Goal: Entertainment & Leisure: Browse casually

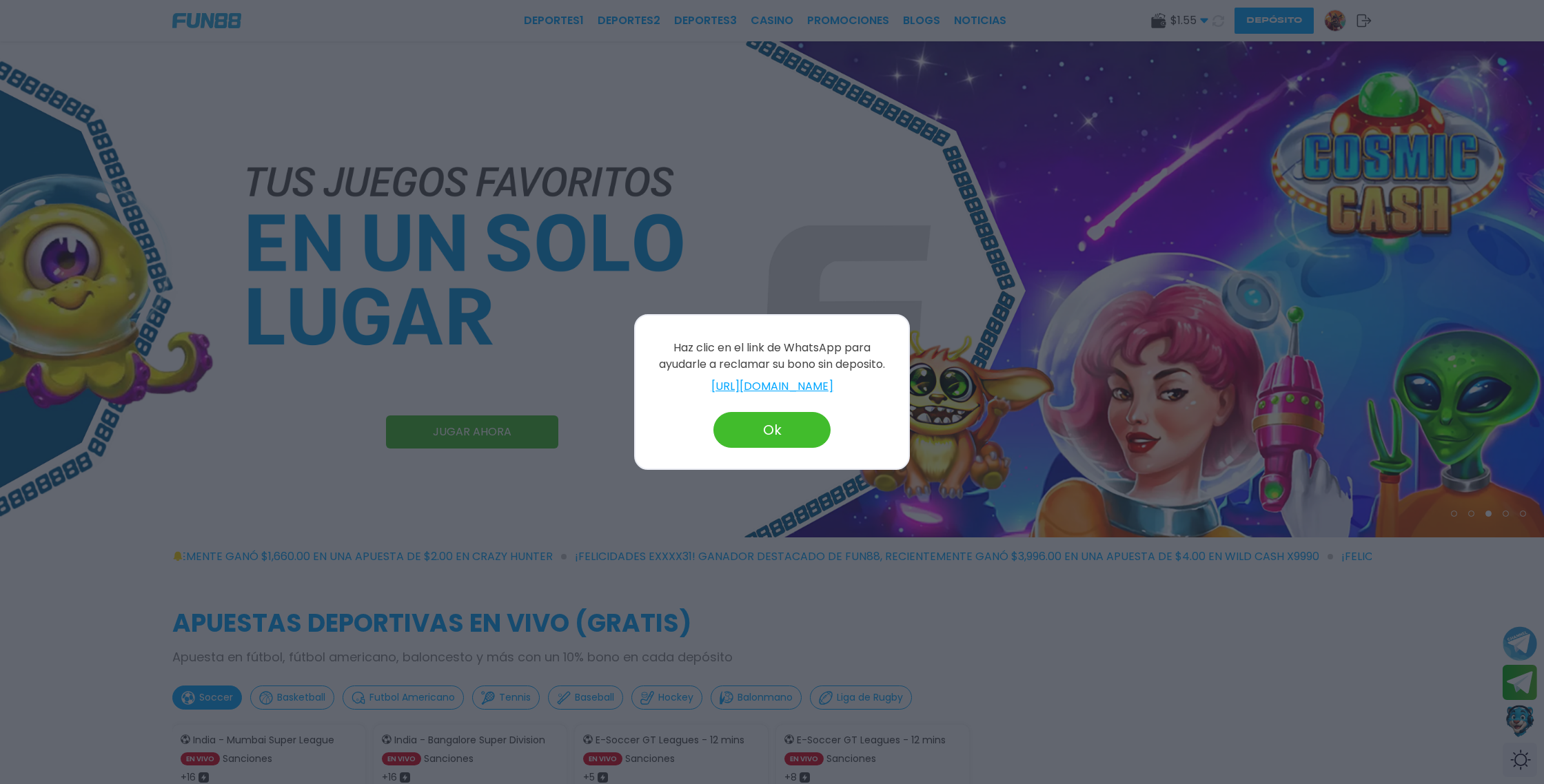
click at [868, 383] on link "[URL][DOMAIN_NAME]" at bounding box center [772, 386] width 245 height 16
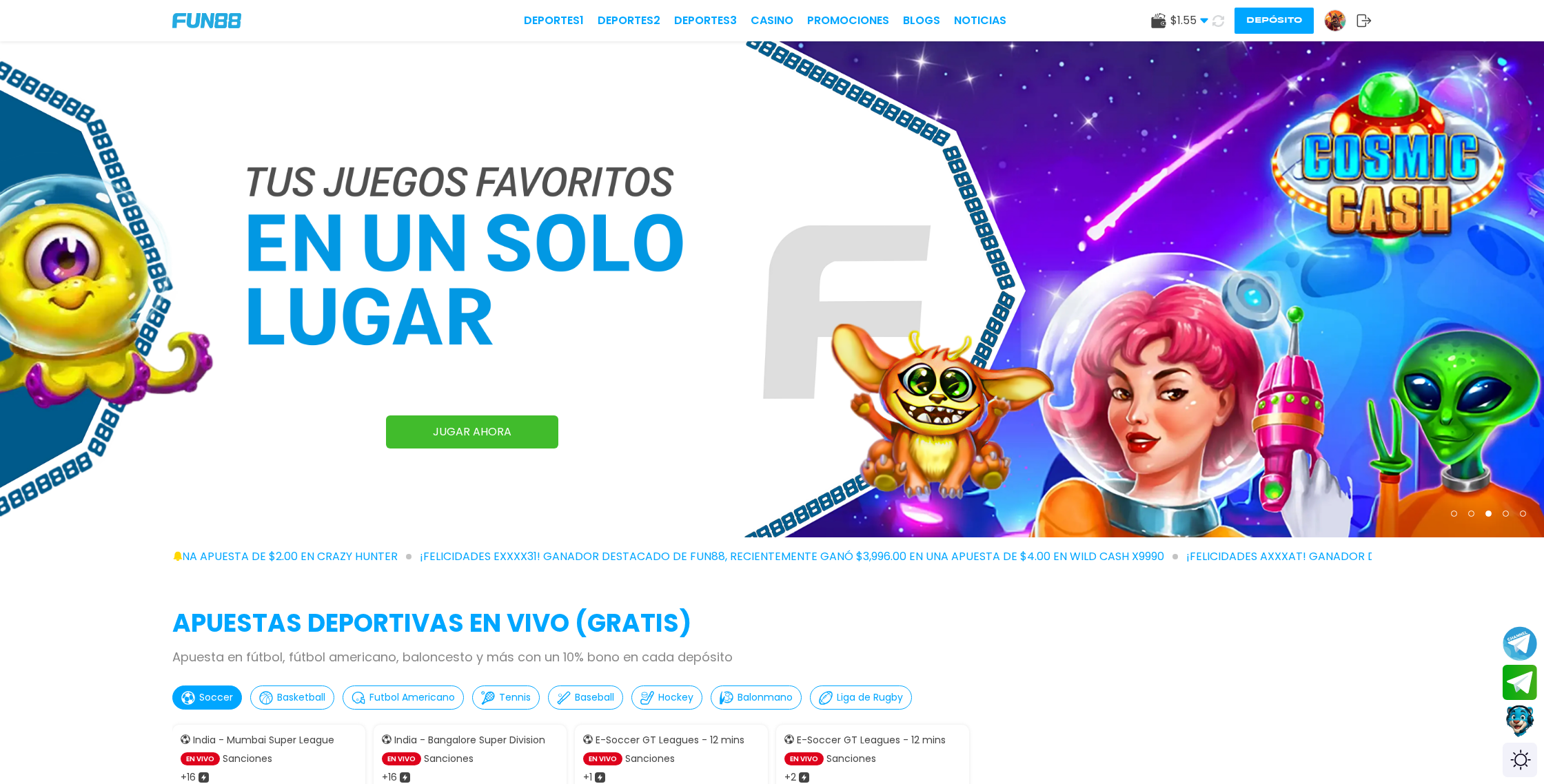
click at [1274, 26] on button "Depósito" at bounding box center [1274, 20] width 79 height 26
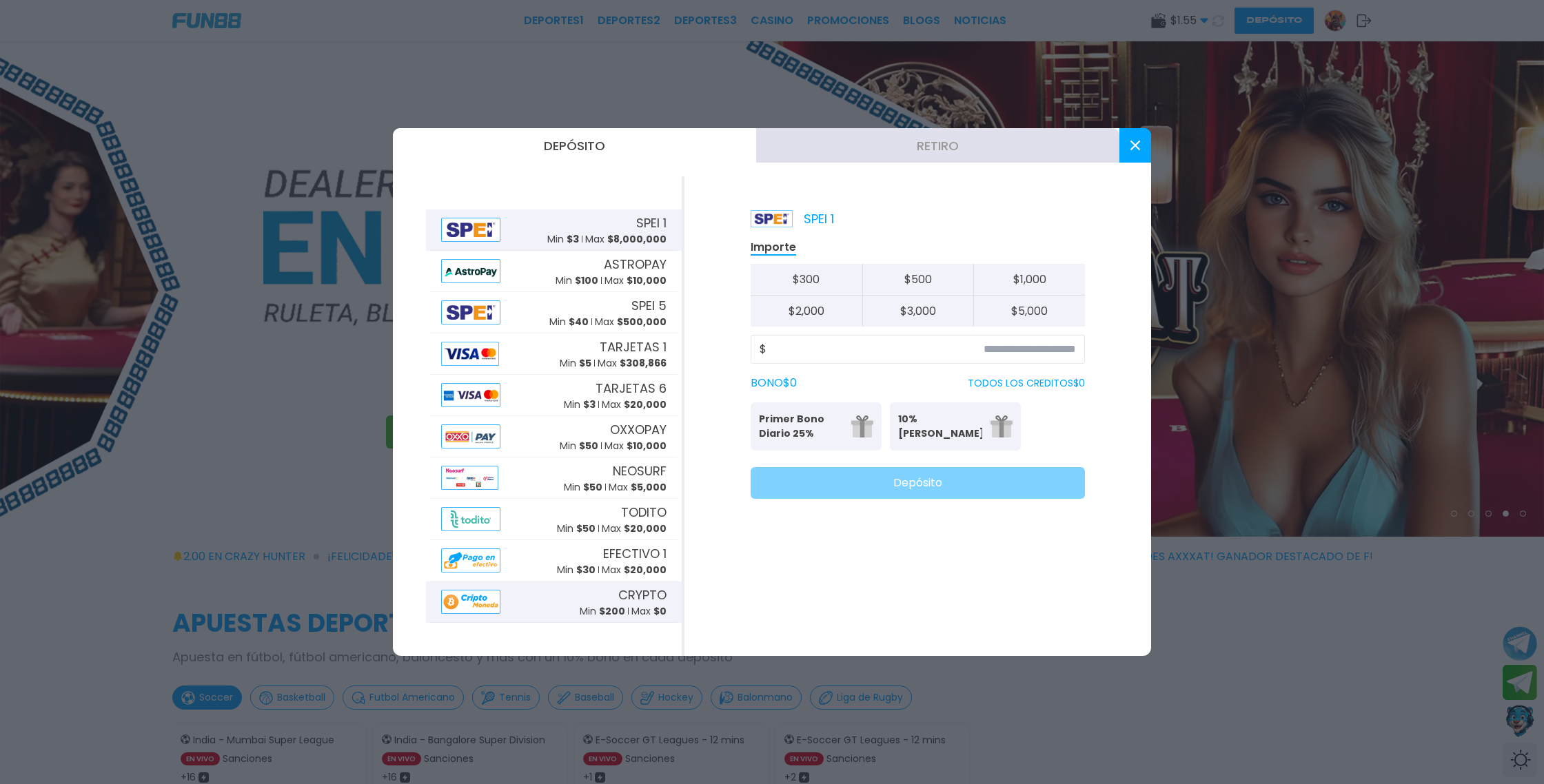
click at [603, 604] on span "$ 200" at bounding box center [612, 611] width 26 height 14
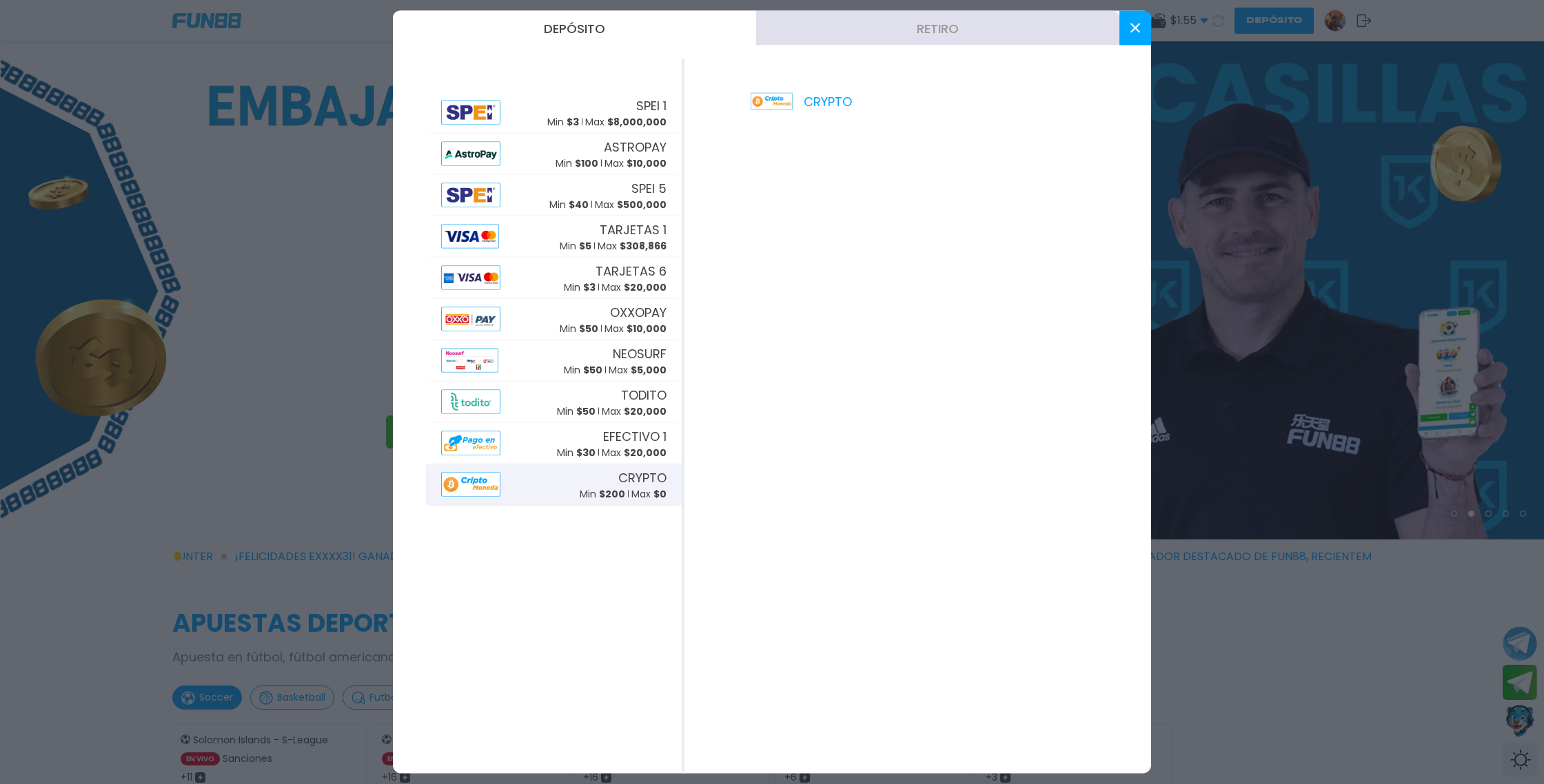
click at [1135, 31] on icon at bounding box center [1135, 28] width 10 height 10
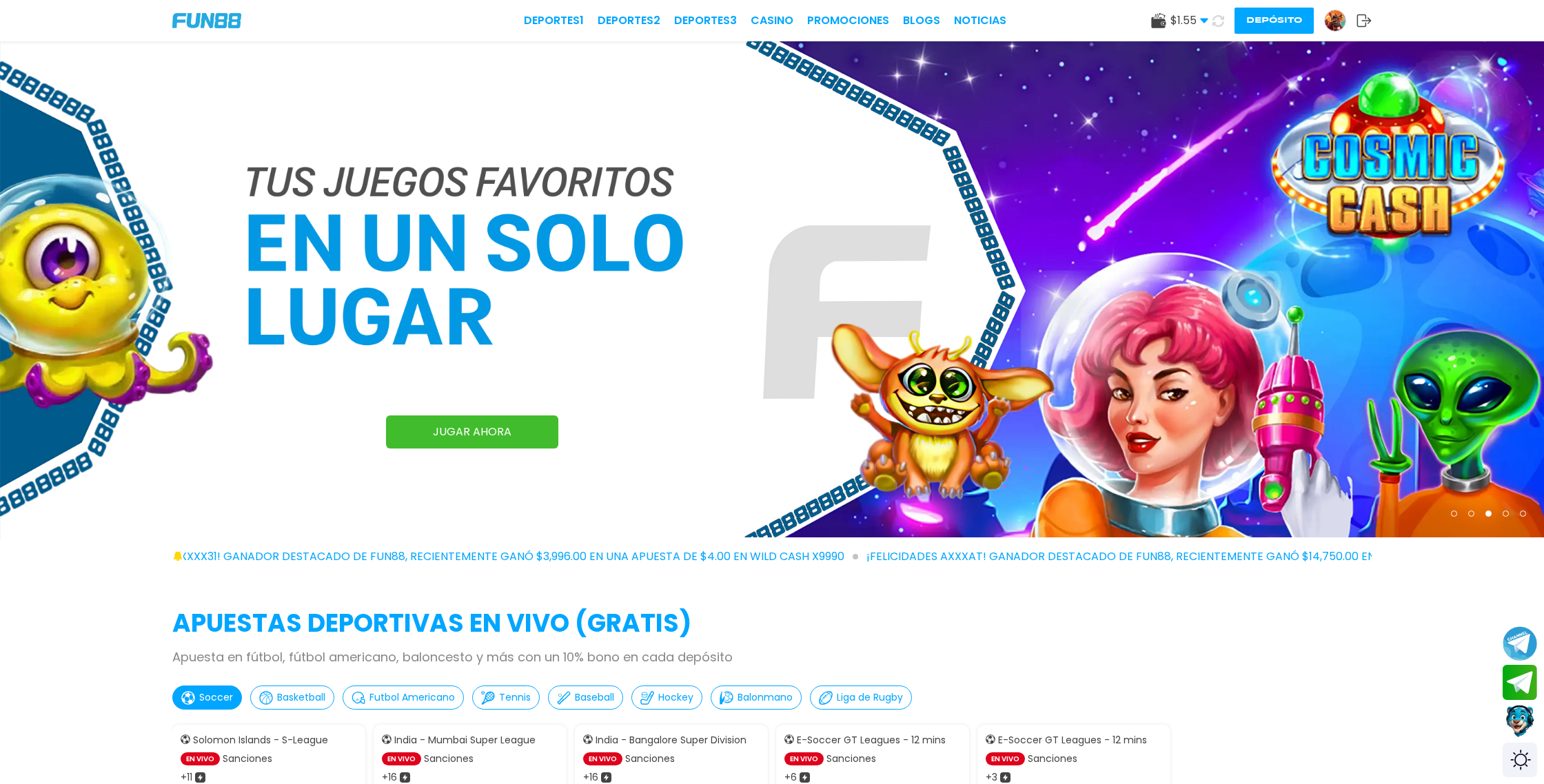
click at [1335, 25] on img at bounding box center [1335, 21] width 21 height 21
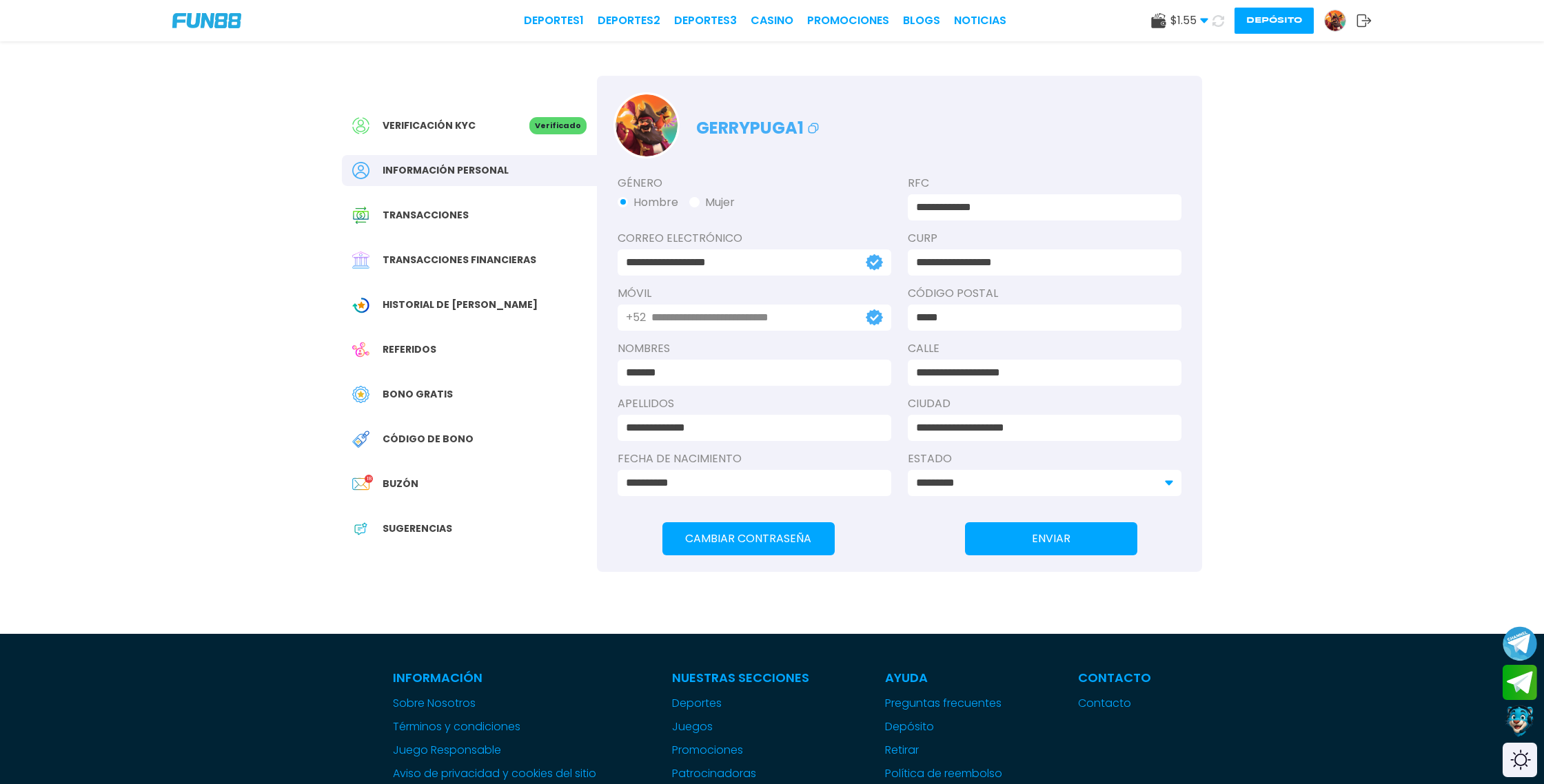
click at [404, 479] on span "Buzón" at bounding box center [401, 484] width 36 height 15
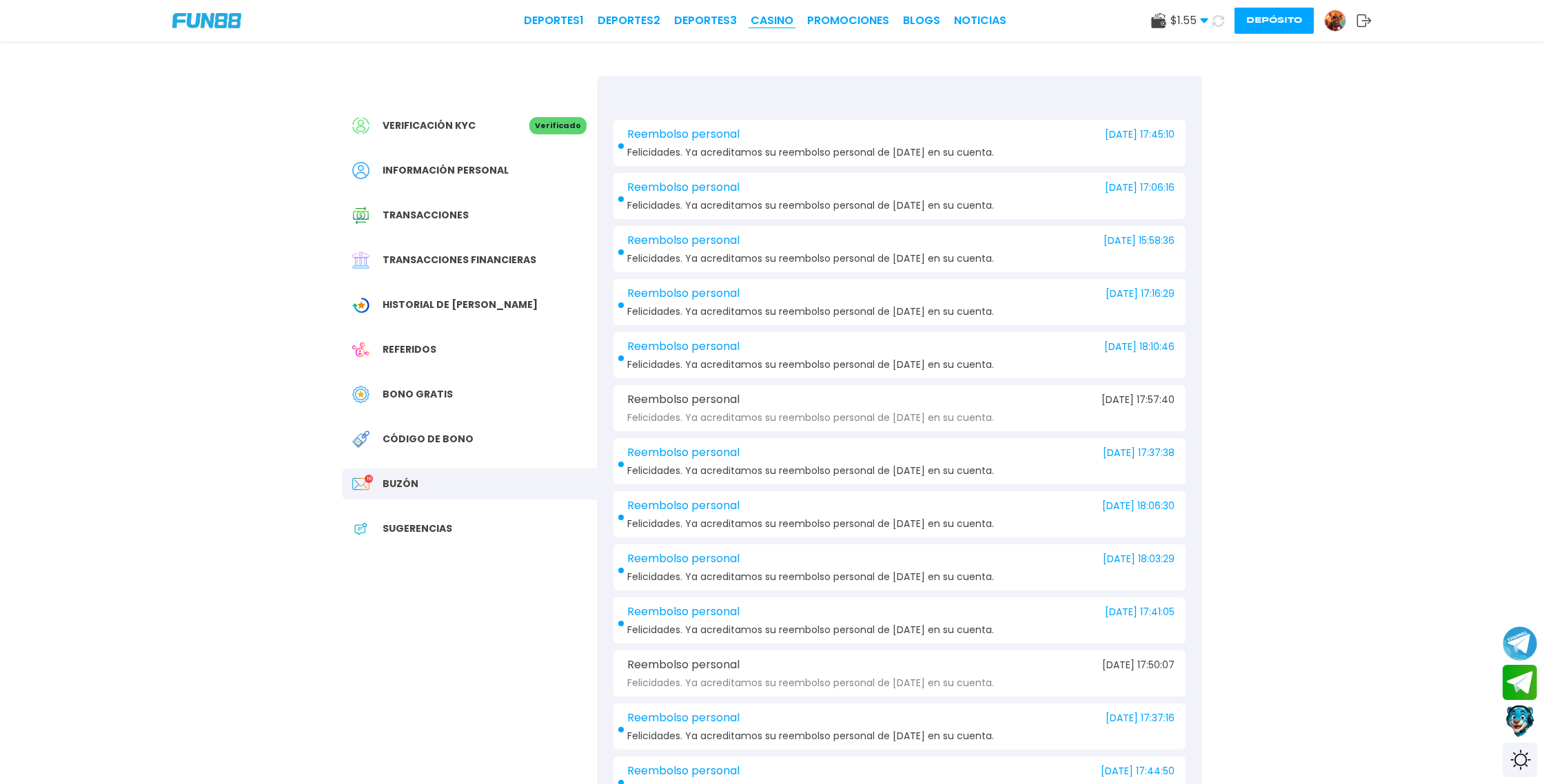
click at [775, 20] on link "CASINO" at bounding box center [772, 21] width 43 height 16
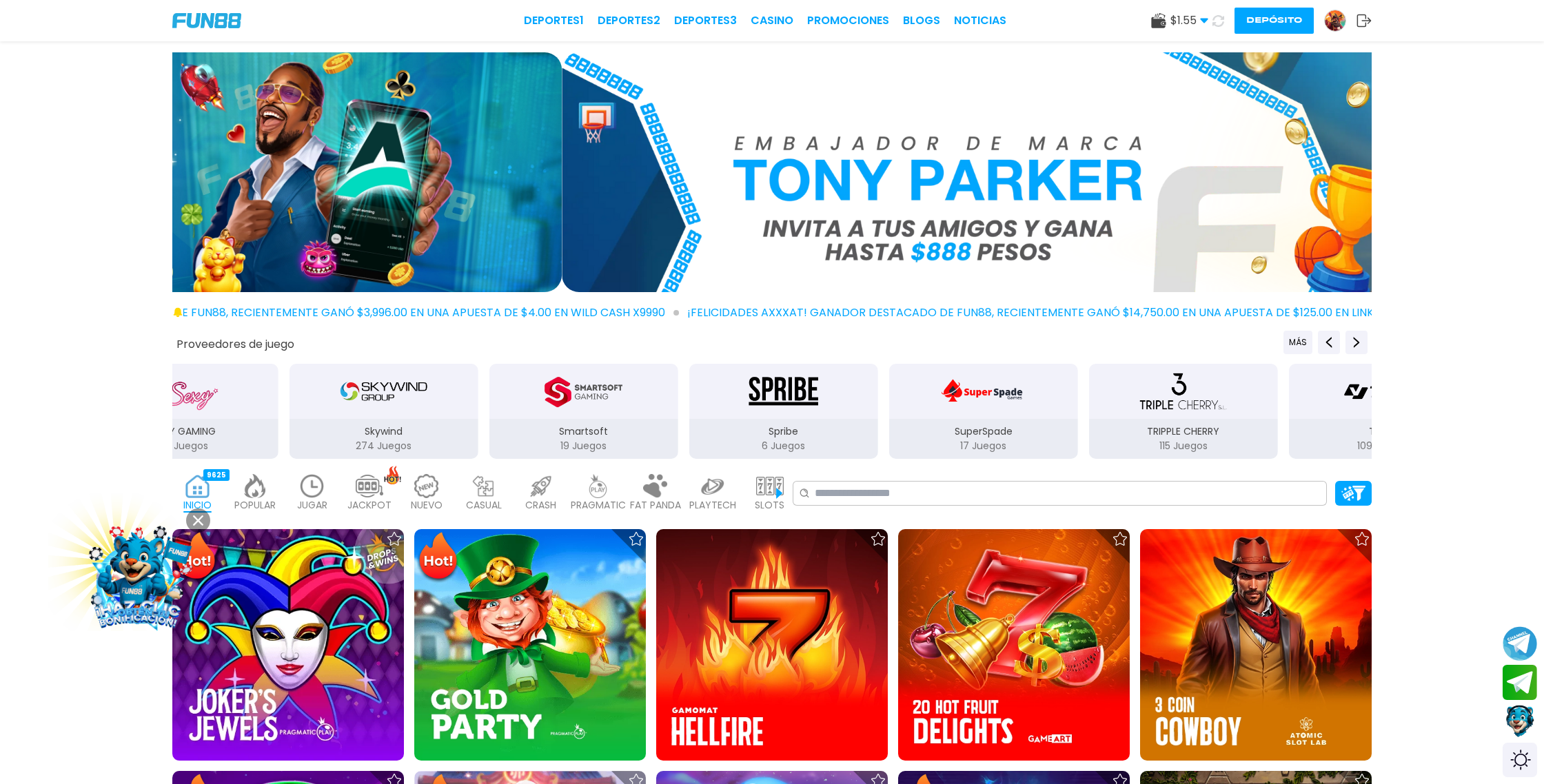
click at [1215, 24] on icon at bounding box center [1219, 21] width 12 height 12
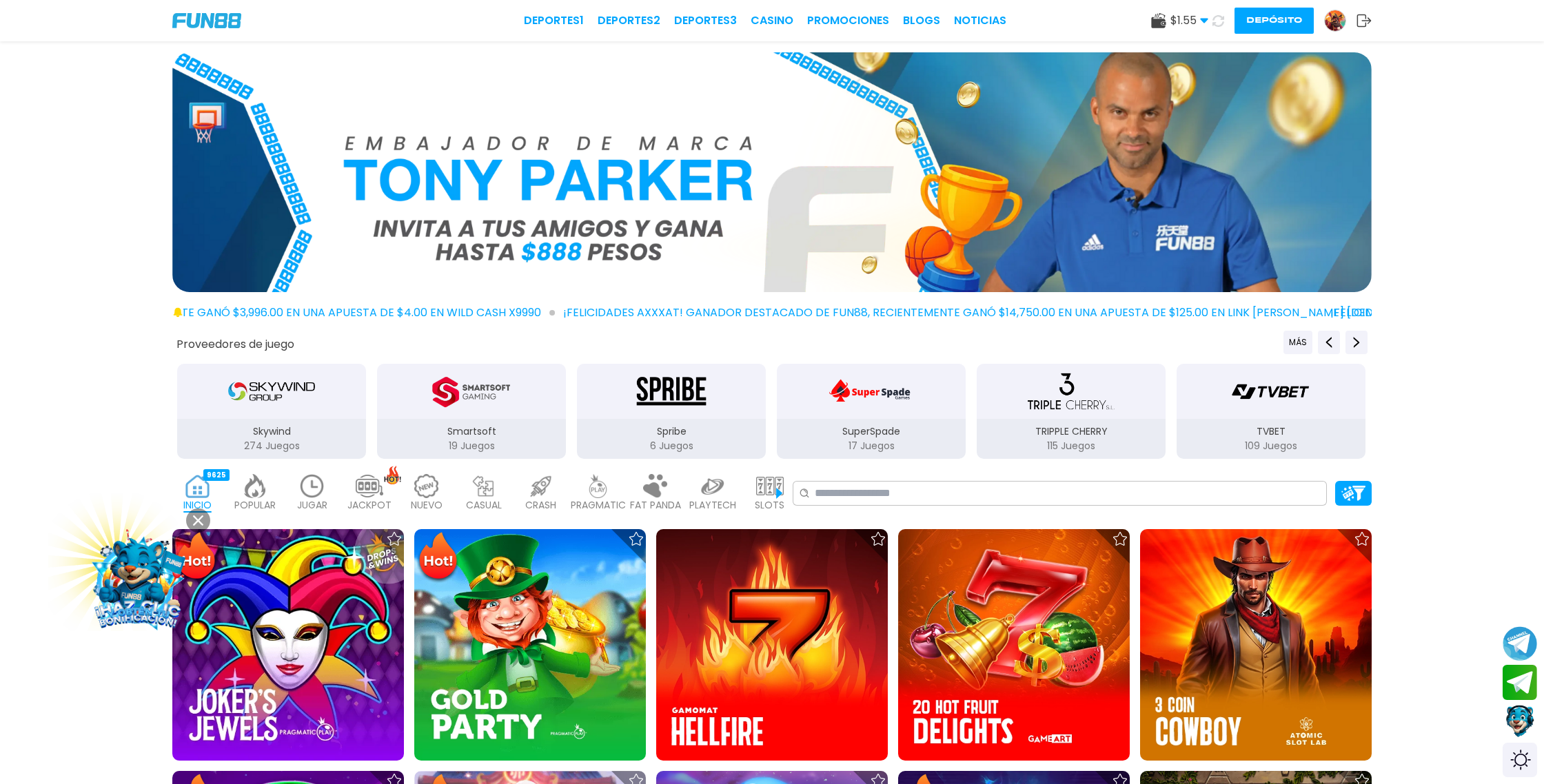
click at [1215, 24] on icon at bounding box center [1218, 21] width 14 height 14
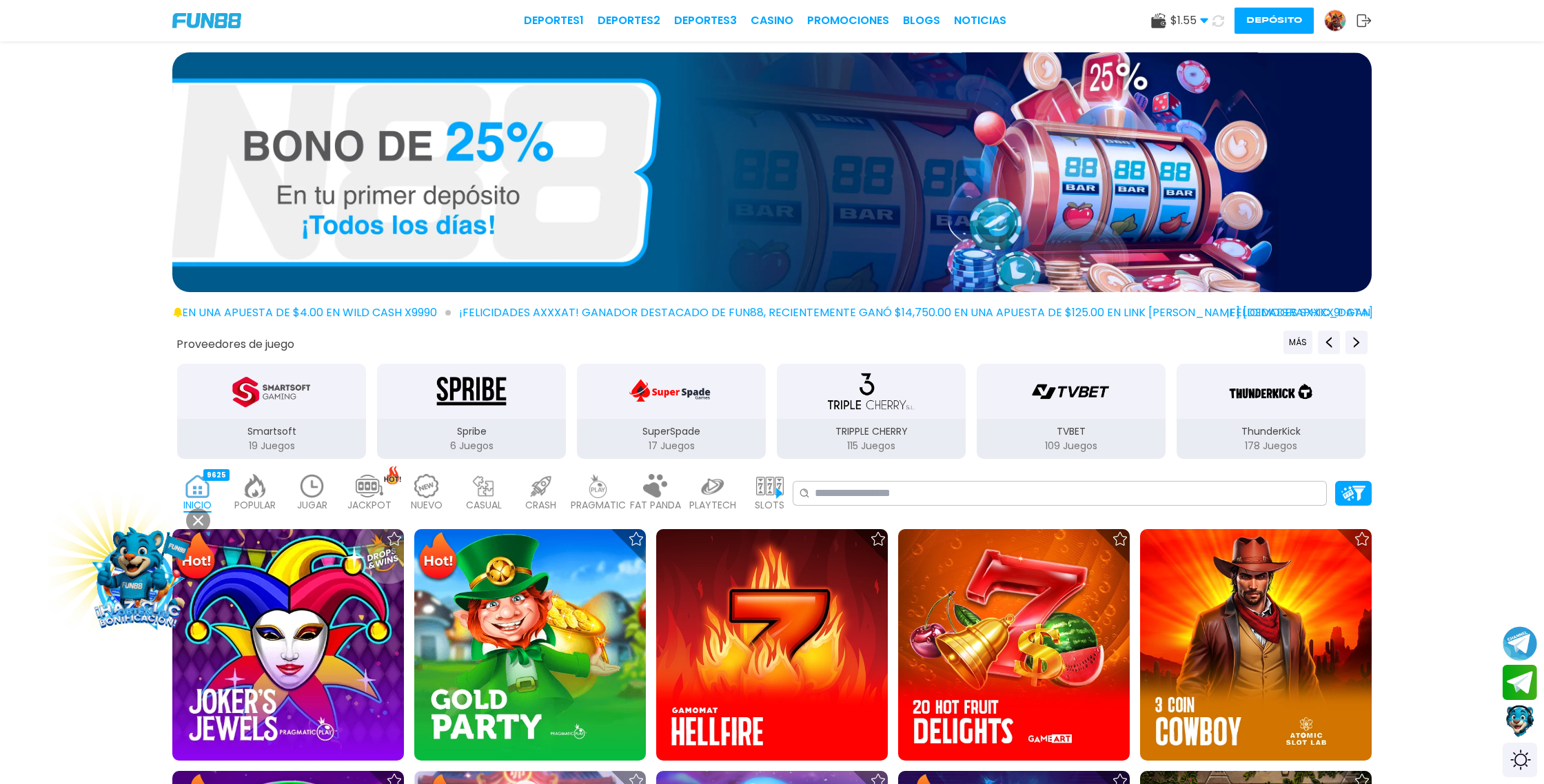
click at [1215, 24] on icon at bounding box center [1218, 21] width 16 height 16
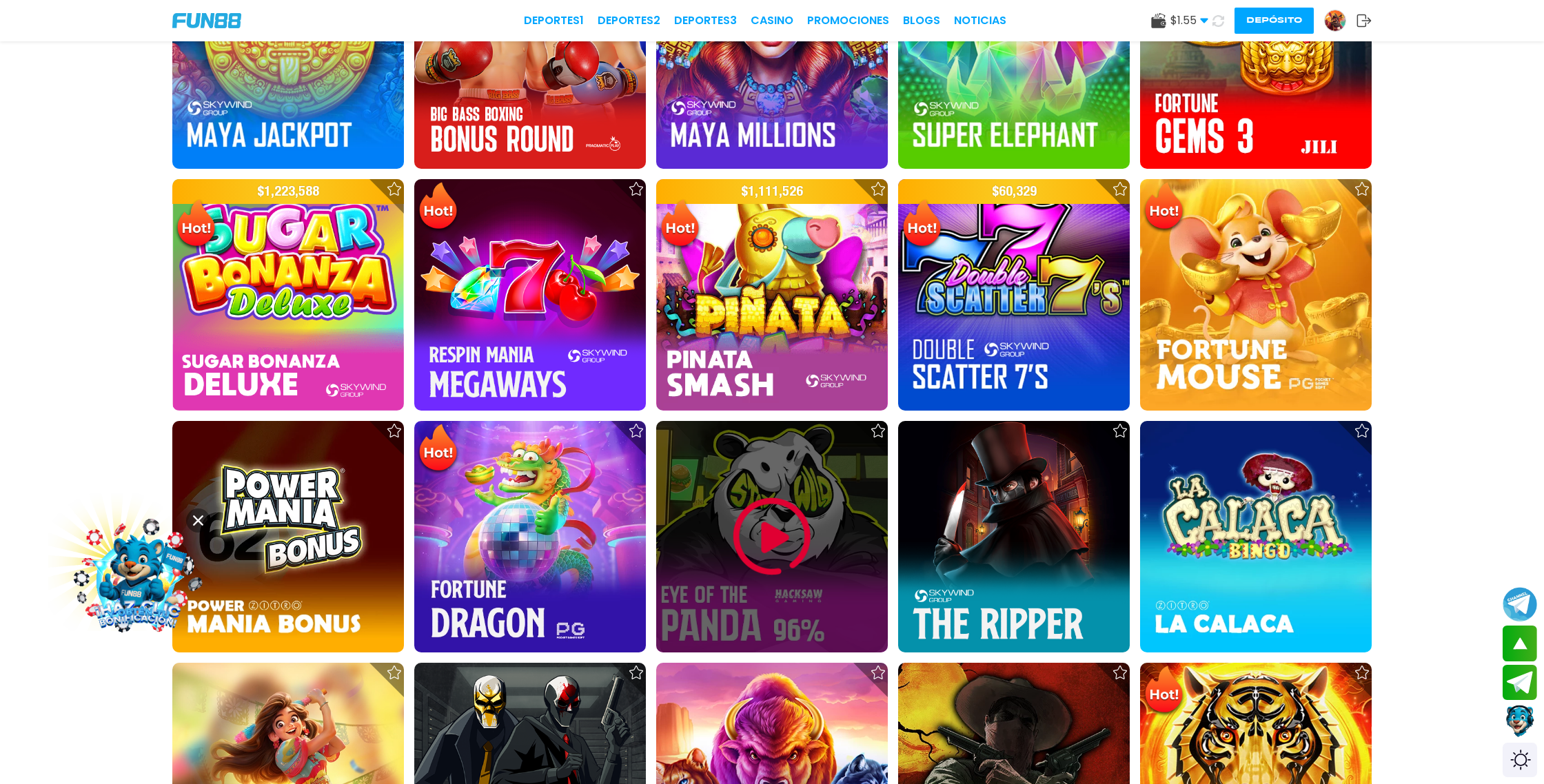
scroll to position [1812, 0]
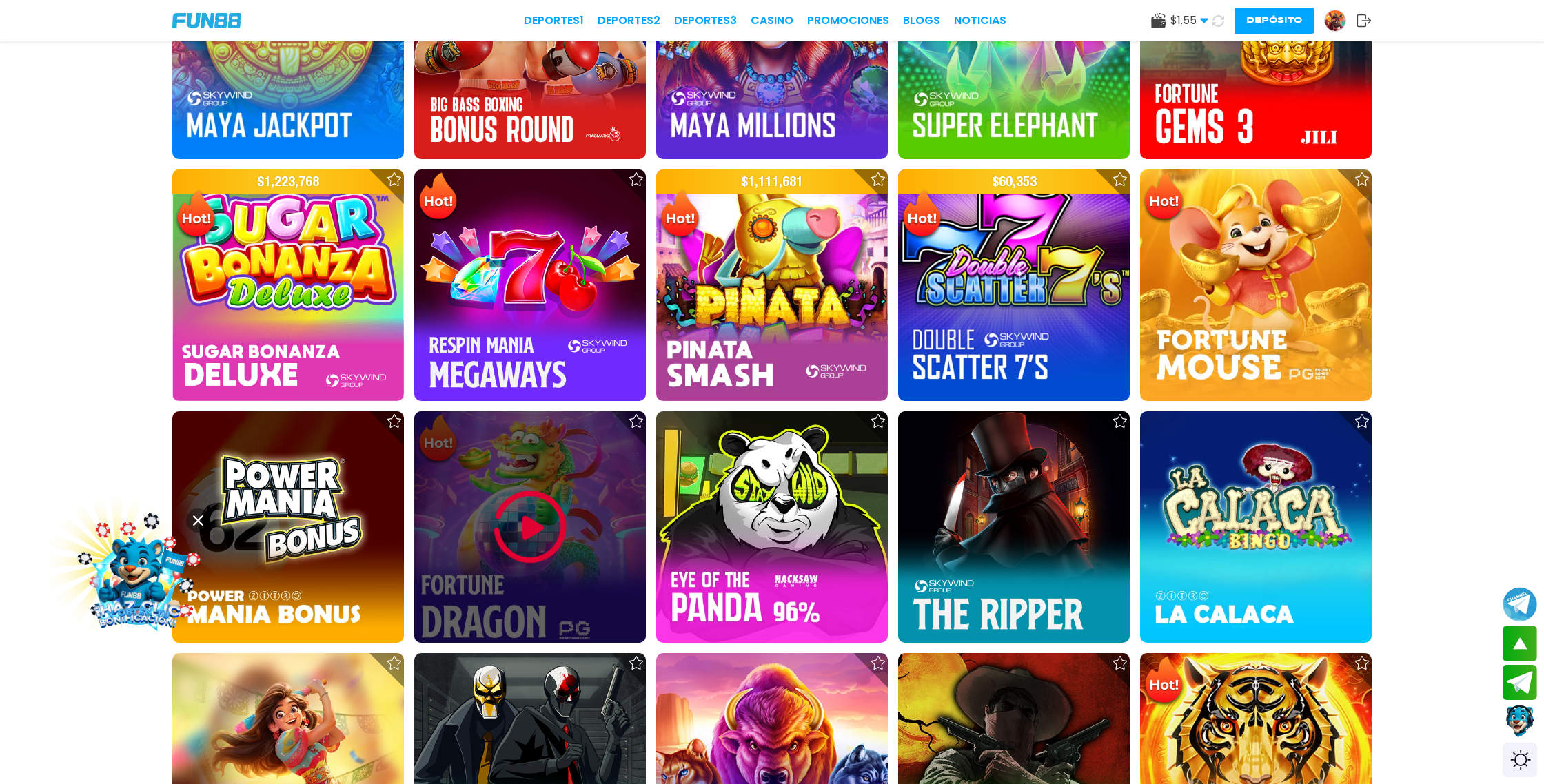
click at [532, 524] on img at bounding box center [530, 527] width 83 height 83
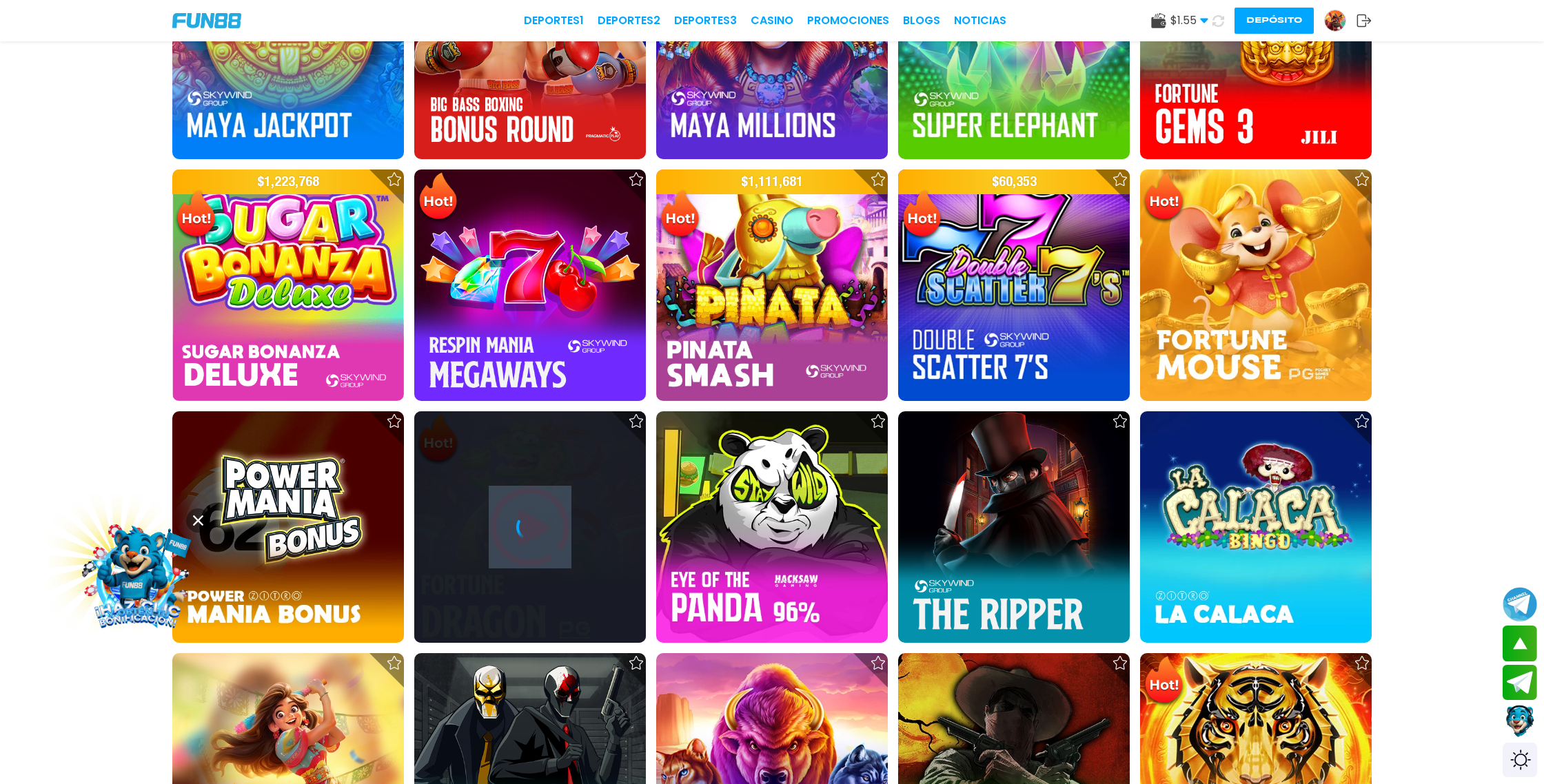
click at [532, 524] on icon at bounding box center [529, 527] width 27 height 27
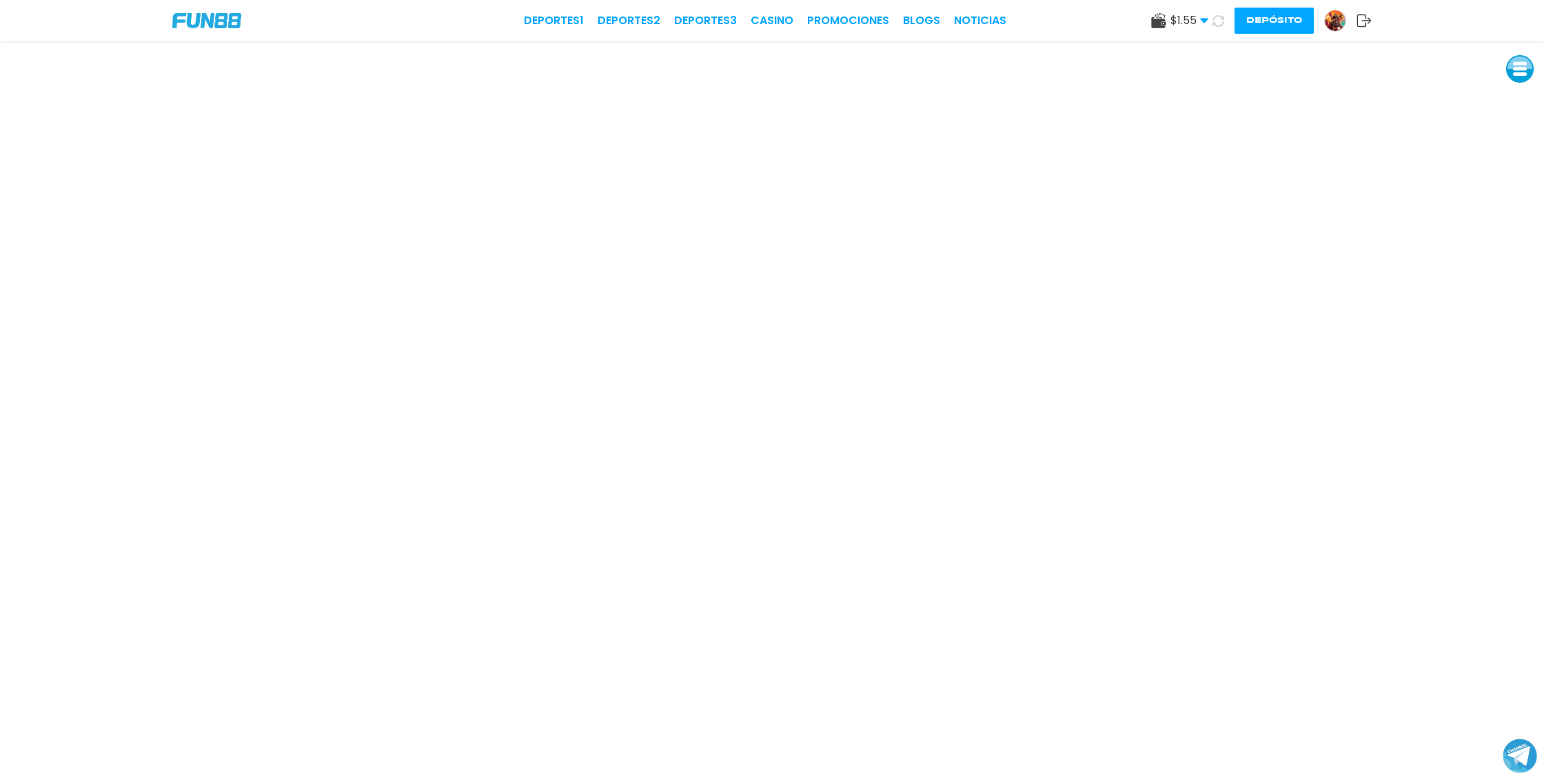
click at [1214, 23] on use at bounding box center [1219, 21] width 12 height 12
click at [1220, 24] on icon at bounding box center [1219, 21] width 12 height 12
click at [1220, 23] on icon at bounding box center [1219, 21] width 12 height 12
click at [1220, 23] on icon at bounding box center [1219, 21] width 15 height 15
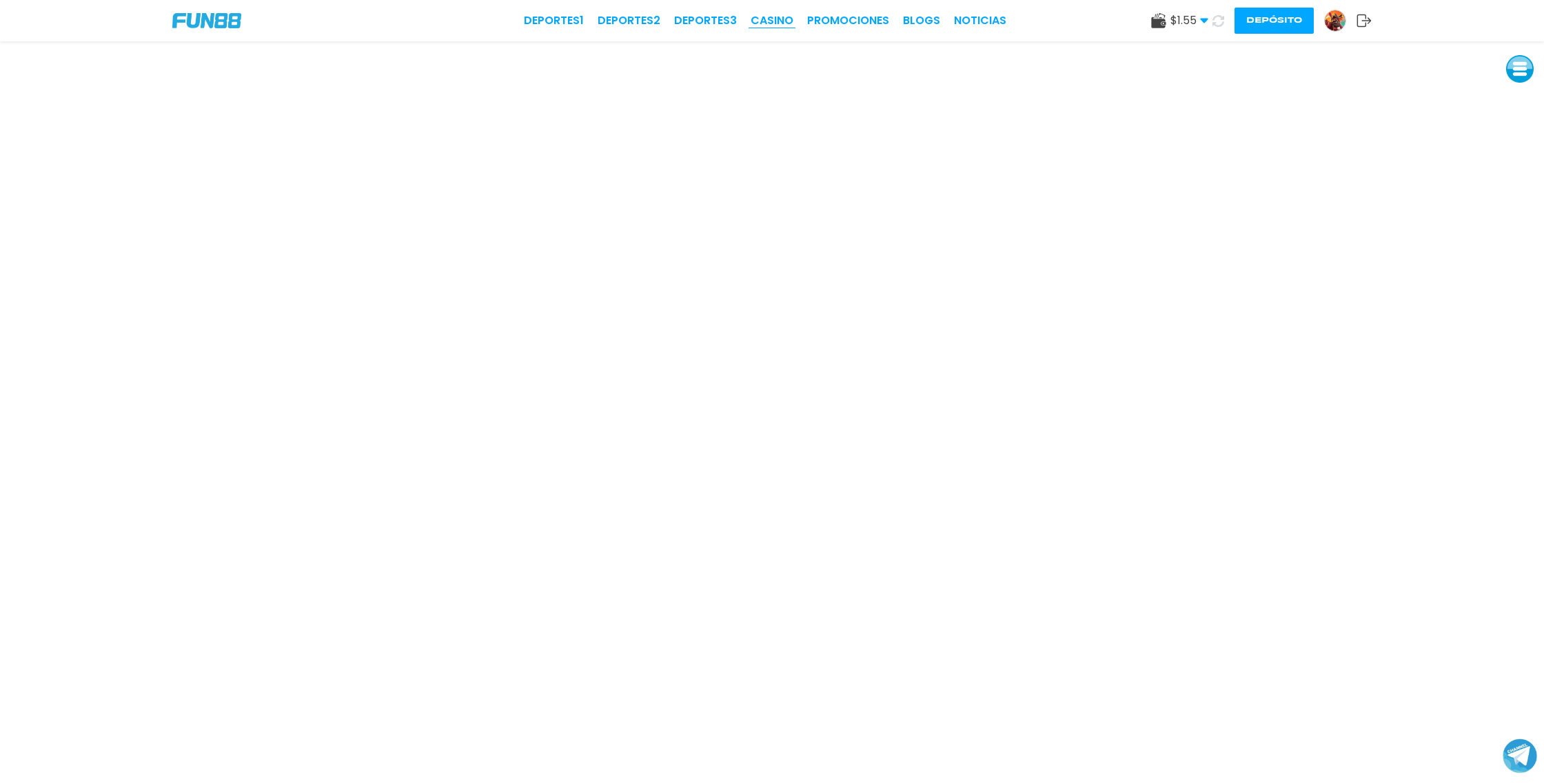
click at [770, 23] on link "CASINO" at bounding box center [772, 21] width 43 height 16
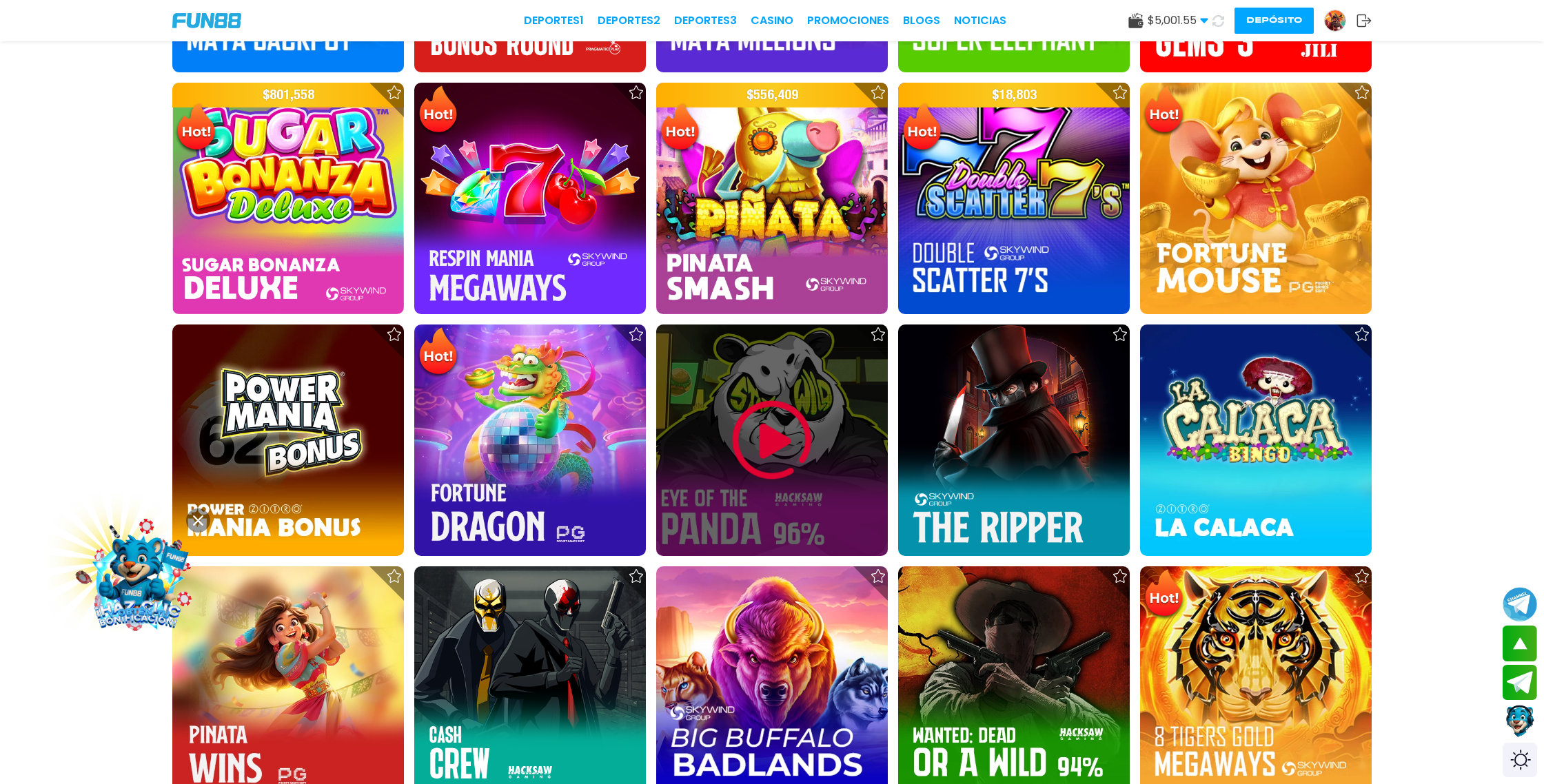
scroll to position [1926, 0]
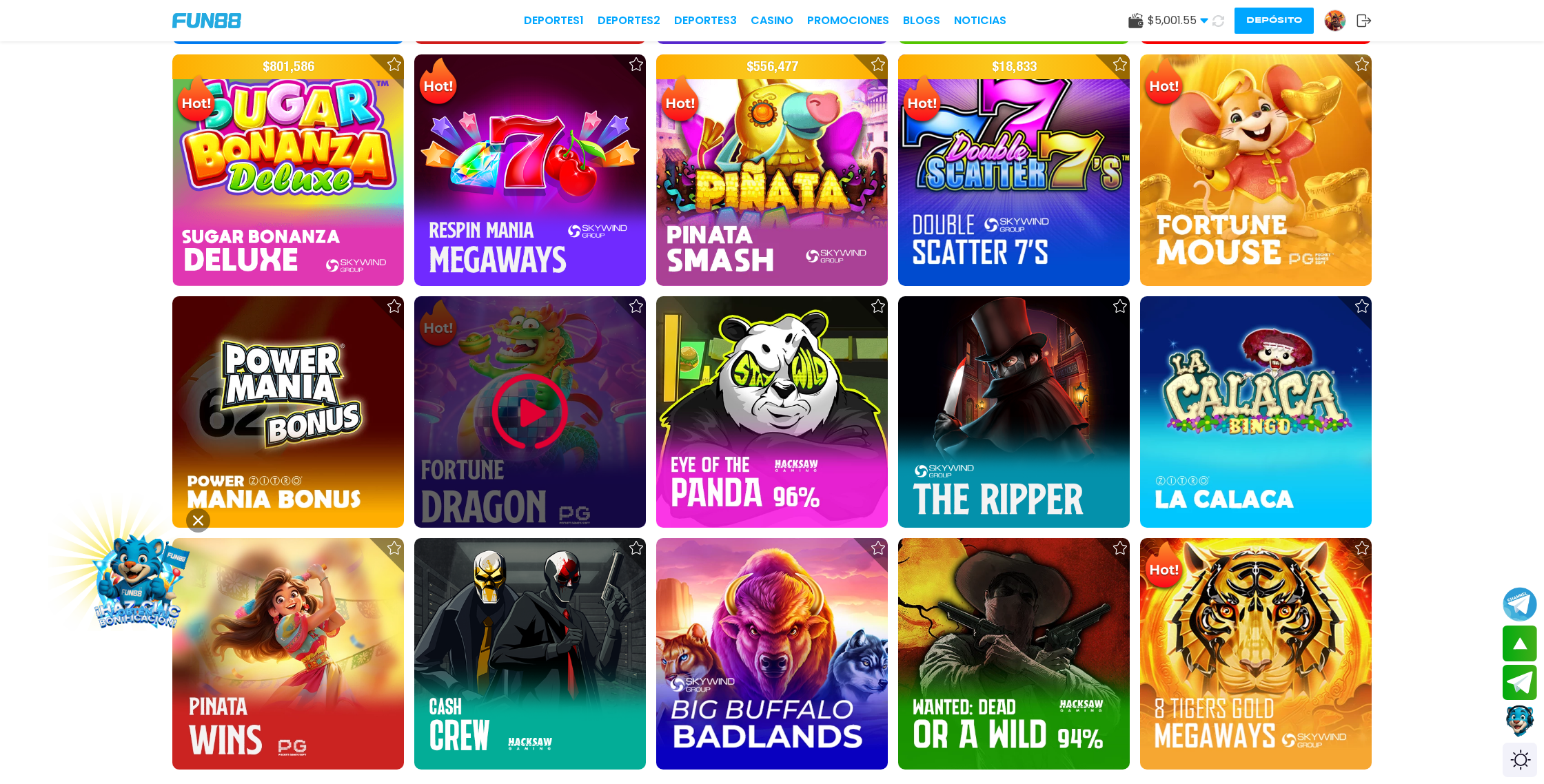
click at [539, 424] on img at bounding box center [530, 412] width 83 height 83
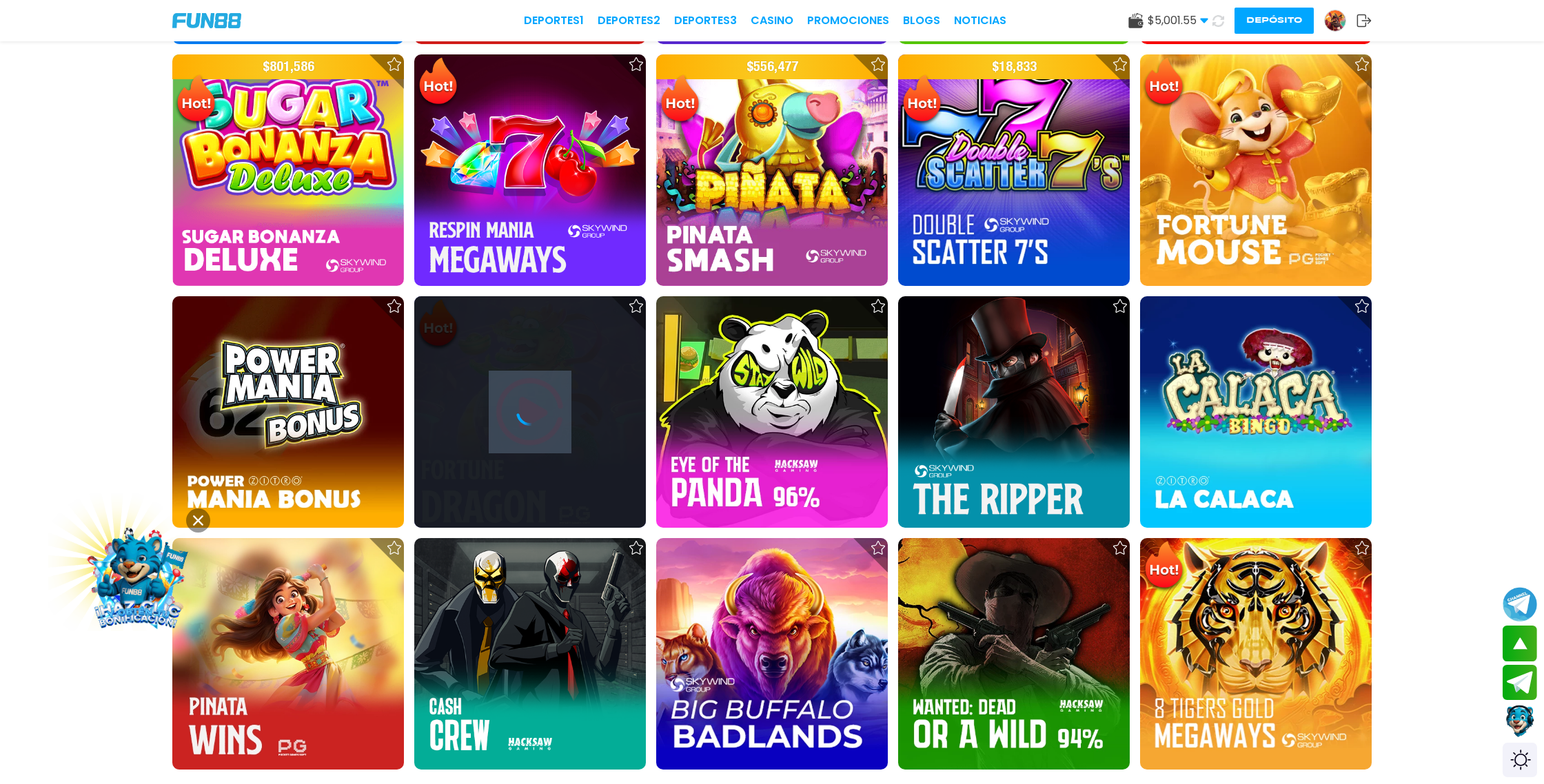
click at [539, 424] on icon at bounding box center [529, 412] width 27 height 27
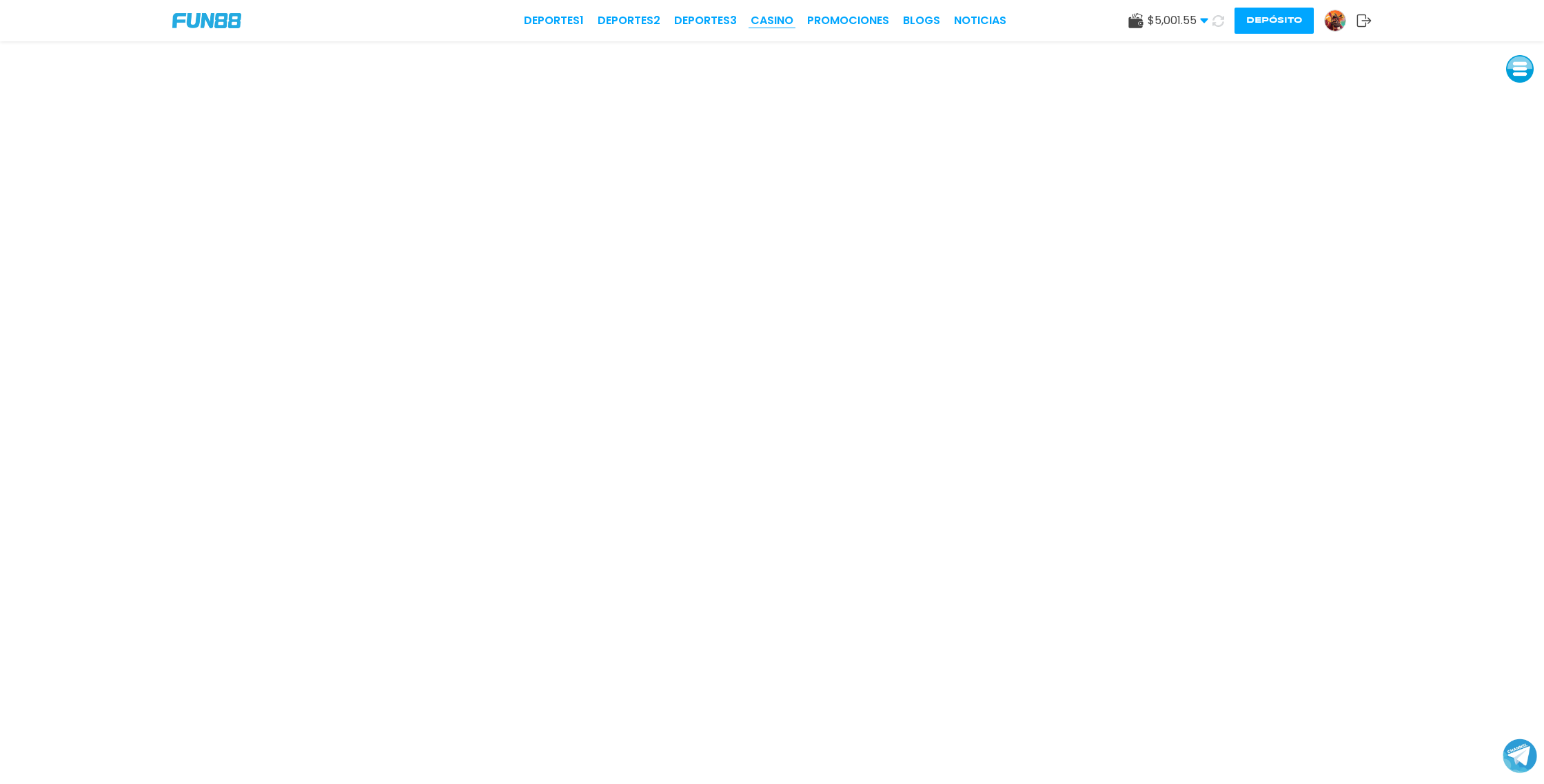
click at [783, 16] on link "CASINO" at bounding box center [772, 21] width 43 height 16
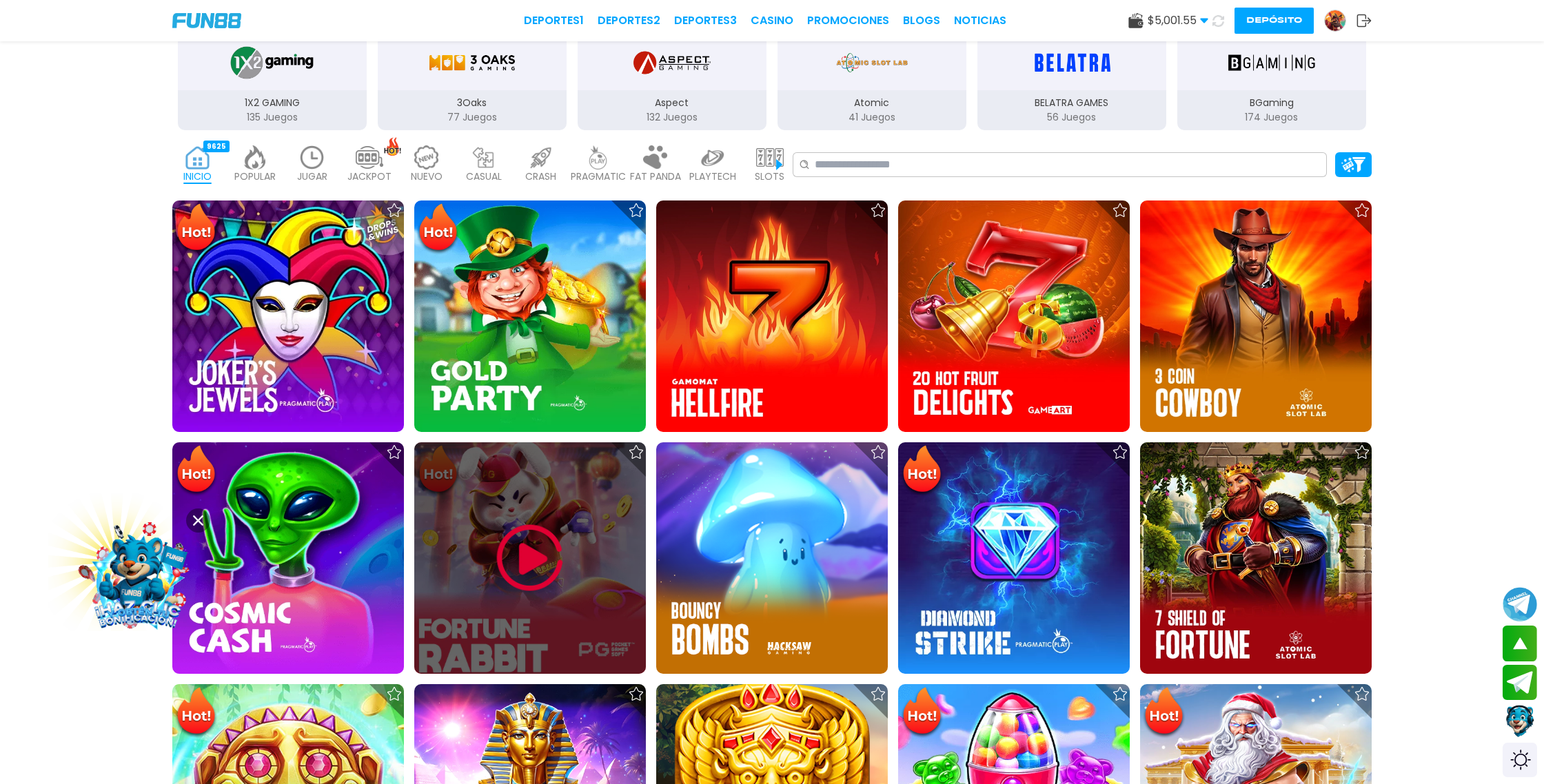
scroll to position [348, 0]
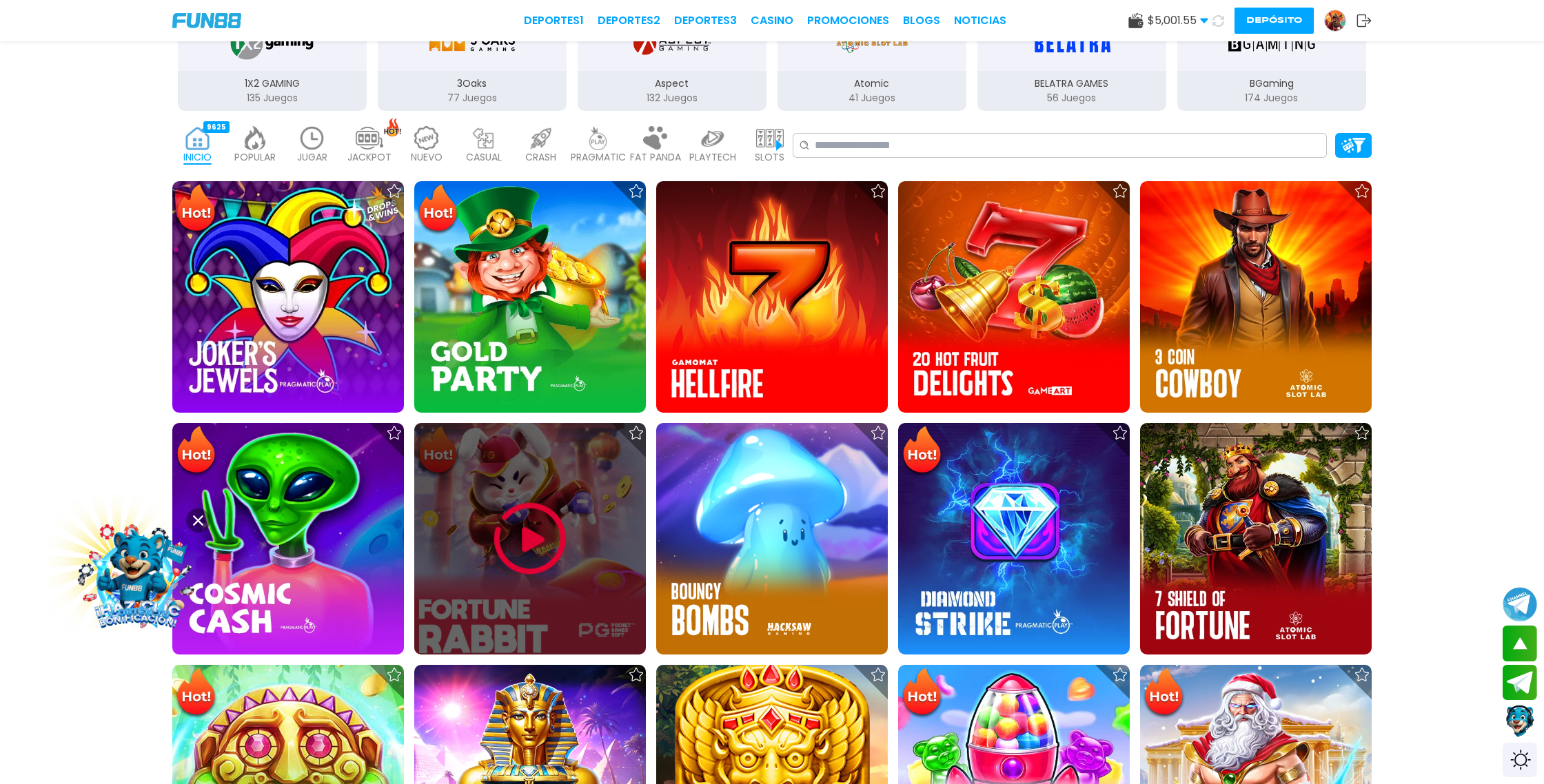
click at [523, 553] on img at bounding box center [530, 539] width 83 height 83
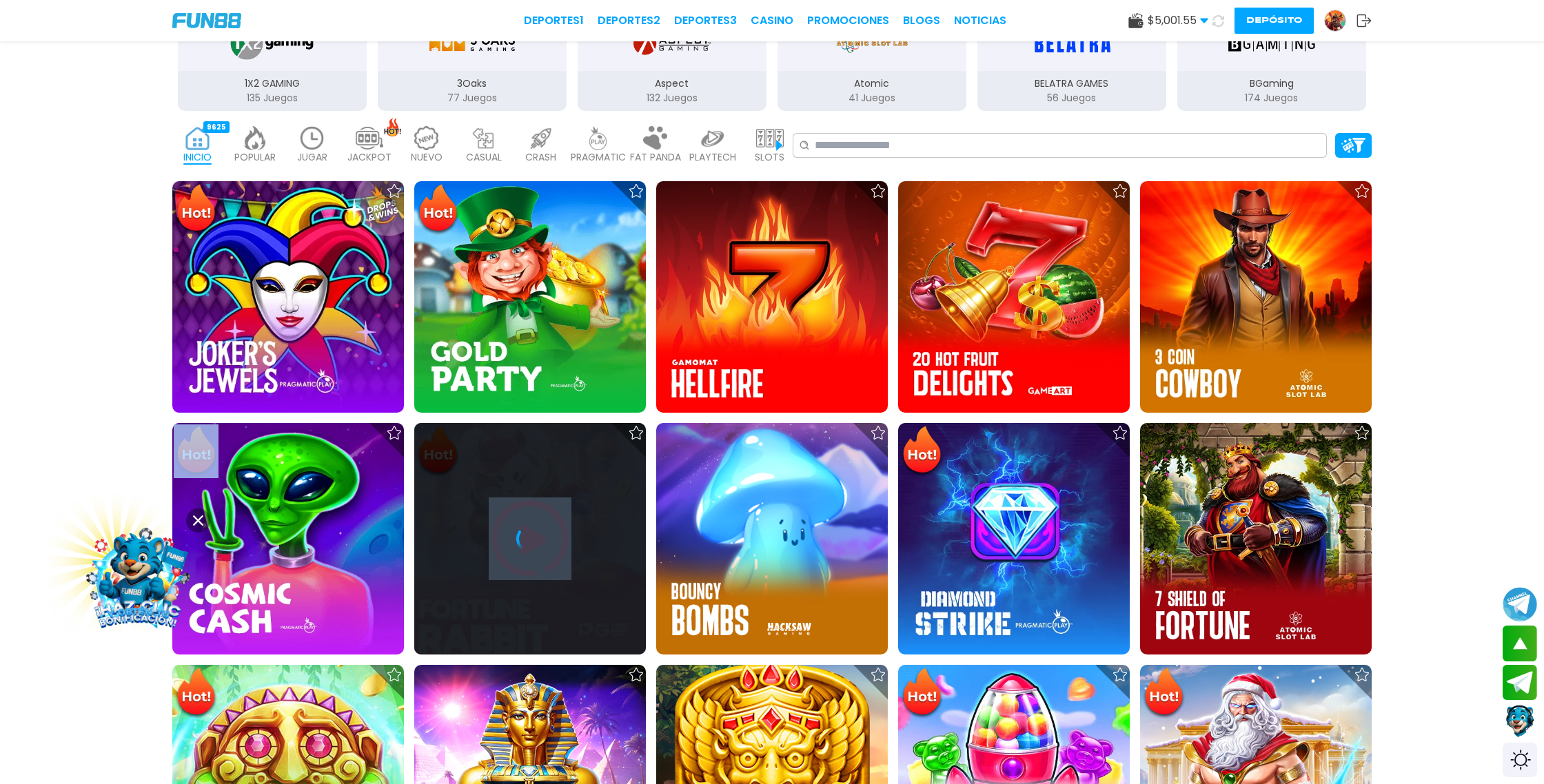
click at [523, 553] on div at bounding box center [530, 539] width 232 height 232
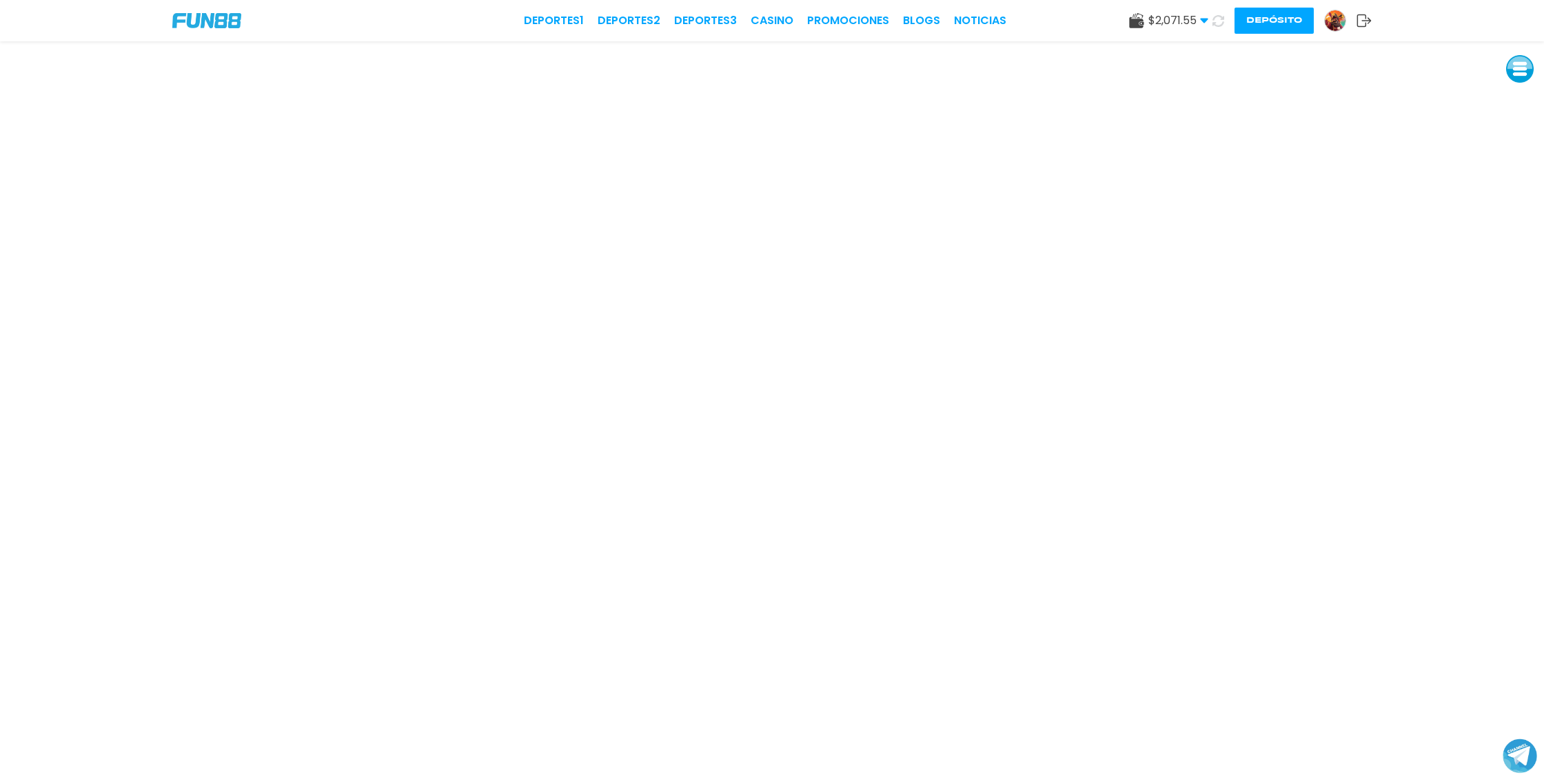
click at [1339, 18] on img at bounding box center [1335, 21] width 21 height 21
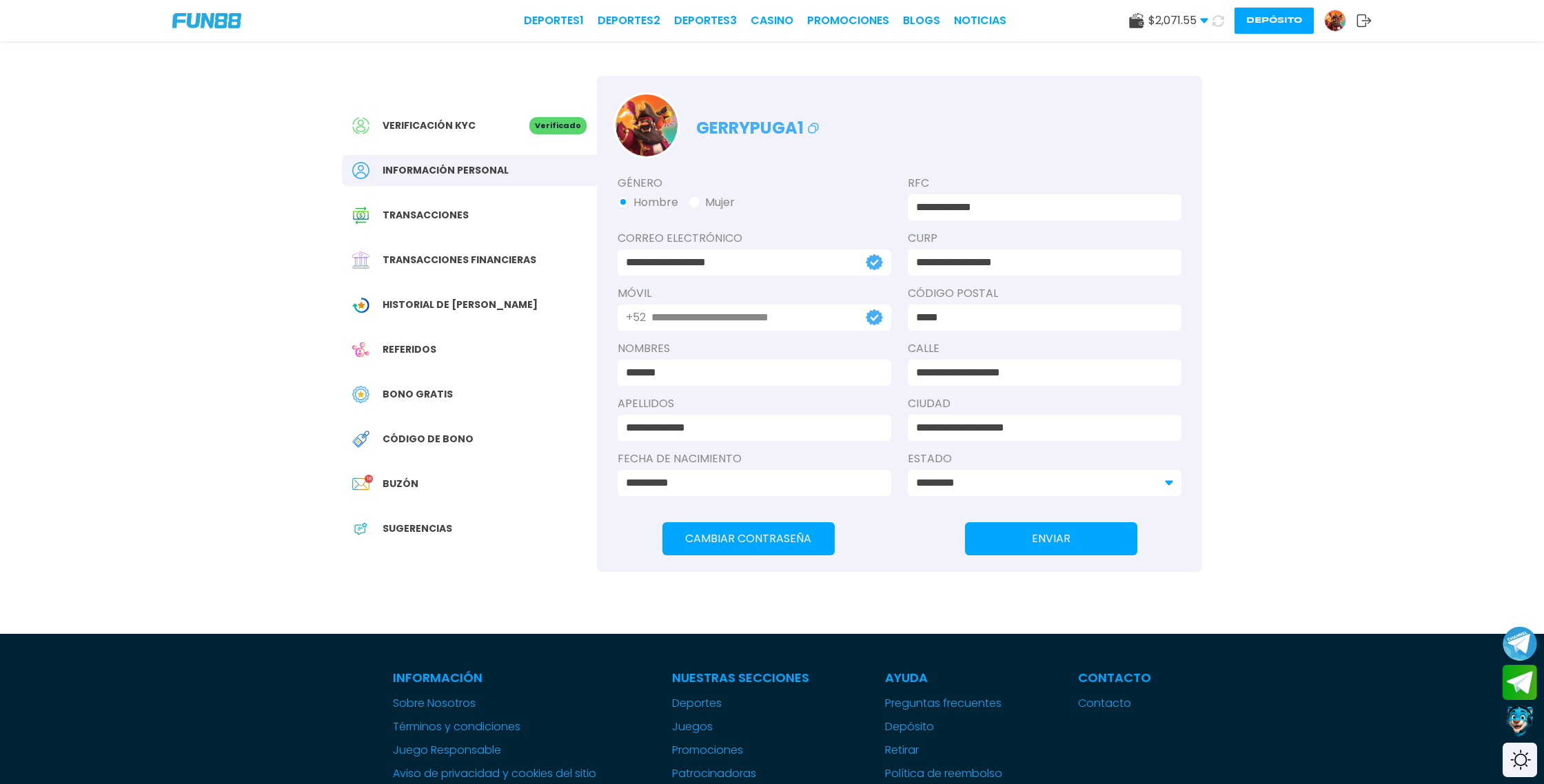
click at [435, 394] on span "Bono Gratis" at bounding box center [418, 395] width 70 height 15
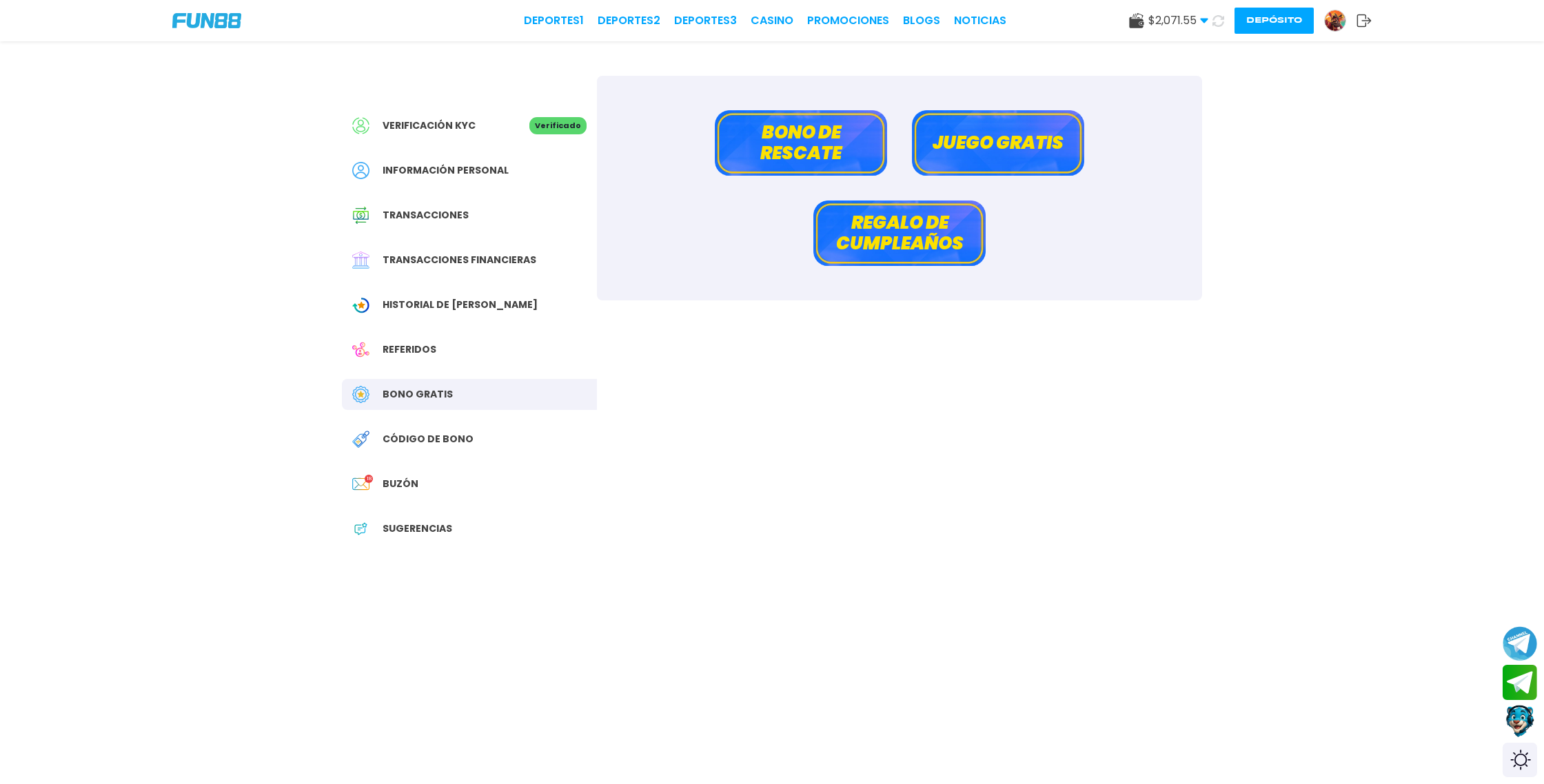
click at [829, 140] on button "Bono de rescate" at bounding box center [801, 143] width 173 height 65
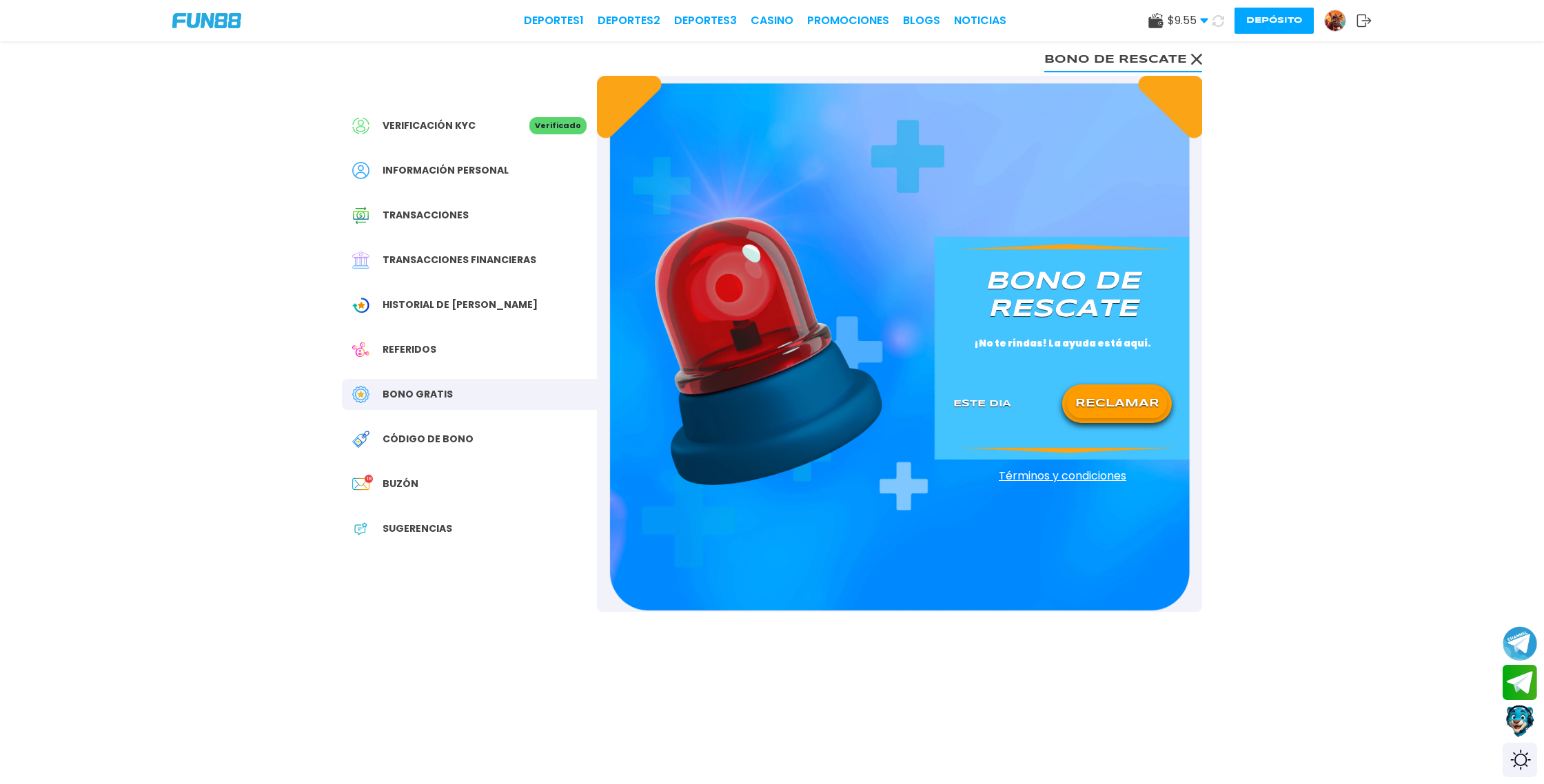
click at [1133, 404] on button "RECLAMAR" at bounding box center [1117, 403] width 100 height 29
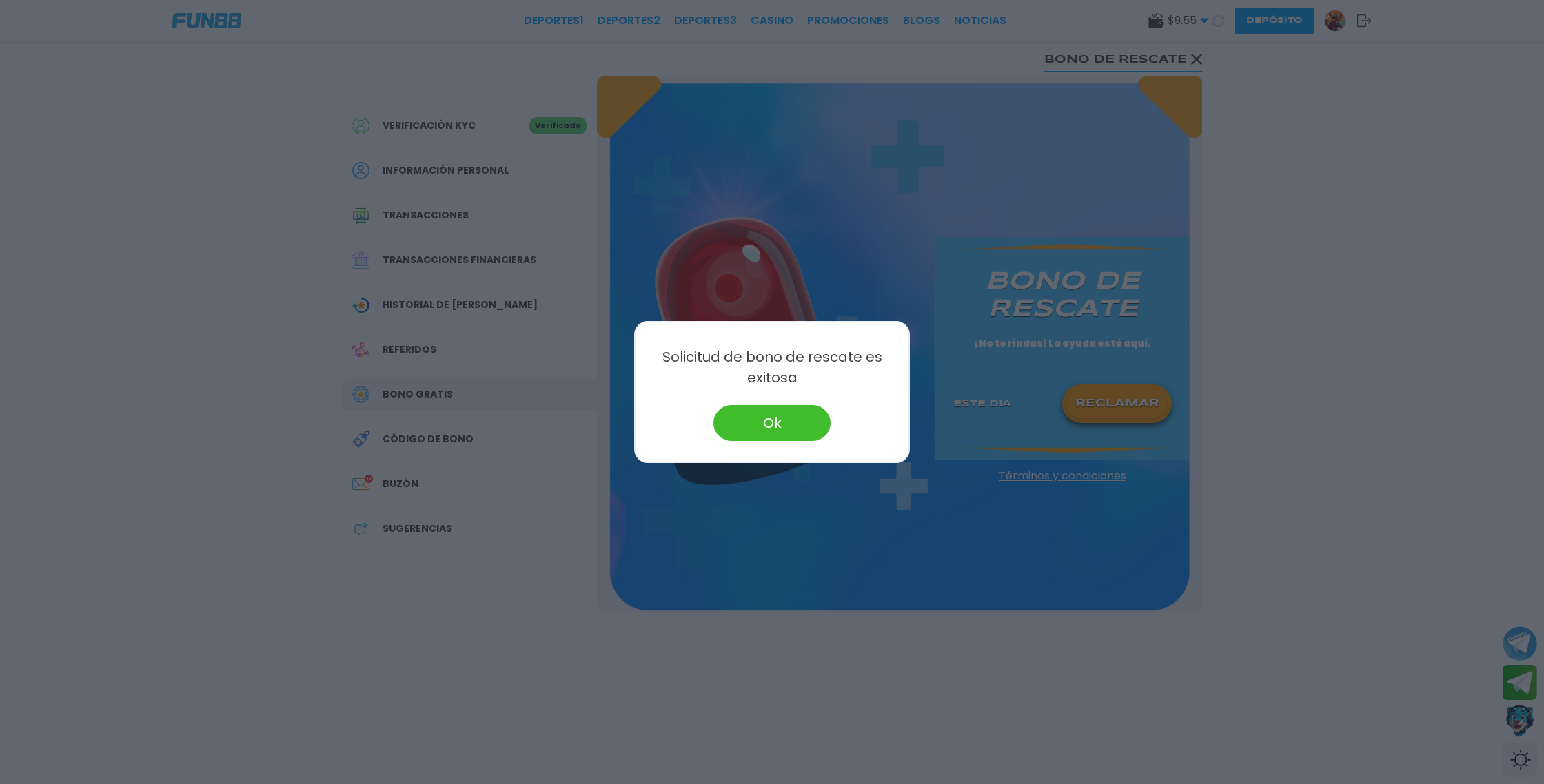
click at [810, 423] on button "Ok" at bounding box center [772, 423] width 117 height 36
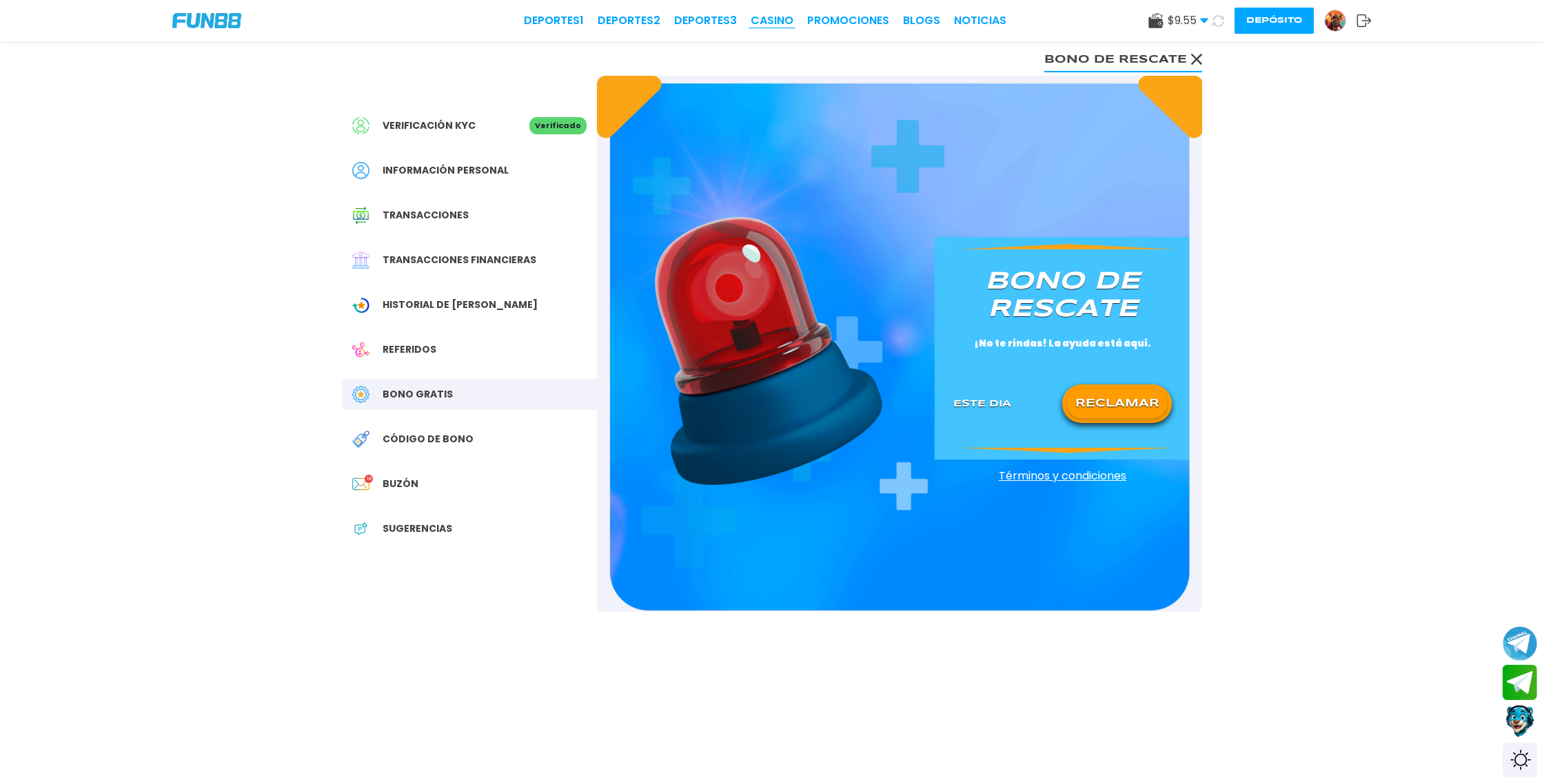
click at [781, 20] on link "CASINO" at bounding box center [772, 21] width 43 height 16
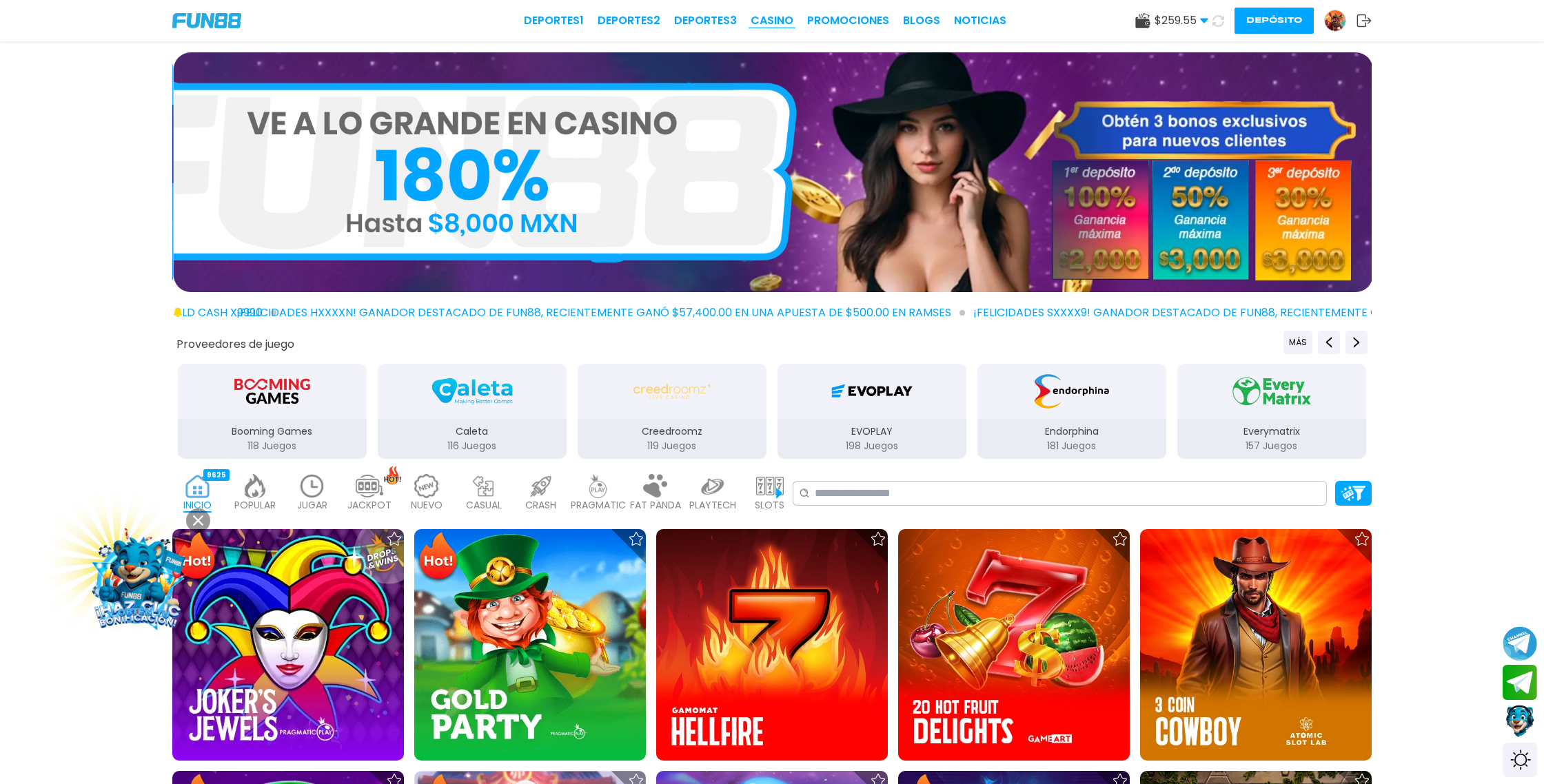
click at [777, 21] on link "CASINO" at bounding box center [772, 21] width 43 height 16
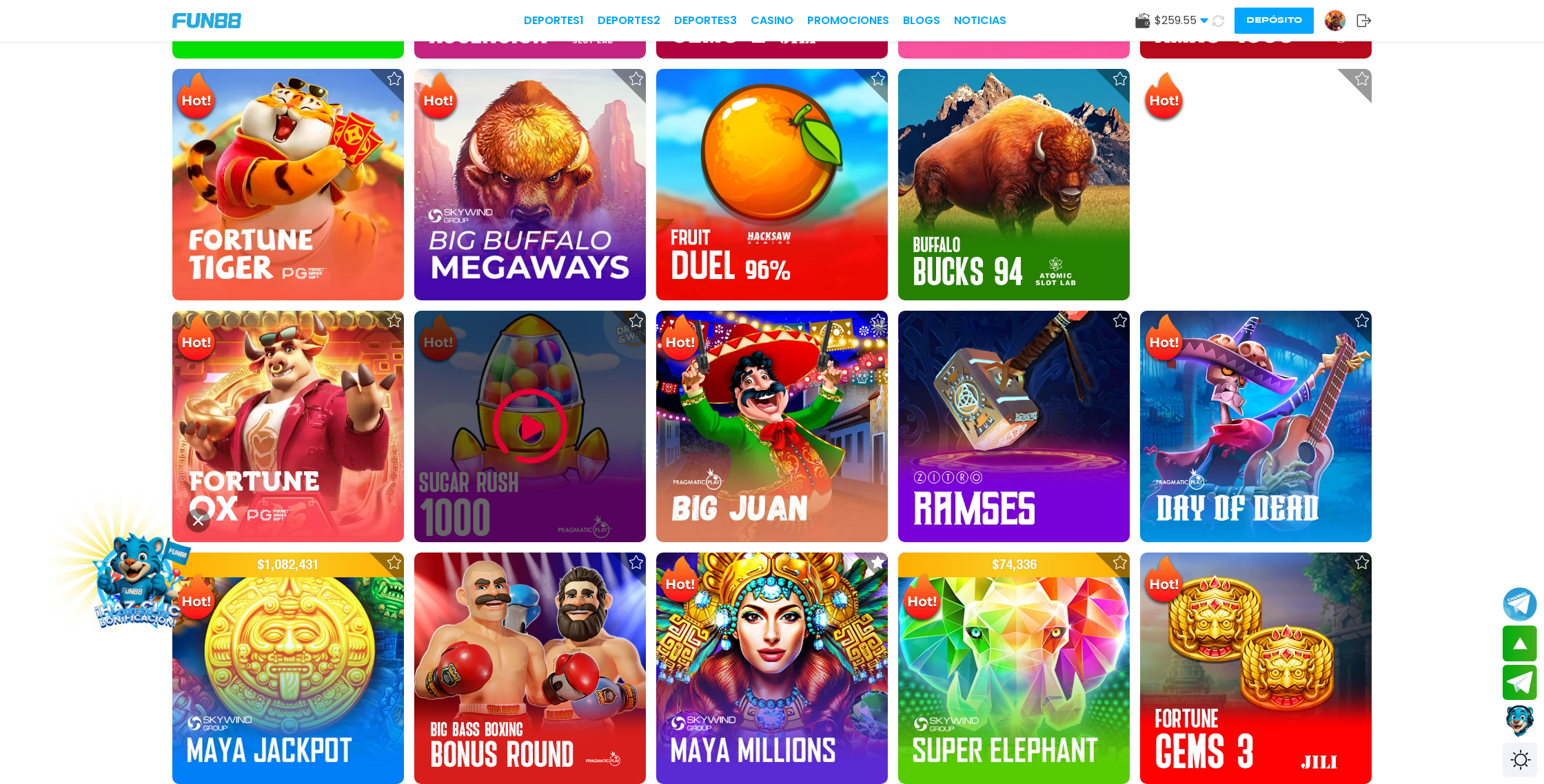
scroll to position [1224, 0]
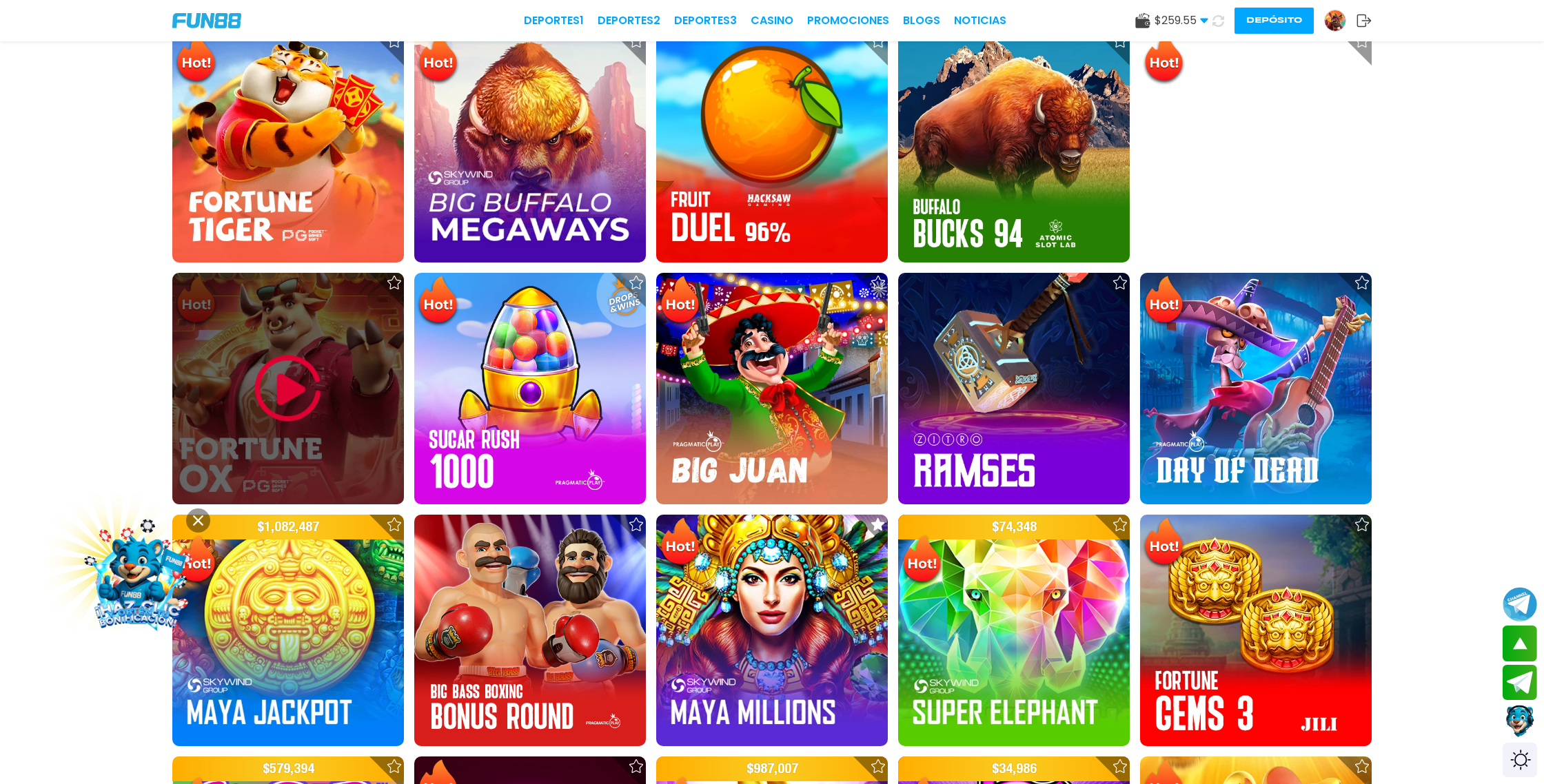
click at [287, 390] on img at bounding box center [288, 389] width 83 height 83
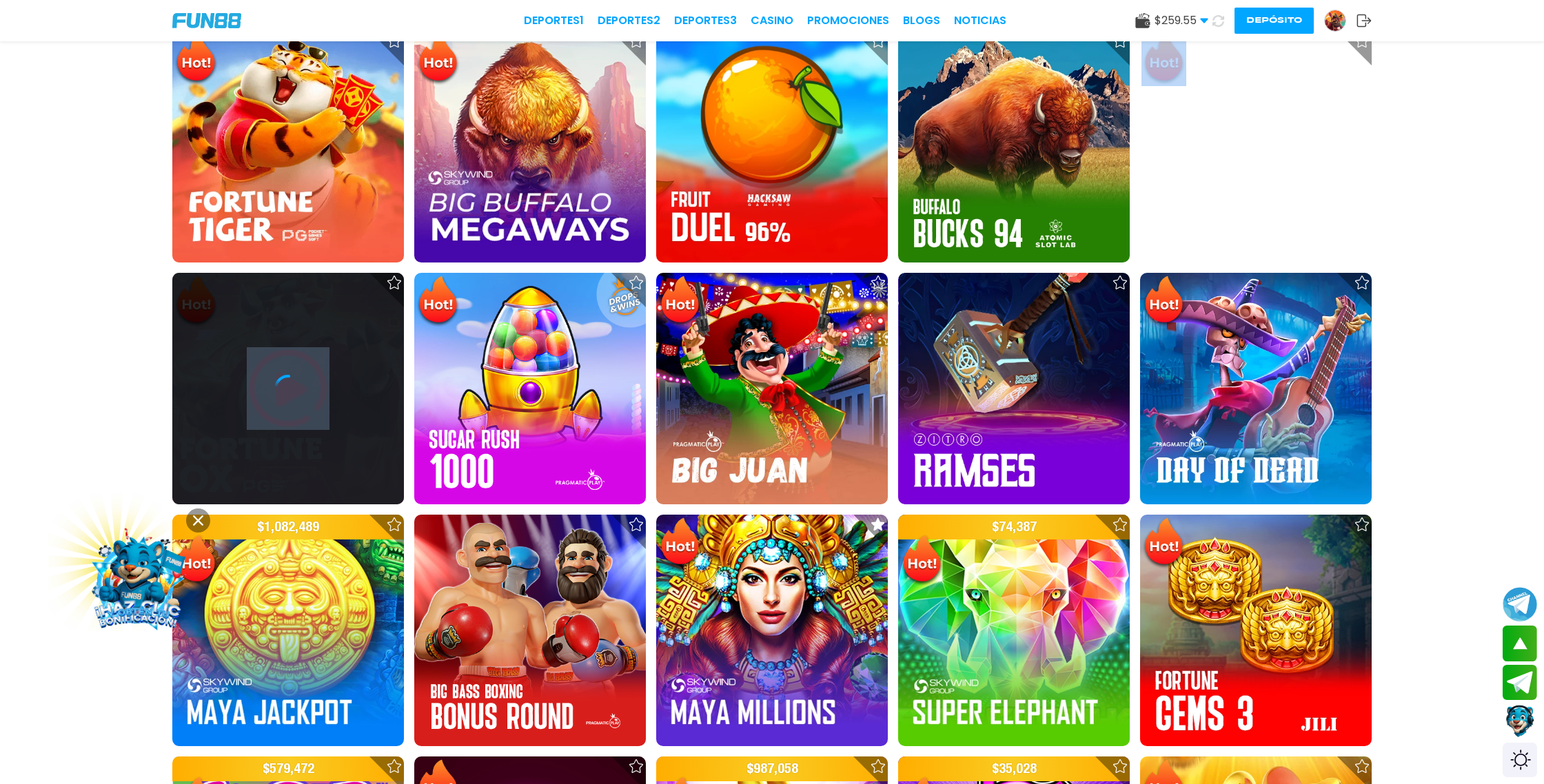
click at [287, 390] on icon at bounding box center [288, 388] width 27 height 27
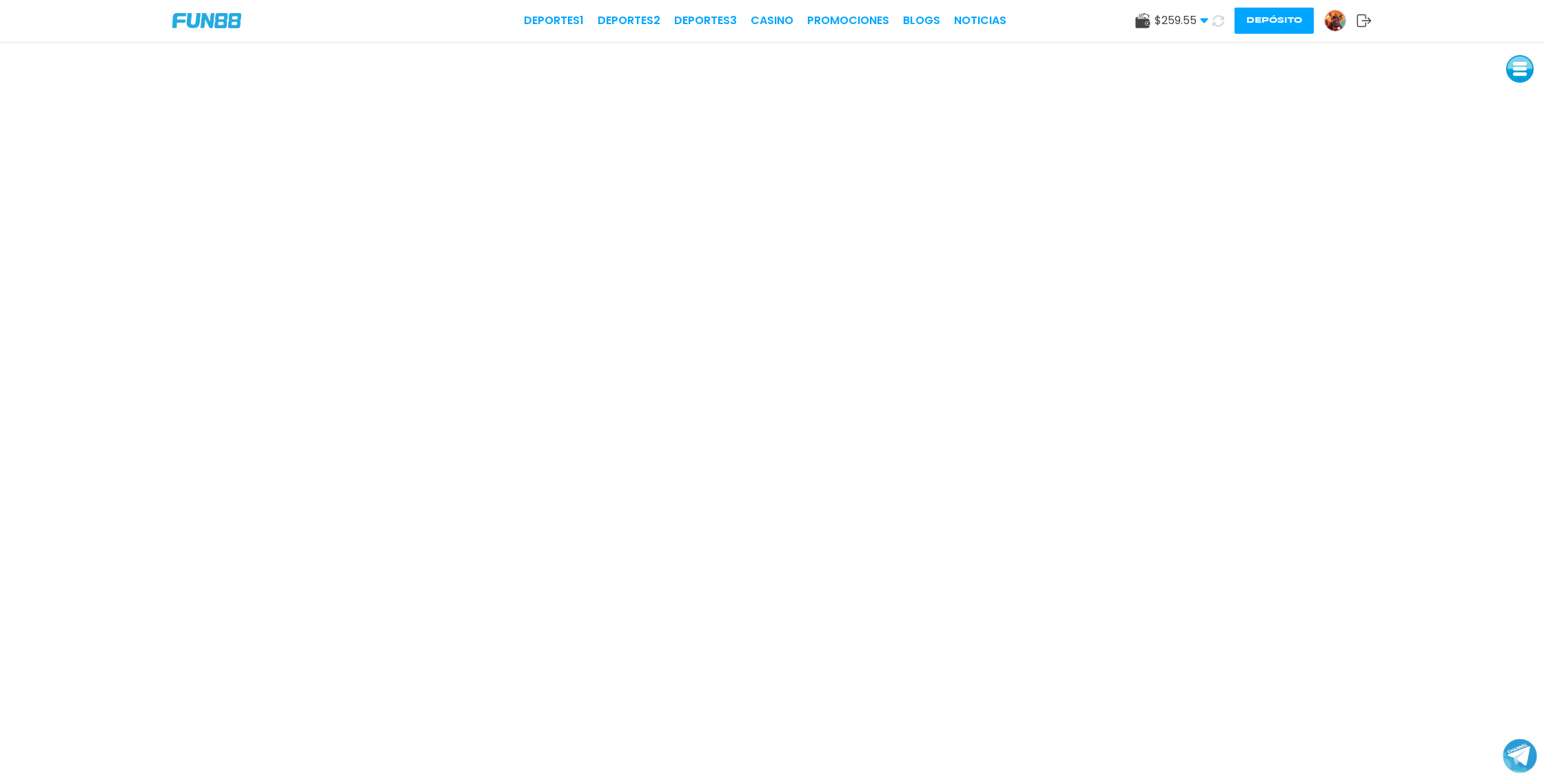
click at [1218, 19] on icon at bounding box center [1219, 21] width 13 height 13
click at [778, 19] on link "CASINO" at bounding box center [772, 21] width 43 height 16
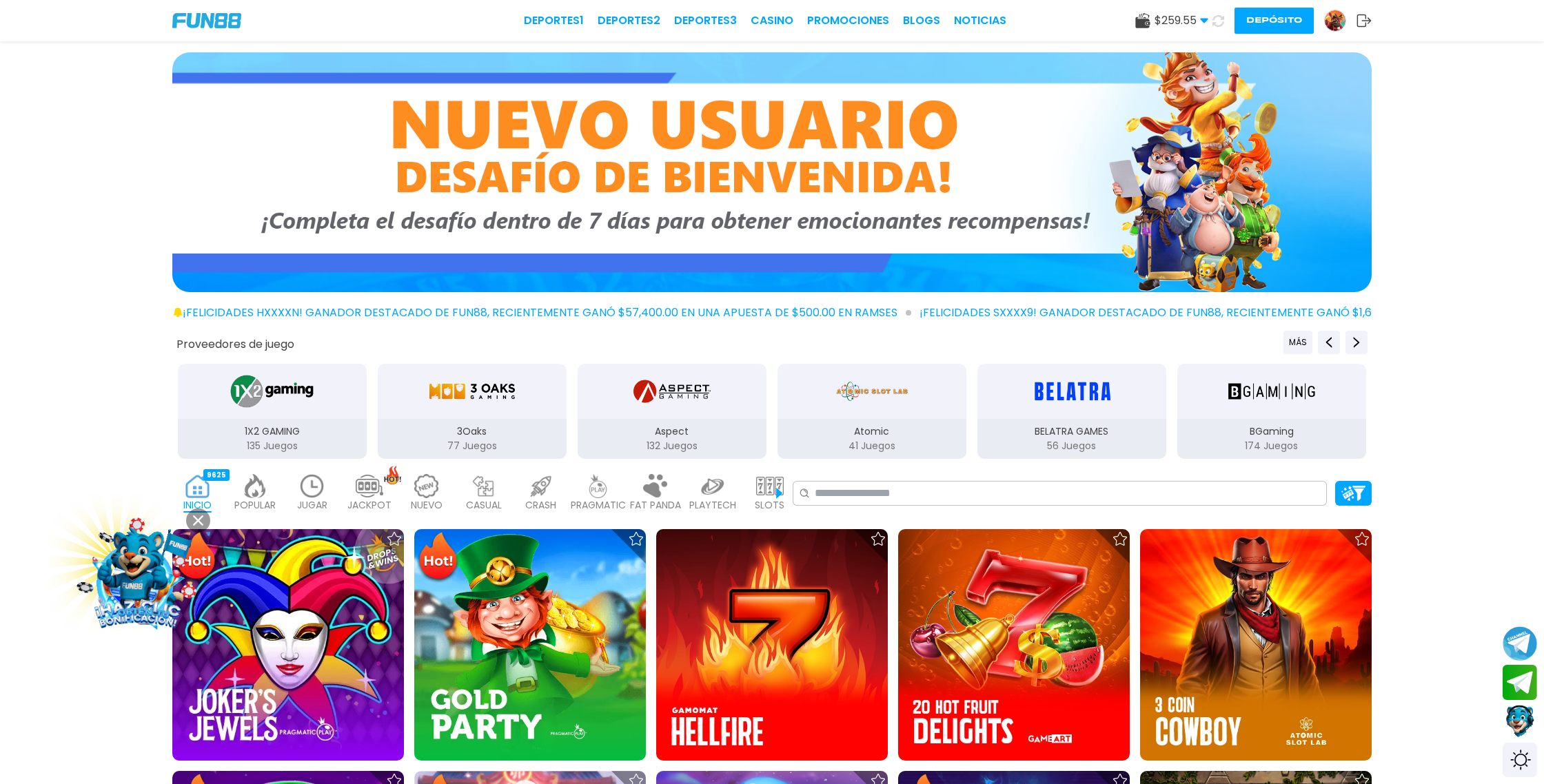
click at [1220, 24] on use at bounding box center [1219, 21] width 15 height 15
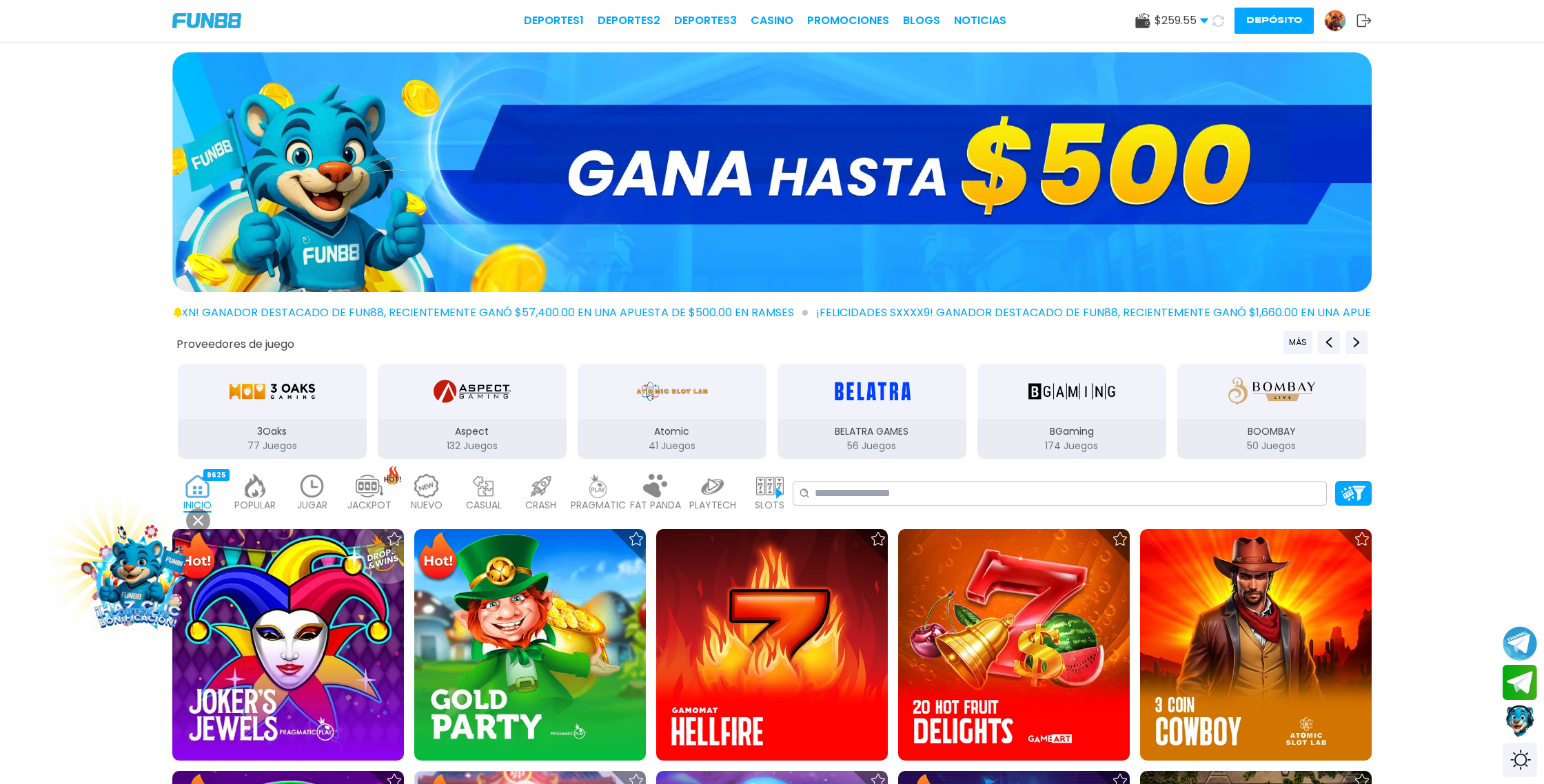
click at [1220, 24] on use at bounding box center [1219, 21] width 16 height 16
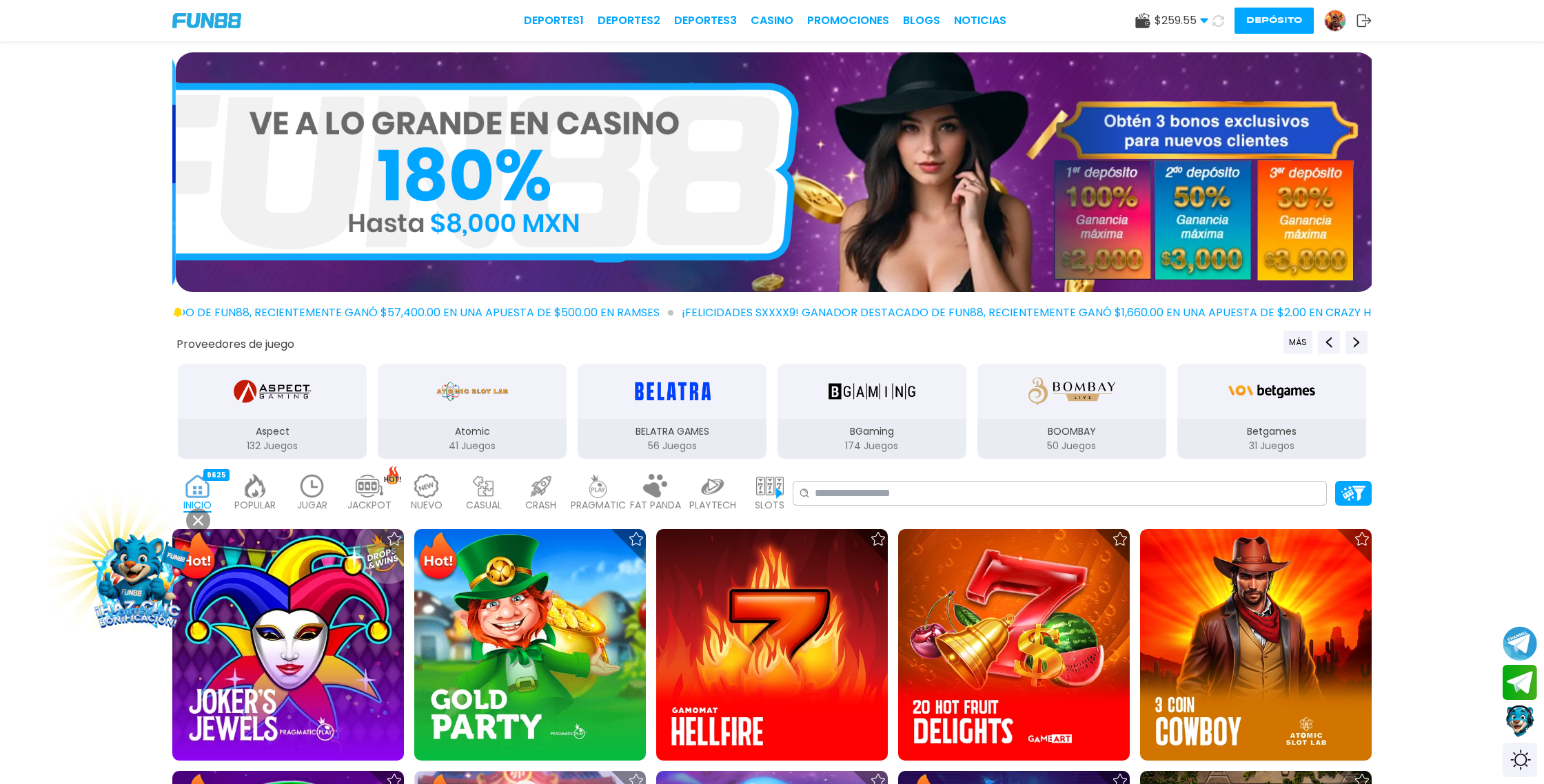
click at [1220, 24] on use at bounding box center [1218, 21] width 16 height 16
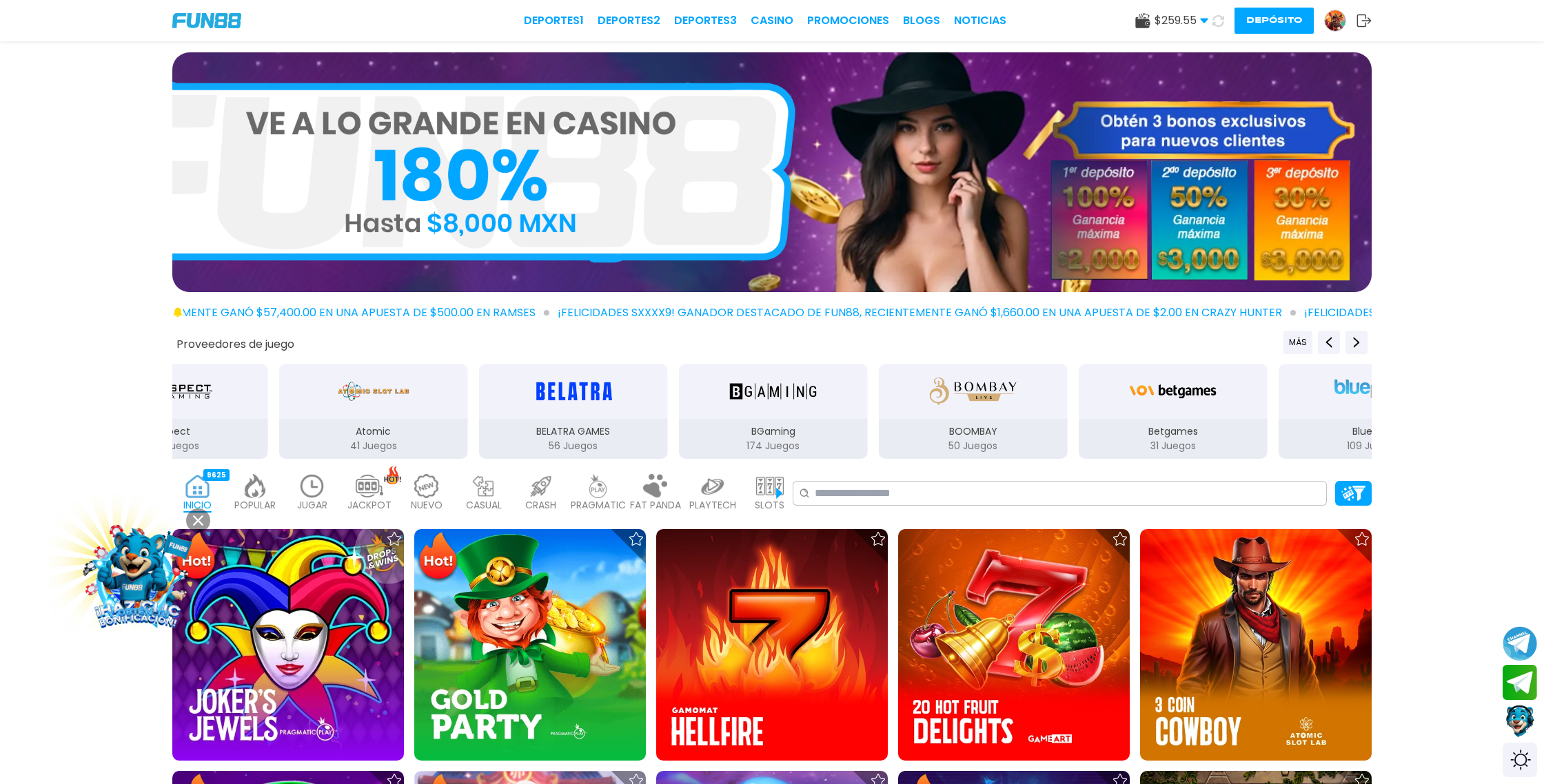
click at [1220, 24] on use at bounding box center [1219, 21] width 15 height 15
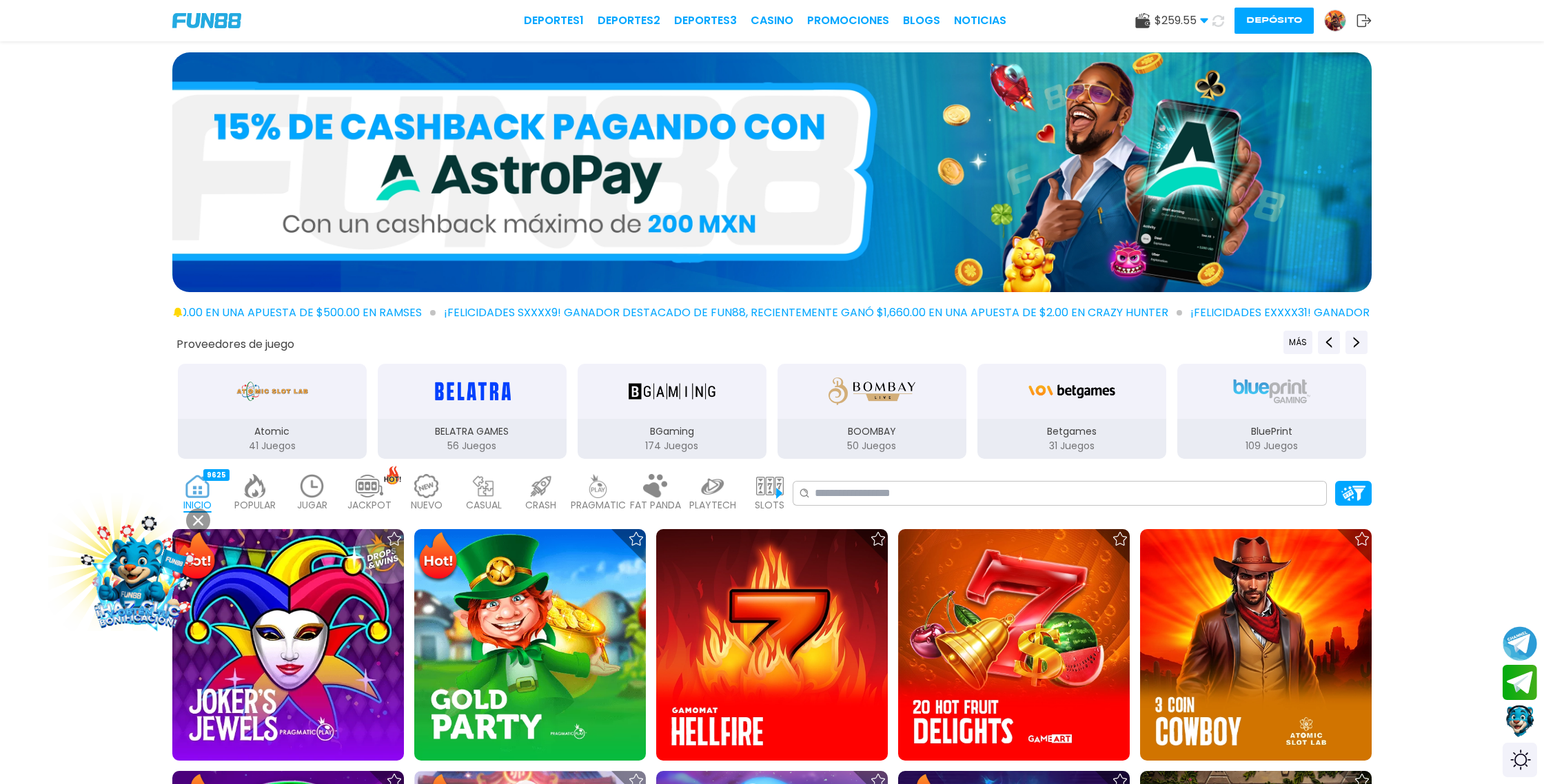
click at [1220, 24] on use at bounding box center [1219, 21] width 15 height 15
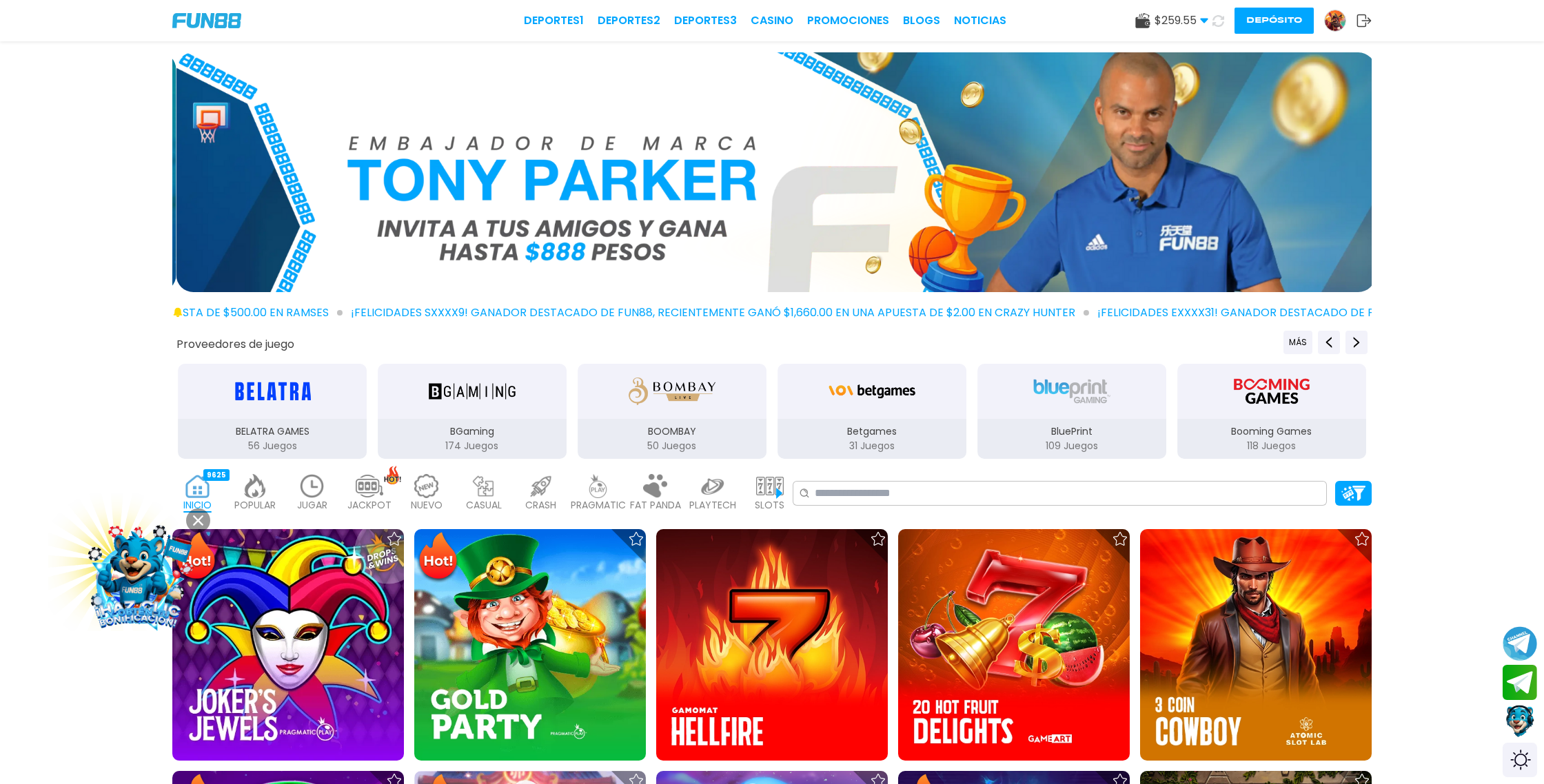
click at [1220, 24] on use at bounding box center [1219, 21] width 15 height 15
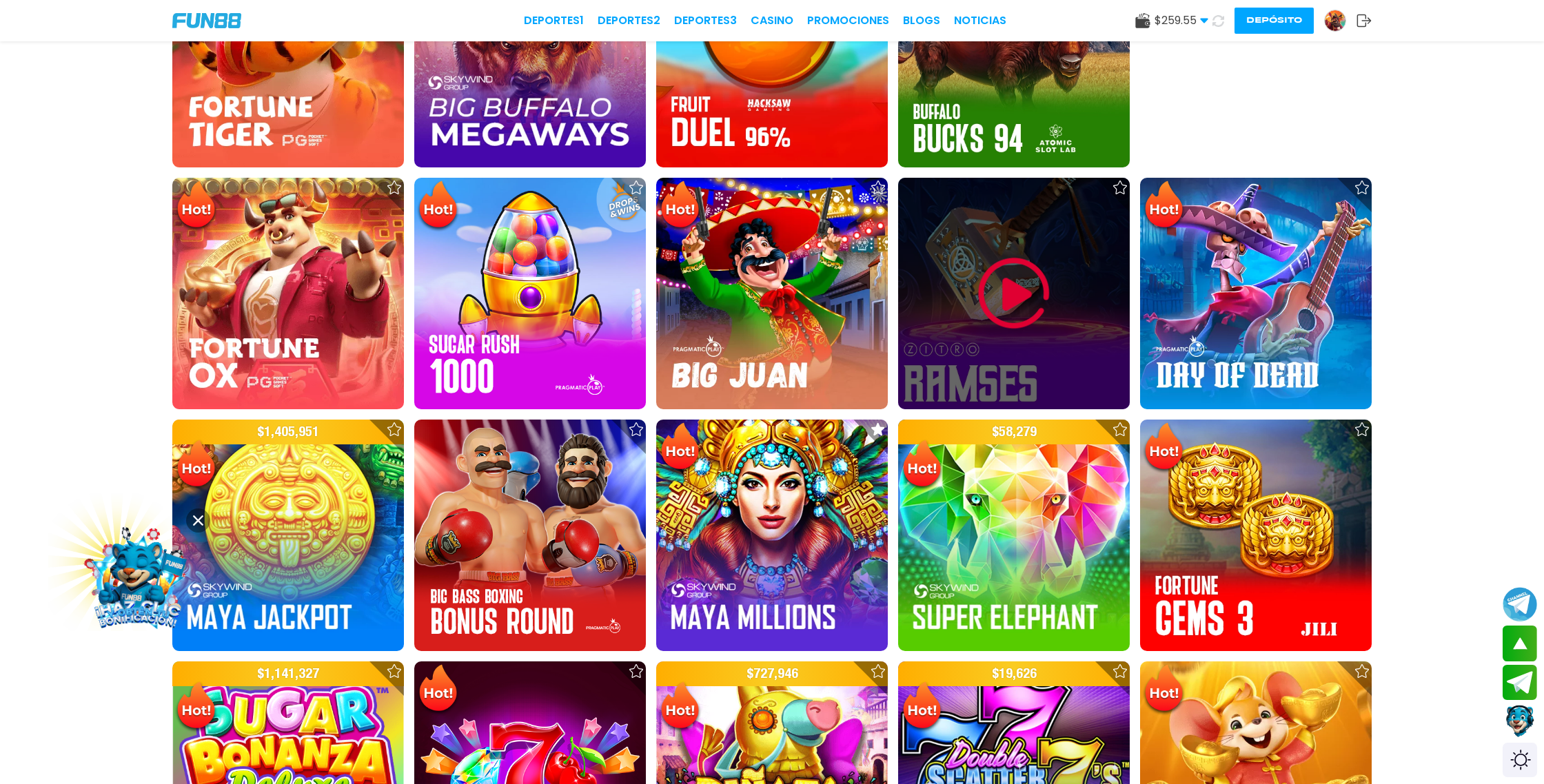
scroll to position [1325, 0]
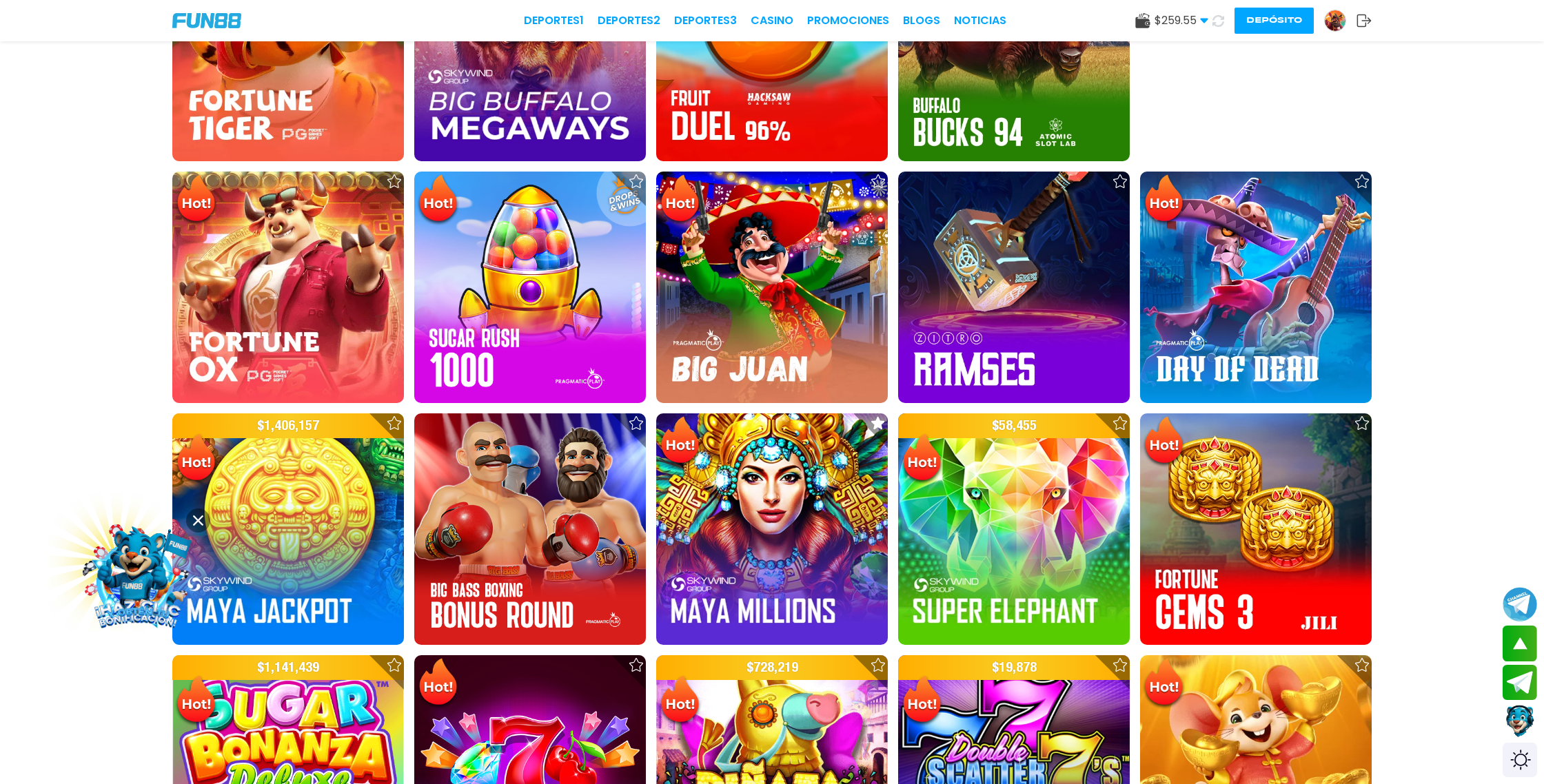
click at [1223, 25] on icon at bounding box center [1218, 20] width 16 height 16
click at [1220, 24] on use at bounding box center [1219, 21] width 16 height 16
click at [1217, 24] on icon at bounding box center [1218, 21] width 15 height 15
click at [1217, 24] on icon at bounding box center [1219, 21] width 16 height 16
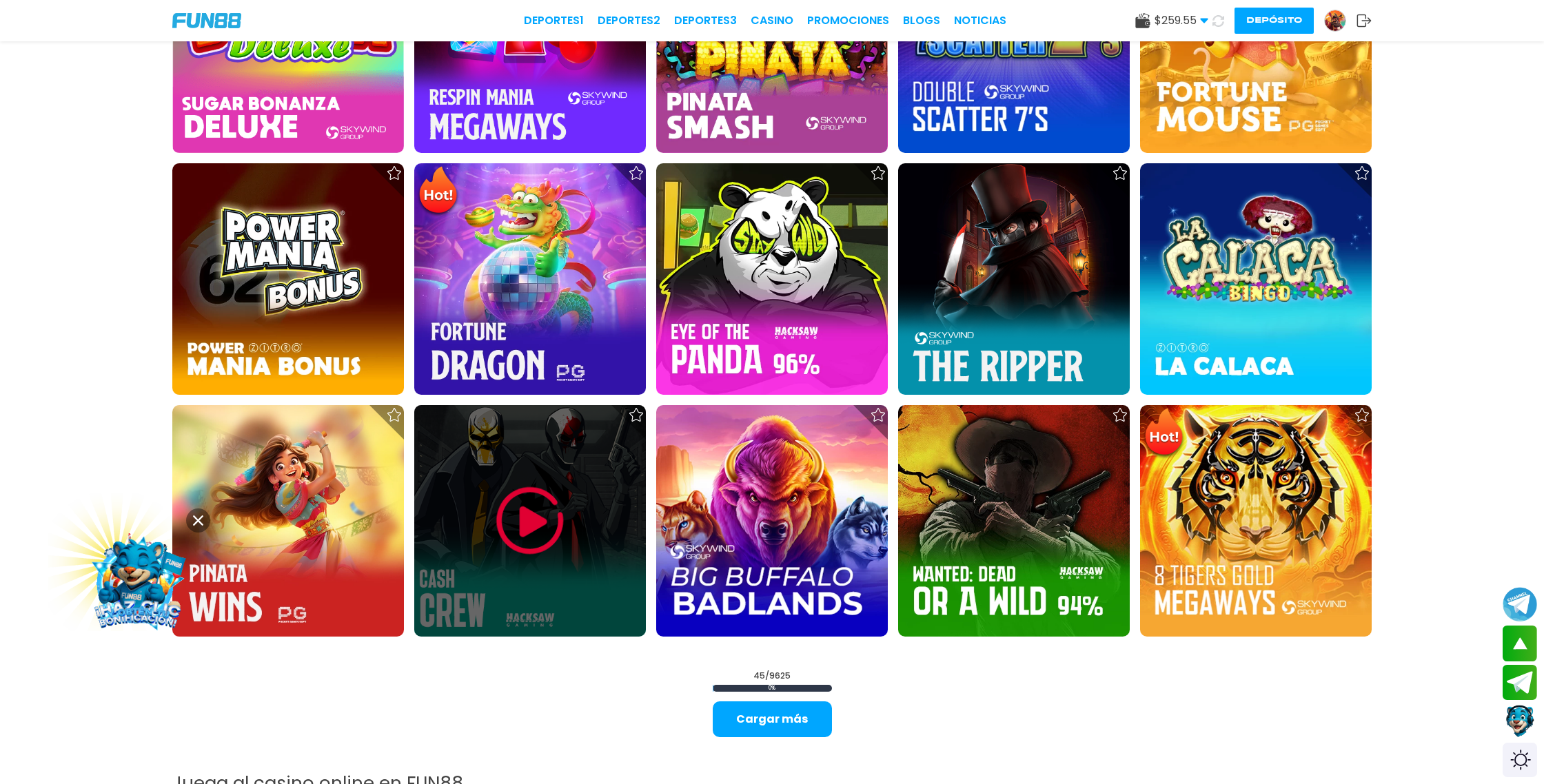
scroll to position [2062, 0]
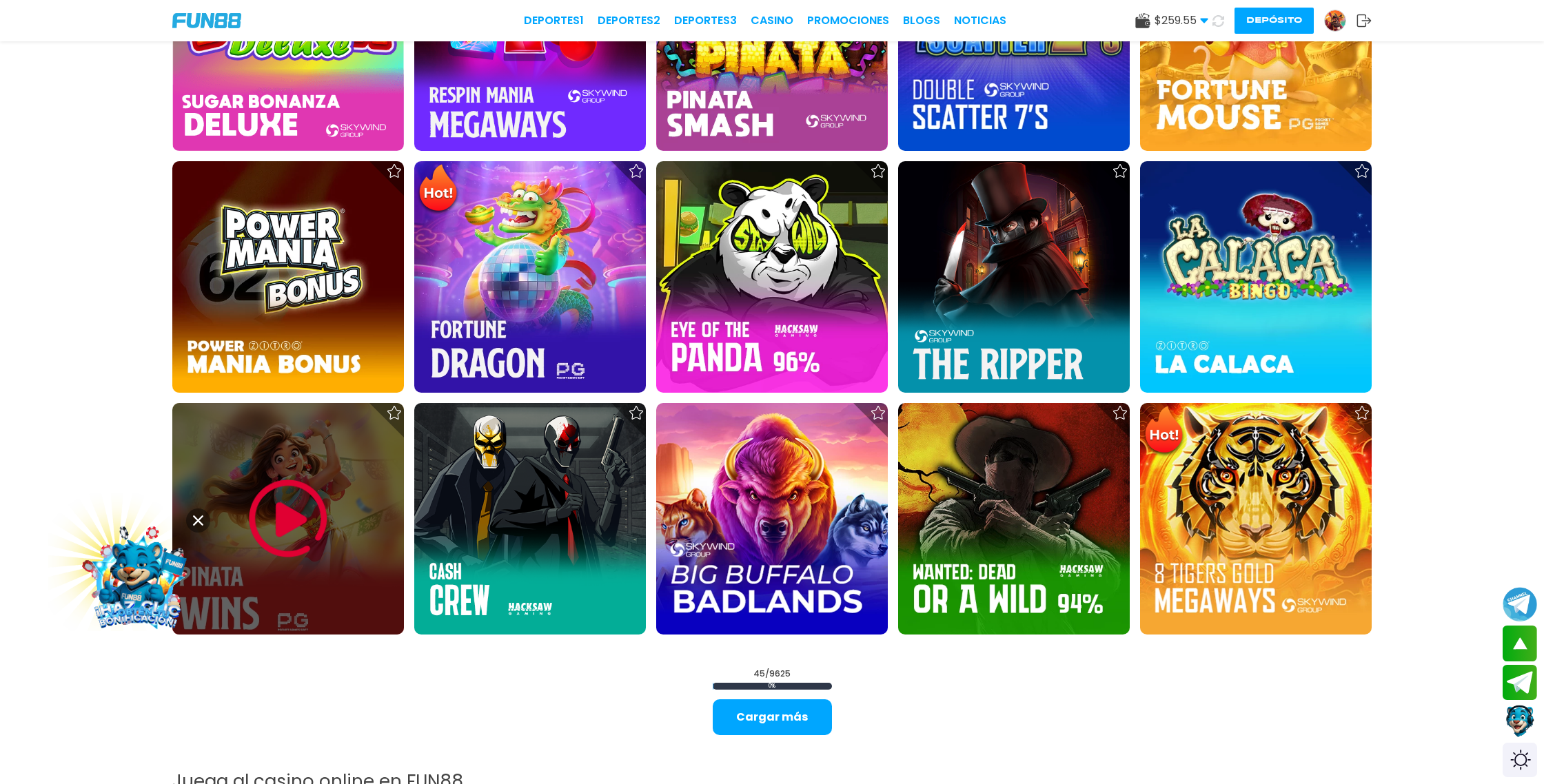
click at [317, 523] on img at bounding box center [288, 519] width 83 height 83
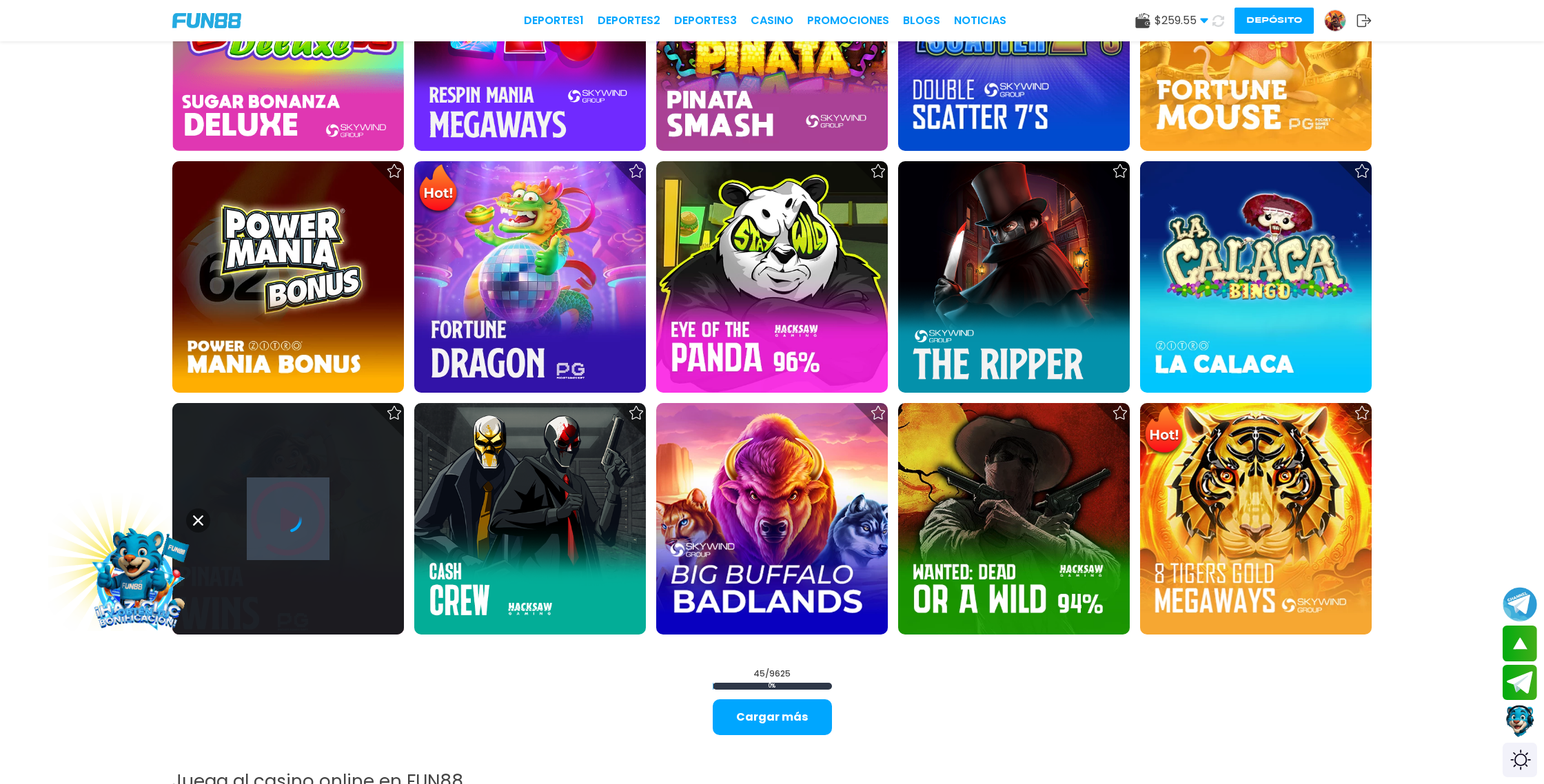
click at [317, 523] on div at bounding box center [288, 518] width 232 height 27
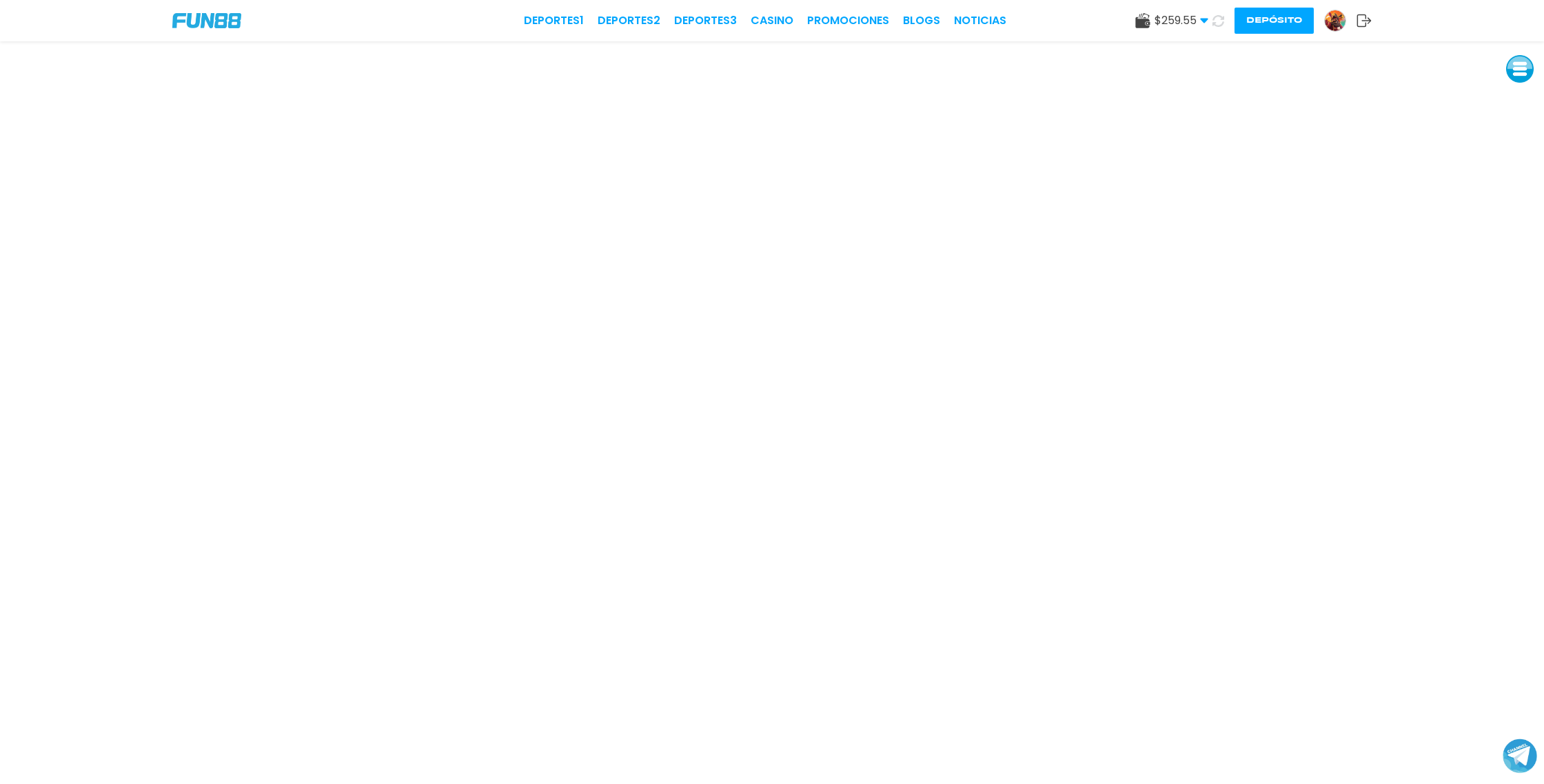
click at [1217, 25] on use at bounding box center [1219, 21] width 13 height 13
click at [1214, 22] on use at bounding box center [1219, 21] width 13 height 13
click at [1219, 22] on icon at bounding box center [1218, 21] width 13 height 13
click at [1219, 22] on icon at bounding box center [1219, 21] width 13 height 13
click at [1219, 22] on icon at bounding box center [1218, 21] width 15 height 15
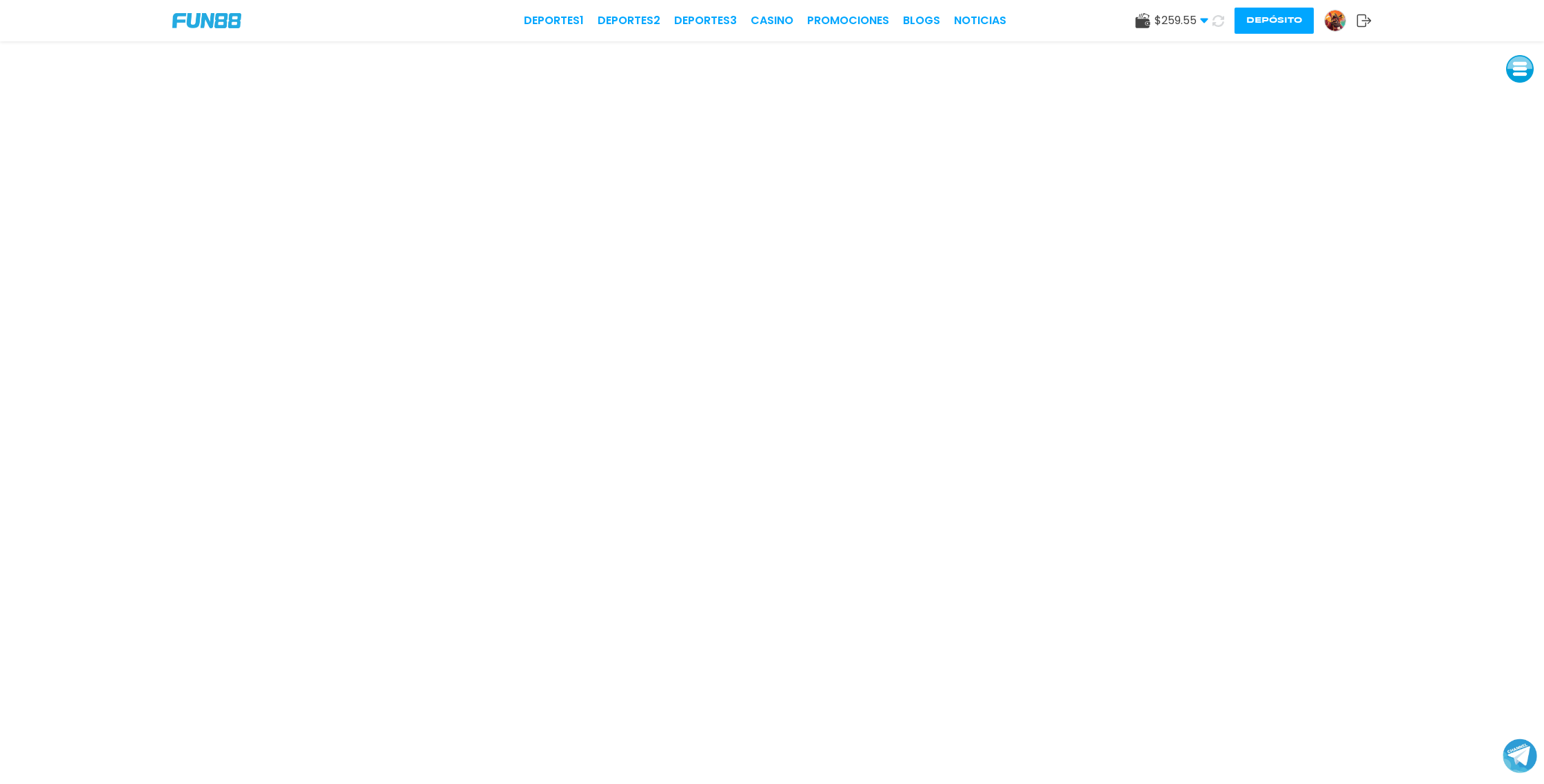
click at [1219, 22] on icon at bounding box center [1219, 21] width 13 height 13
click at [1219, 22] on icon at bounding box center [1218, 21] width 14 height 14
click at [1219, 22] on icon at bounding box center [1219, 21] width 13 height 13
click at [1219, 22] on icon at bounding box center [1218, 21] width 14 height 14
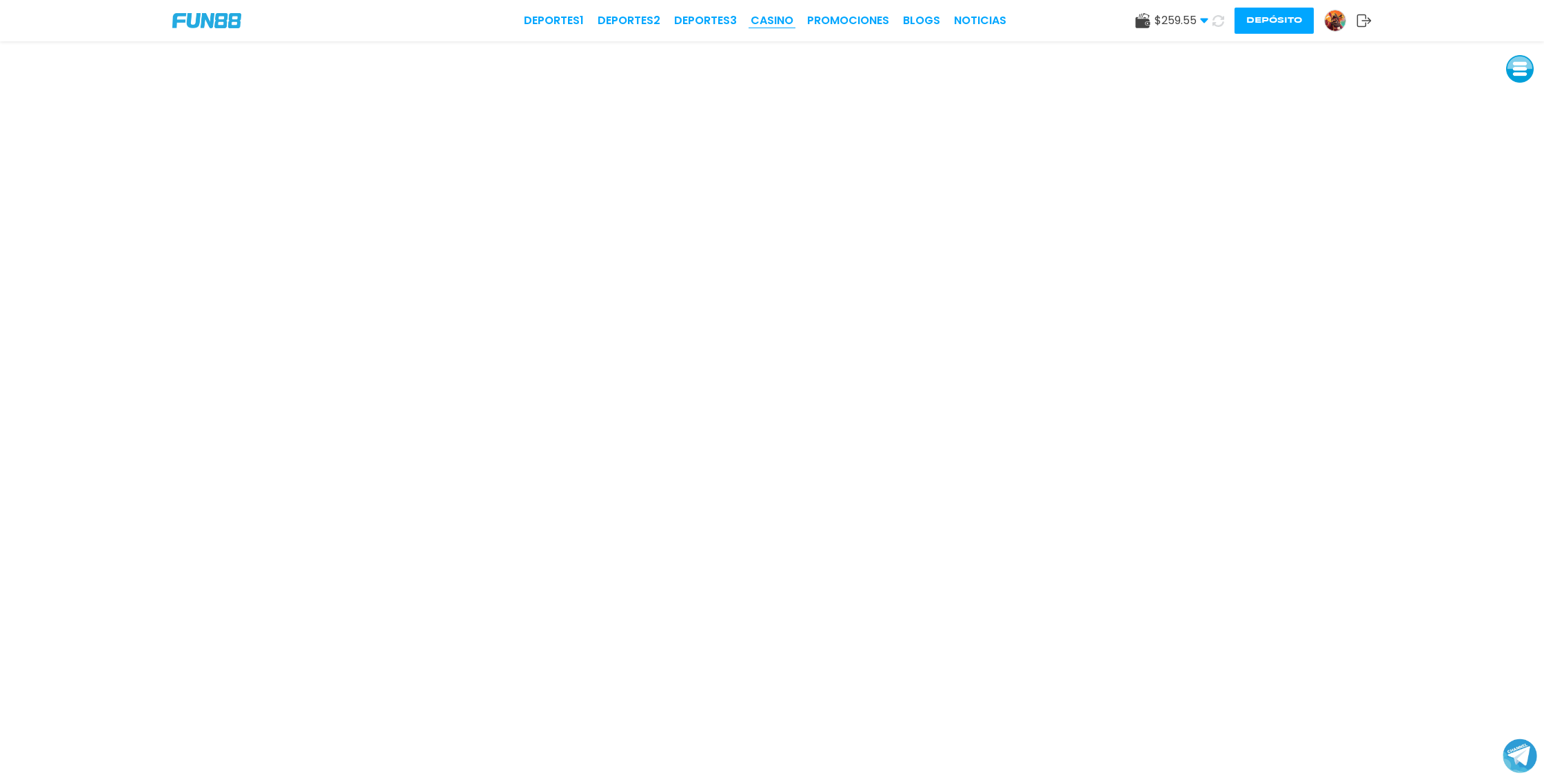
click at [789, 21] on link "CASINO" at bounding box center [772, 21] width 43 height 16
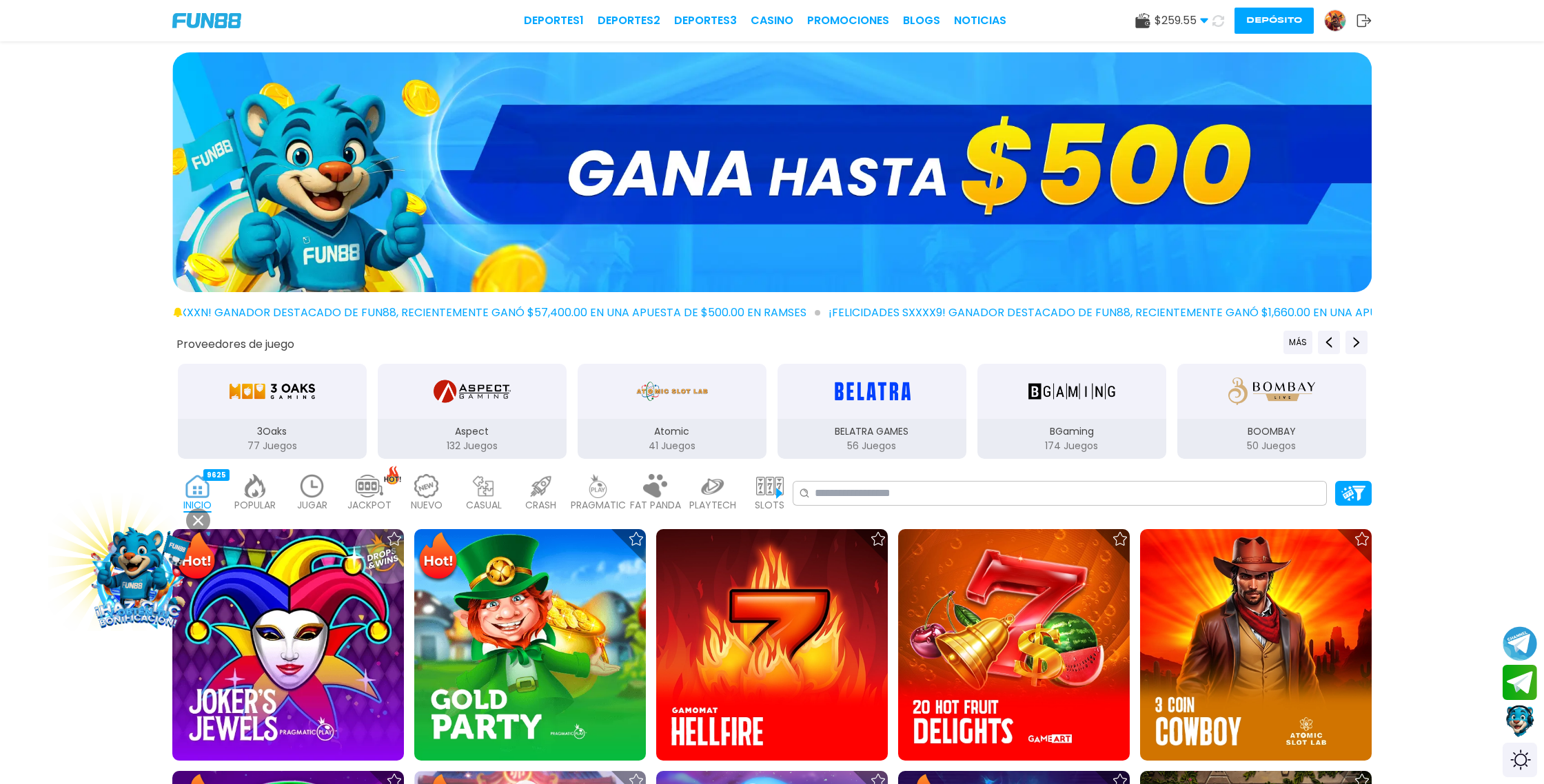
click at [1219, 24] on icon at bounding box center [1219, 21] width 12 height 12
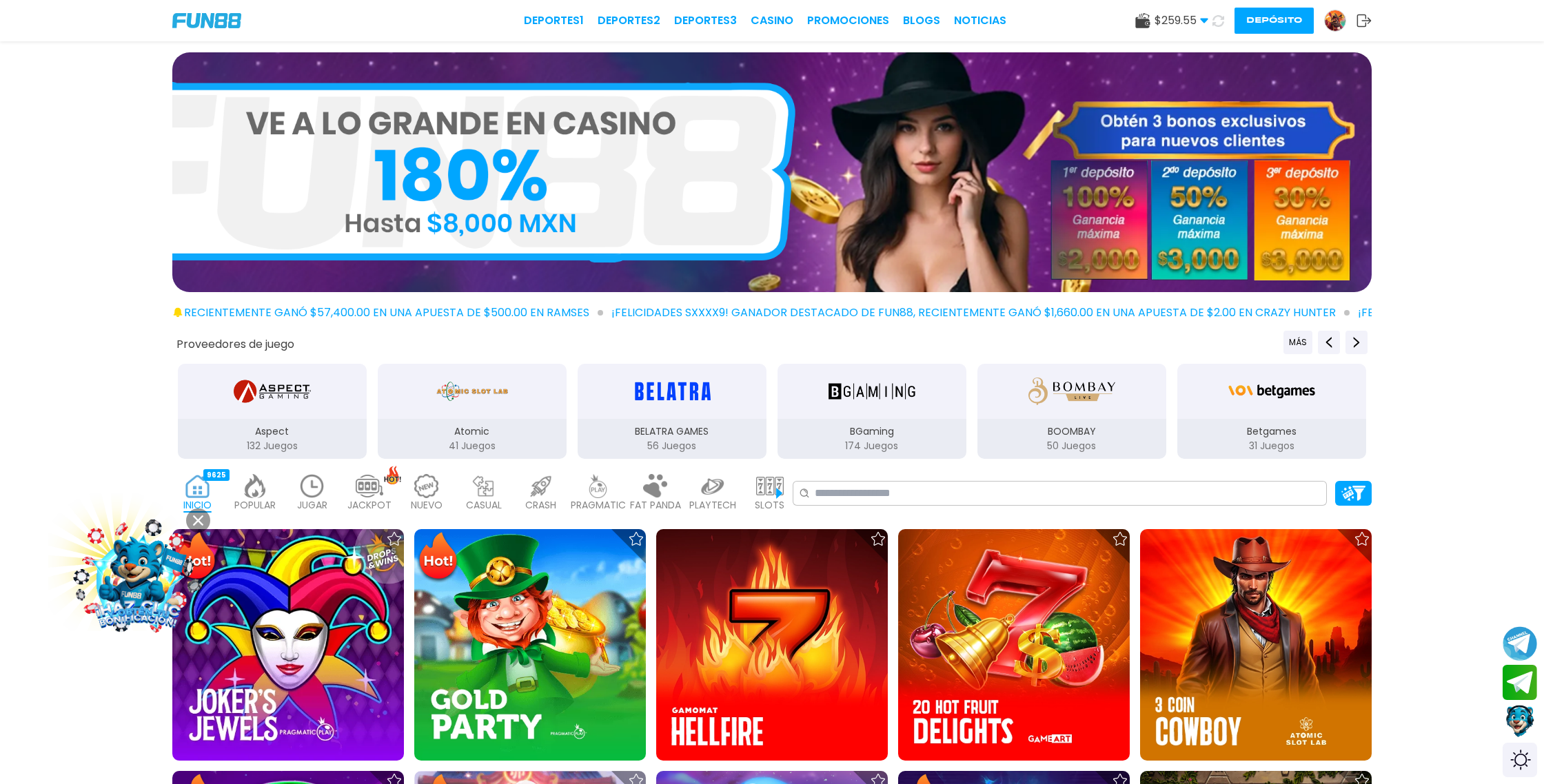
click at [1219, 24] on icon at bounding box center [1219, 21] width 12 height 12
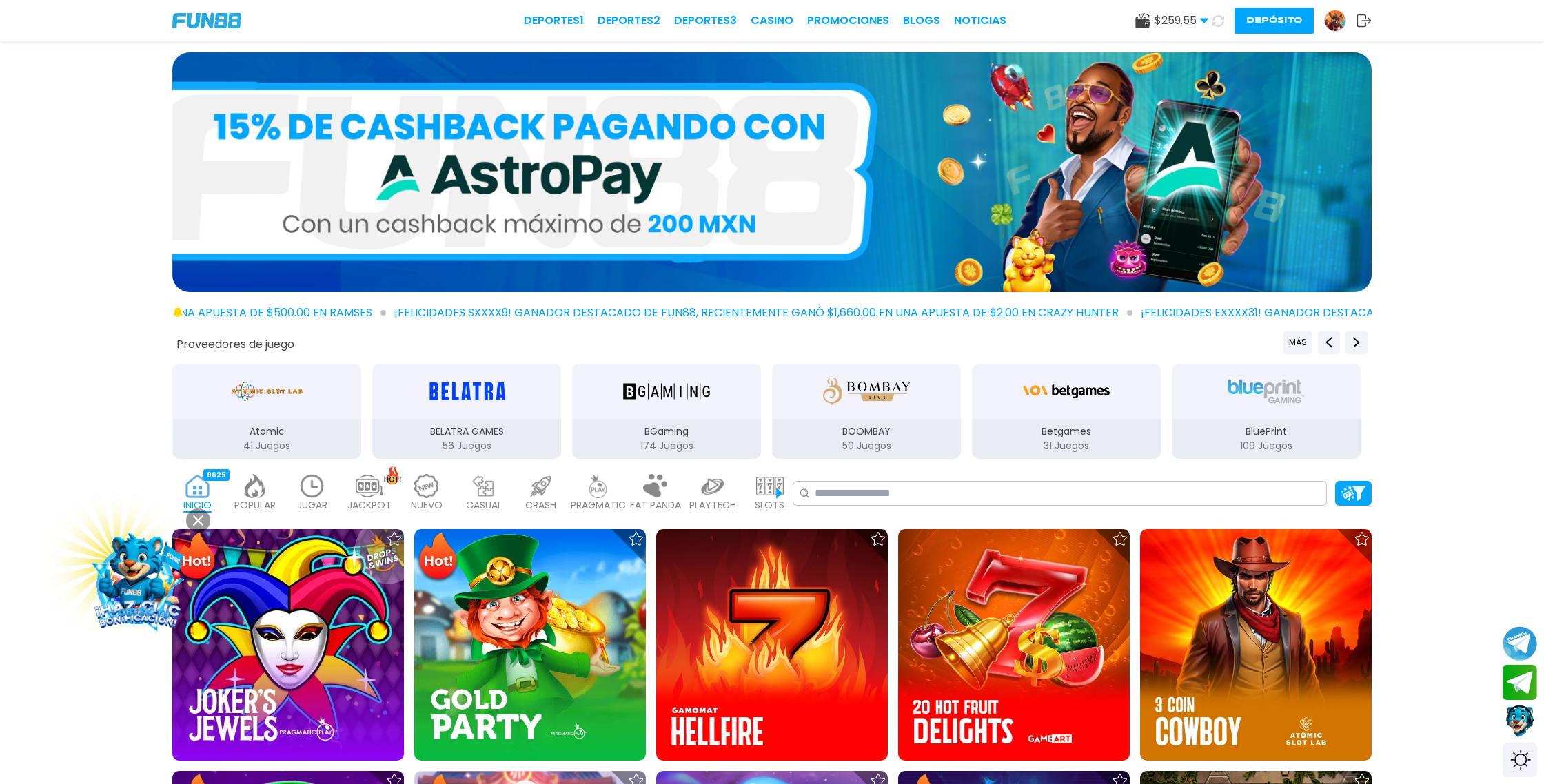
click at [1219, 24] on icon at bounding box center [1219, 21] width 12 height 12
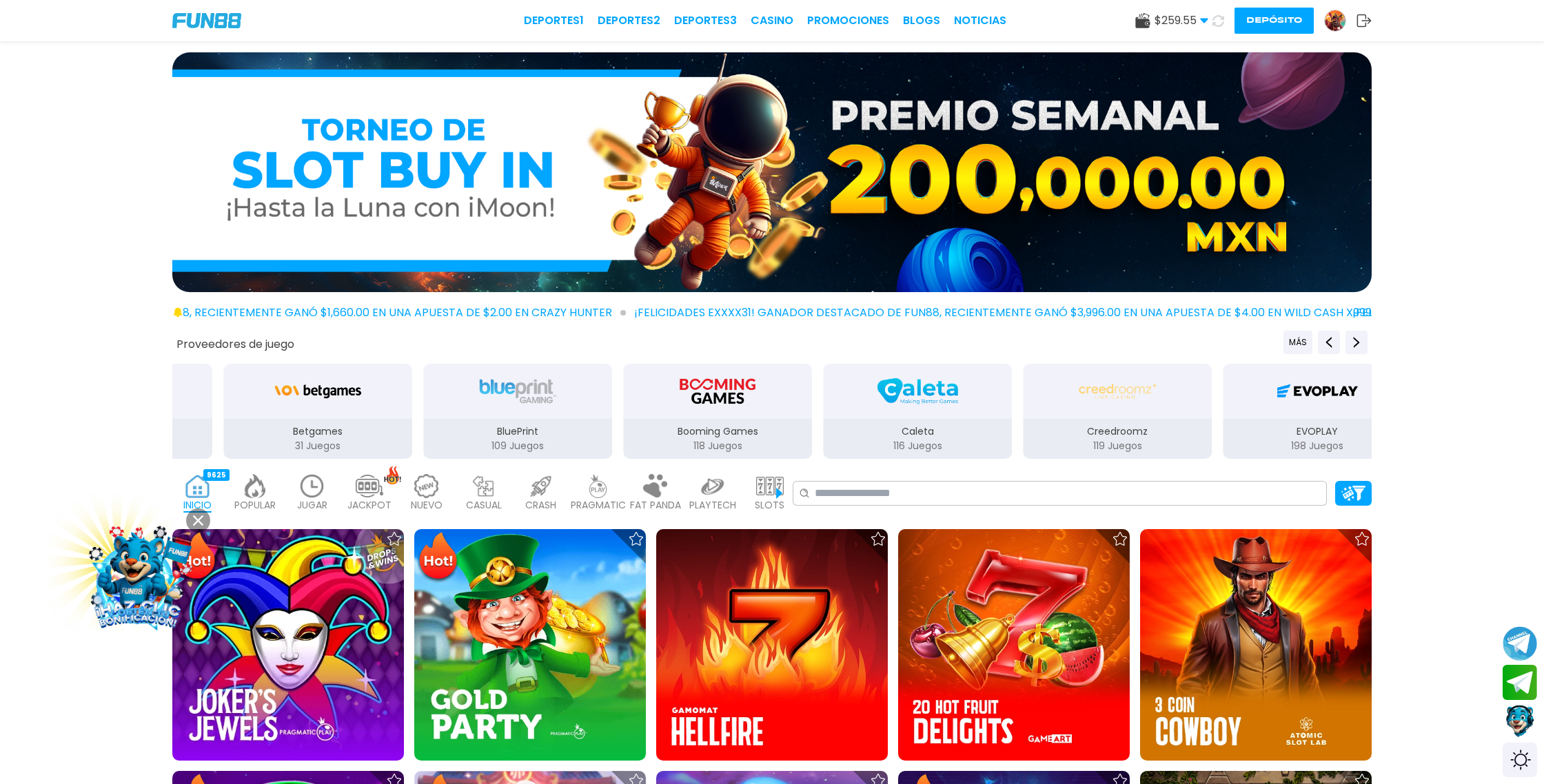
click at [1219, 24] on icon at bounding box center [1219, 21] width 12 height 12
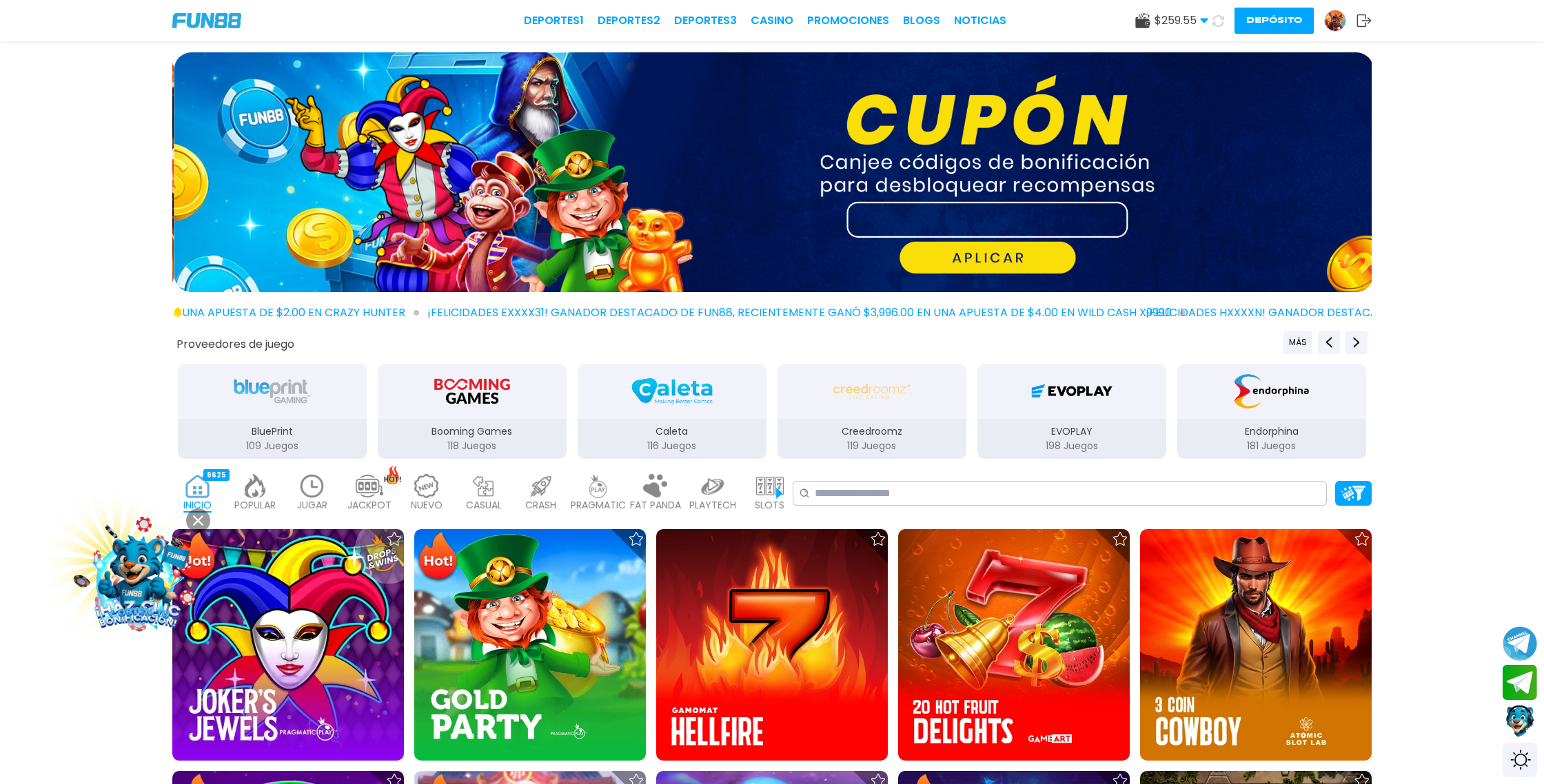
click at [1219, 24] on icon at bounding box center [1219, 21] width 12 height 12
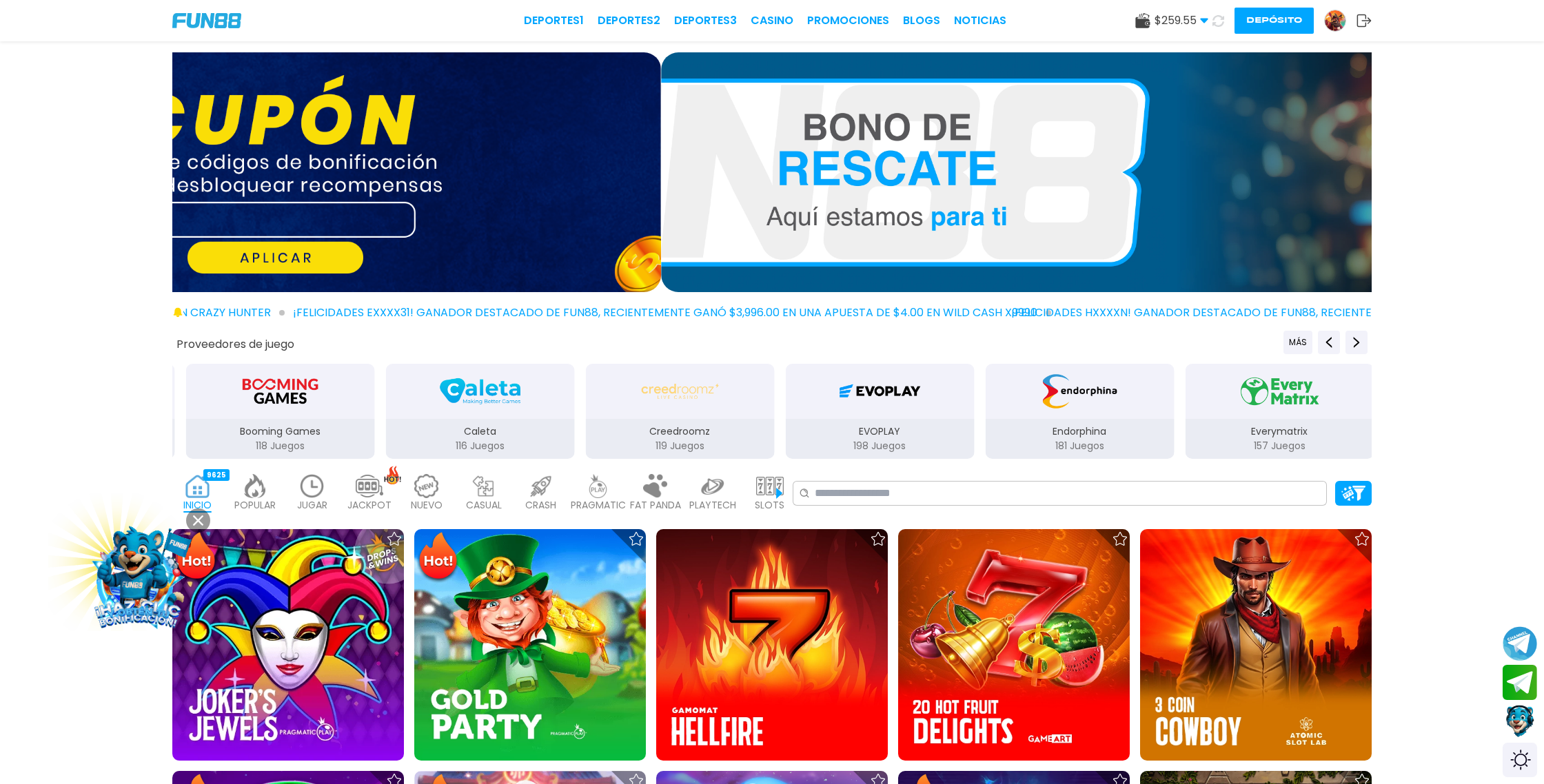
click at [1219, 24] on icon at bounding box center [1219, 21] width 15 height 15
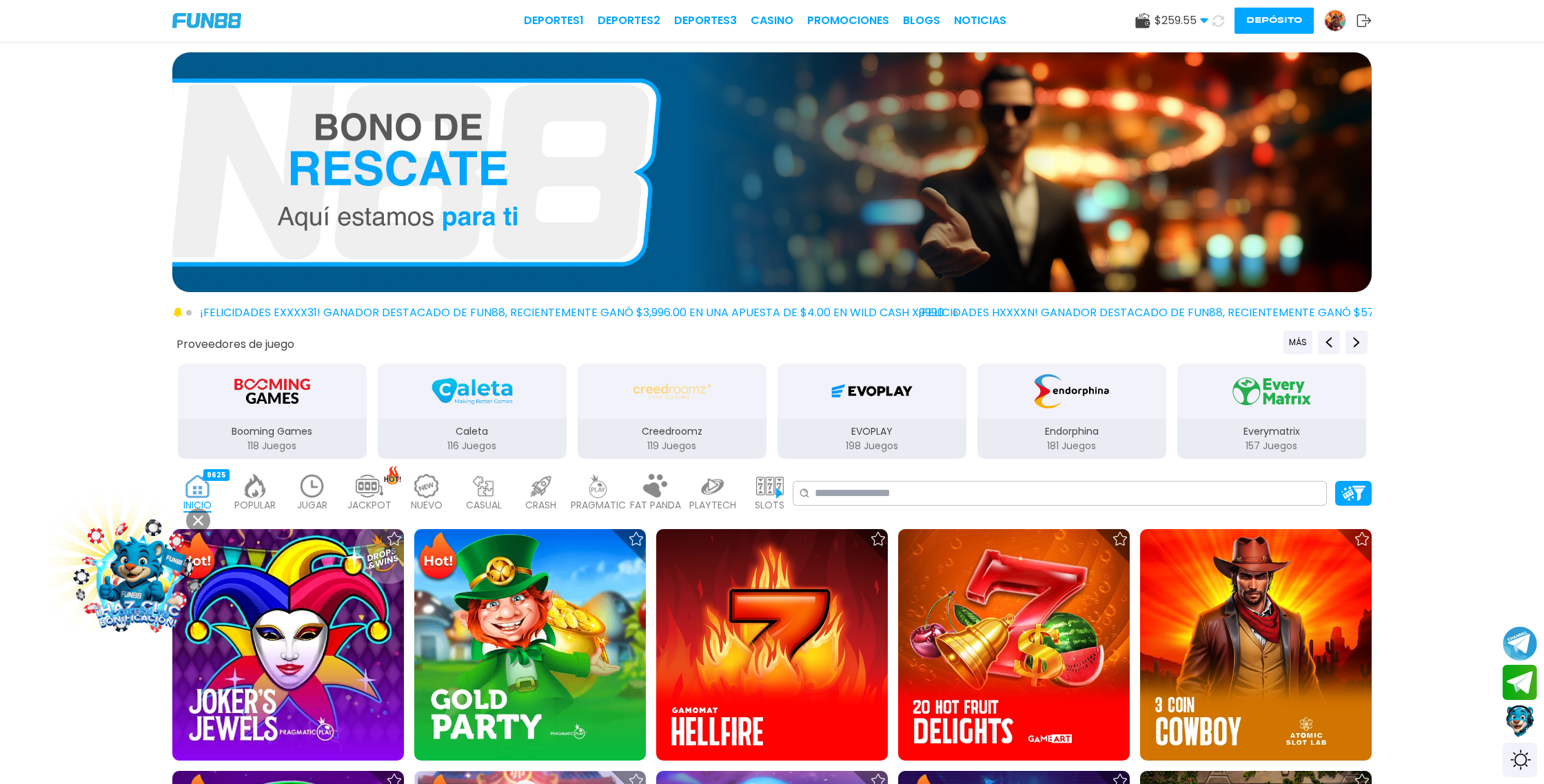
click at [1219, 24] on icon at bounding box center [1218, 21] width 14 height 14
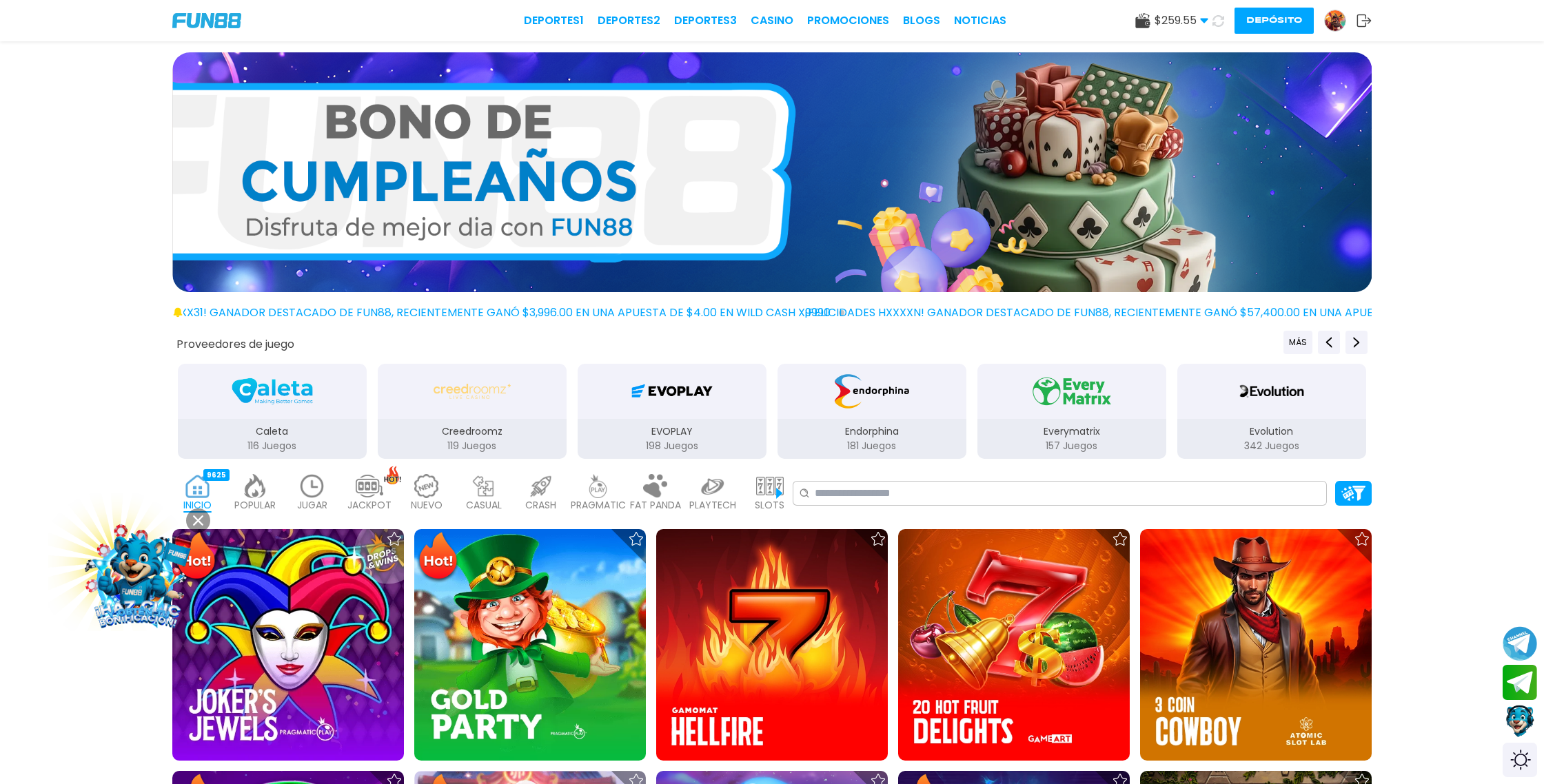
click at [1219, 24] on icon at bounding box center [1219, 21] width 15 height 15
click at [1219, 24] on icon at bounding box center [1218, 20] width 16 height 16
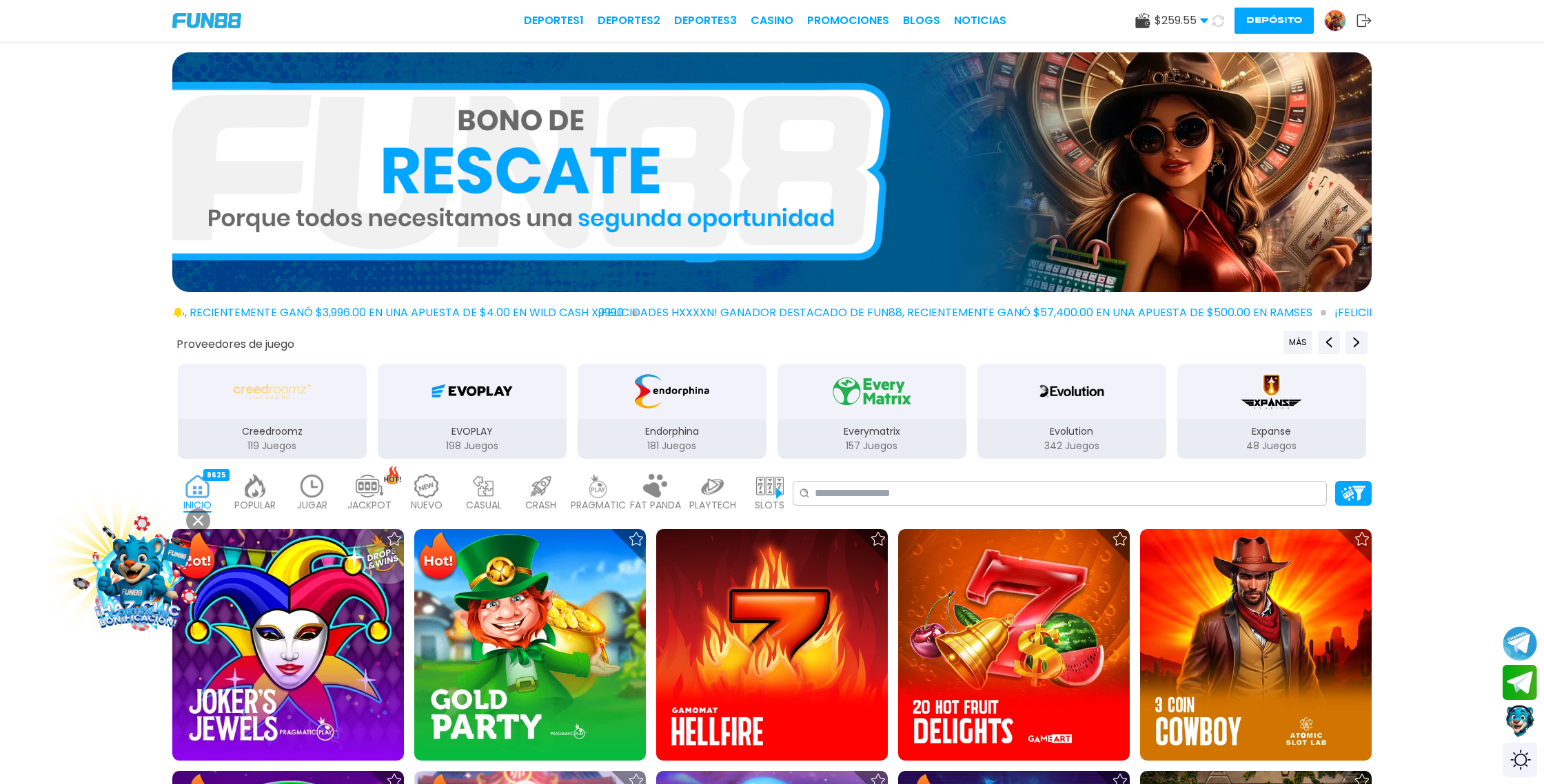
click at [1219, 24] on icon at bounding box center [1219, 21] width 16 height 16
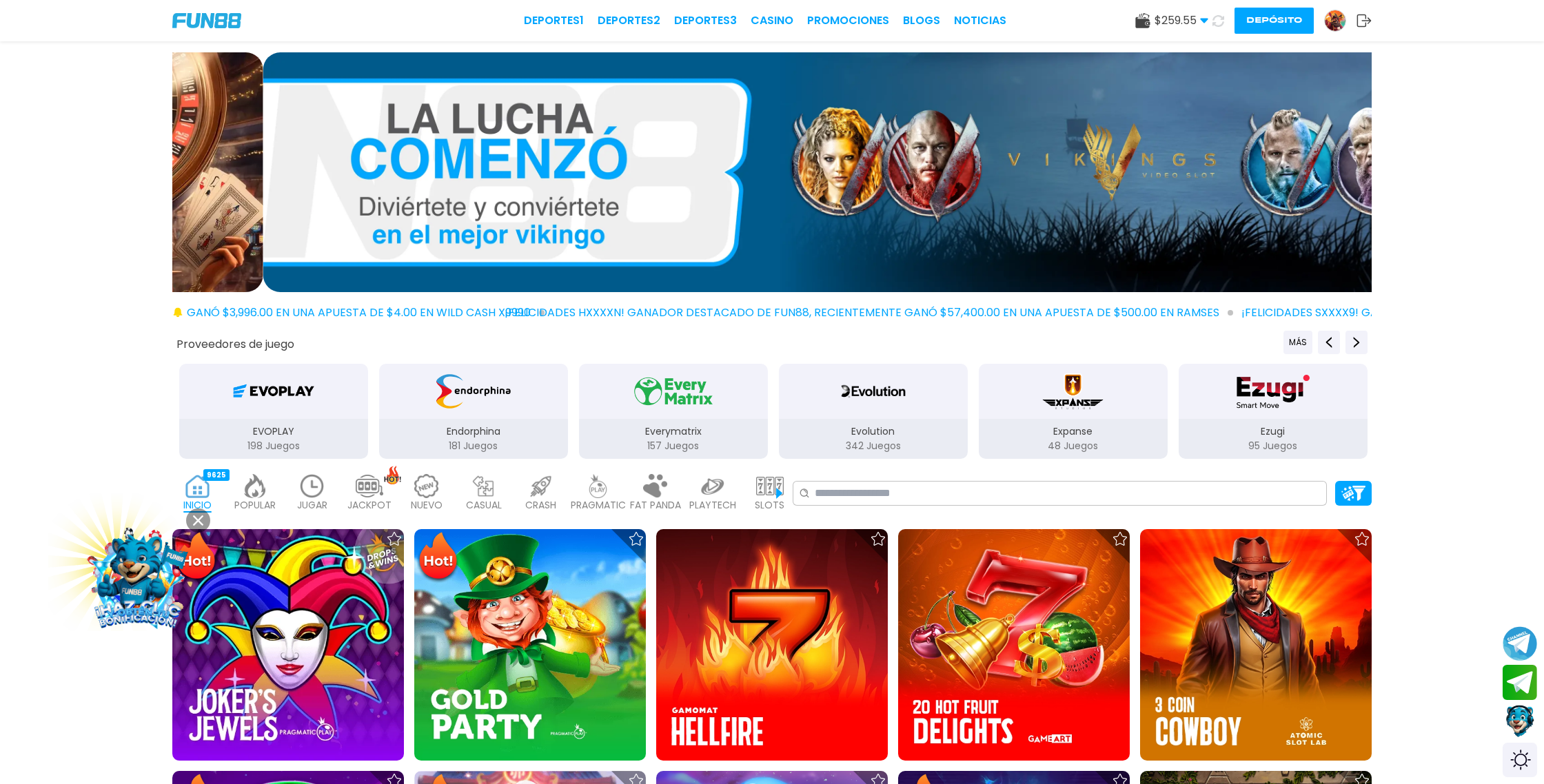
click at [1219, 23] on icon at bounding box center [1218, 21] width 14 height 14
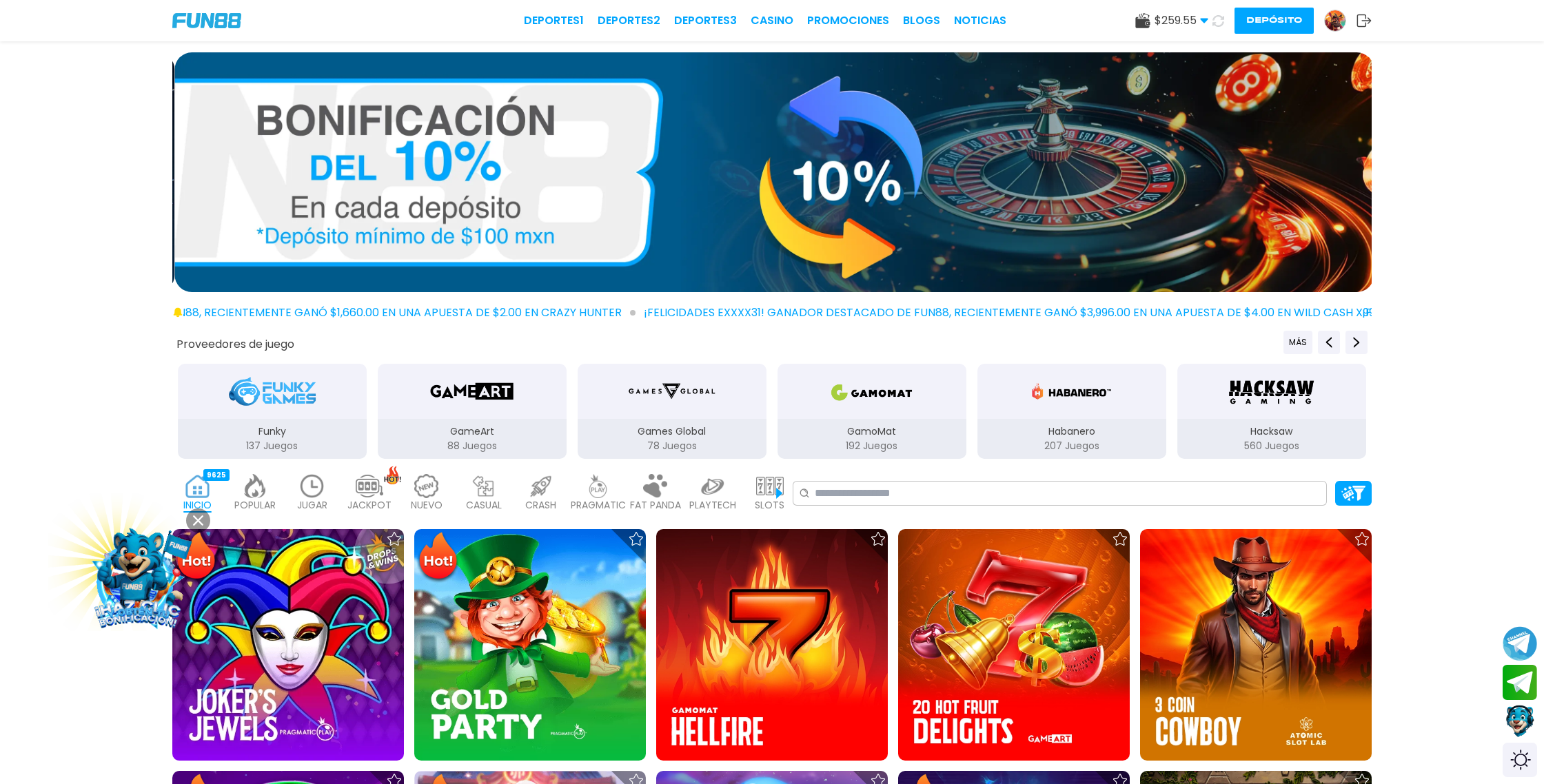
click at [1213, 21] on use at bounding box center [1219, 21] width 15 height 15
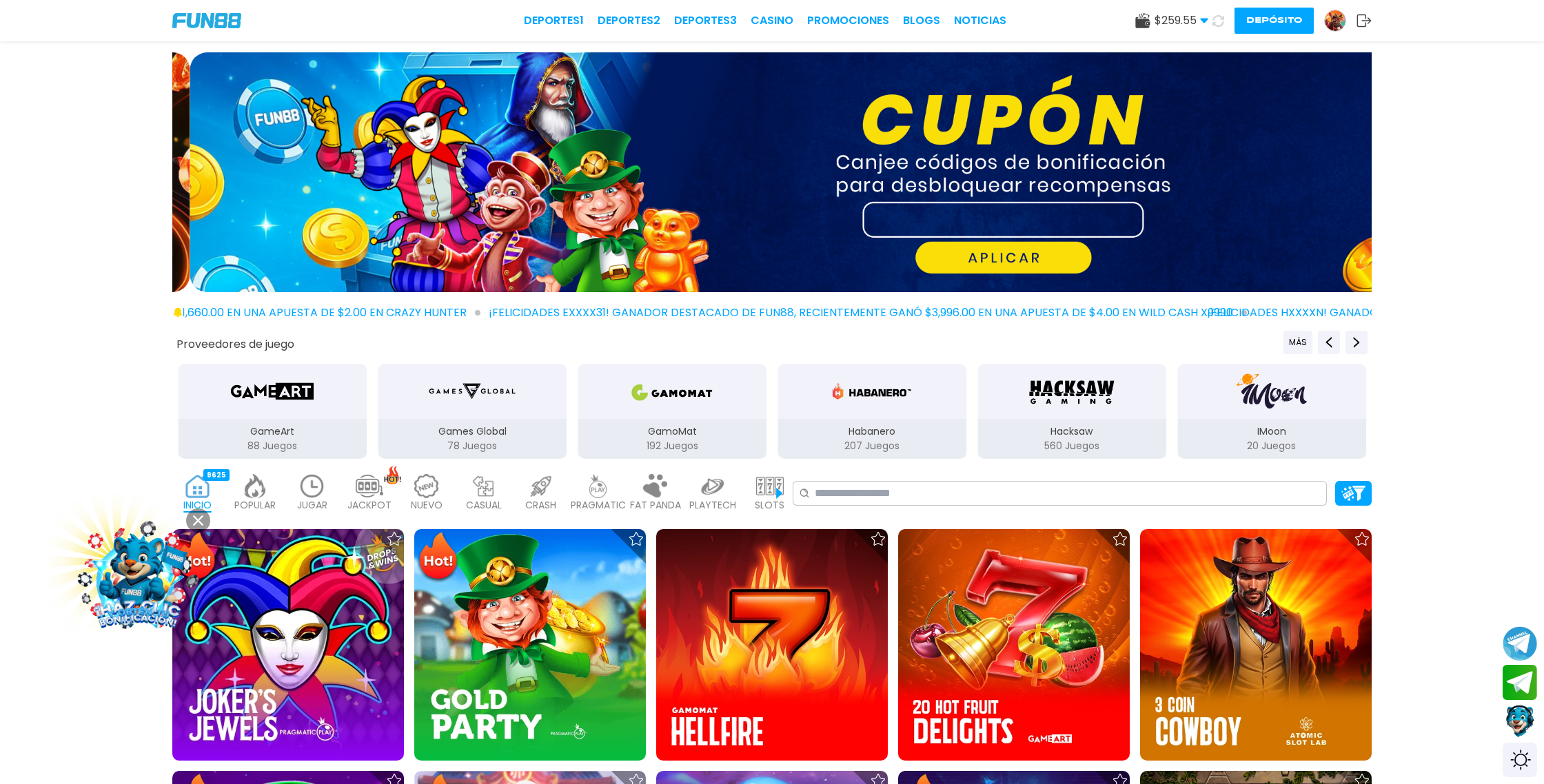
click at [1220, 22] on icon at bounding box center [1218, 20] width 16 height 16
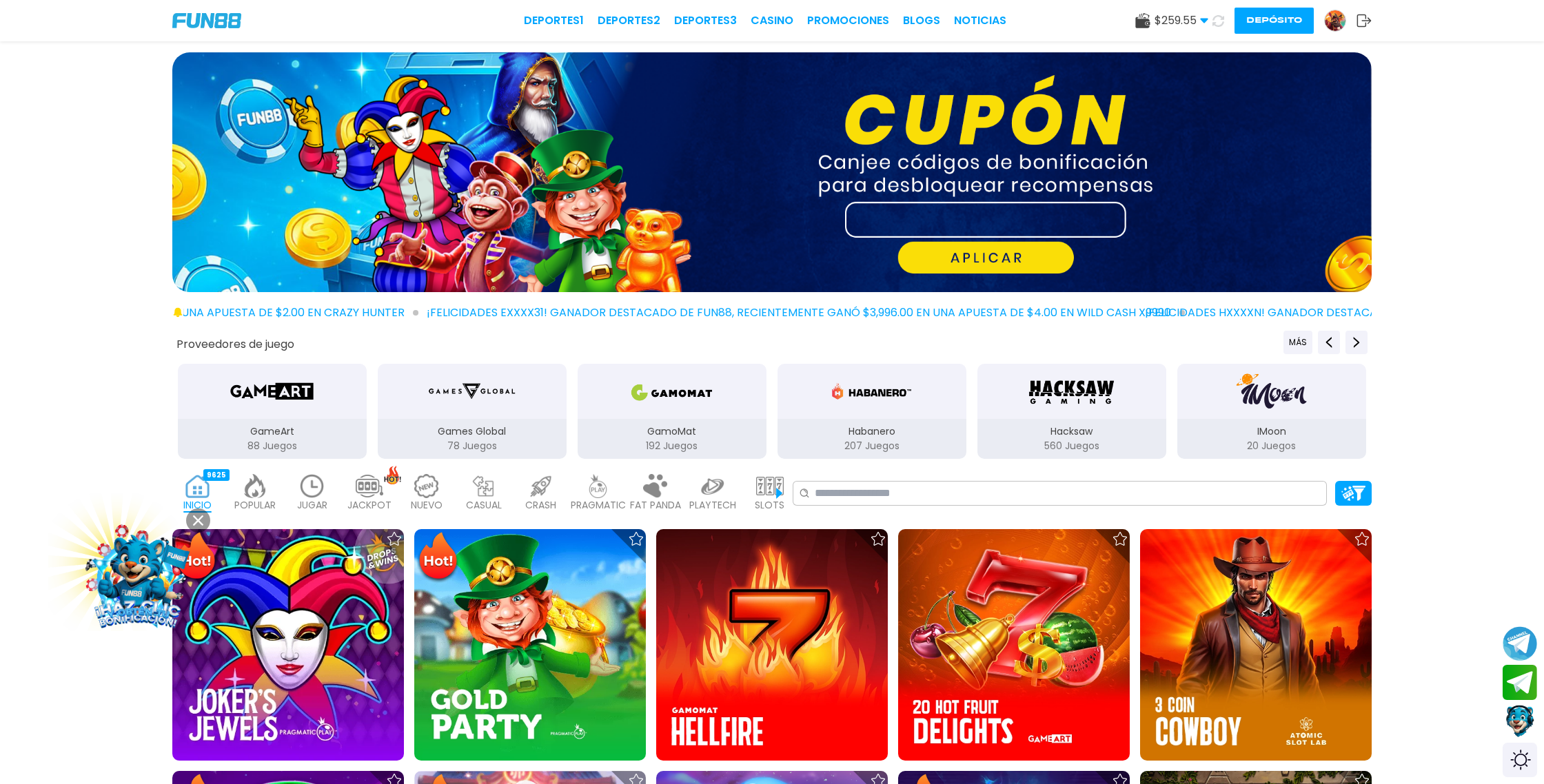
click at [1220, 22] on icon at bounding box center [1218, 21] width 15 height 15
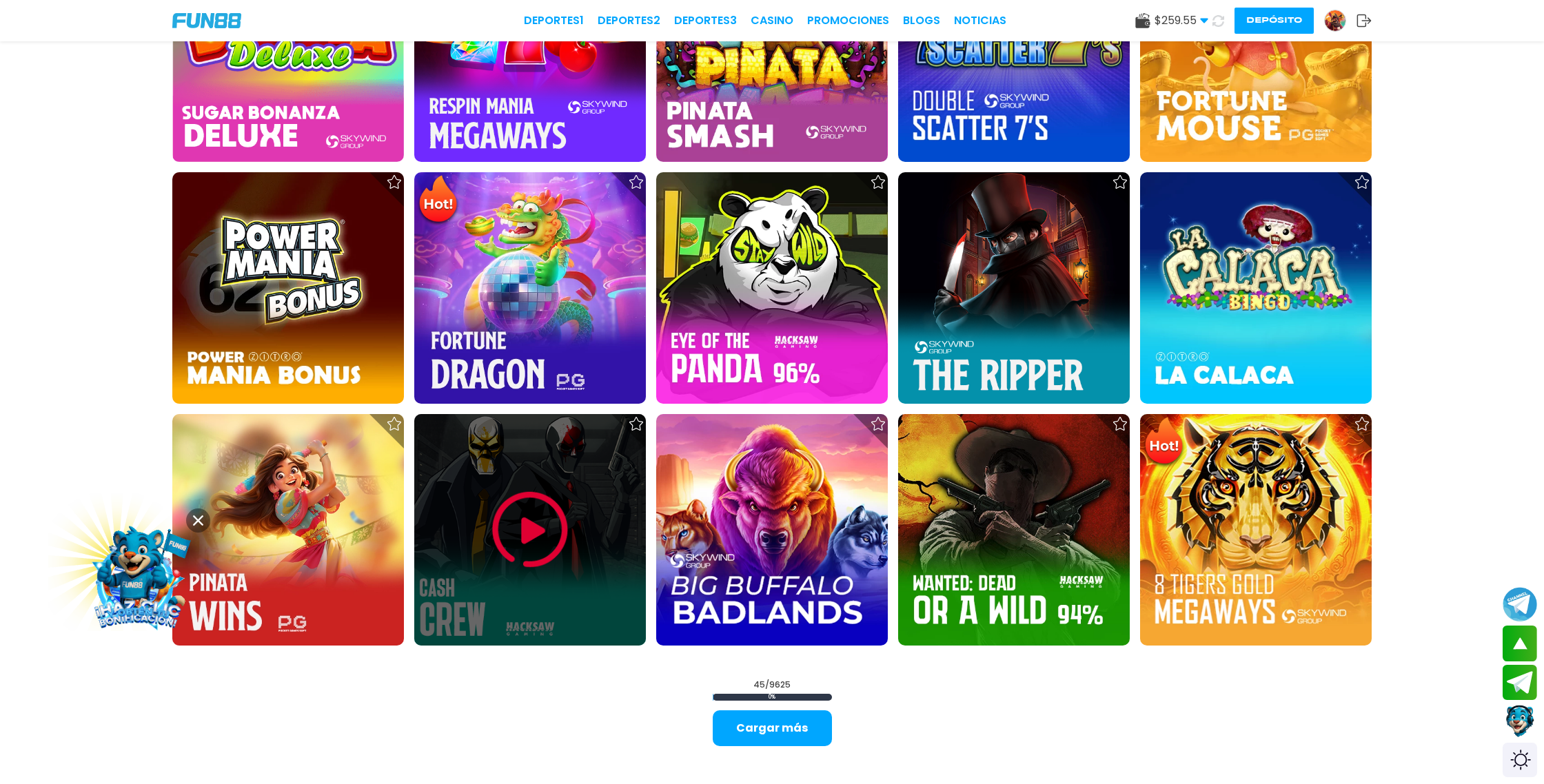
scroll to position [2064, 0]
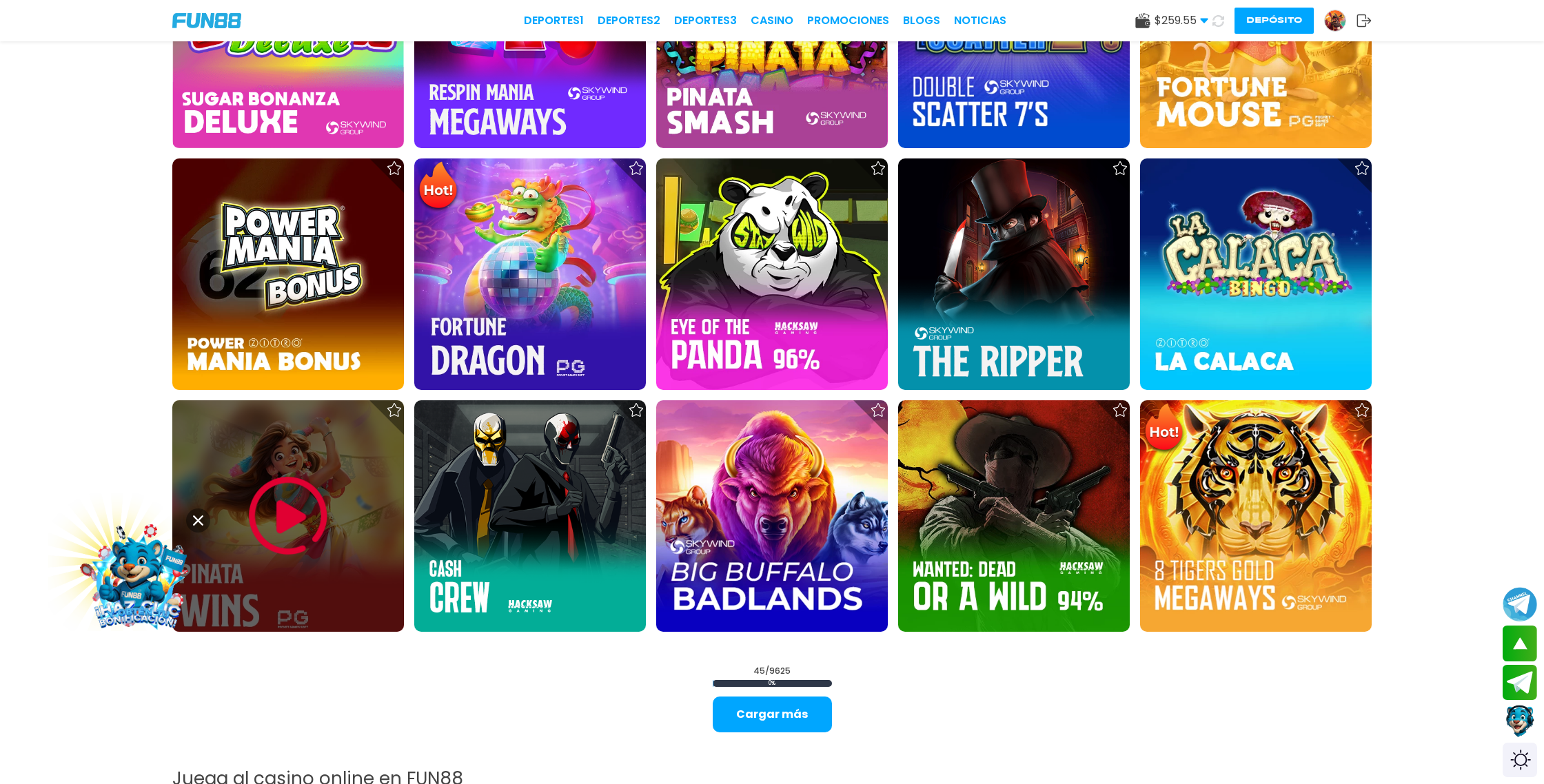
click at [275, 508] on img at bounding box center [288, 516] width 83 height 83
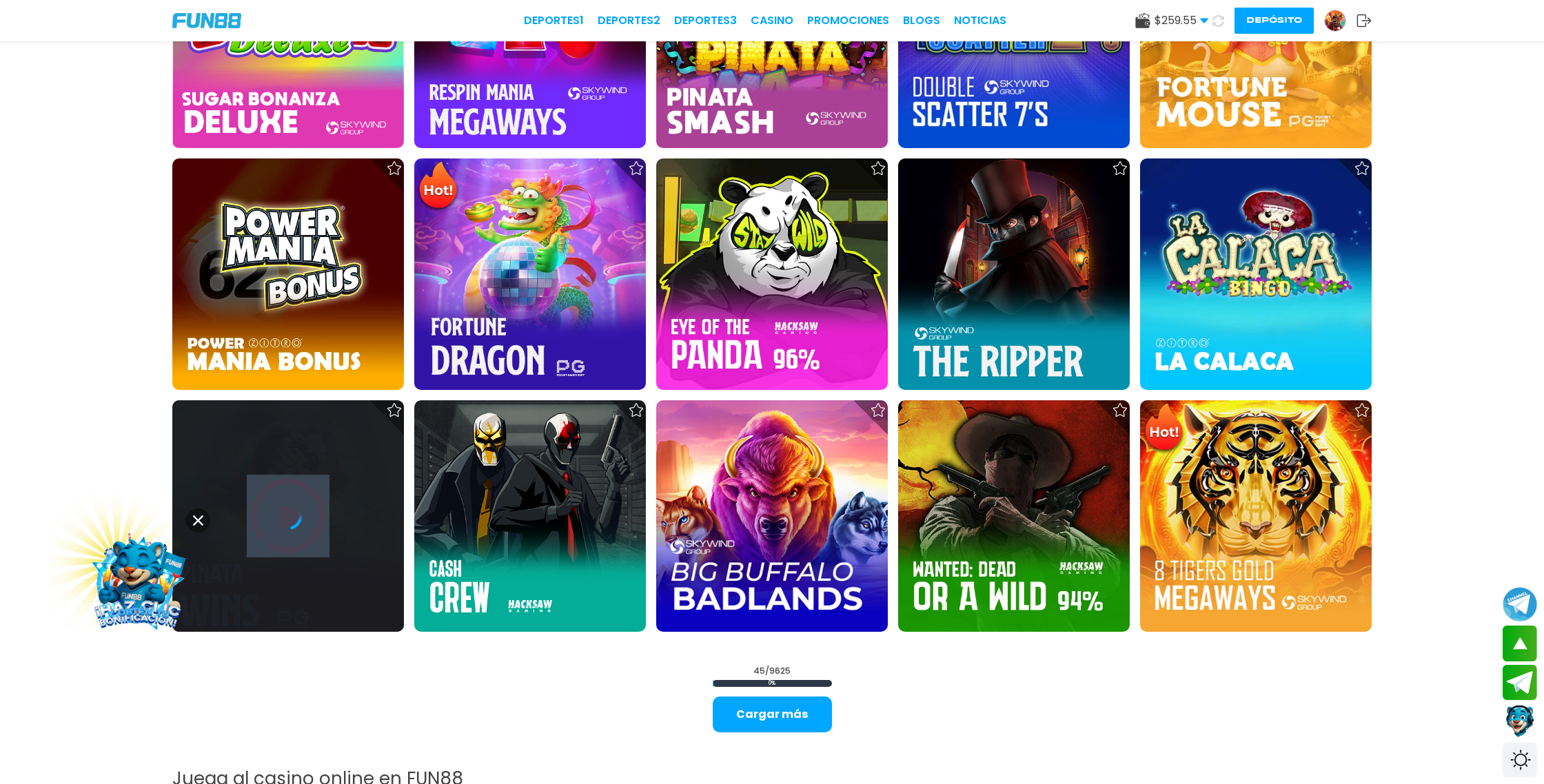
click at [275, 508] on icon at bounding box center [288, 516] width 27 height 27
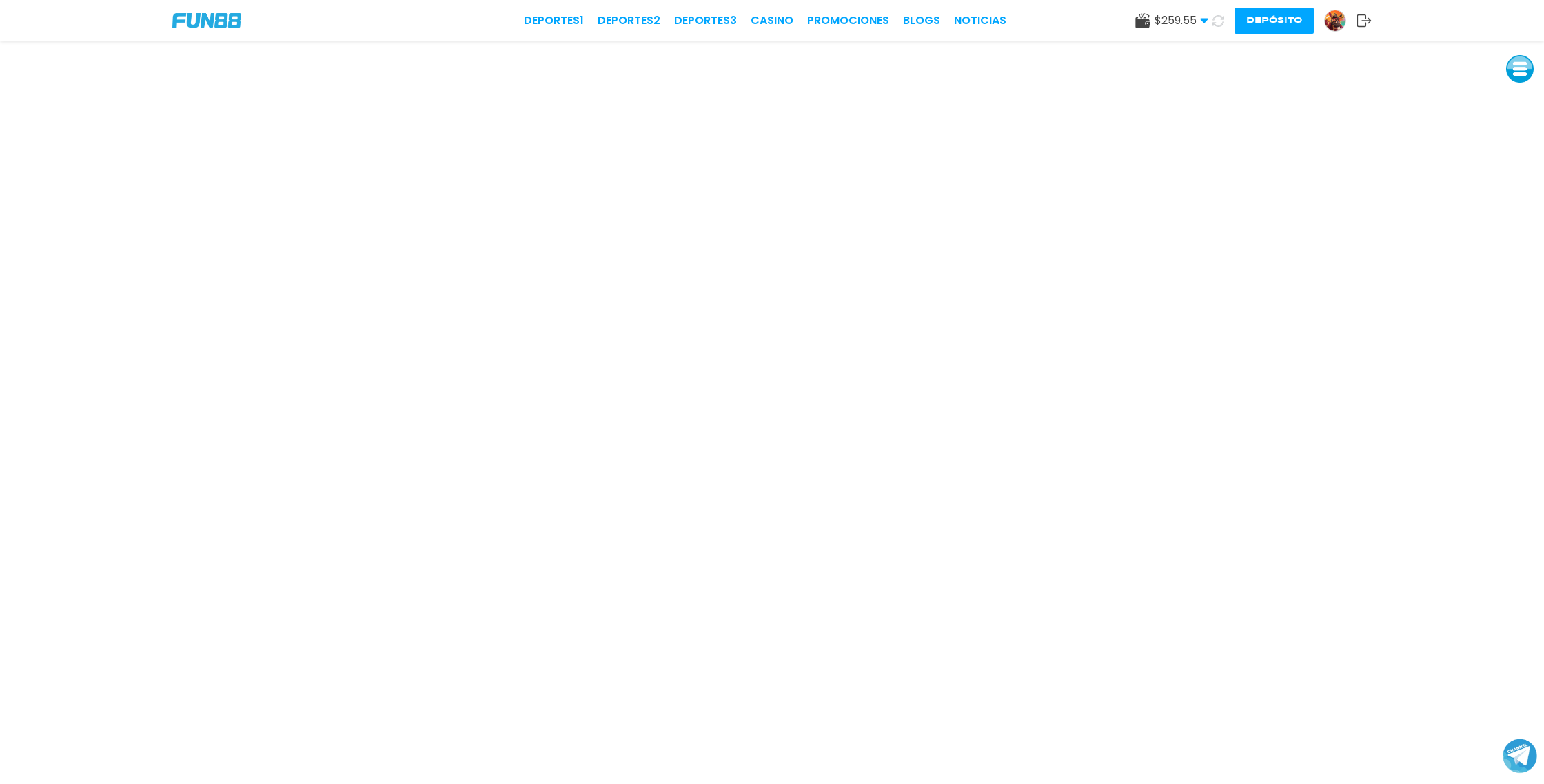
click at [1219, 22] on icon at bounding box center [1219, 21] width 12 height 12
click at [1219, 22] on icon at bounding box center [1218, 21] width 13 height 13
click at [1219, 21] on icon at bounding box center [1218, 21] width 13 height 13
click at [1219, 21] on icon at bounding box center [1219, 21] width 13 height 13
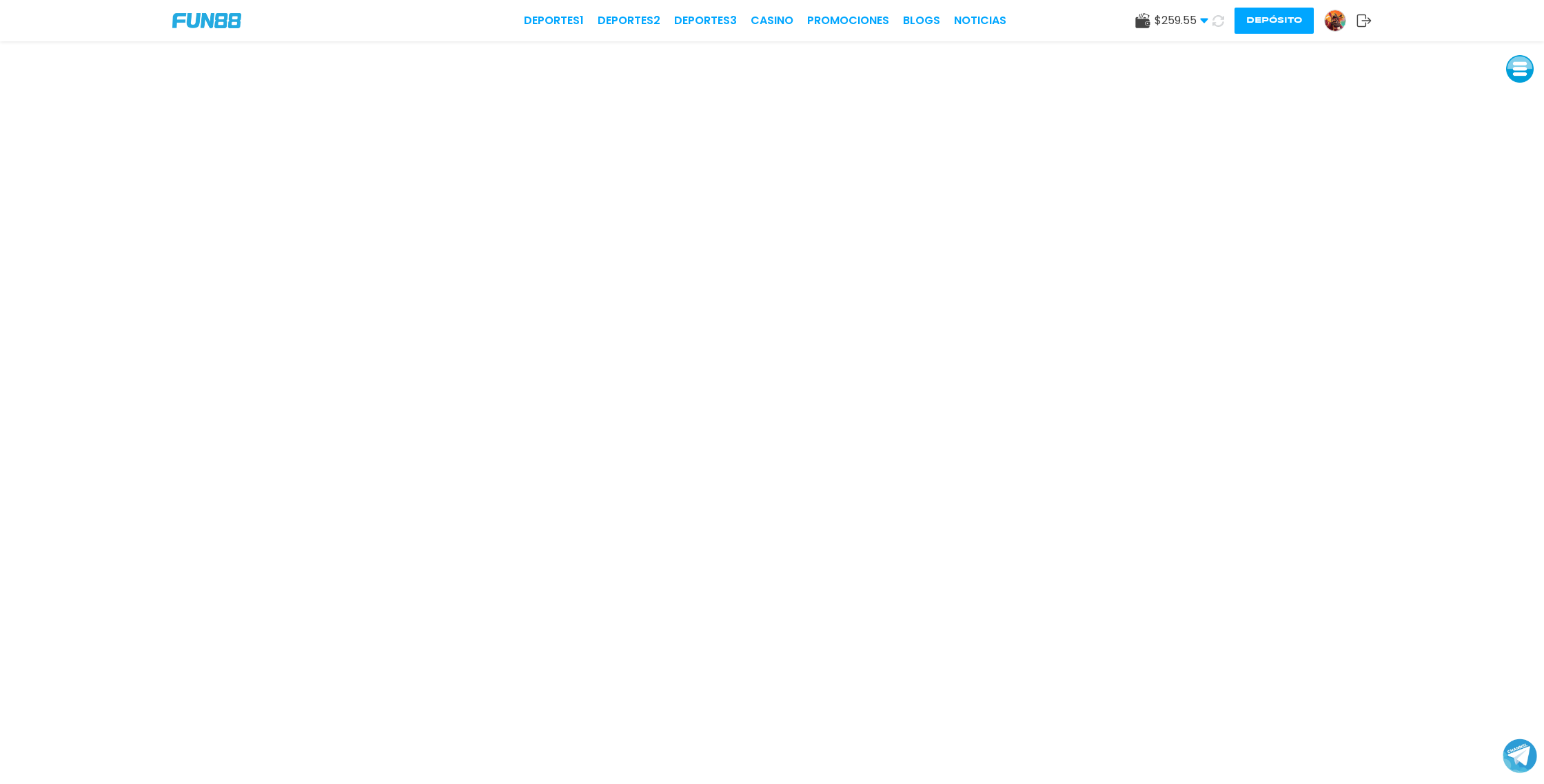
click at [1219, 21] on icon at bounding box center [1218, 21] width 13 height 13
click at [775, 21] on link "CASINO" at bounding box center [772, 21] width 43 height 16
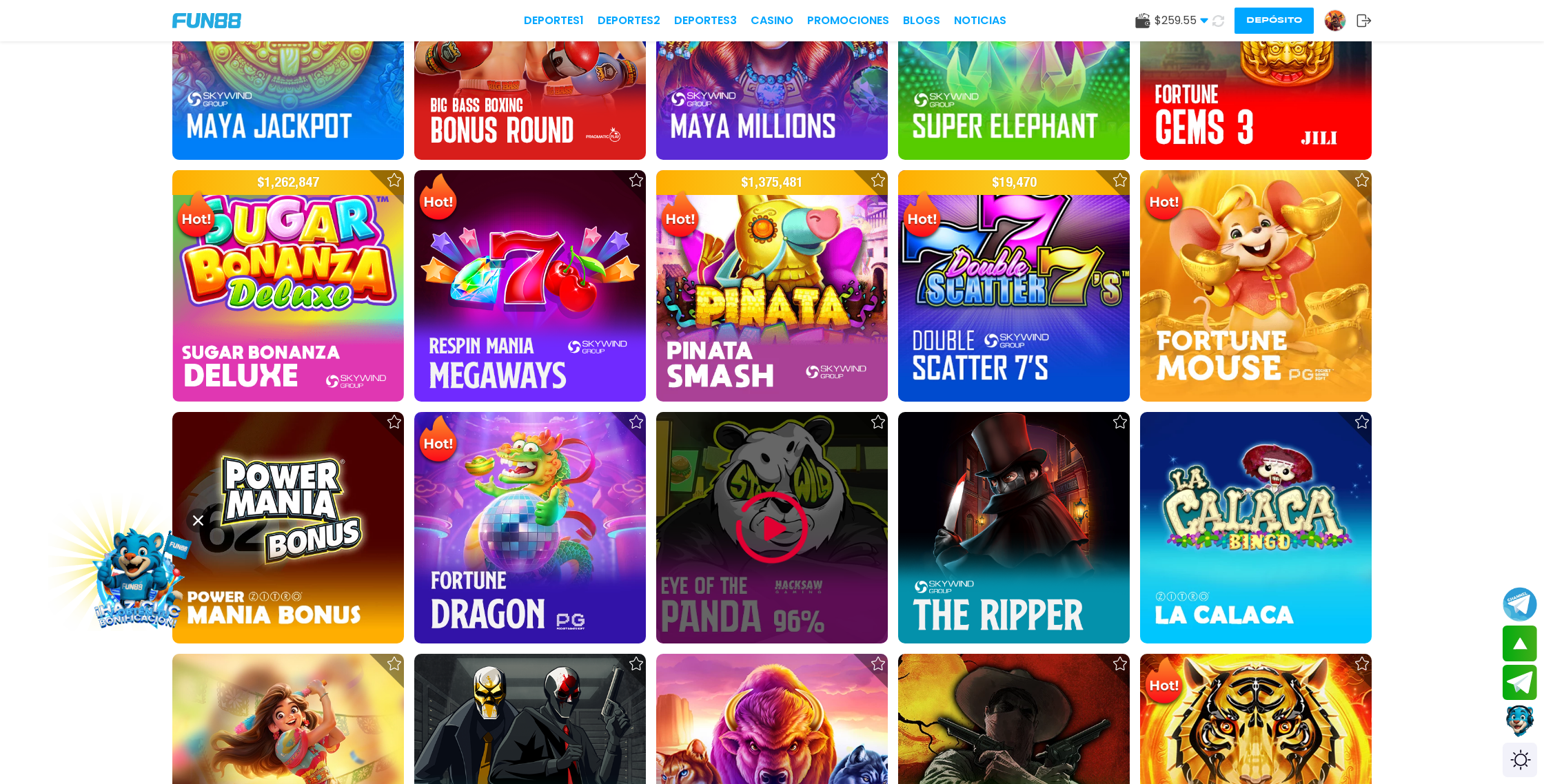
scroll to position [1808, 0]
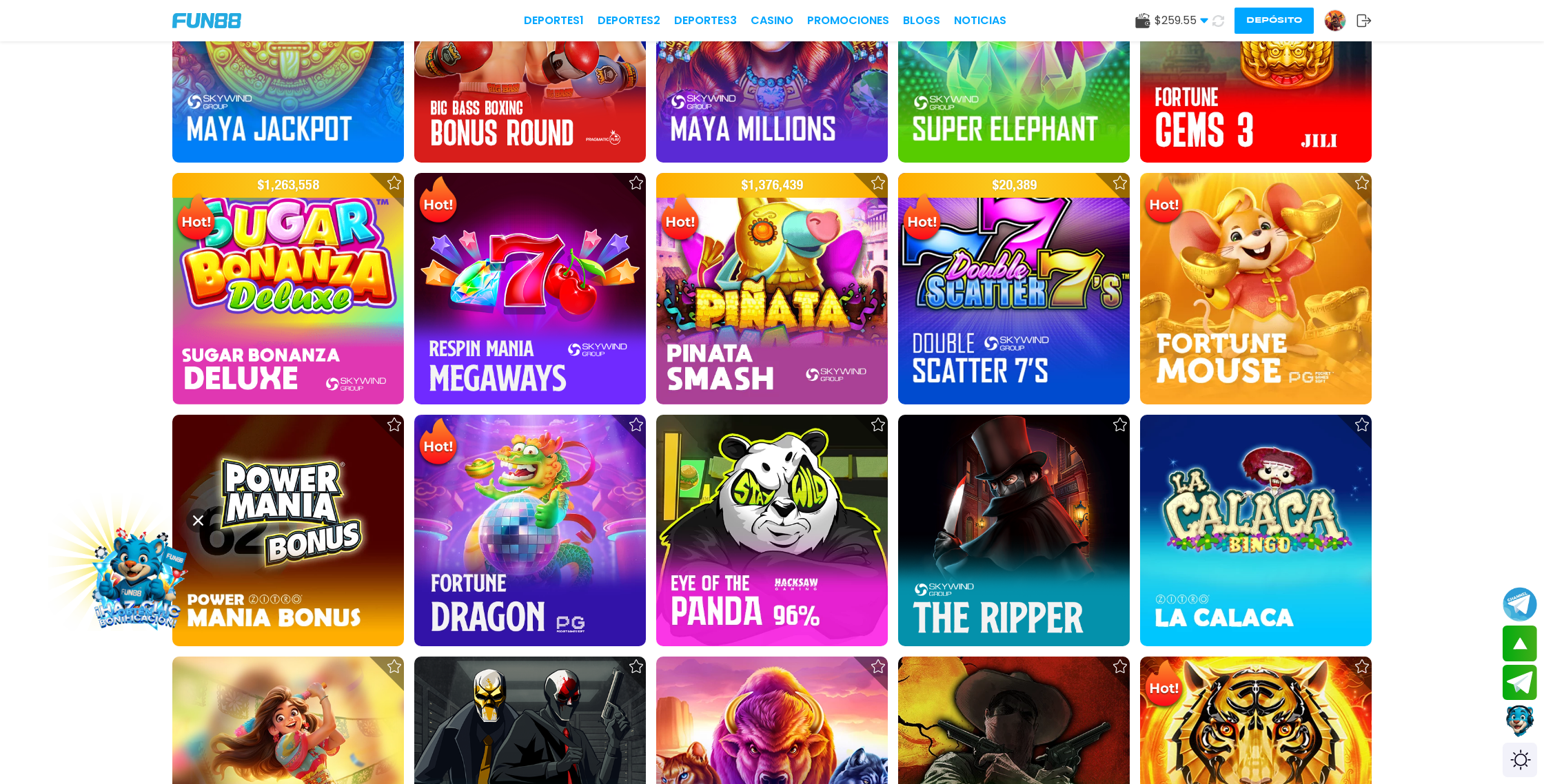
click at [1224, 24] on button at bounding box center [1218, 21] width 20 height 20
click at [1223, 24] on icon at bounding box center [1219, 21] width 12 height 12
click at [1223, 24] on button at bounding box center [1217, 20] width 26 height 26
click at [1223, 24] on icon at bounding box center [1219, 21] width 15 height 15
click at [1223, 24] on icon at bounding box center [1218, 21] width 15 height 15
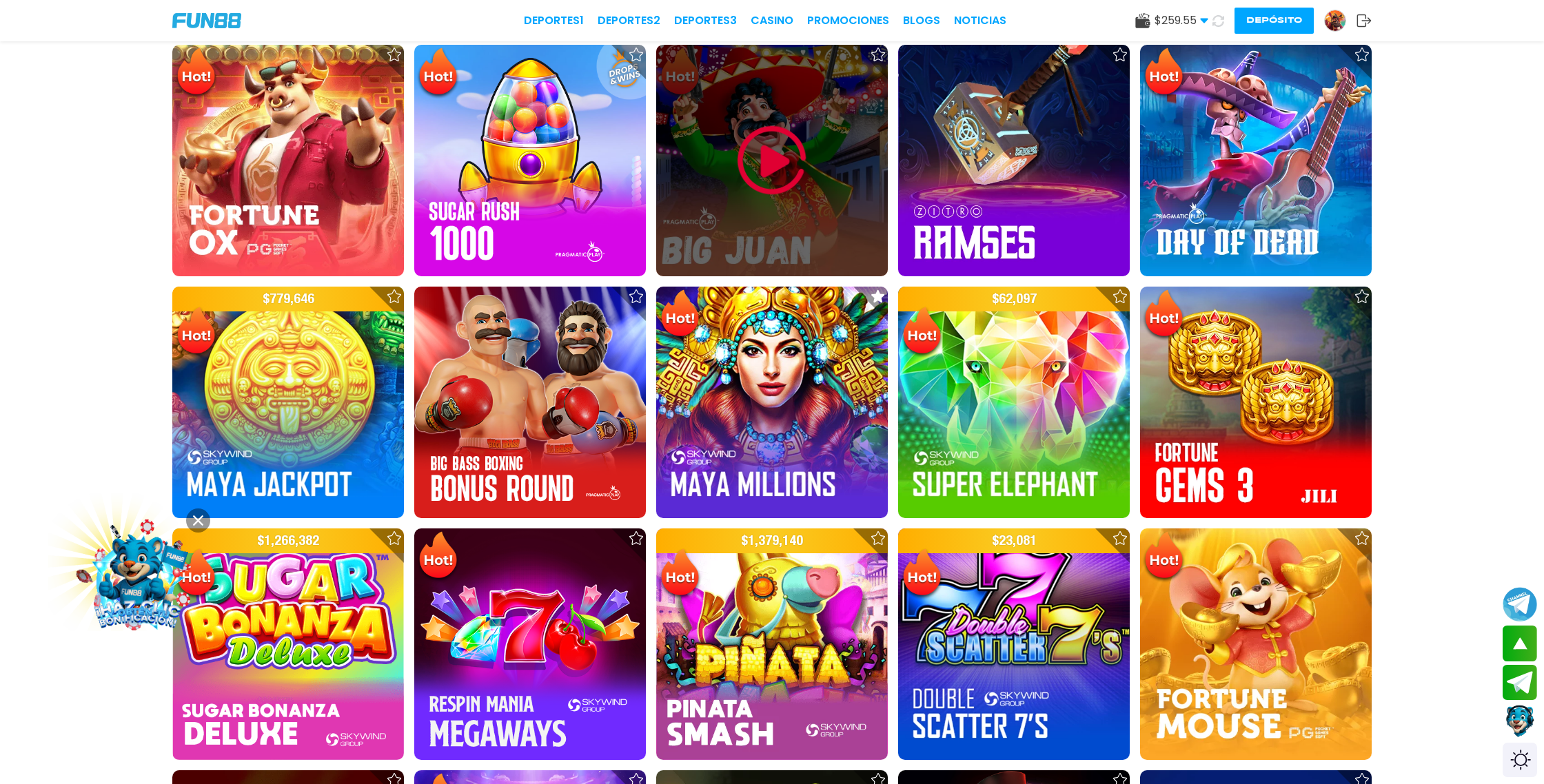
scroll to position [1457, 0]
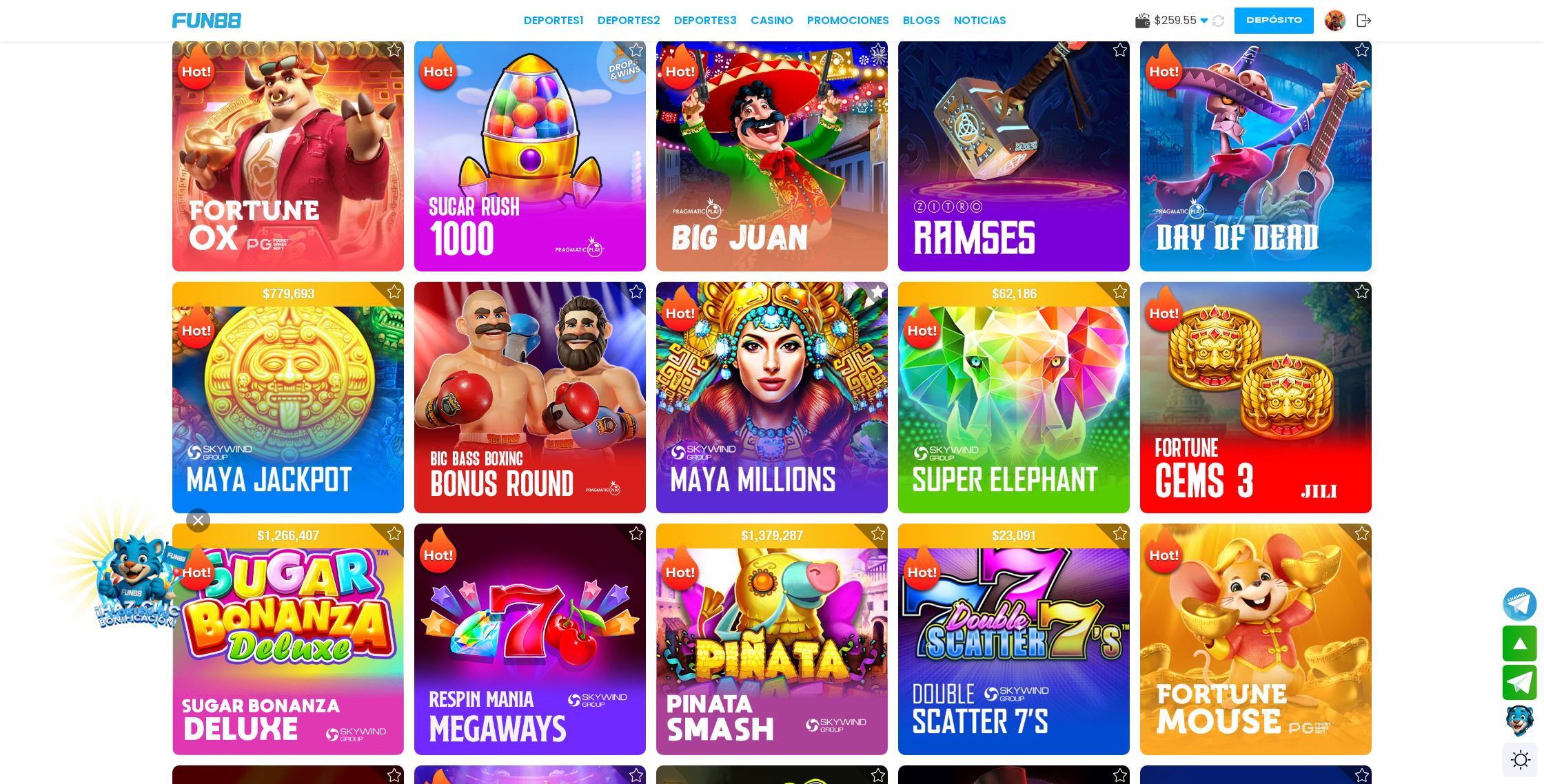
click at [1215, 21] on icon at bounding box center [1218, 21] width 15 height 15
click at [1215, 21] on icon at bounding box center [1219, 21] width 16 height 16
click at [1215, 21] on icon at bounding box center [1219, 21] width 15 height 15
click at [1215, 21] on icon at bounding box center [1218, 20] width 16 height 16
click at [1215, 21] on icon at bounding box center [1218, 21] width 15 height 15
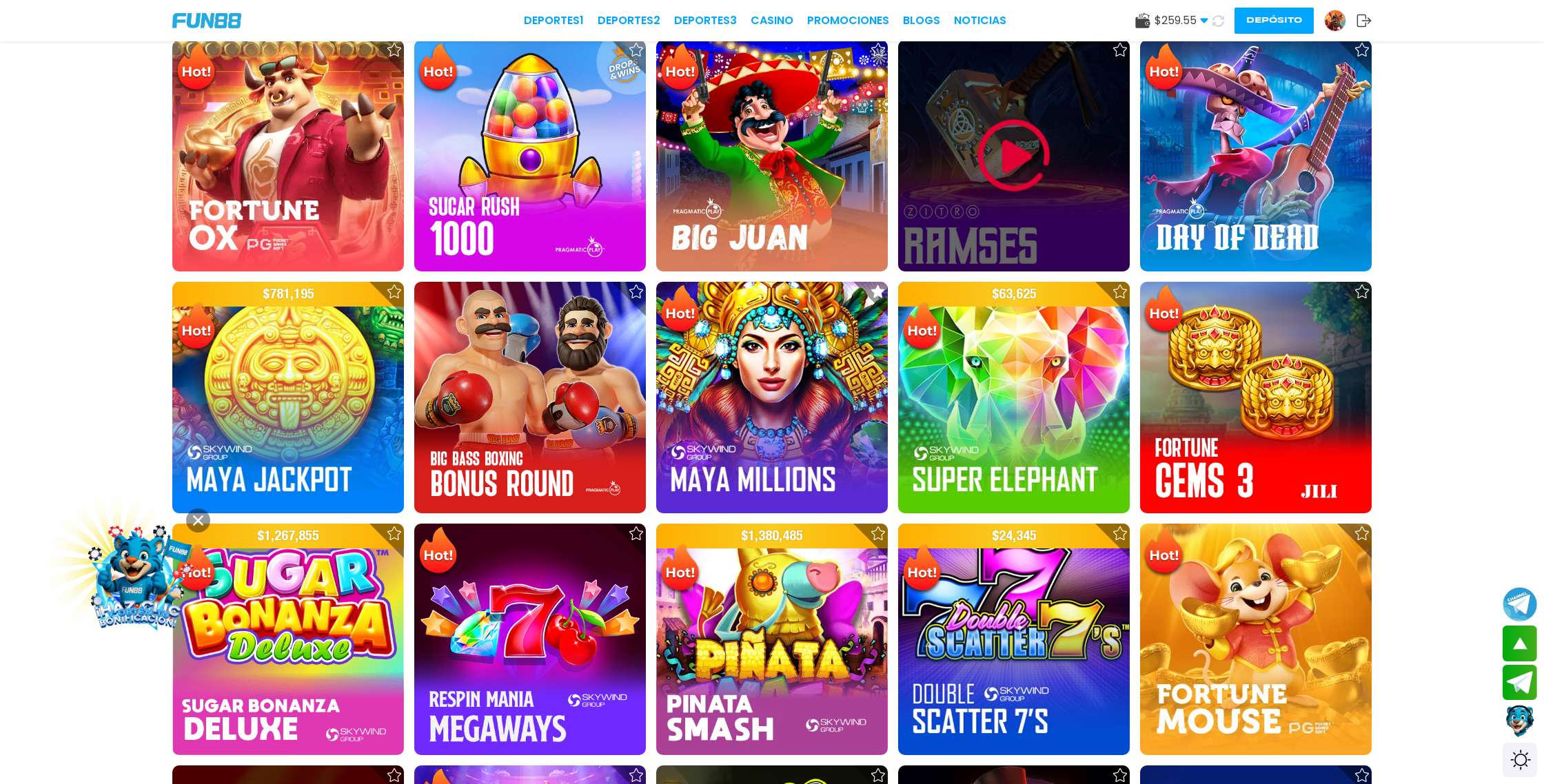
click at [1016, 173] on img at bounding box center [1015, 156] width 83 height 83
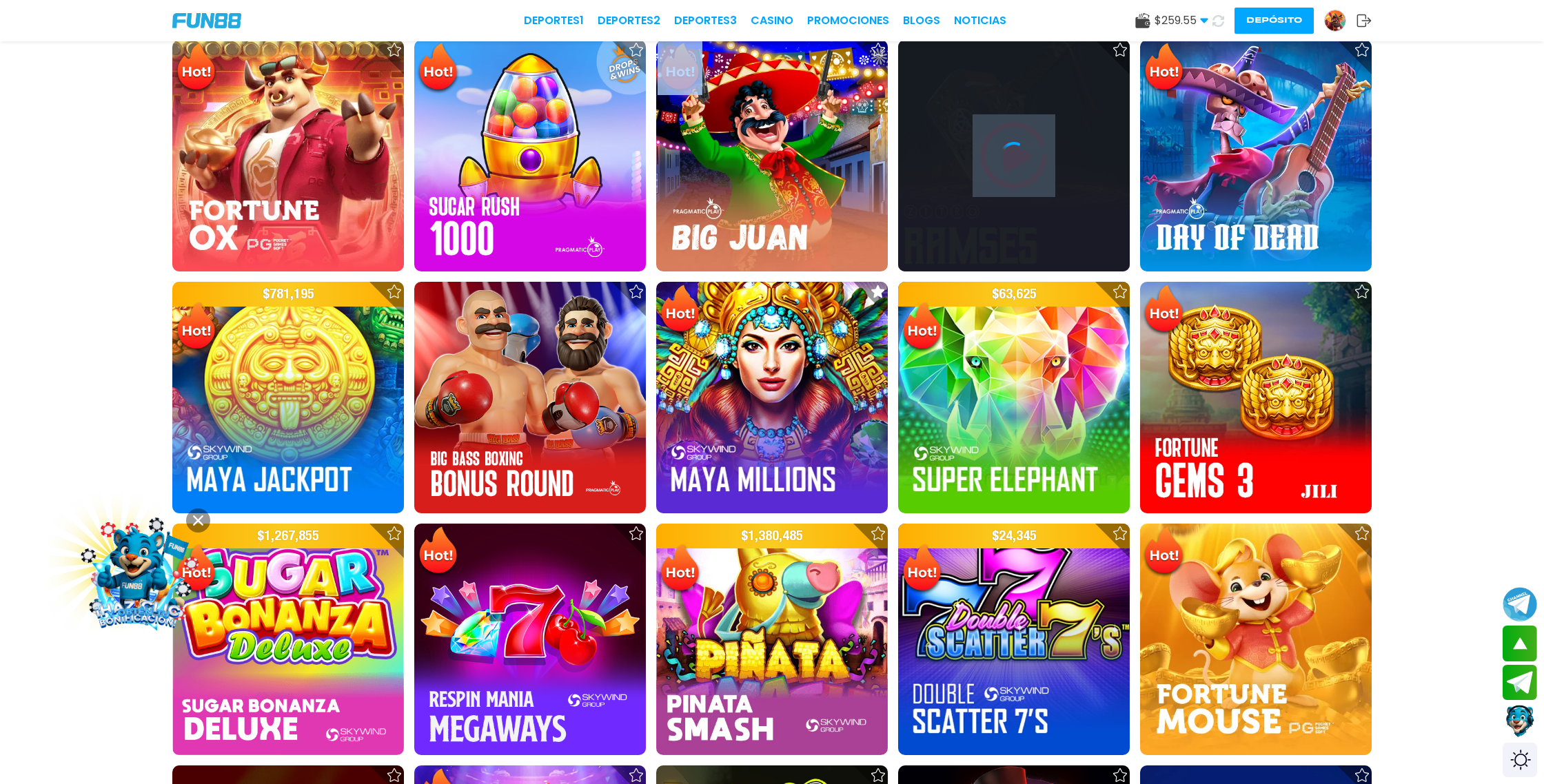
click at [1016, 173] on div at bounding box center [1014, 155] width 232 height 232
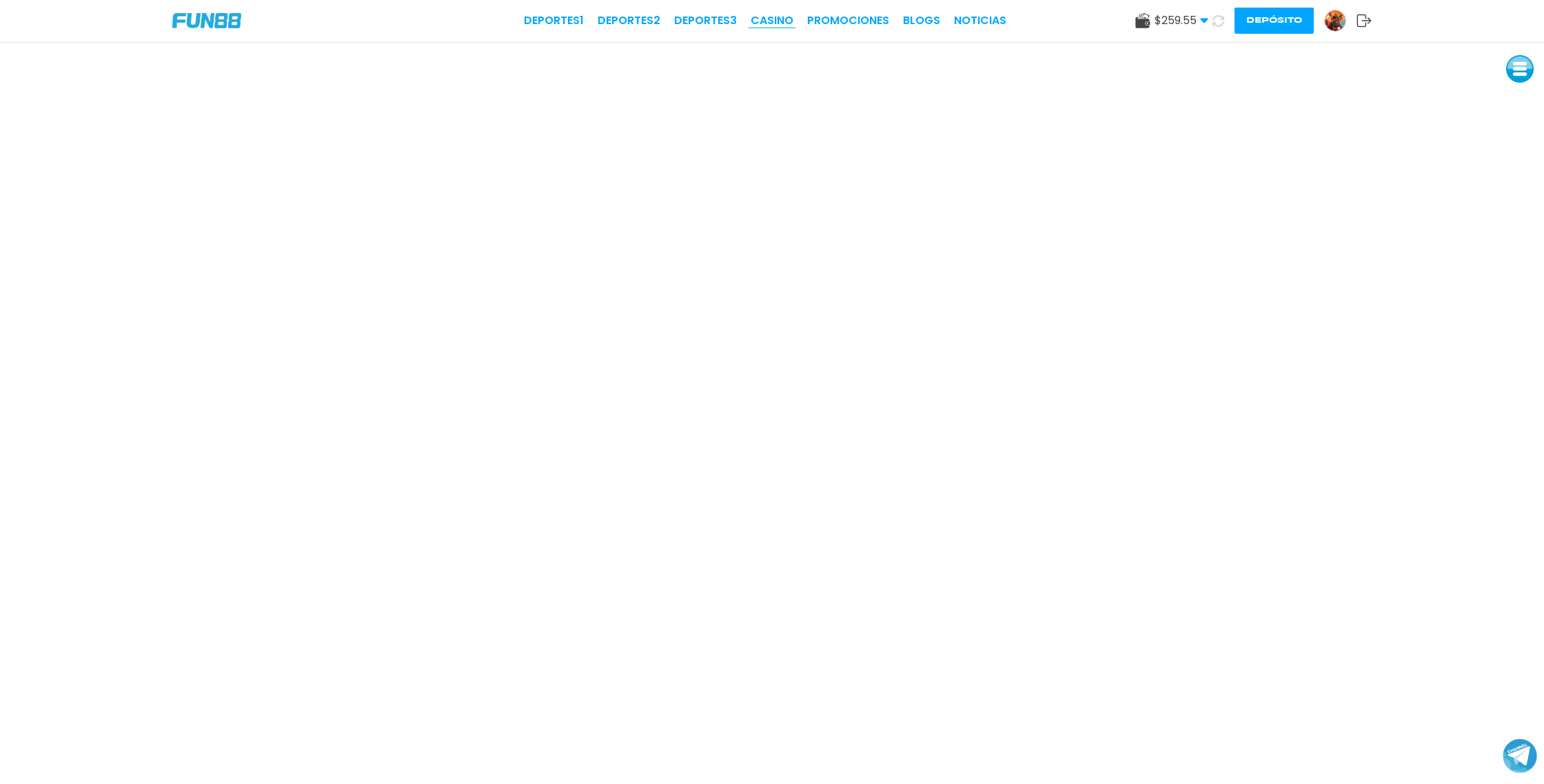
click at [784, 22] on link "CASINO" at bounding box center [772, 21] width 43 height 16
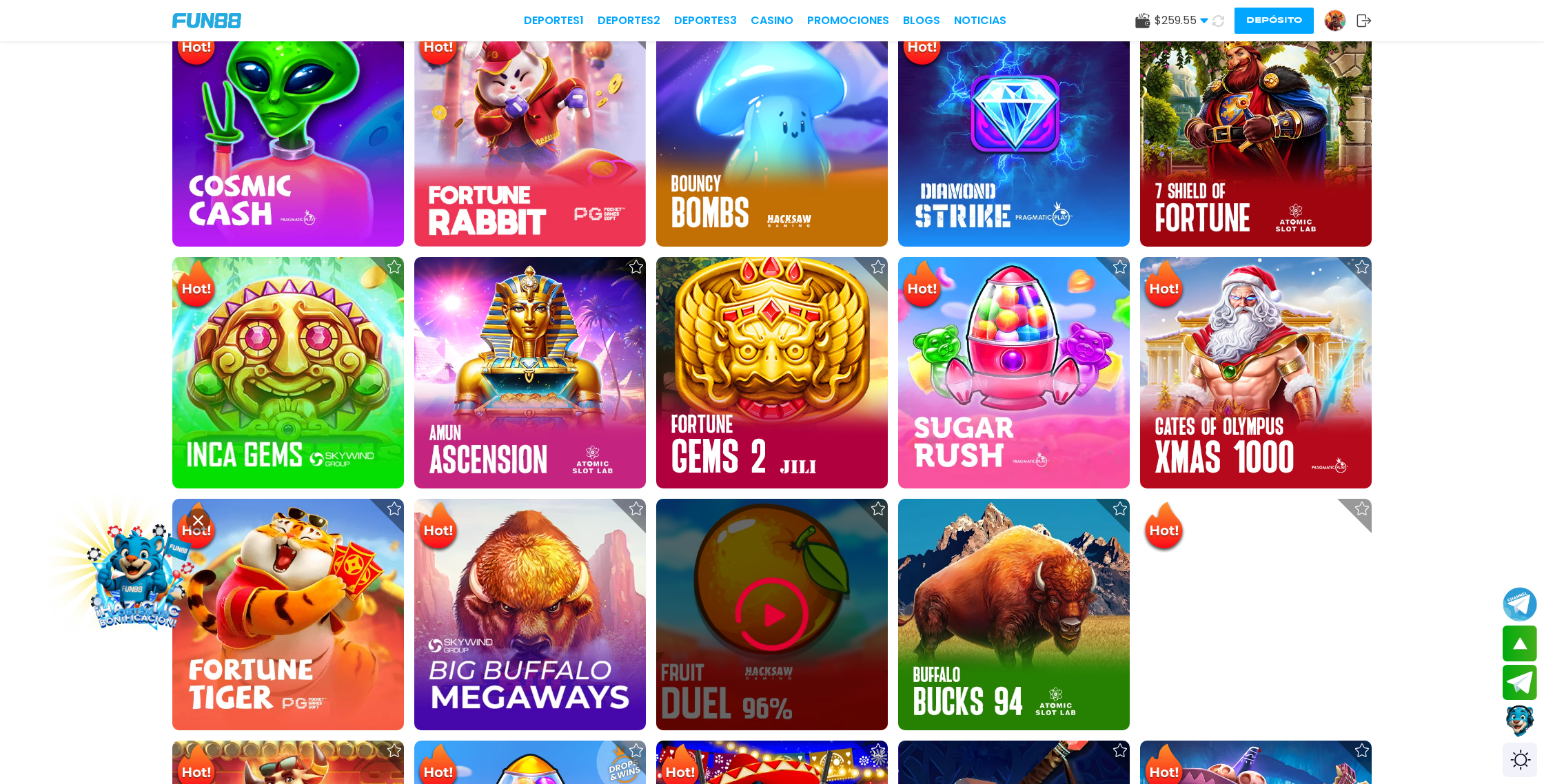
scroll to position [744, 0]
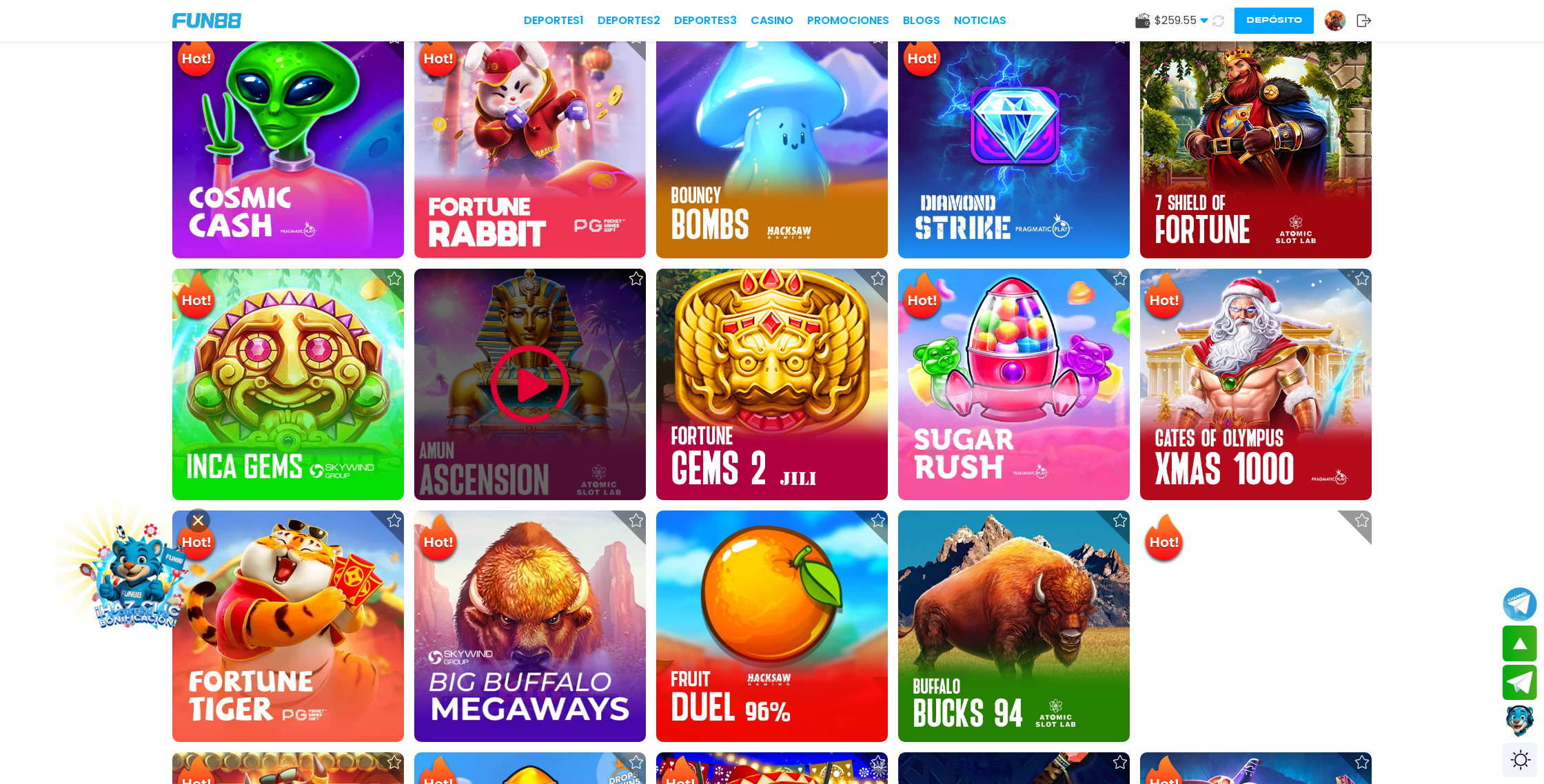
click at [539, 383] on img at bounding box center [530, 385] width 83 height 83
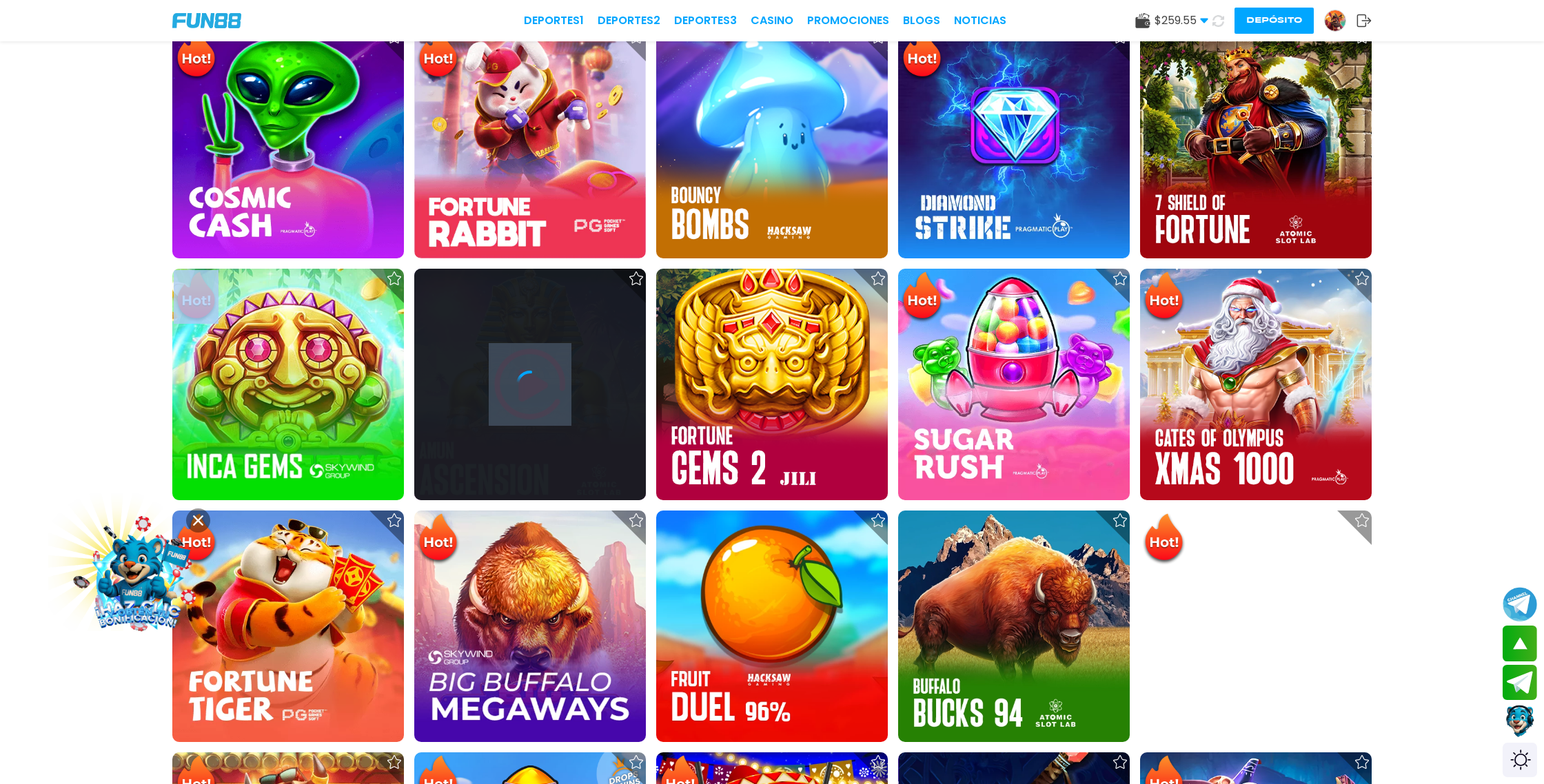
click at [539, 383] on icon at bounding box center [529, 384] width 27 height 27
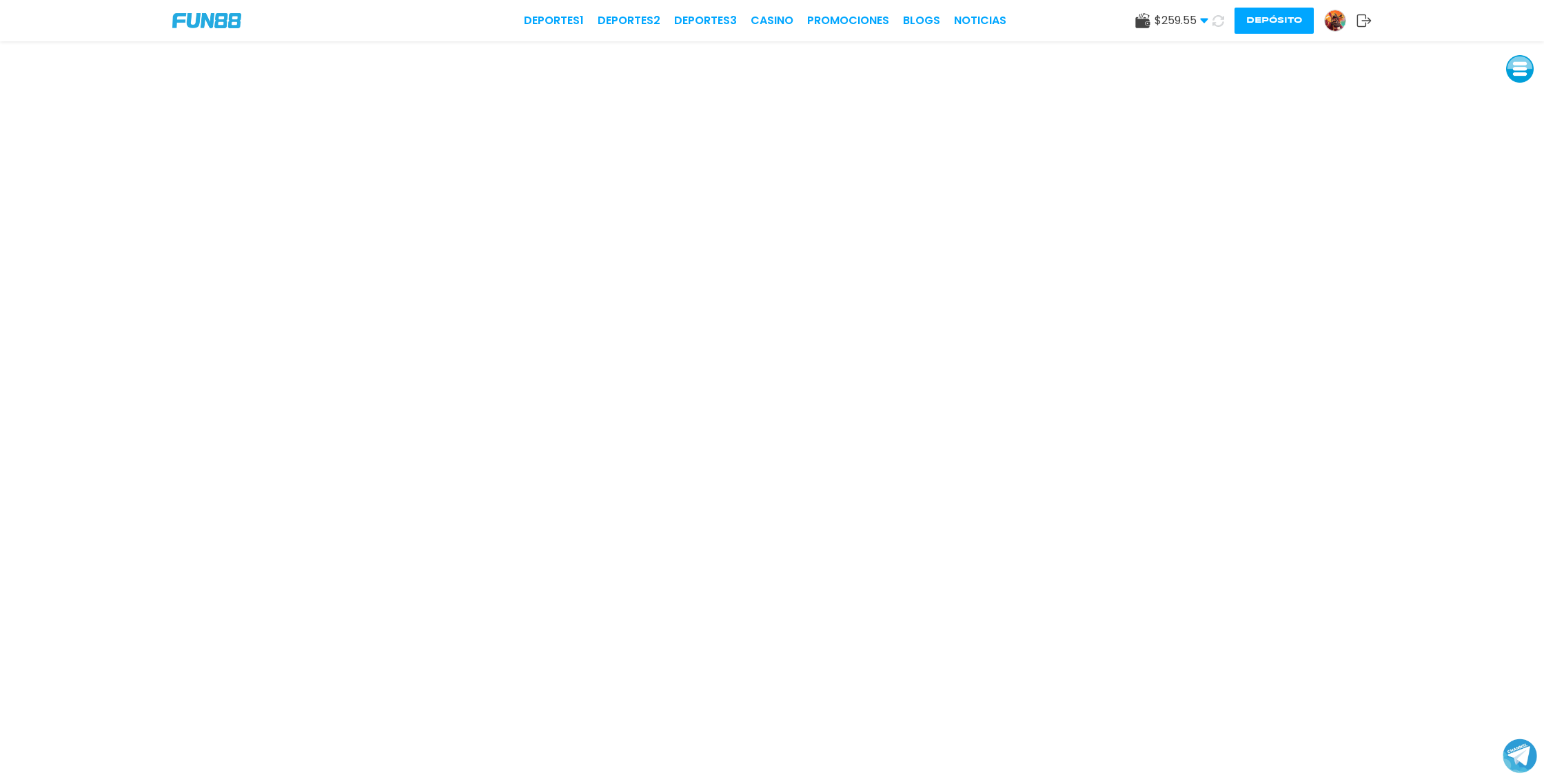
click at [1266, 21] on button "Depósito" at bounding box center [1274, 20] width 79 height 26
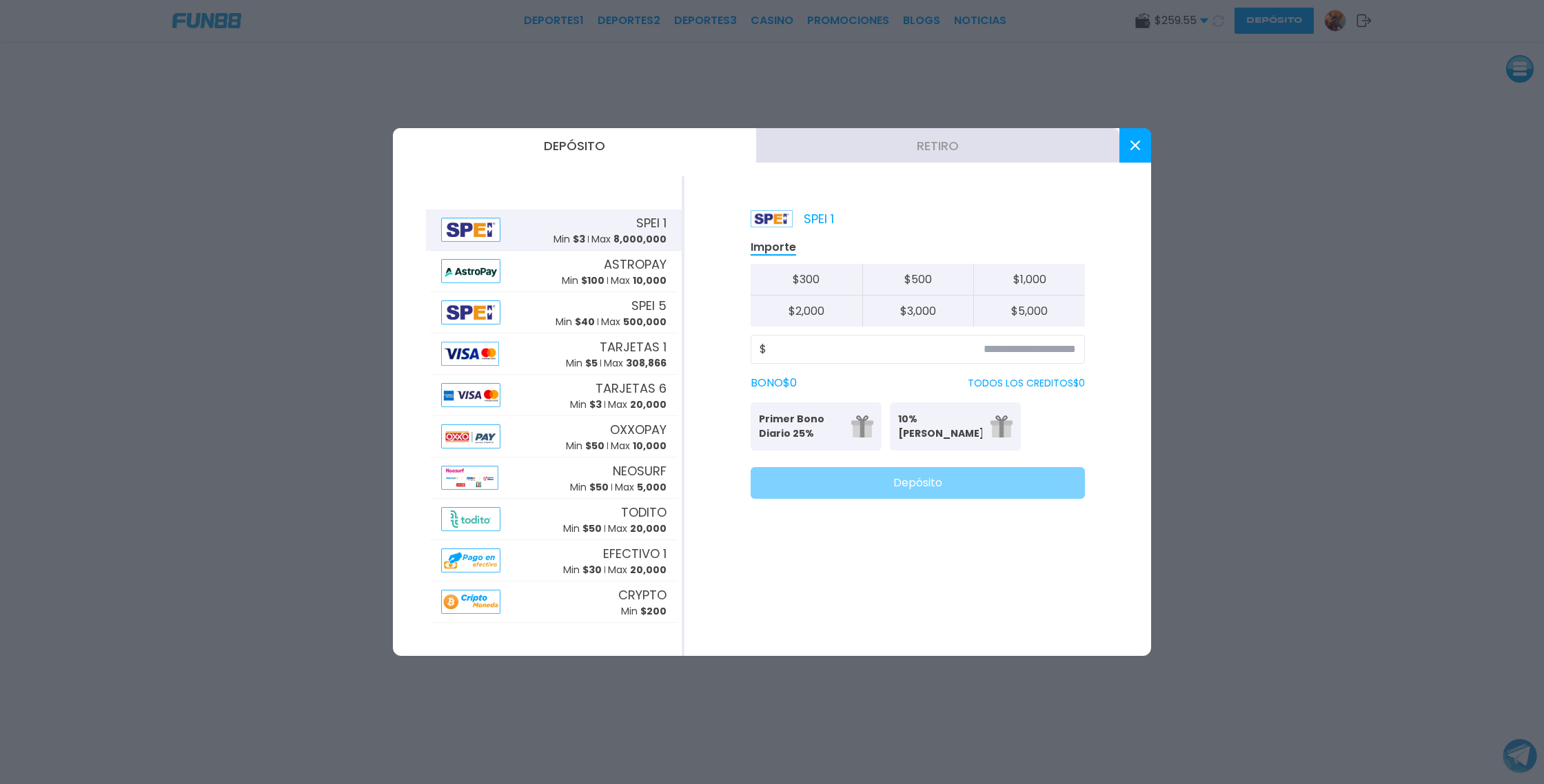
click at [1134, 141] on icon at bounding box center [1135, 145] width 10 height 10
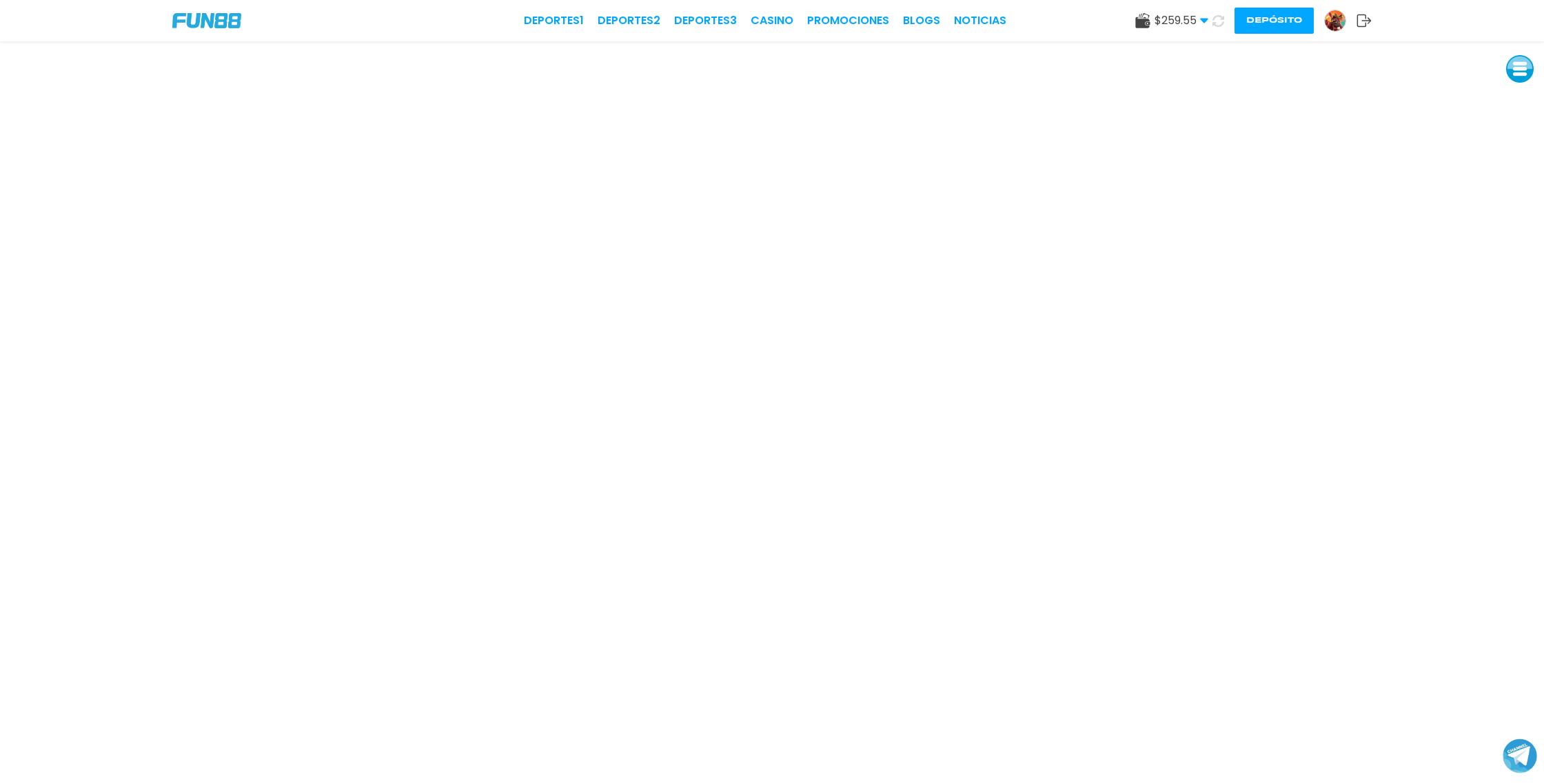
click at [1216, 20] on icon at bounding box center [1219, 21] width 13 height 13
click at [1216, 20] on icon at bounding box center [1218, 21] width 13 height 13
click at [1216, 20] on icon at bounding box center [1219, 21] width 13 height 13
click at [1216, 20] on icon at bounding box center [1218, 21] width 13 height 13
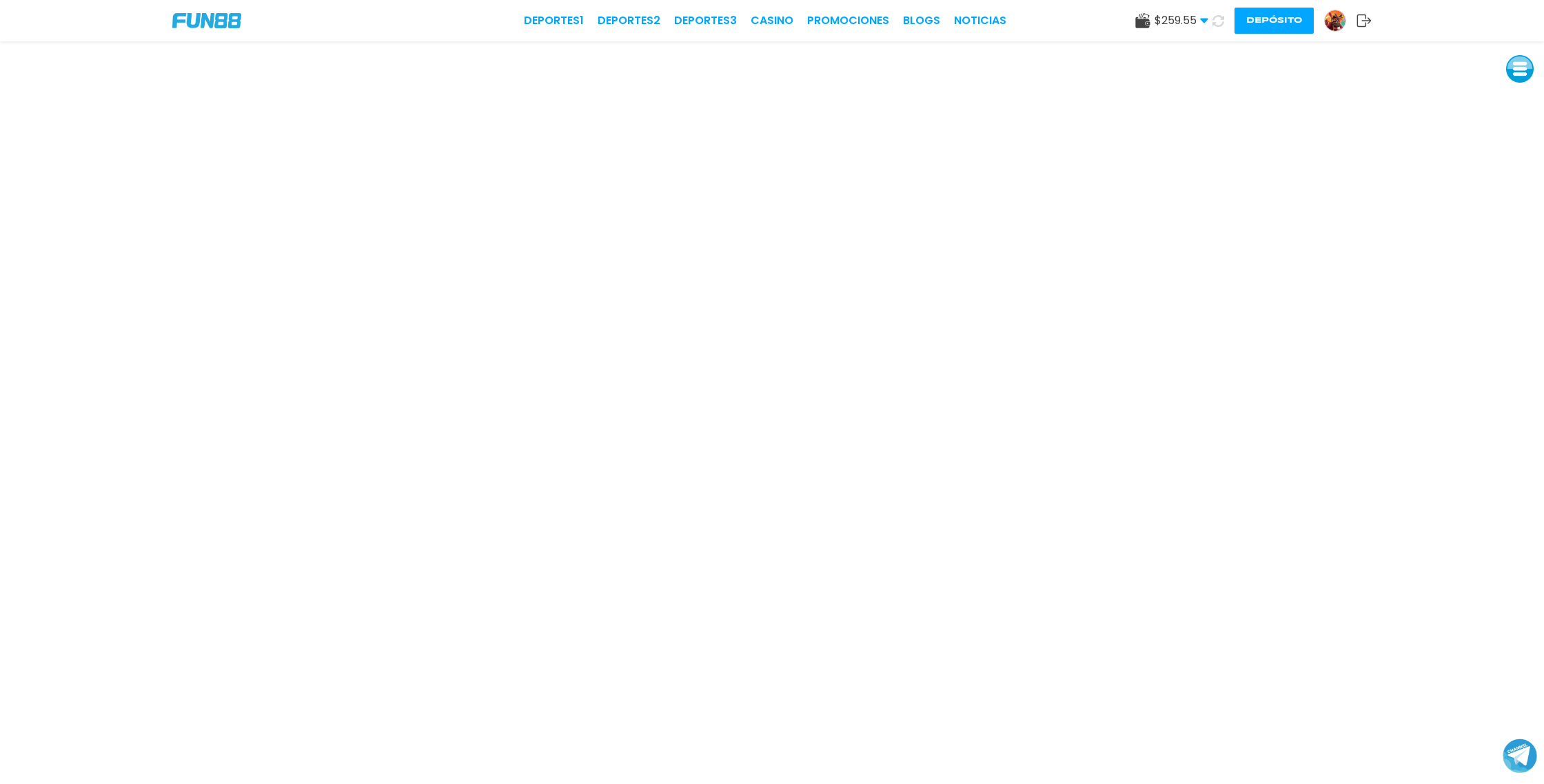
click at [1216, 20] on icon at bounding box center [1219, 21] width 13 height 13
click at [1216, 20] on icon at bounding box center [1218, 21] width 13 height 13
click at [1216, 20] on icon at bounding box center [1219, 21] width 13 height 13
click at [1216, 20] on icon at bounding box center [1218, 21] width 13 height 13
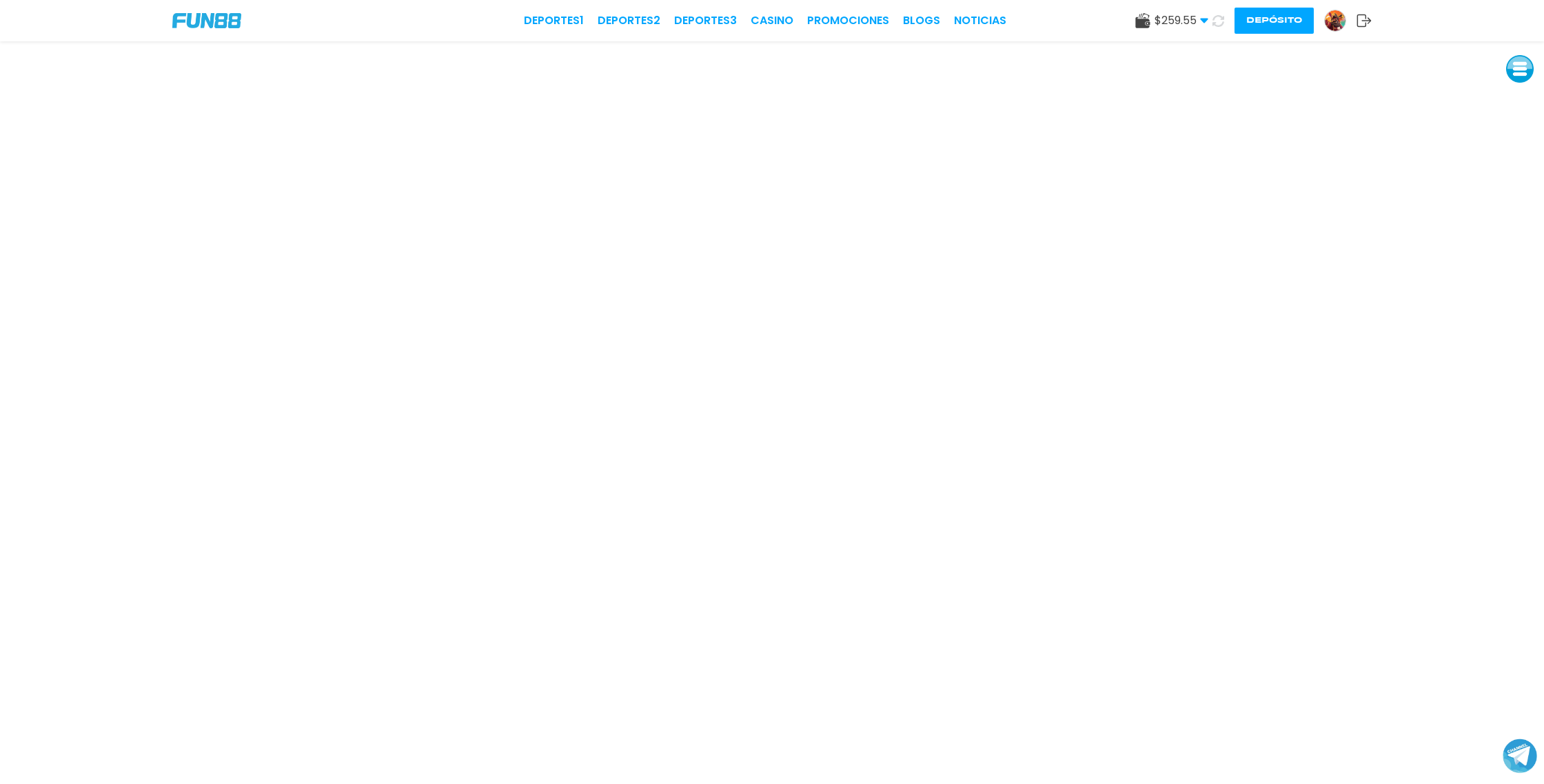
click at [1216, 20] on icon at bounding box center [1218, 21] width 13 height 13
click at [1216, 20] on icon at bounding box center [1218, 21] width 14 height 14
click at [1223, 24] on use at bounding box center [1218, 21] width 13 height 13
click at [775, 19] on link "CASINO" at bounding box center [772, 21] width 43 height 16
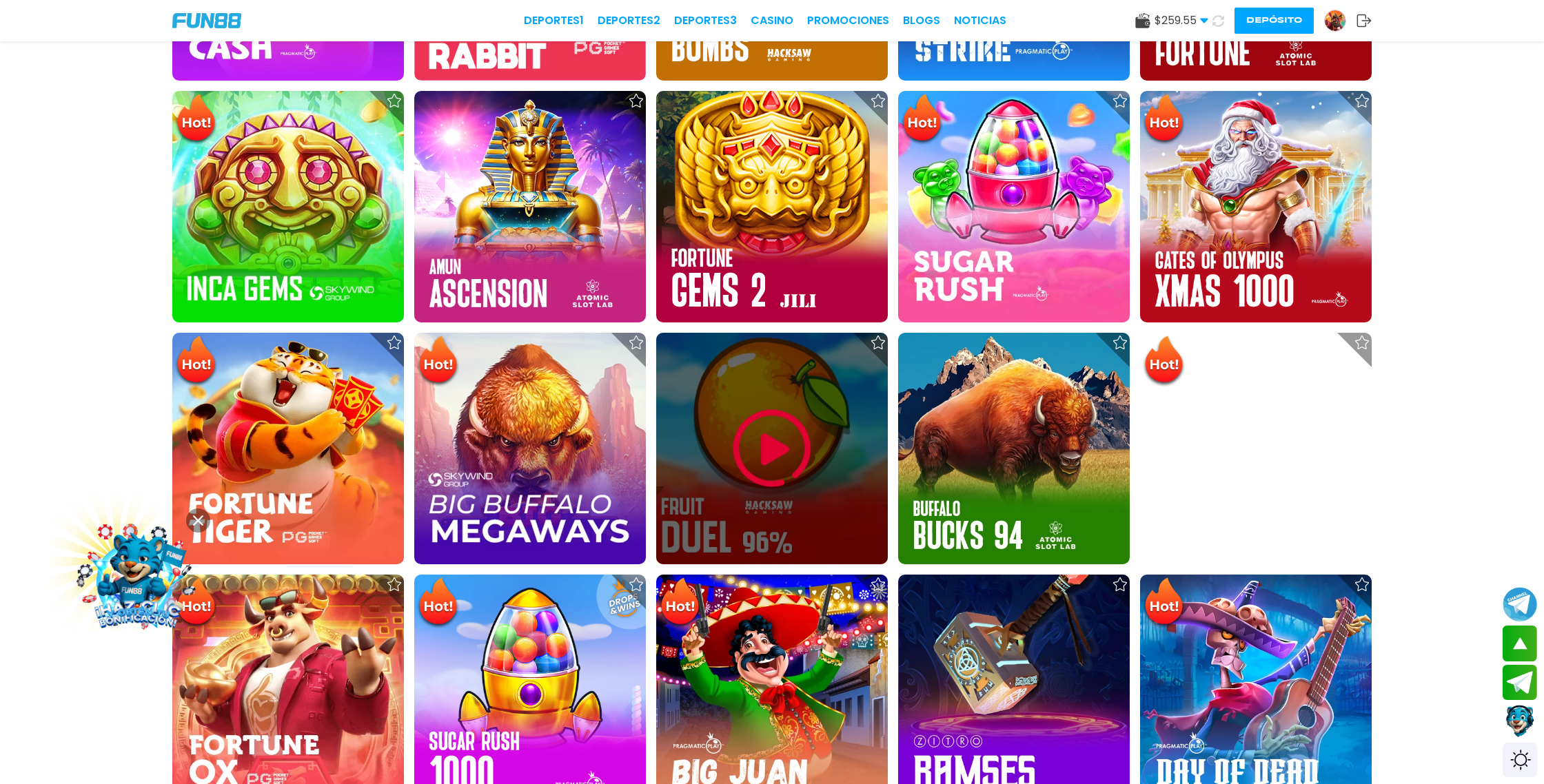
scroll to position [924, 0]
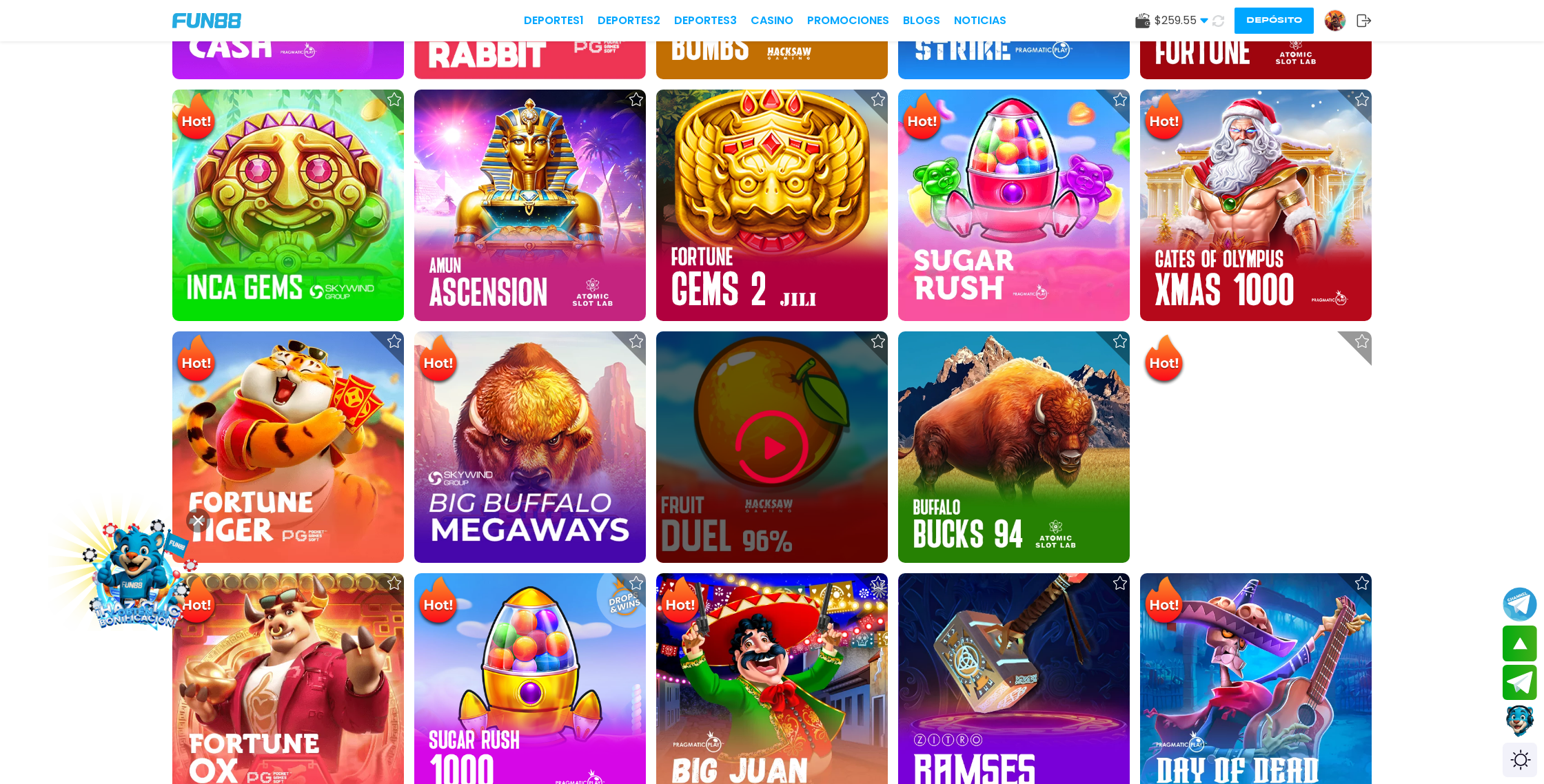
click at [766, 549] on div at bounding box center [772, 447] width 232 height 232
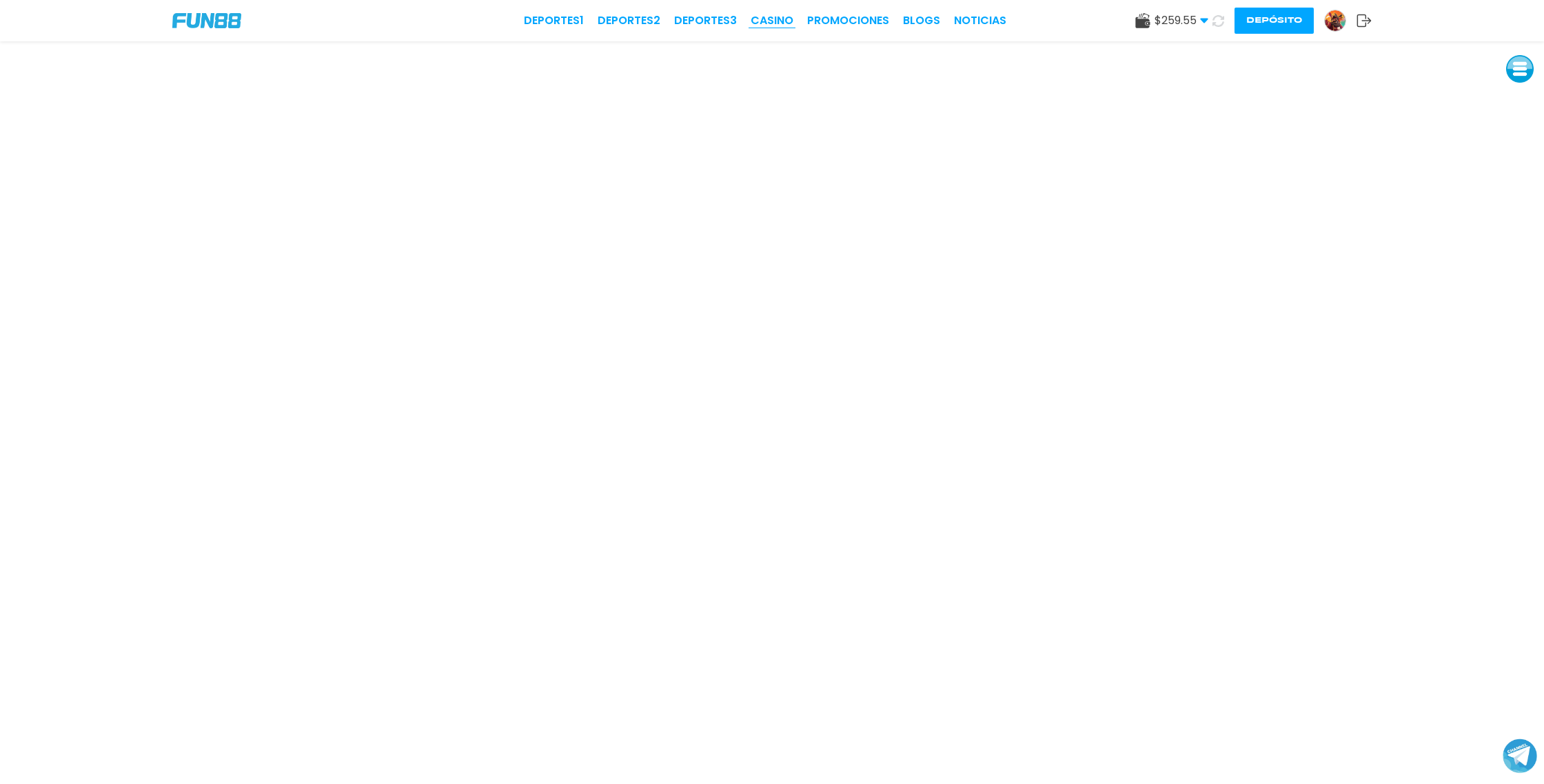
click at [785, 13] on link "CASINO" at bounding box center [772, 21] width 43 height 16
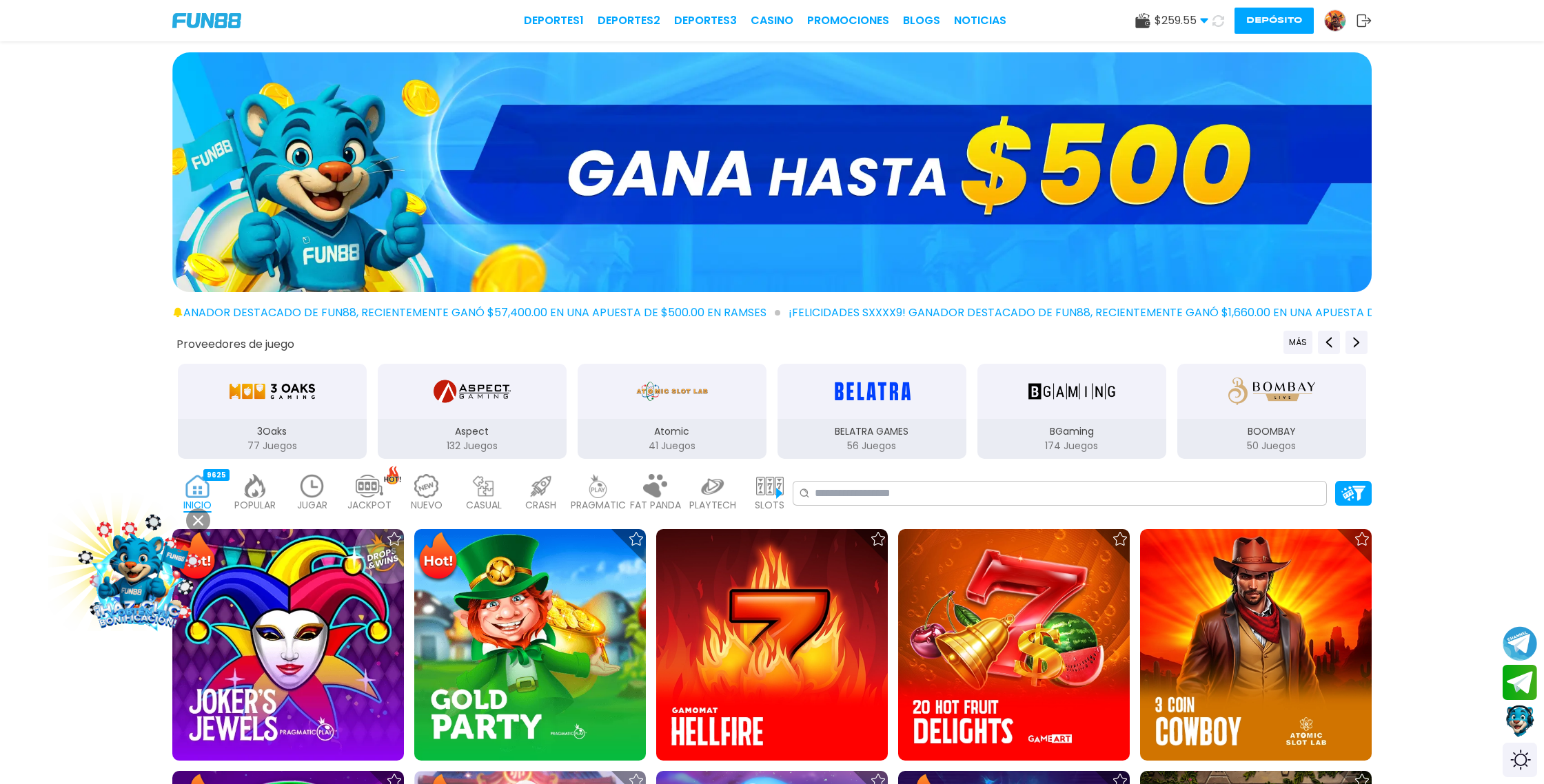
click at [1219, 23] on icon at bounding box center [1219, 21] width 12 height 12
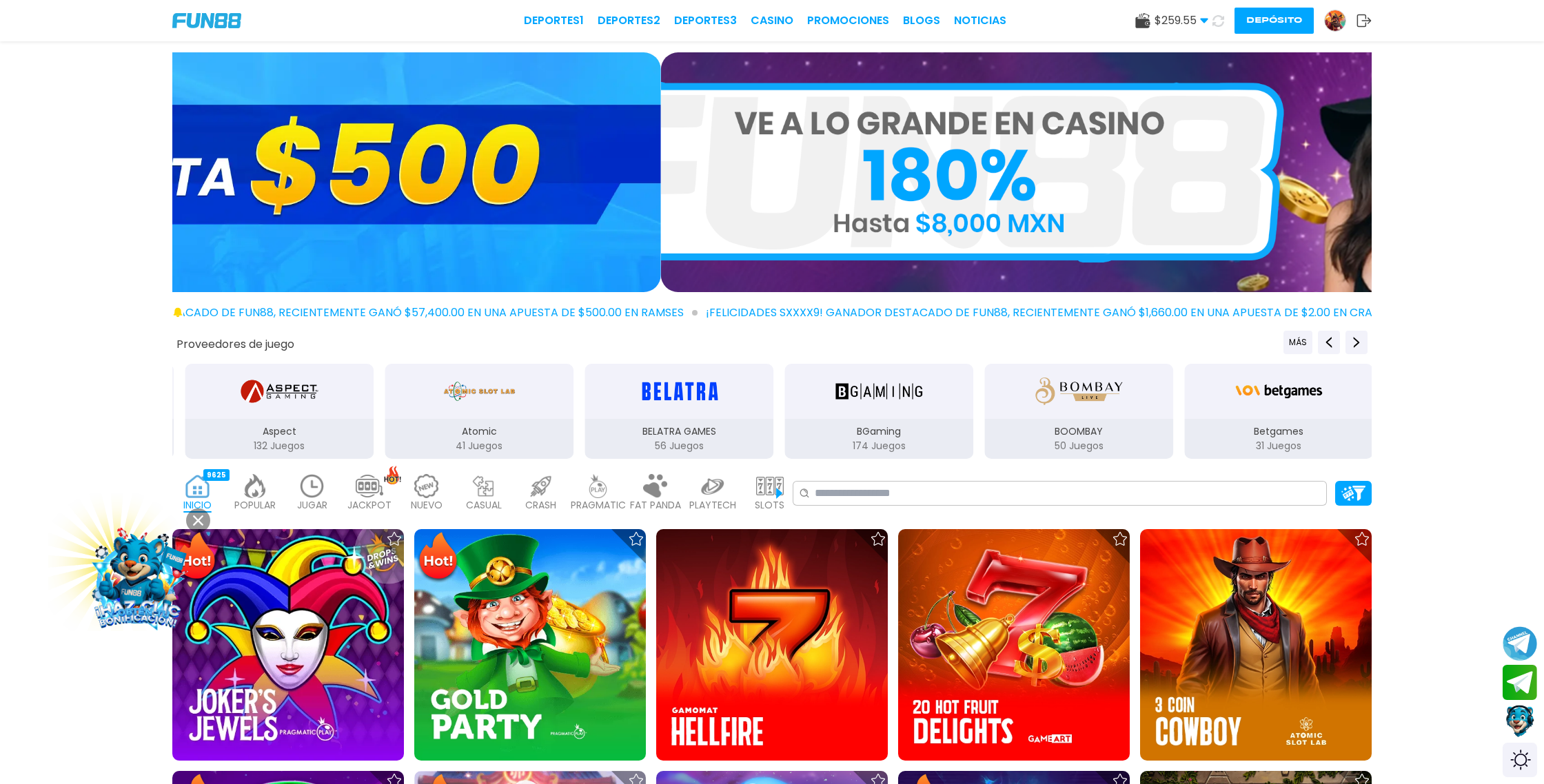
click at [1219, 23] on icon at bounding box center [1218, 21] width 14 height 14
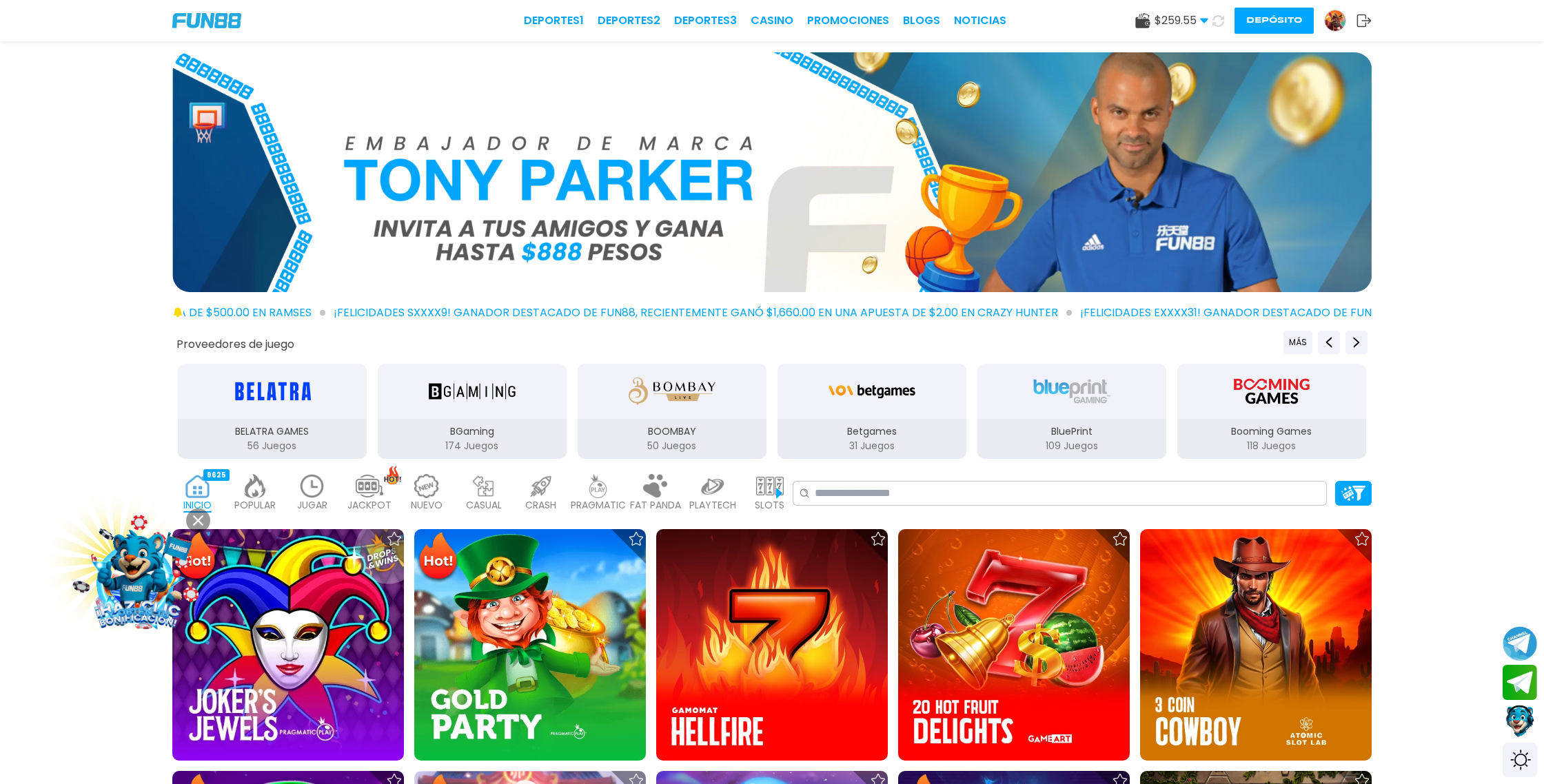
click at [1219, 23] on icon at bounding box center [1219, 21] width 15 height 15
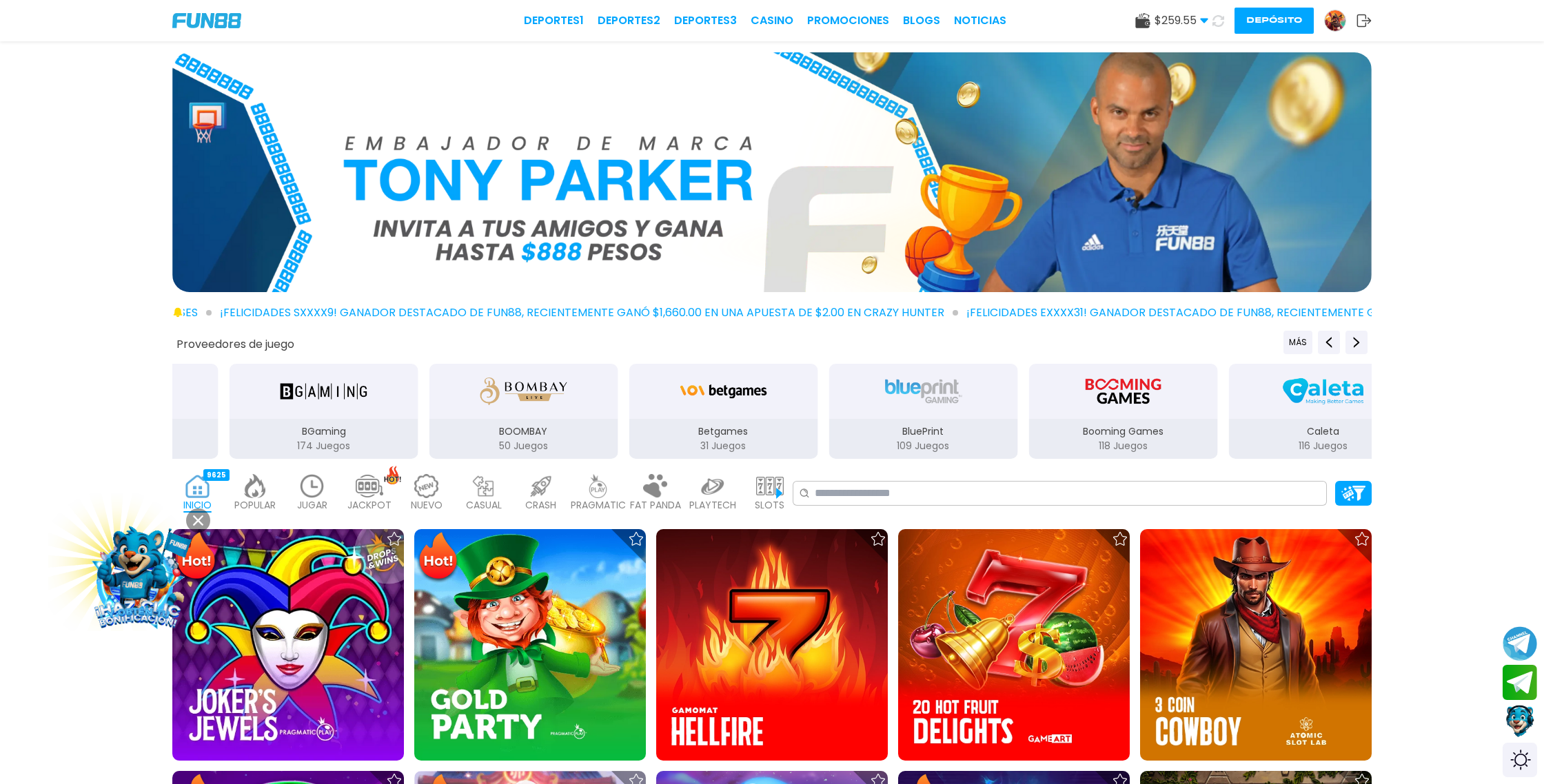
click at [1219, 23] on icon at bounding box center [1219, 21] width 15 height 15
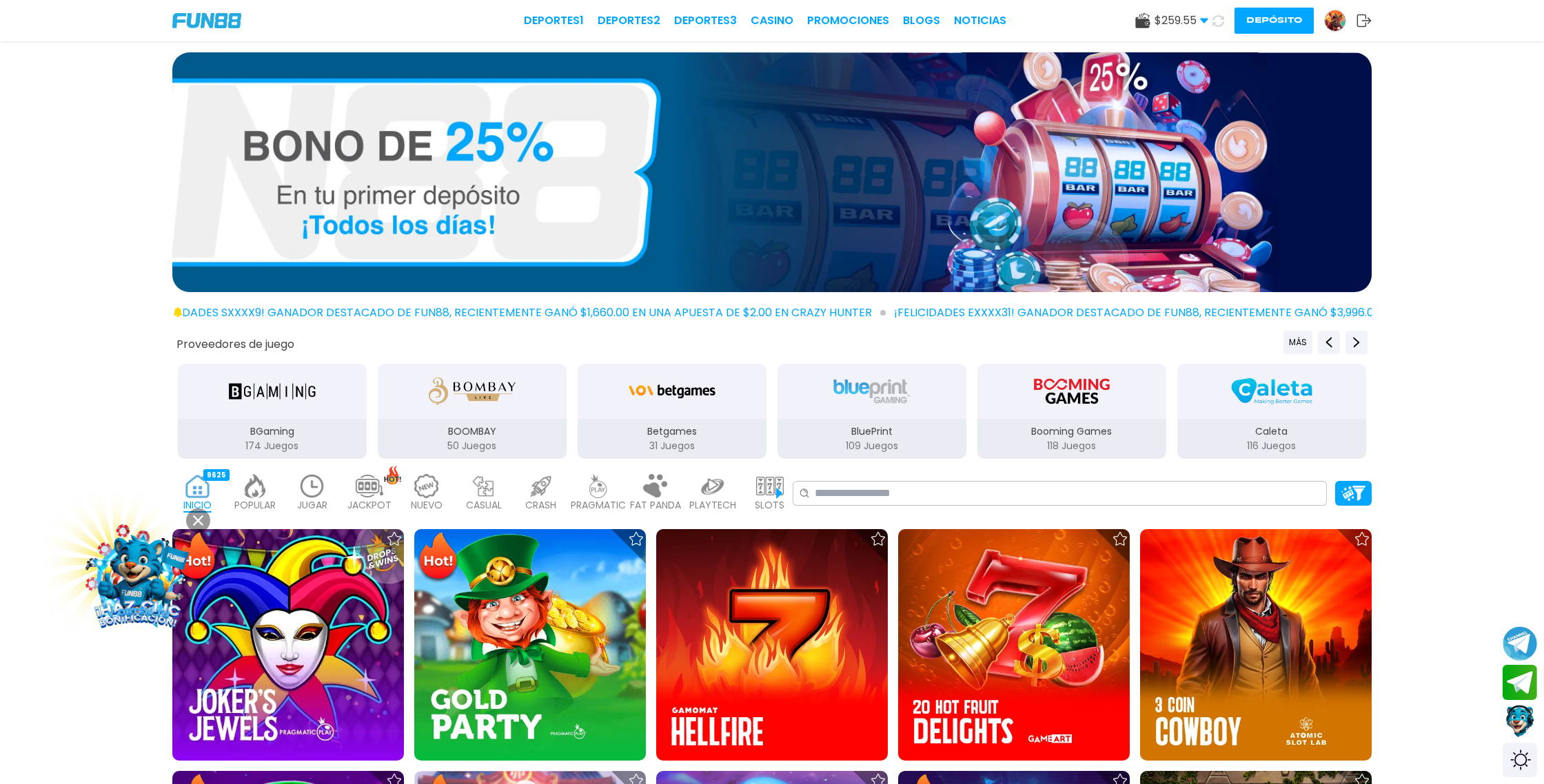
click at [1219, 23] on icon at bounding box center [1219, 21] width 15 height 15
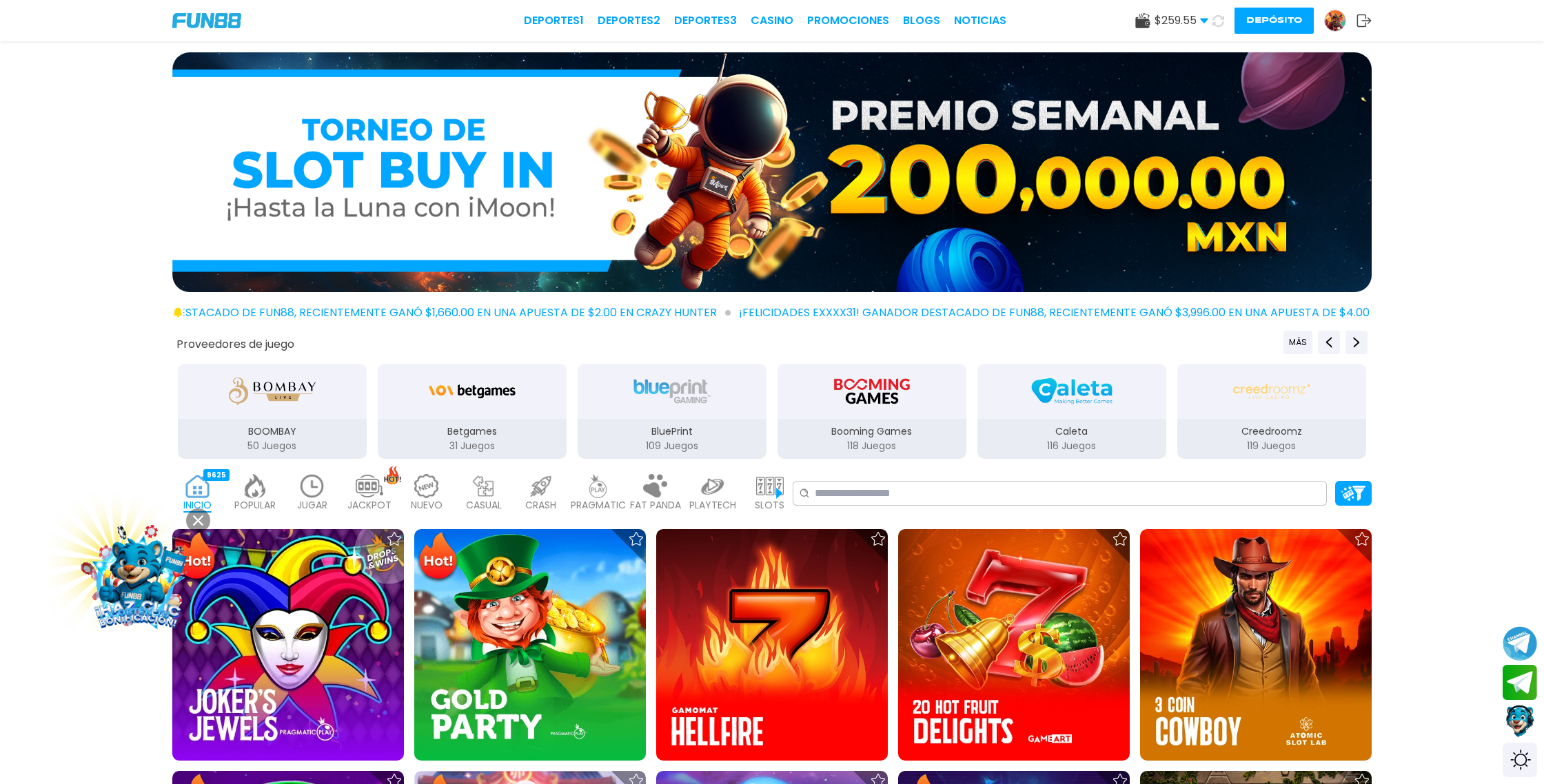
click at [1219, 23] on icon at bounding box center [1218, 21] width 16 height 16
click at [1219, 23] on icon at bounding box center [1218, 21] width 15 height 15
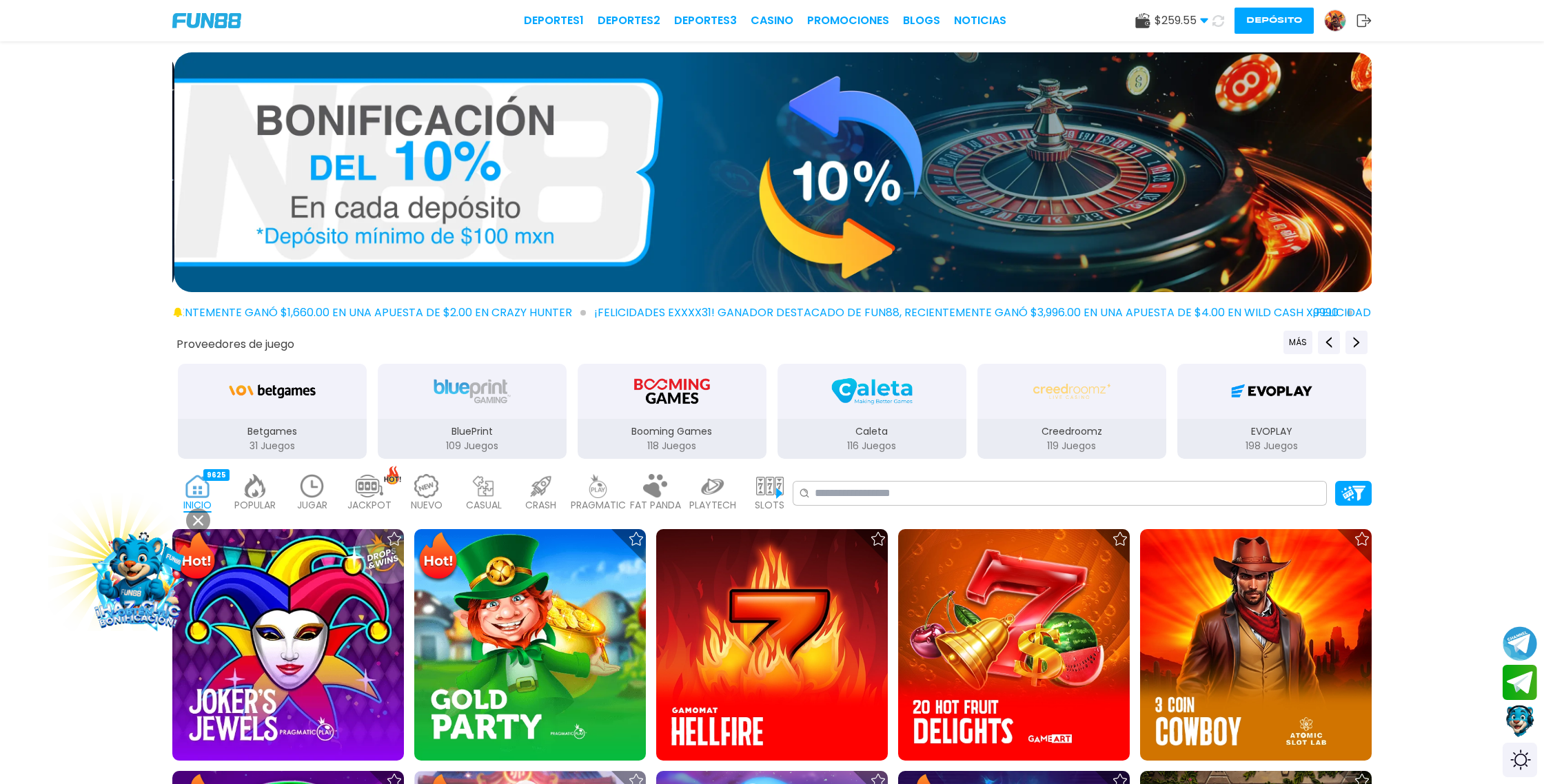
click at [1219, 23] on icon at bounding box center [1219, 21] width 15 height 15
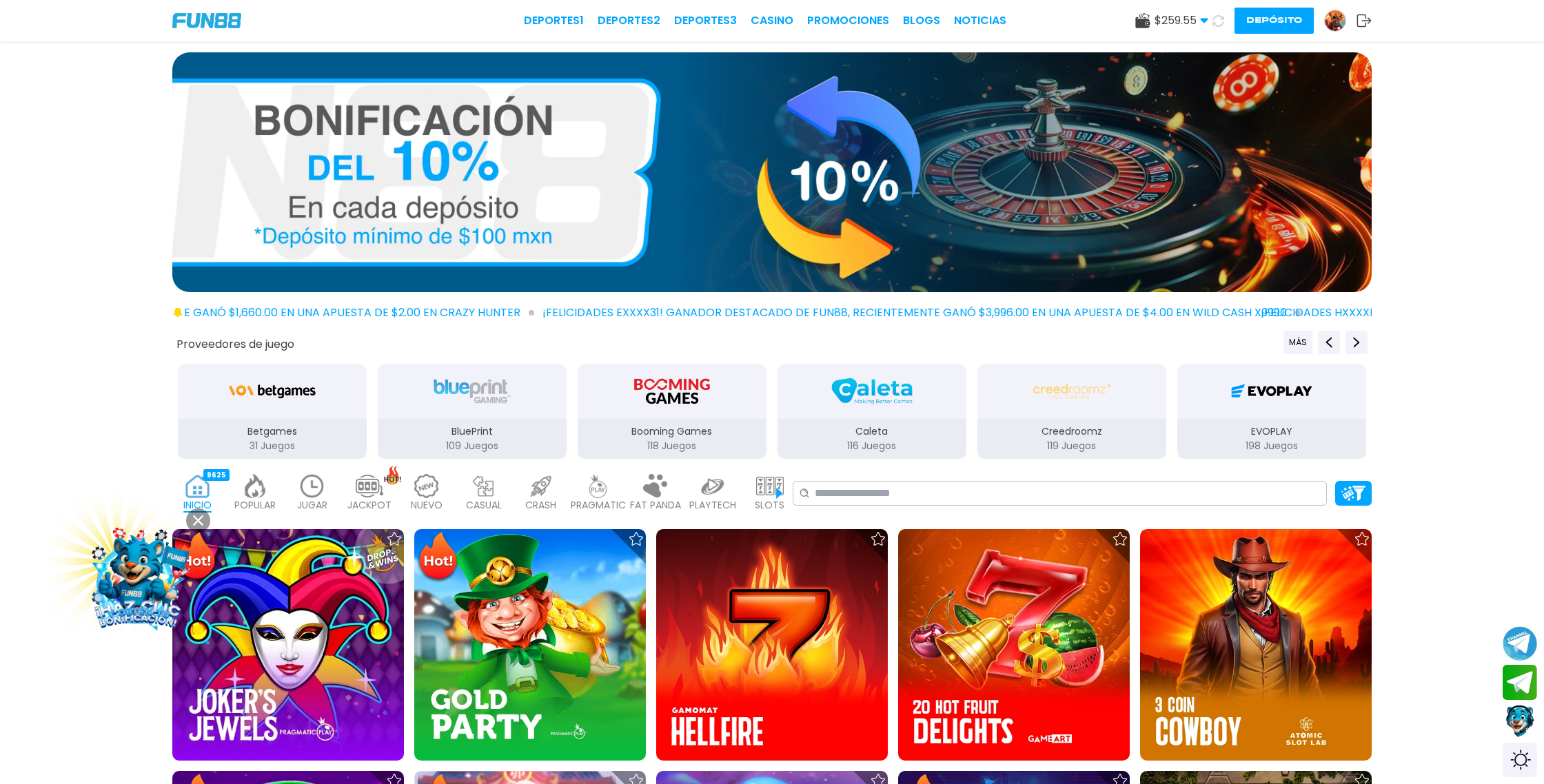
click at [1219, 23] on icon at bounding box center [1218, 21] width 15 height 15
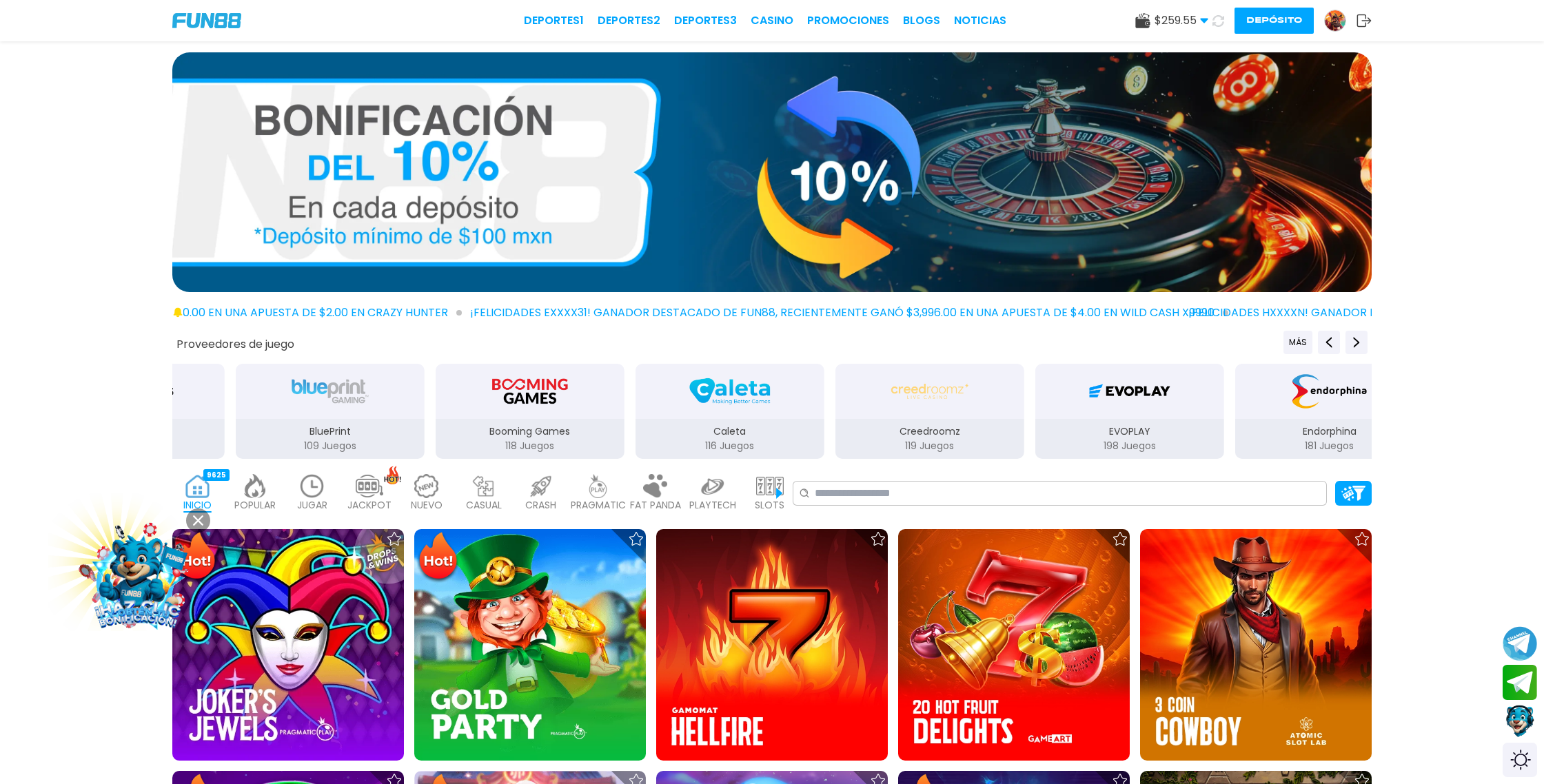
click at [1219, 23] on icon at bounding box center [1218, 21] width 15 height 15
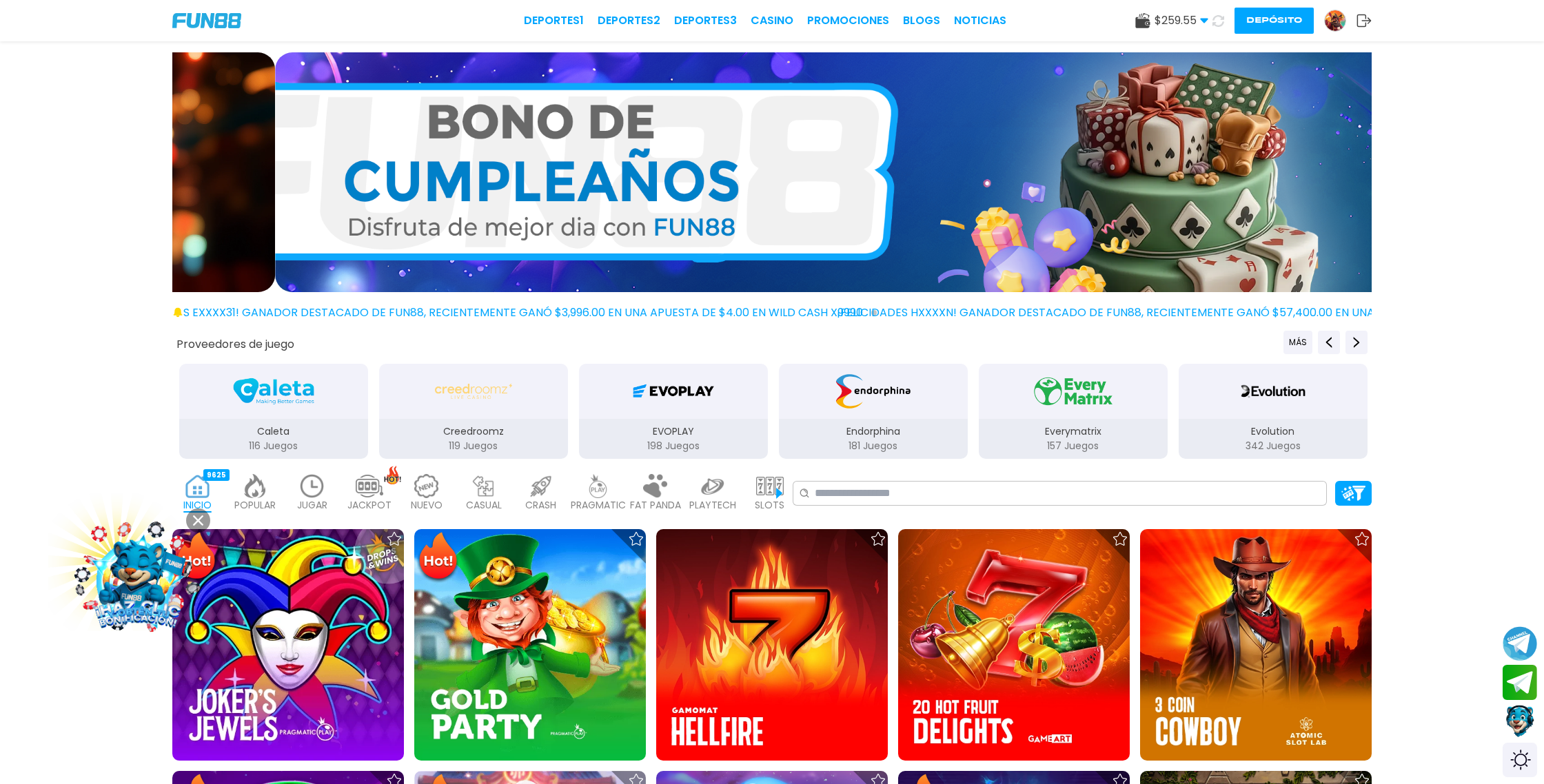
click at [1219, 23] on icon at bounding box center [1219, 21] width 16 height 16
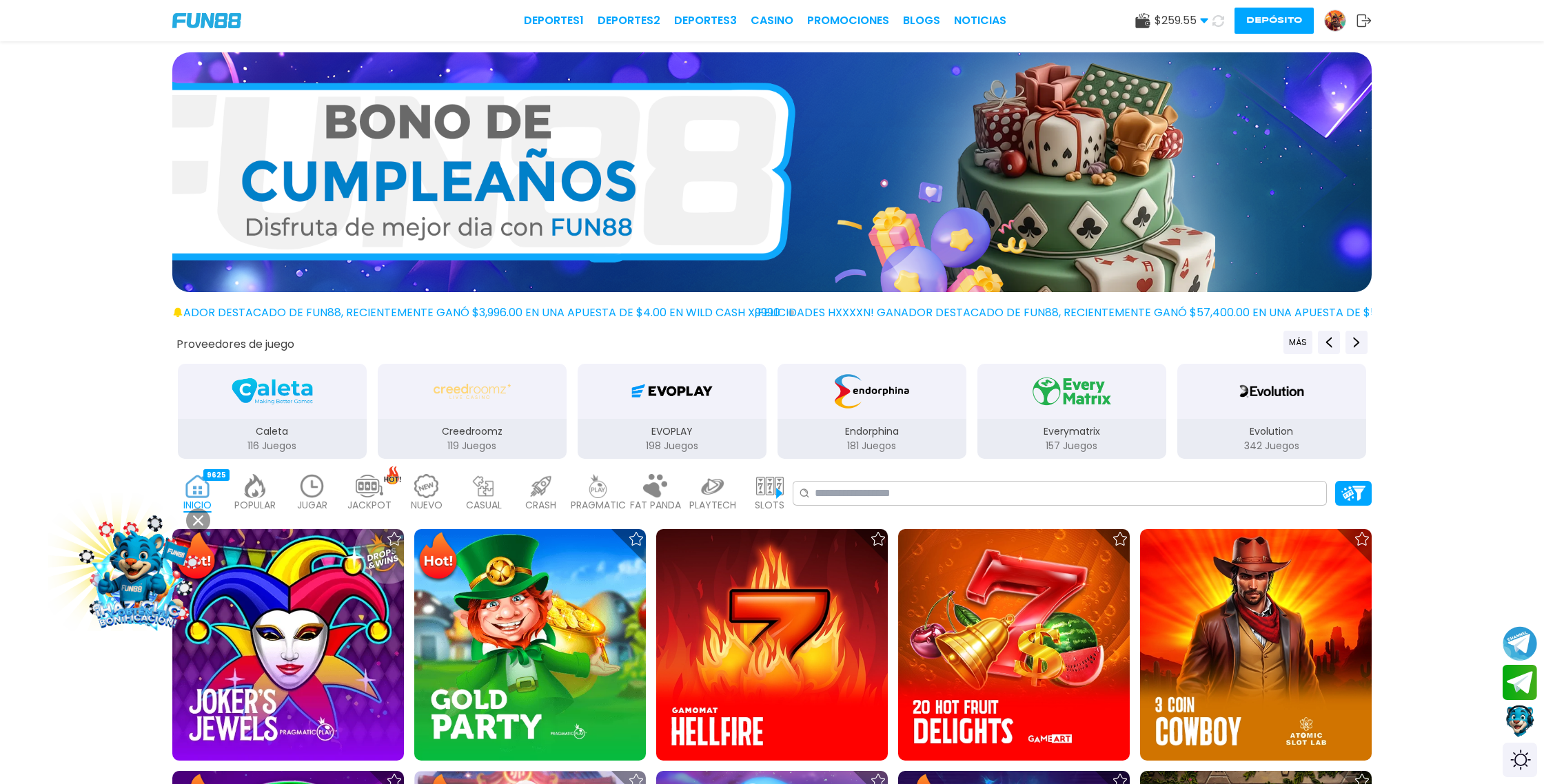
click at [1219, 23] on icon at bounding box center [1219, 21] width 15 height 15
click at [1219, 23] on icon at bounding box center [1218, 21] width 16 height 16
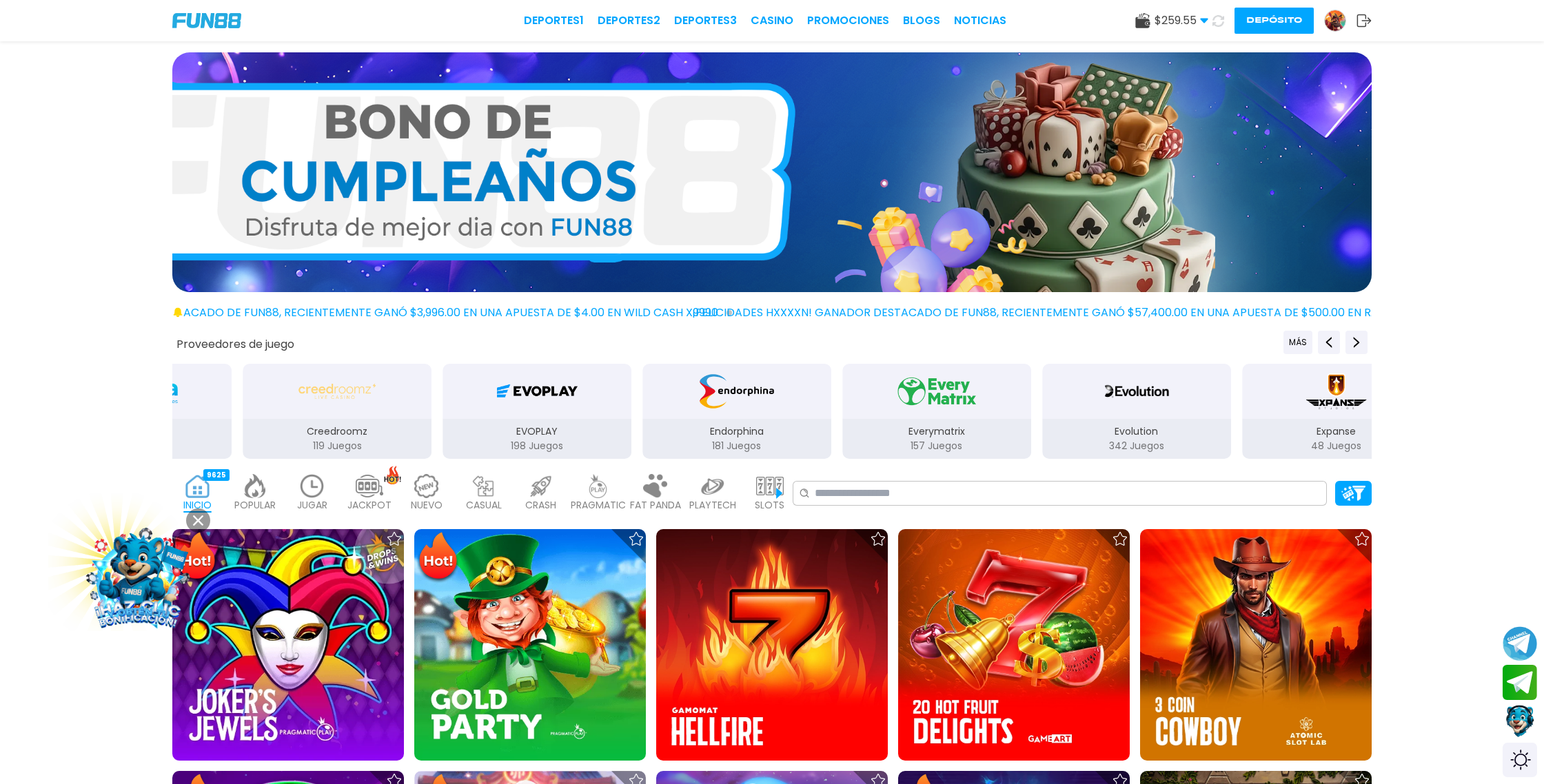
click at [1219, 23] on icon at bounding box center [1219, 21] width 13 height 13
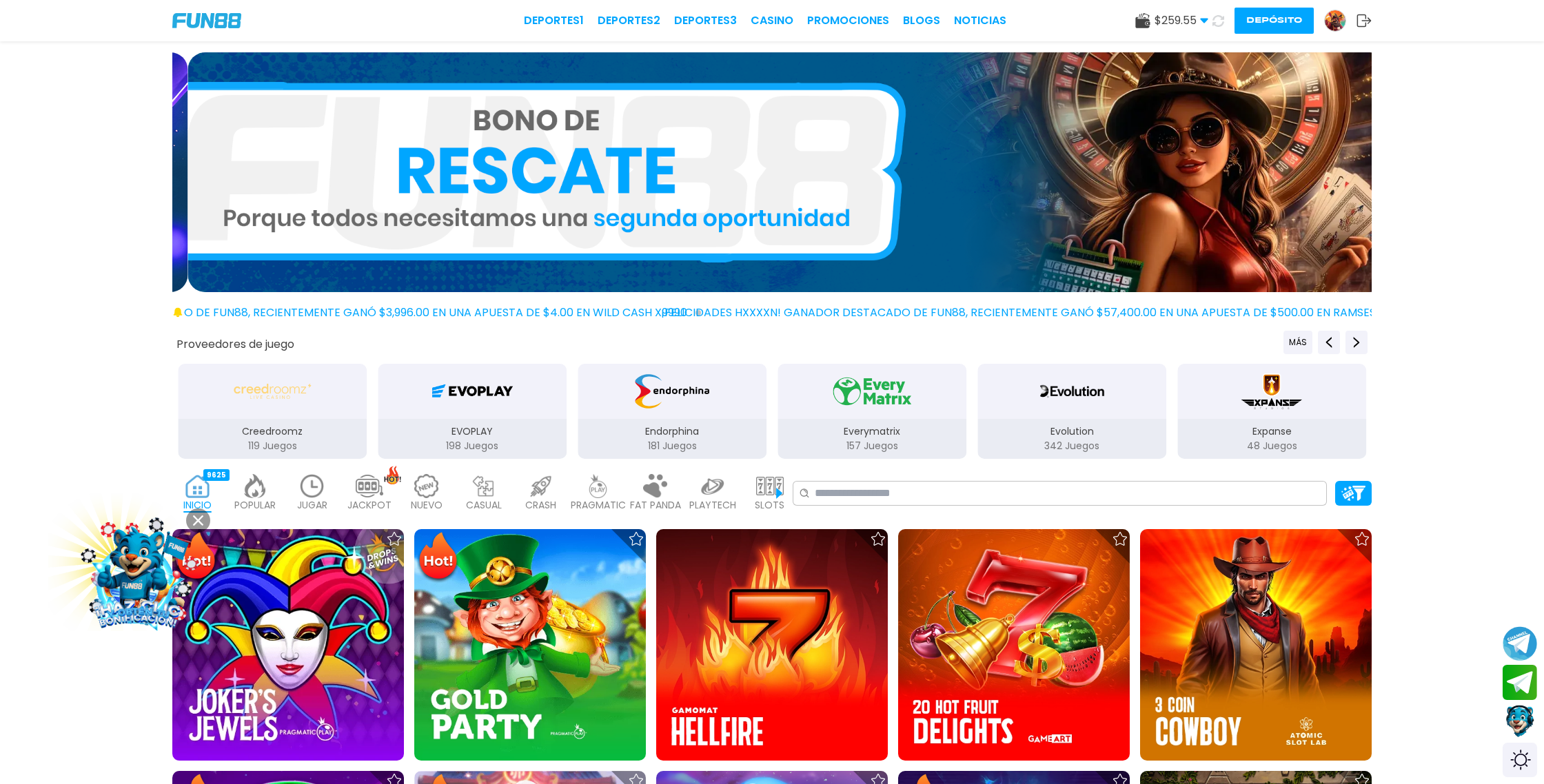
click at [1219, 23] on icon at bounding box center [1218, 21] width 14 height 14
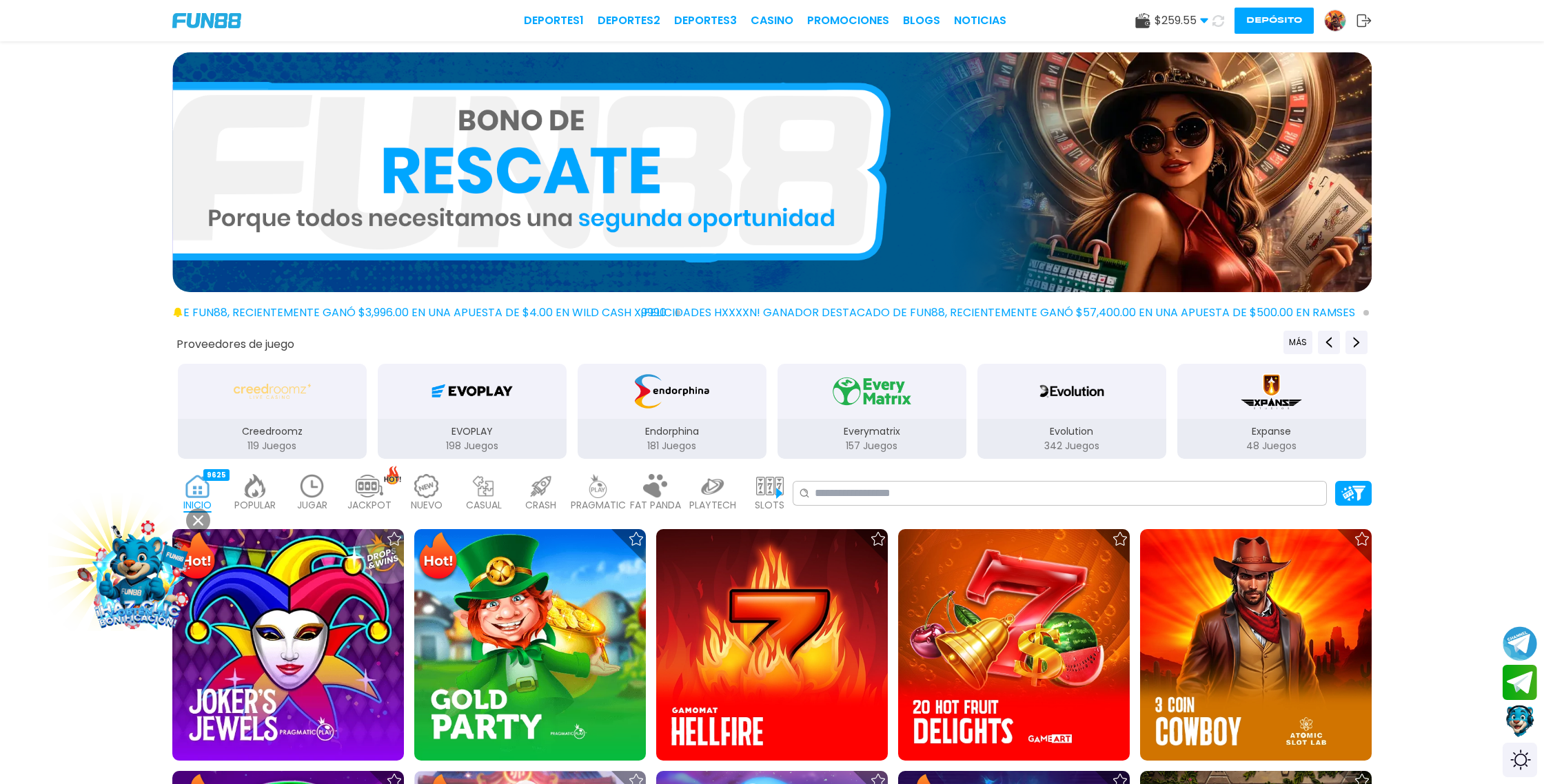
click at [1219, 23] on icon at bounding box center [1219, 21] width 15 height 15
click at [1219, 23] on icon at bounding box center [1218, 20] width 16 height 16
click at [1219, 23] on icon at bounding box center [1219, 21] width 15 height 15
click at [1219, 23] on icon at bounding box center [1218, 21] width 16 height 16
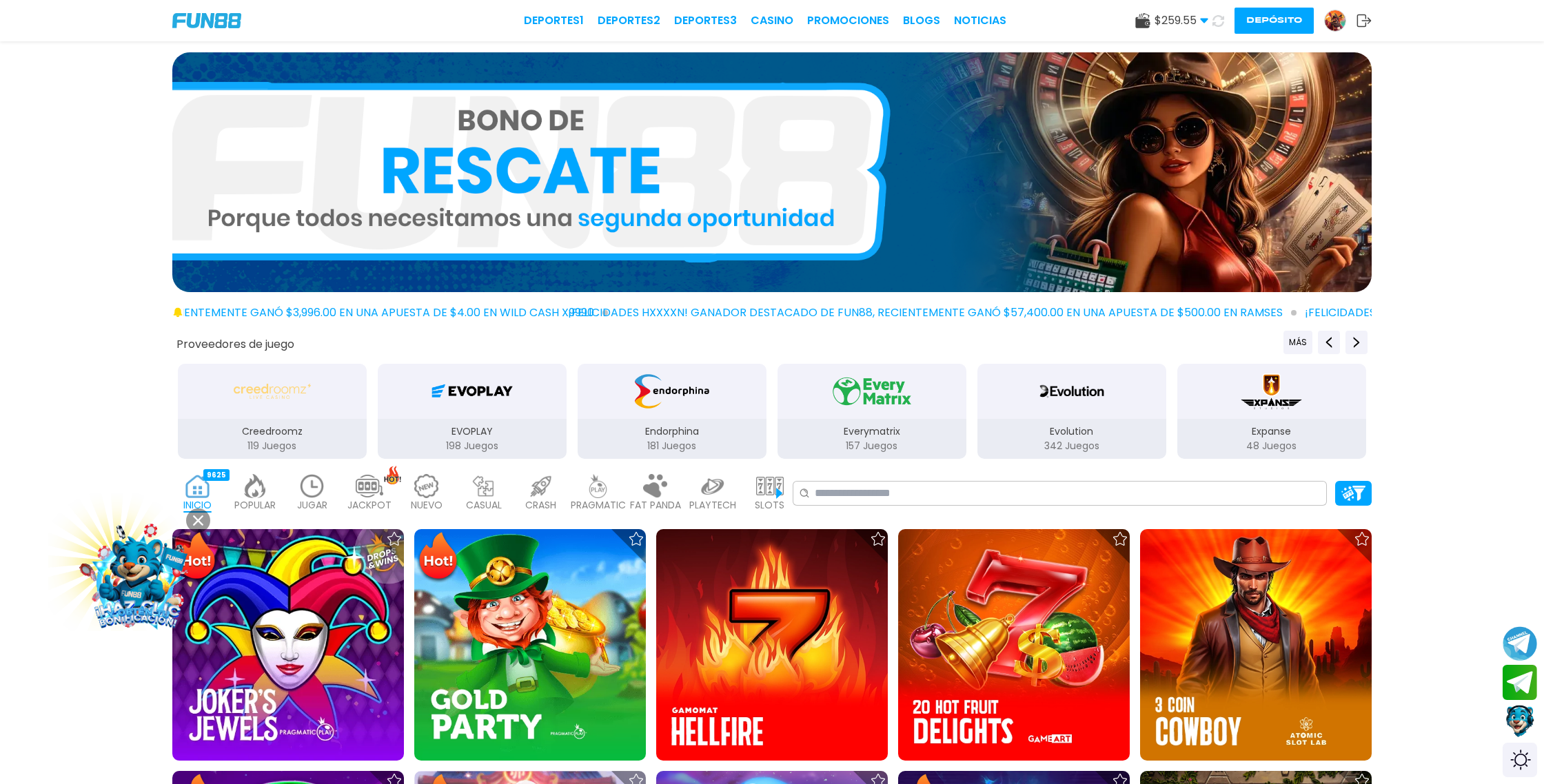
click at [1219, 23] on icon at bounding box center [1219, 21] width 15 height 15
click at [1219, 23] on icon at bounding box center [1218, 21] width 16 height 16
click at [1219, 23] on icon at bounding box center [1218, 21] width 15 height 15
click at [1219, 23] on icon at bounding box center [1218, 21] width 14 height 14
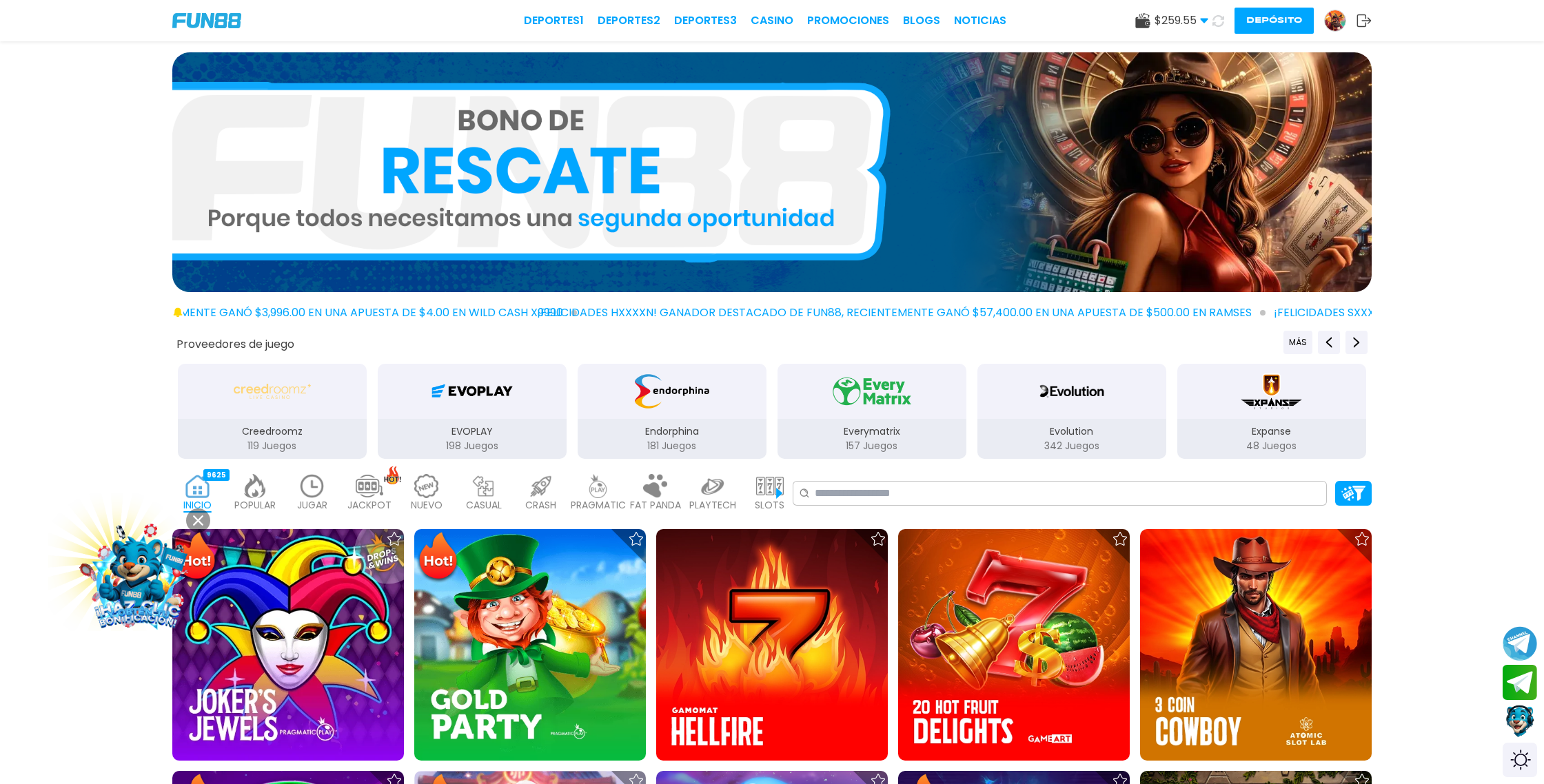
click at [1219, 23] on icon at bounding box center [1218, 21] width 15 height 15
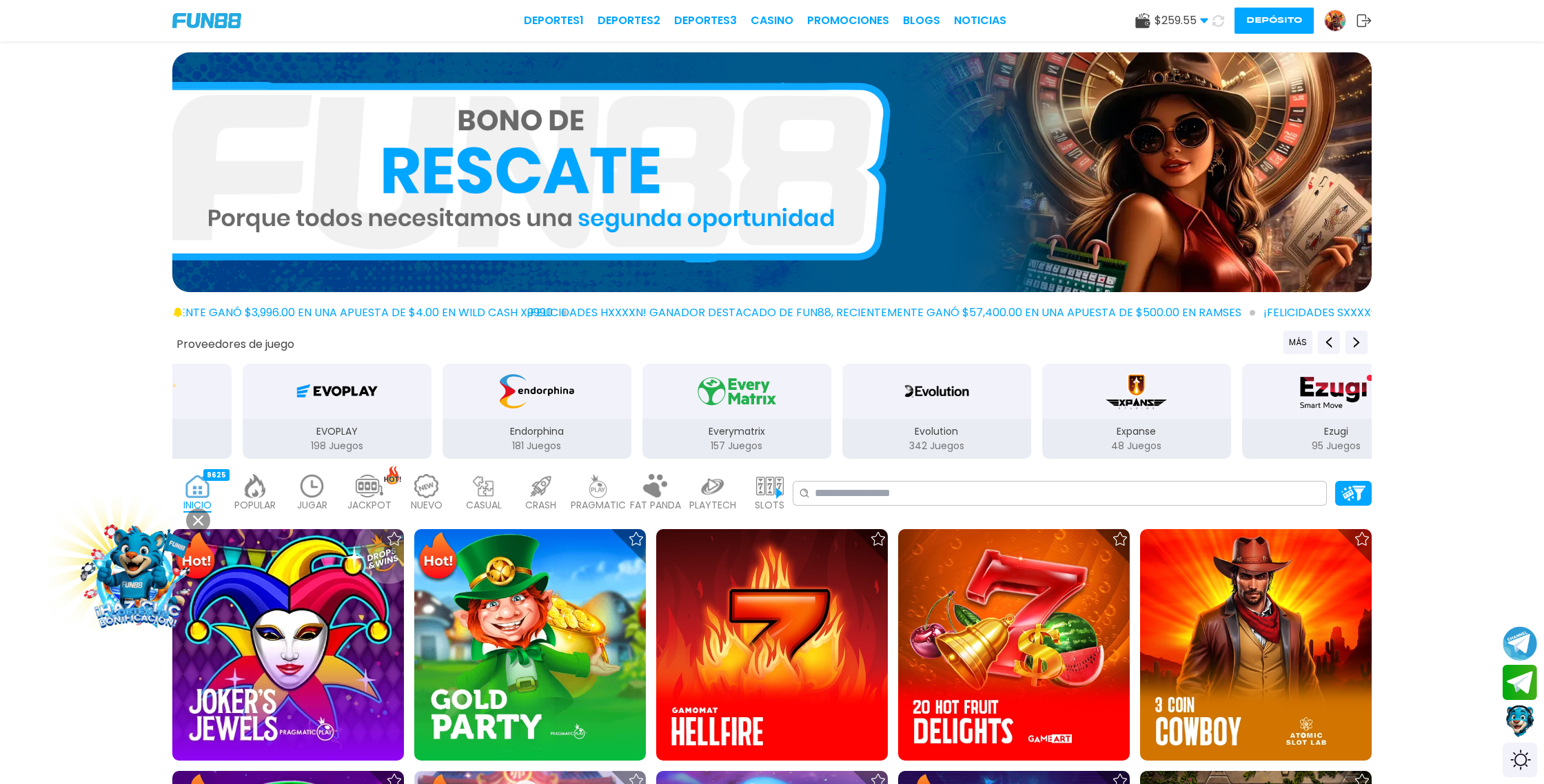
click at [1219, 23] on icon at bounding box center [1219, 21] width 15 height 15
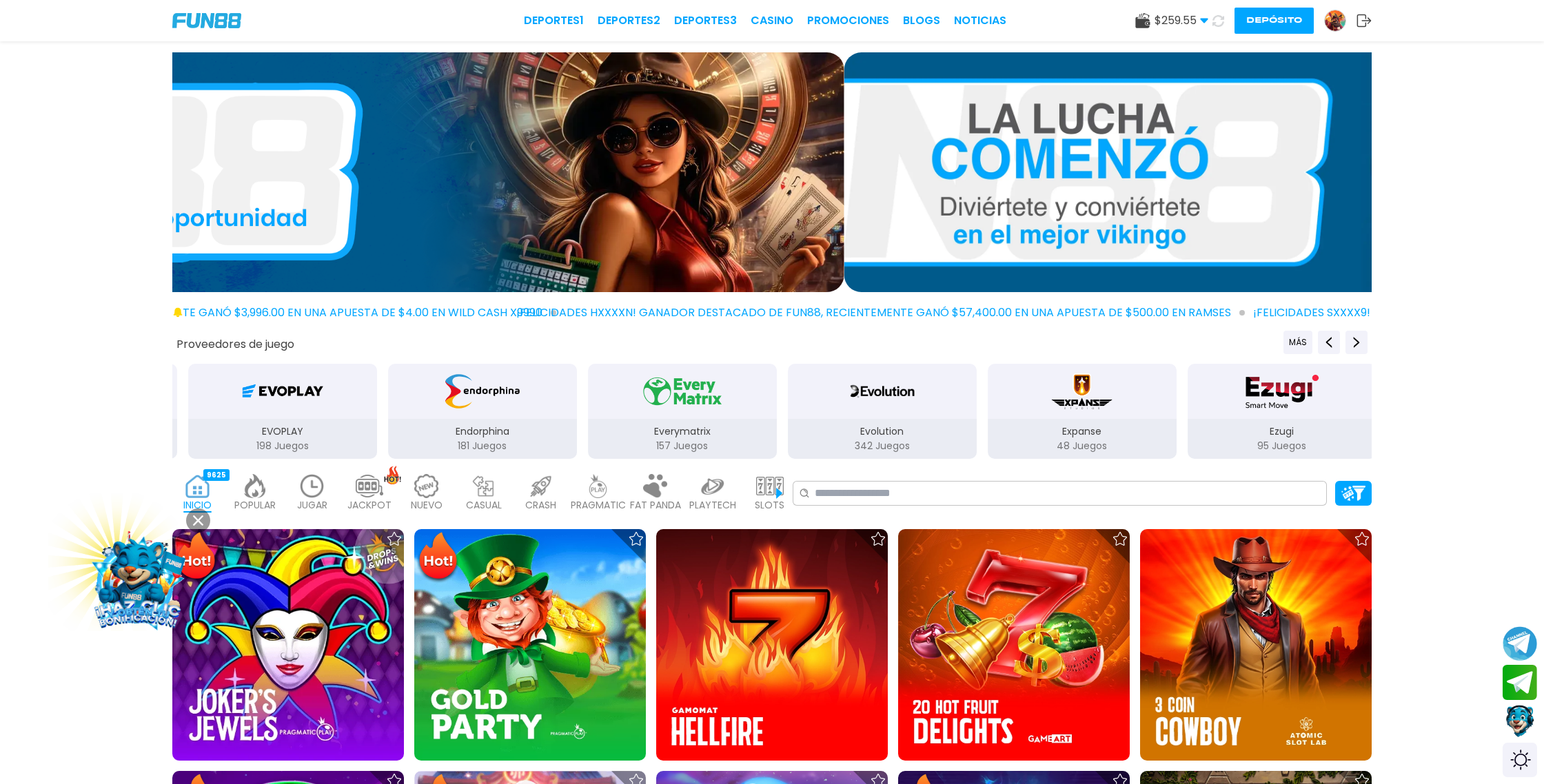
click at [1219, 23] on icon at bounding box center [1218, 21] width 16 height 16
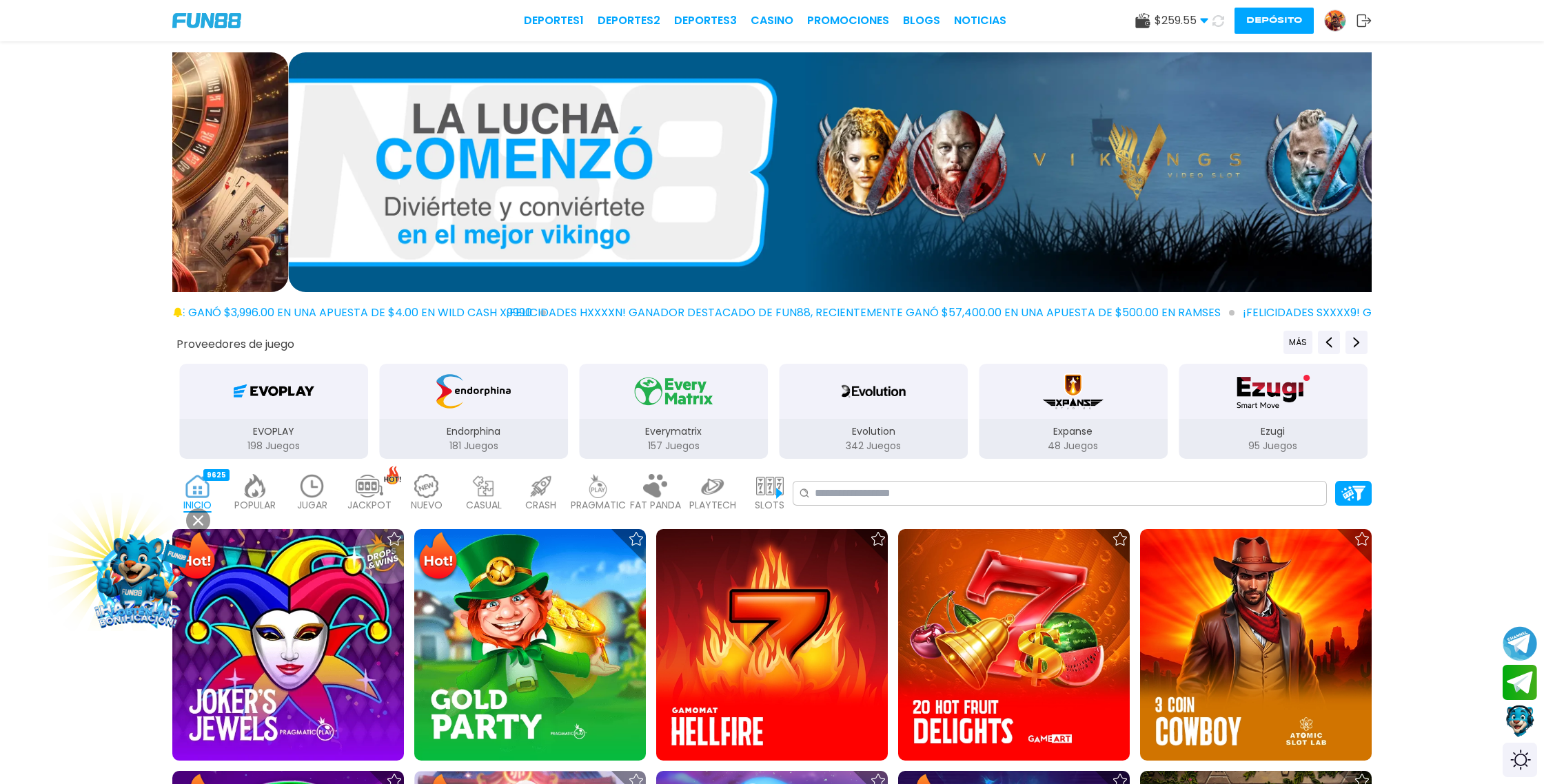
click at [1219, 23] on icon at bounding box center [1218, 21] width 16 height 16
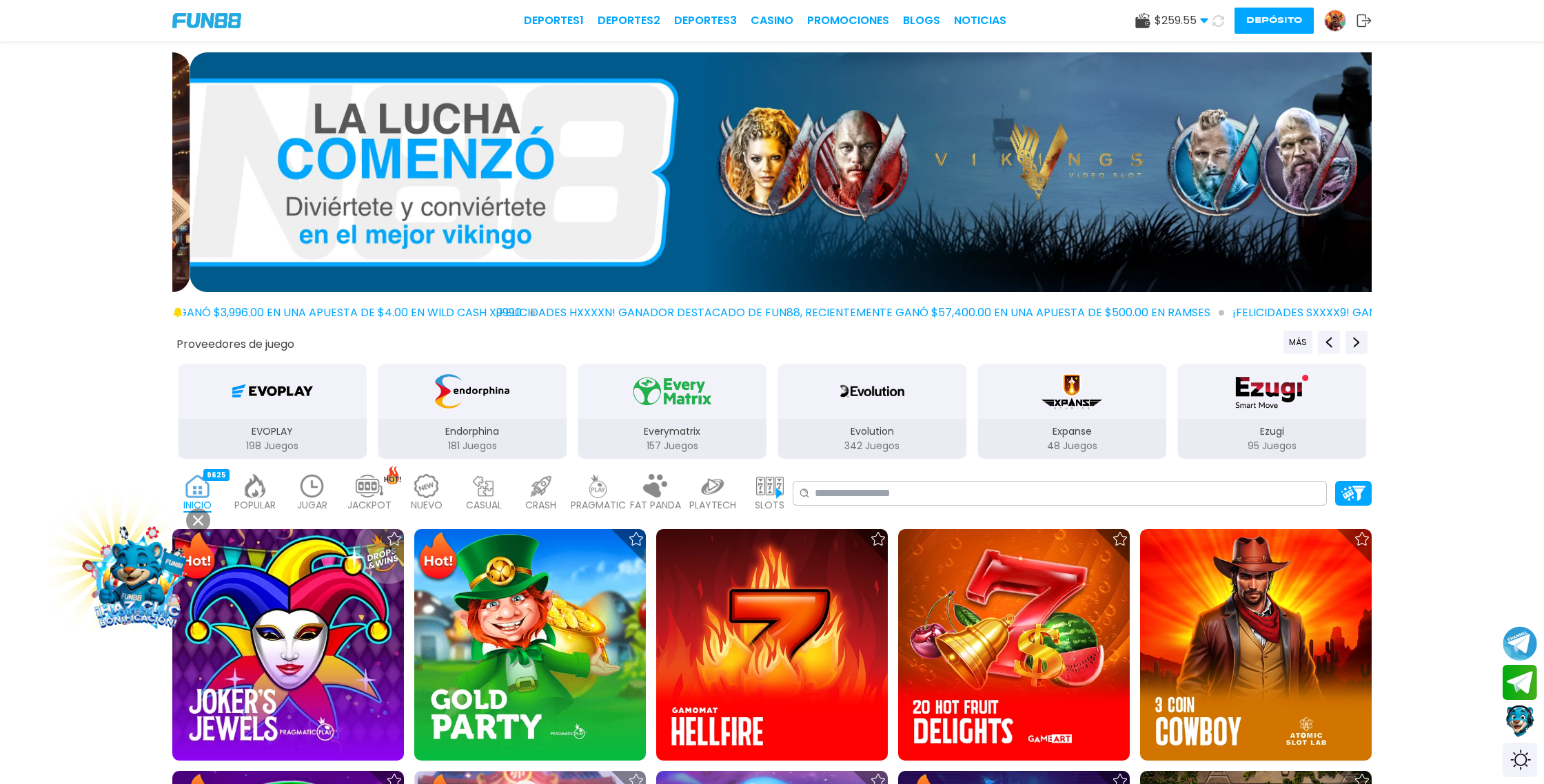
click at [1219, 23] on icon at bounding box center [1219, 21] width 15 height 15
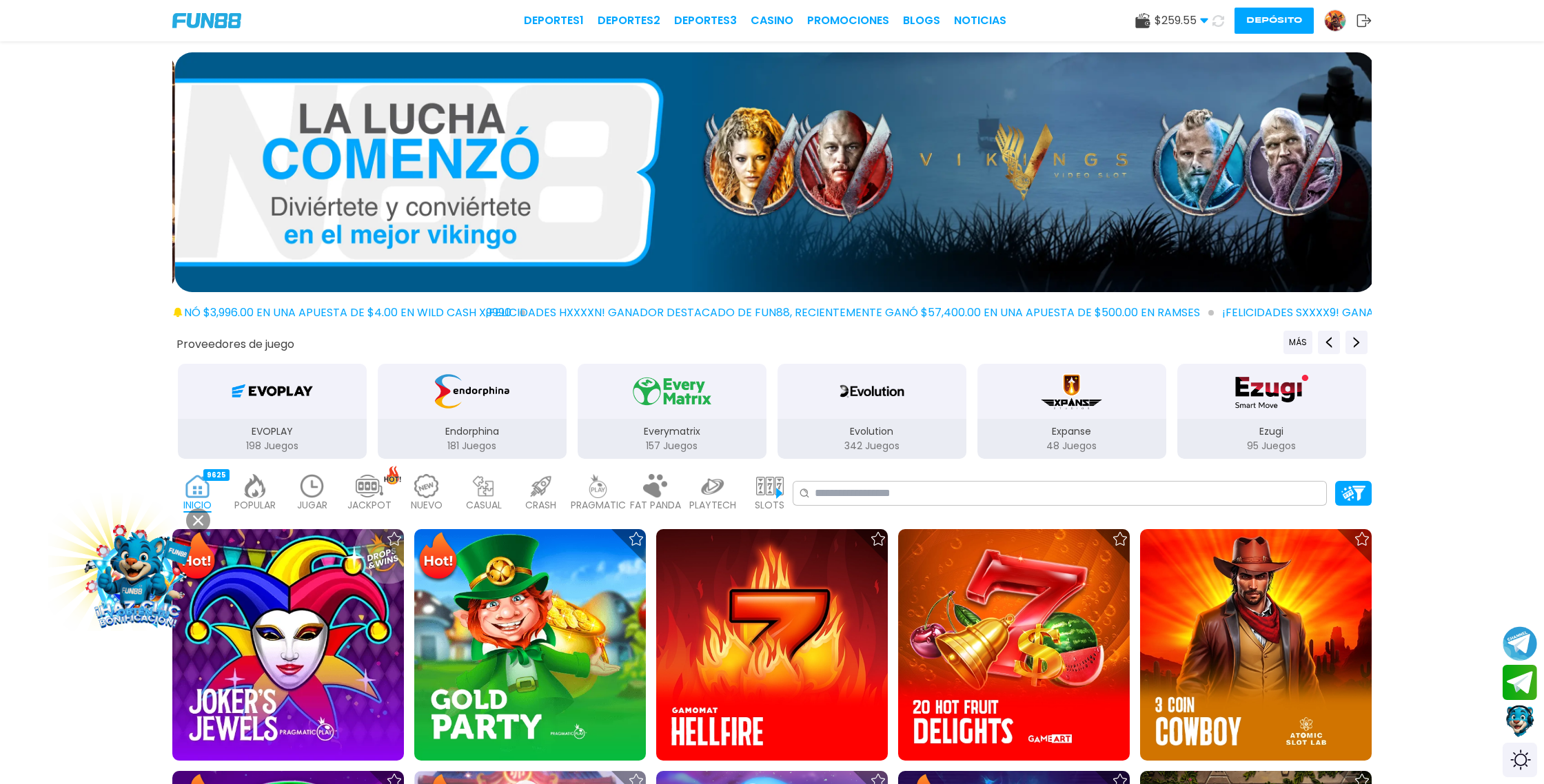
click at [1219, 23] on icon at bounding box center [1219, 21] width 15 height 15
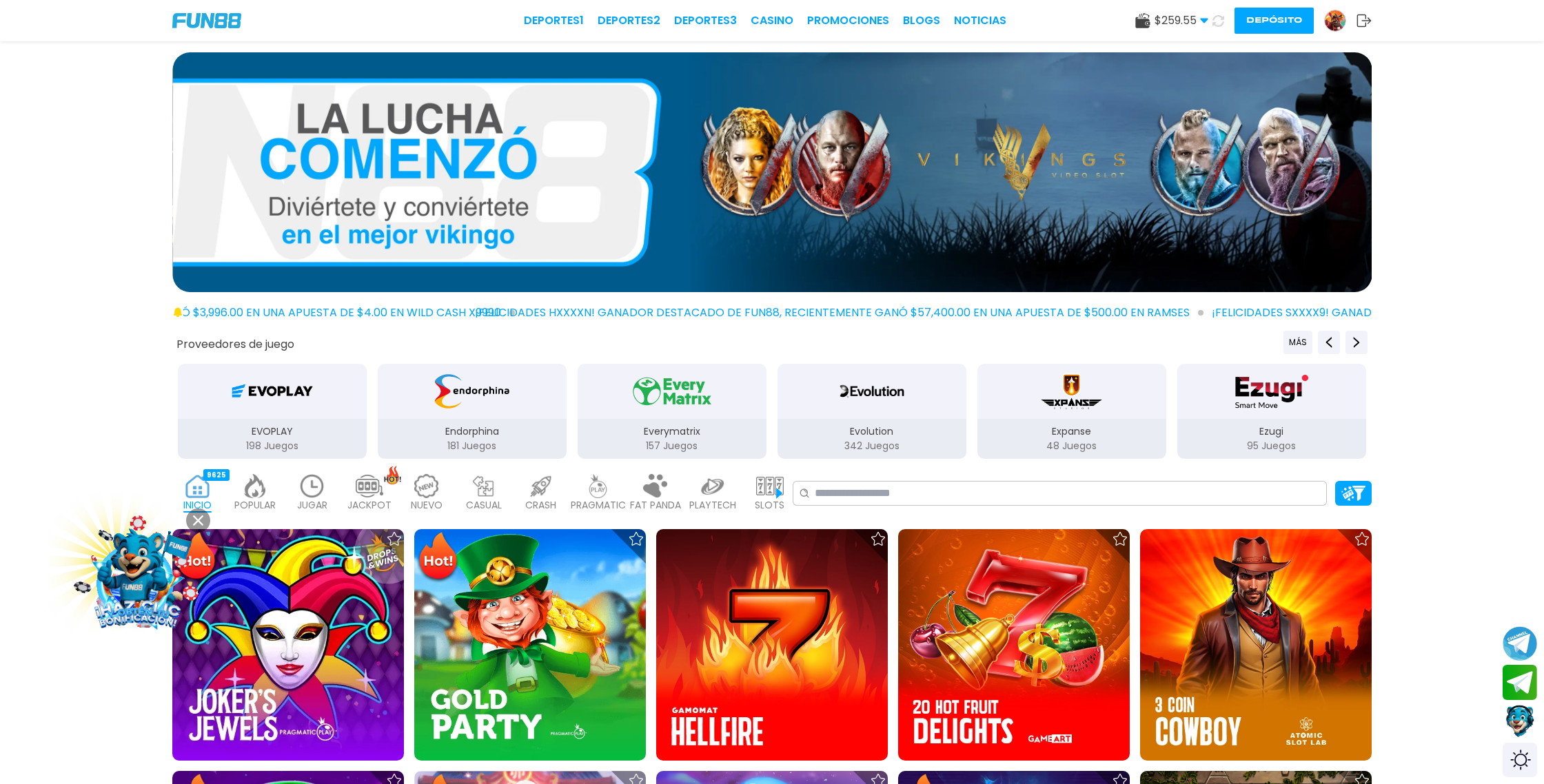
click at [1219, 23] on icon at bounding box center [1218, 20] width 16 height 16
click at [1219, 23] on icon at bounding box center [1219, 21] width 15 height 15
click at [1219, 23] on icon at bounding box center [1218, 20] width 16 height 16
click at [1219, 23] on icon at bounding box center [1219, 21] width 15 height 15
click at [1219, 23] on icon at bounding box center [1218, 21] width 16 height 16
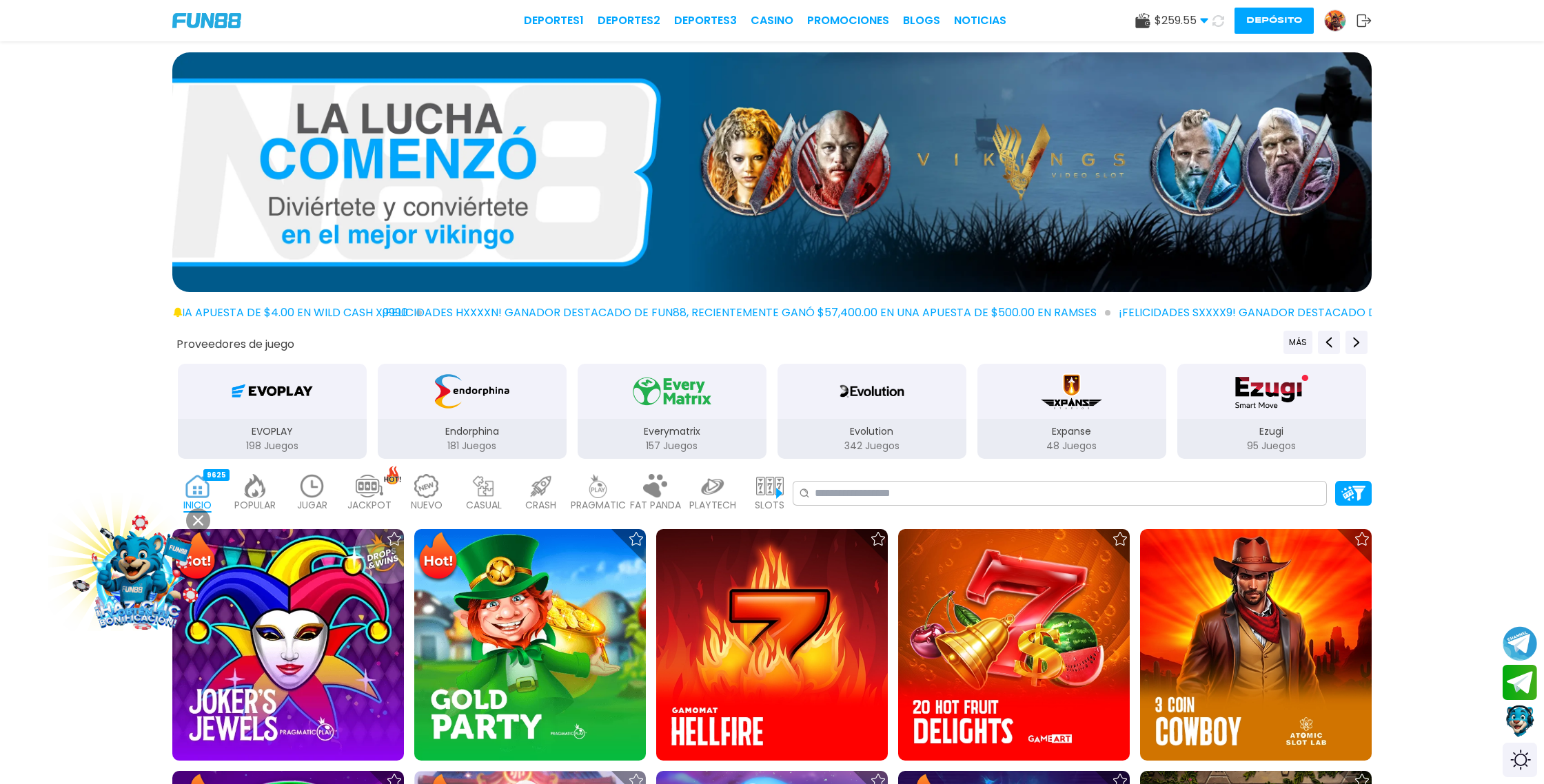
click at [1219, 23] on icon at bounding box center [1218, 20] width 16 height 16
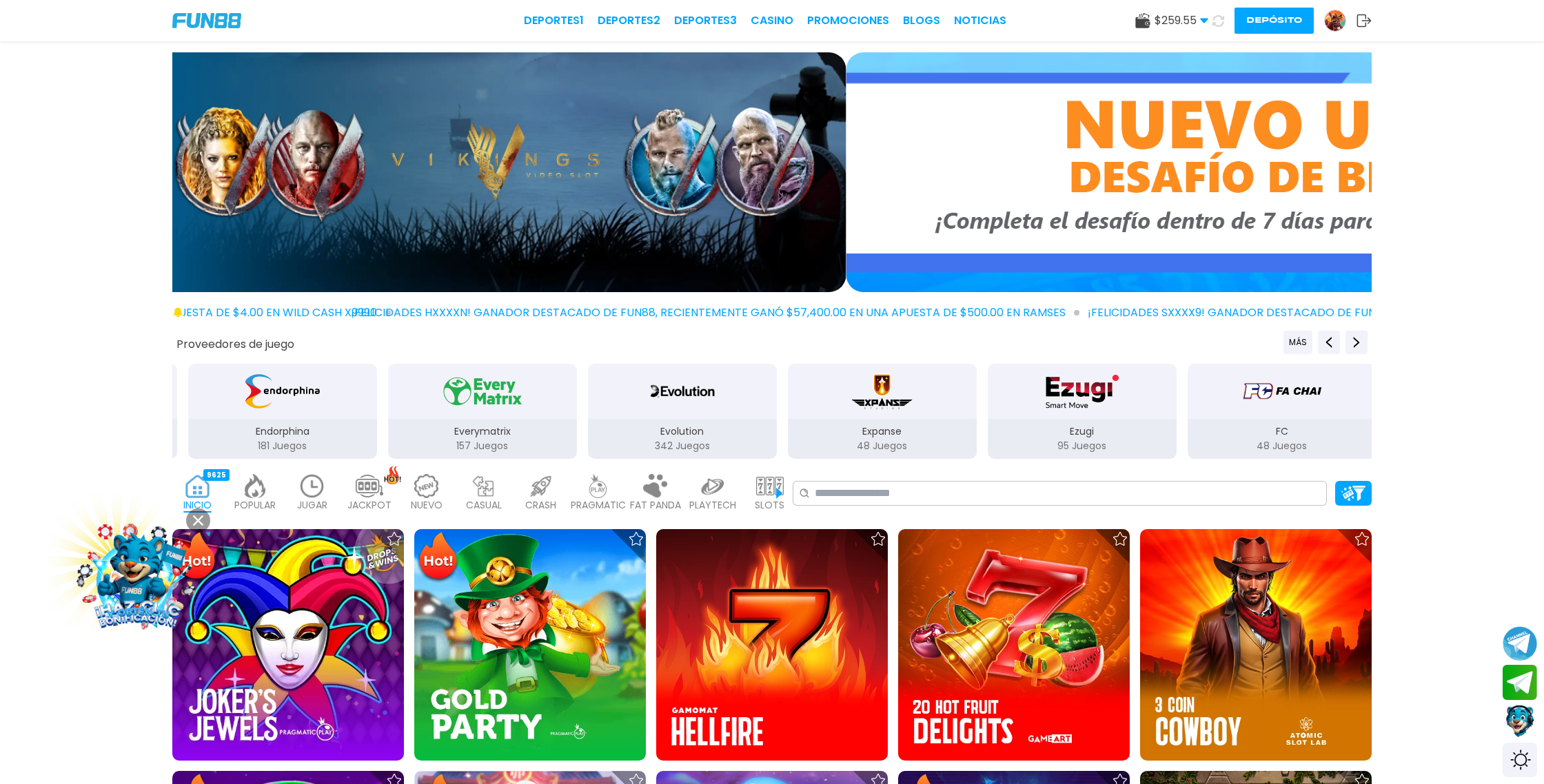
click at [1219, 23] on icon at bounding box center [1219, 21] width 15 height 15
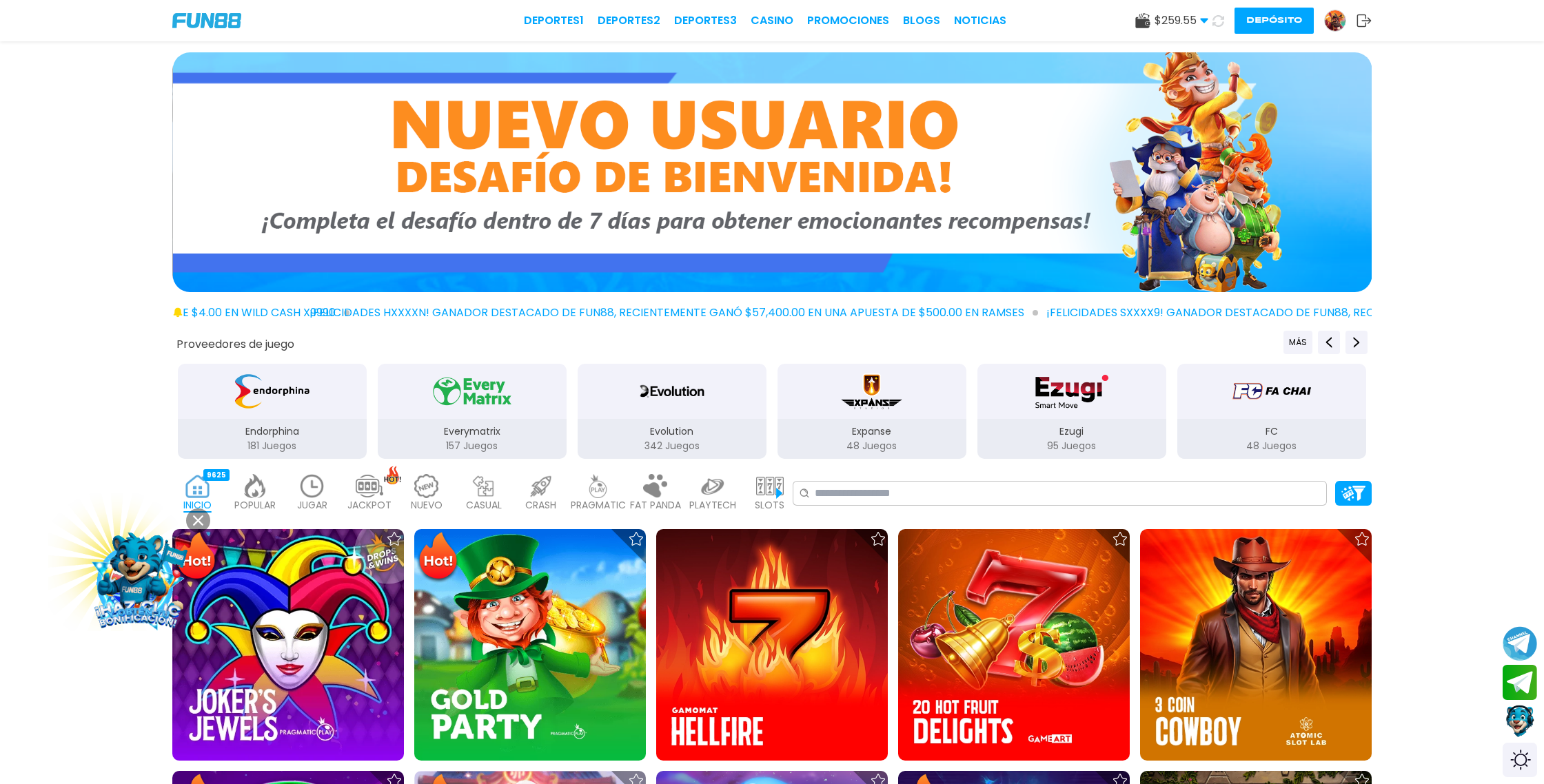
click at [1219, 23] on icon at bounding box center [1218, 21] width 15 height 15
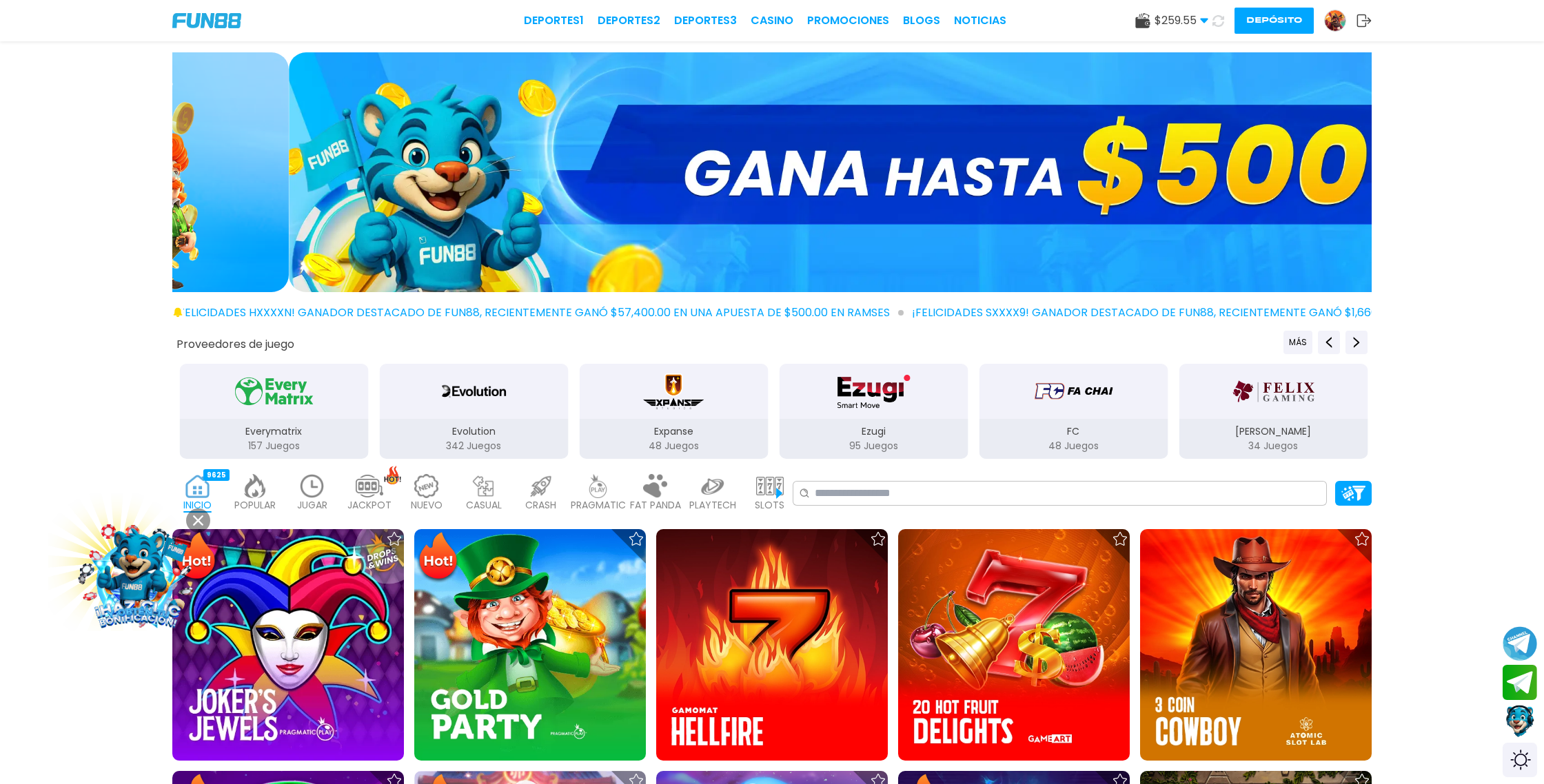
click at [1223, 21] on use at bounding box center [1219, 21] width 15 height 15
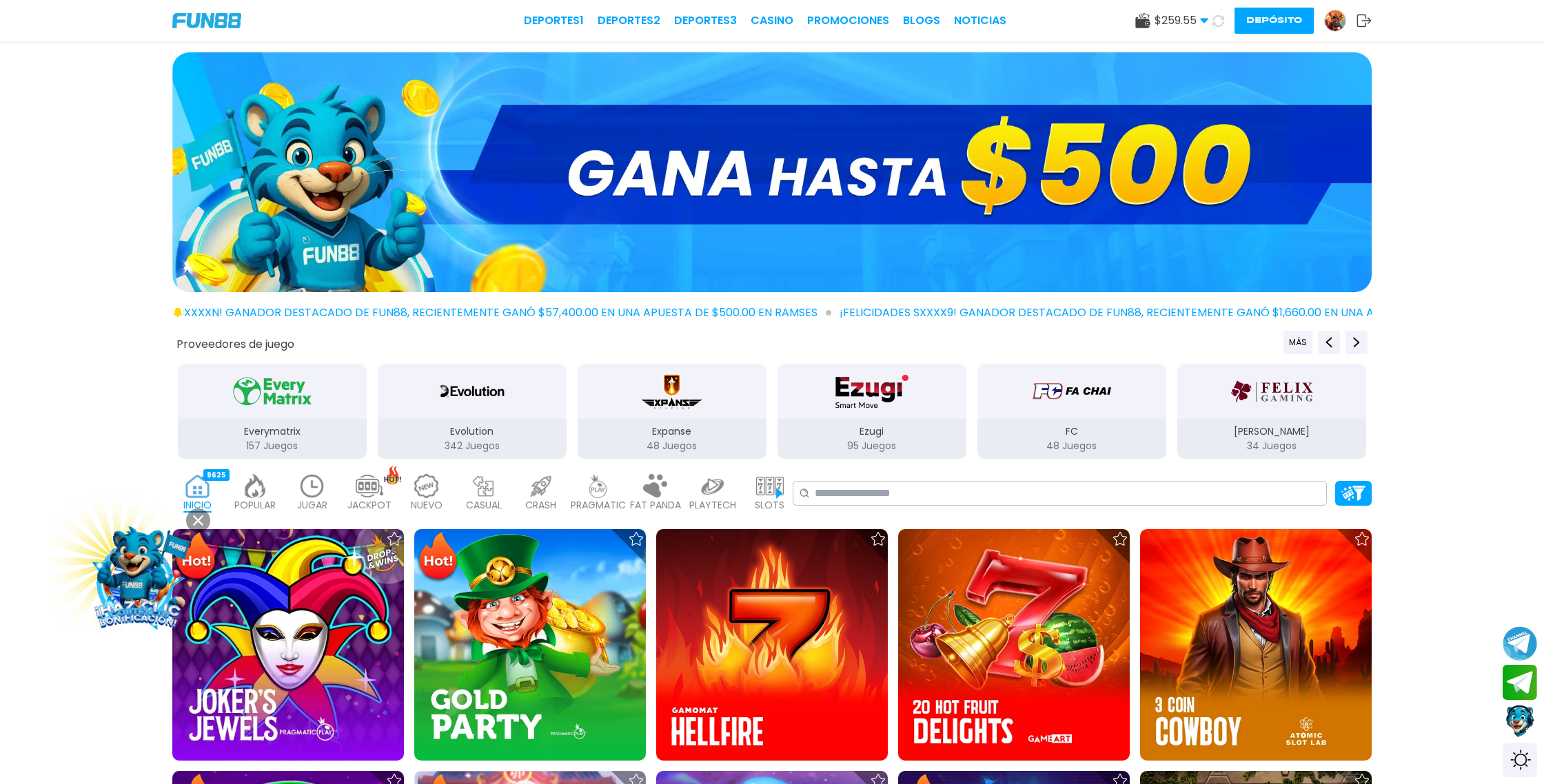
click at [1223, 21] on use at bounding box center [1218, 21] width 16 height 16
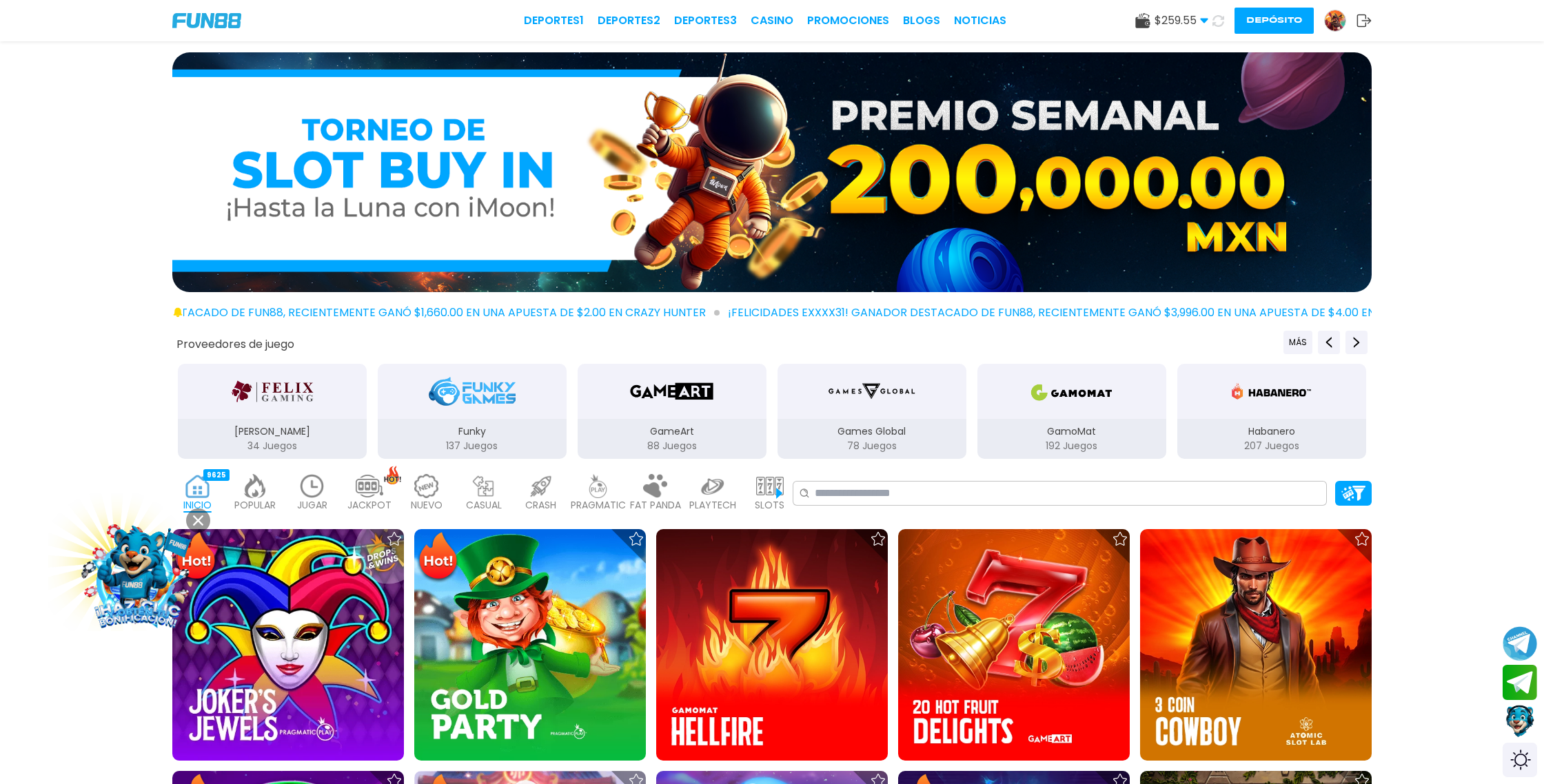
click at [1223, 21] on use at bounding box center [1219, 21] width 16 height 16
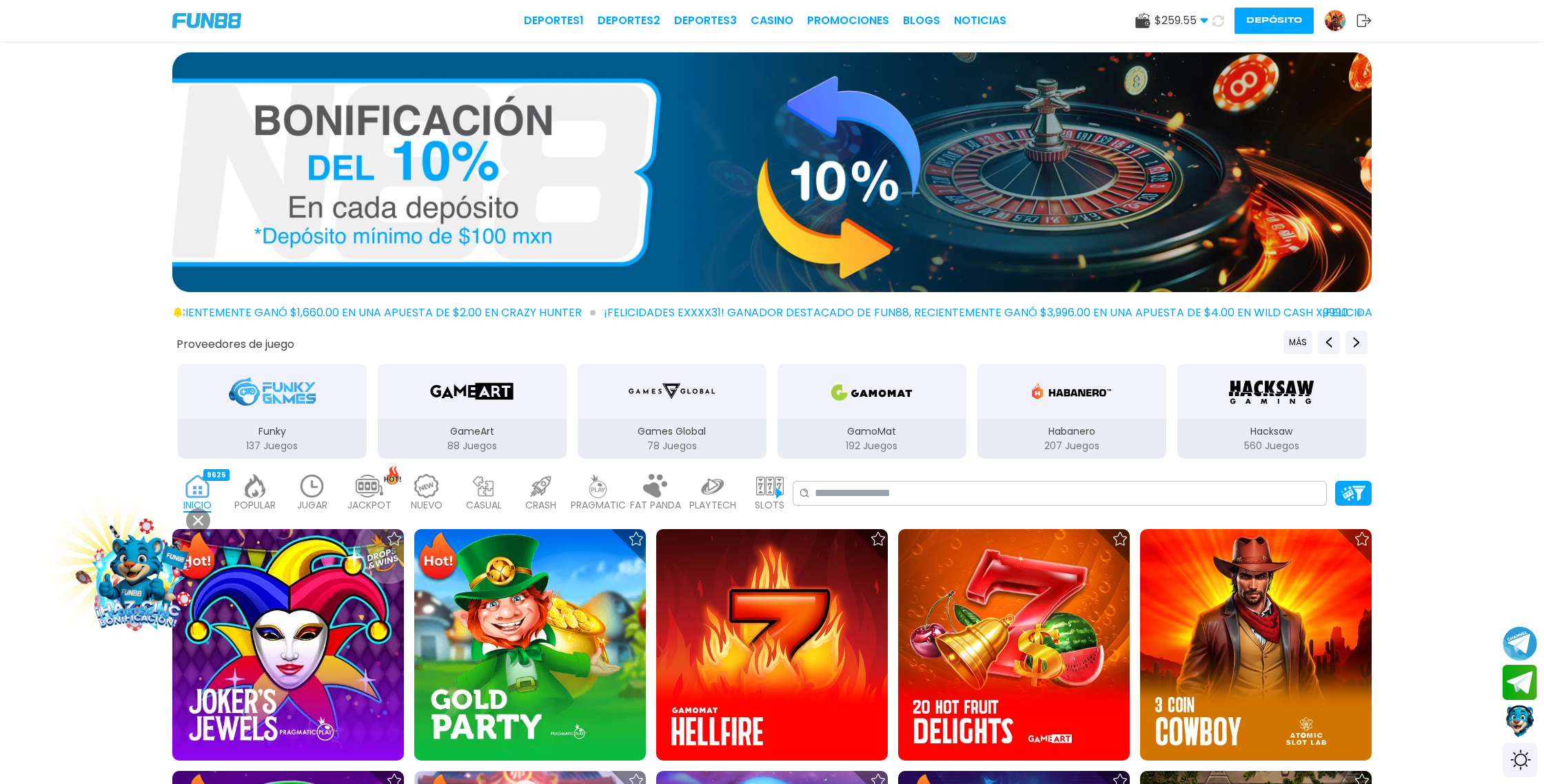
click at [1223, 21] on use at bounding box center [1218, 21] width 16 height 16
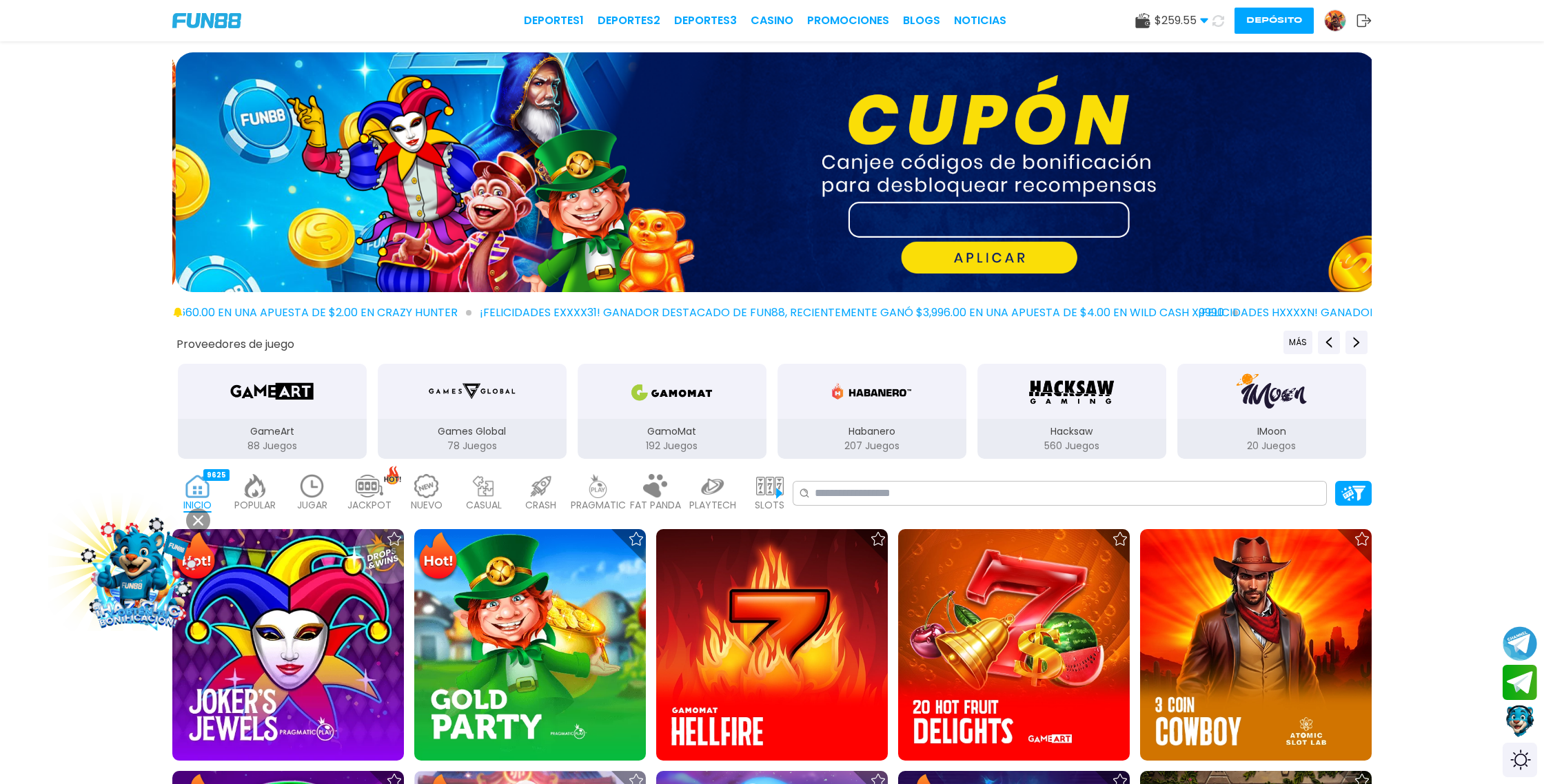
click at [1223, 21] on use at bounding box center [1218, 21] width 16 height 16
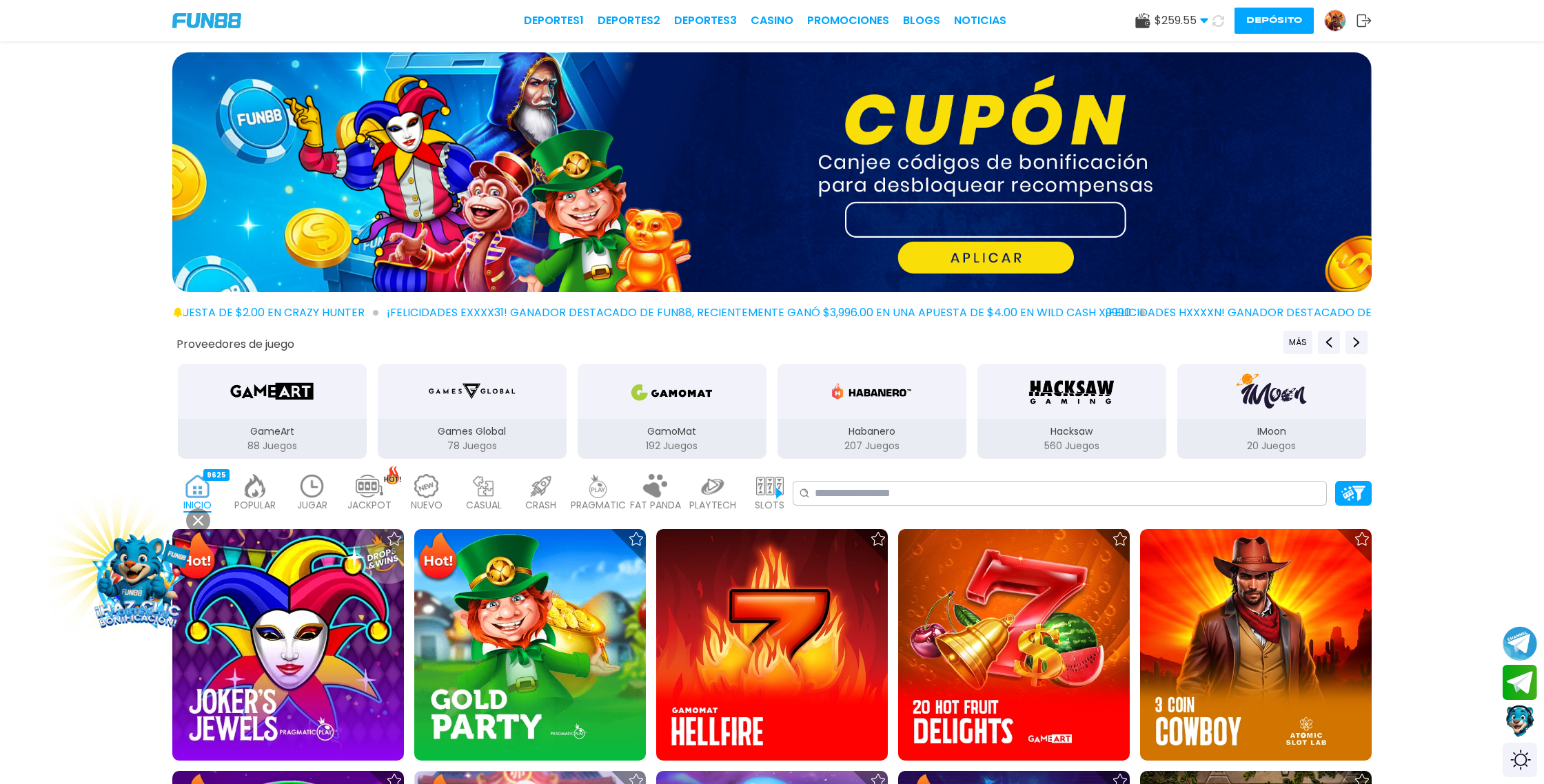
click at [1223, 21] on use at bounding box center [1218, 21] width 16 height 16
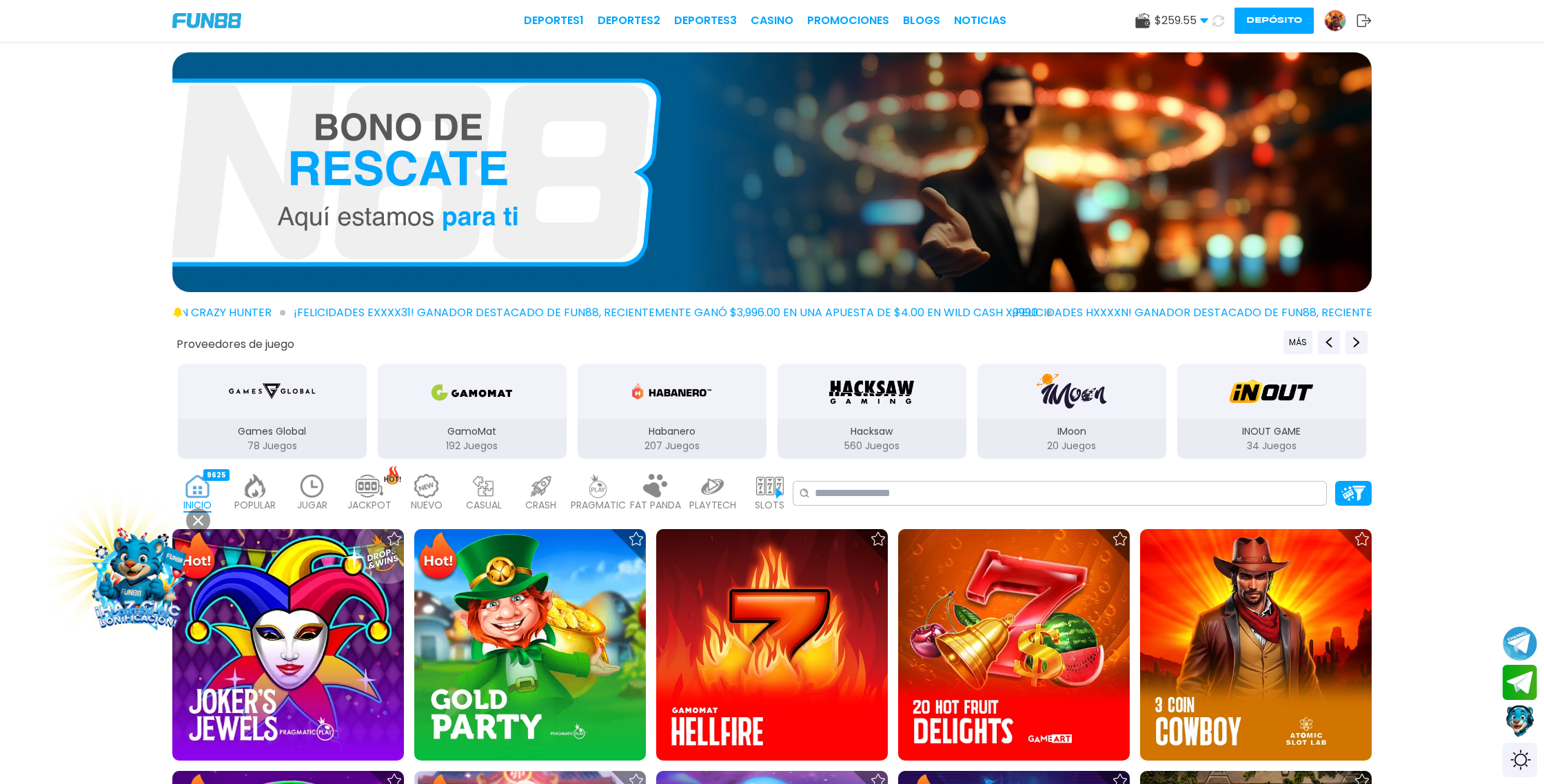
click at [1223, 21] on use at bounding box center [1218, 20] width 16 height 16
click at [1223, 21] on use at bounding box center [1218, 21] width 16 height 16
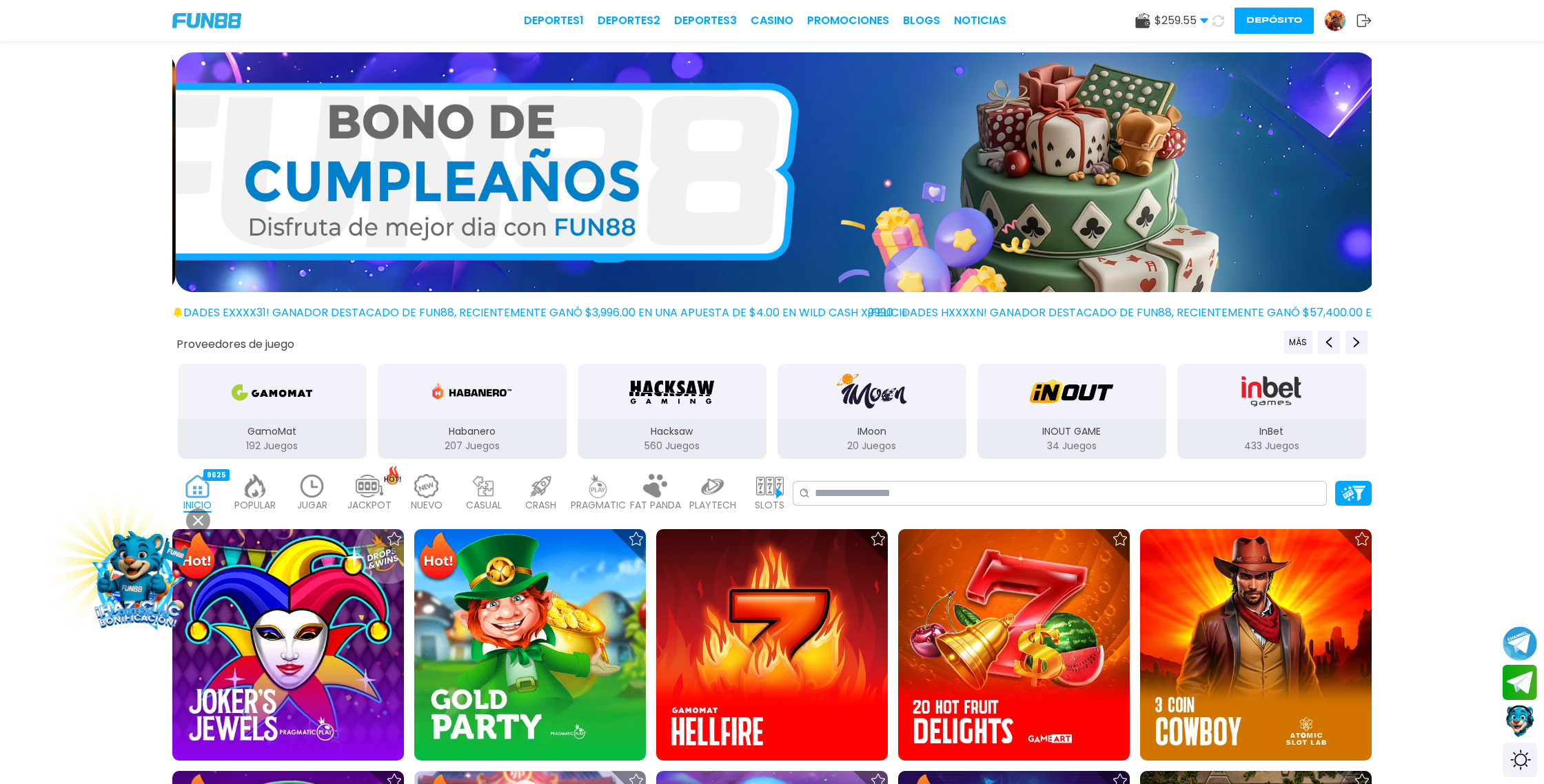
click at [1223, 21] on use at bounding box center [1218, 21] width 15 height 15
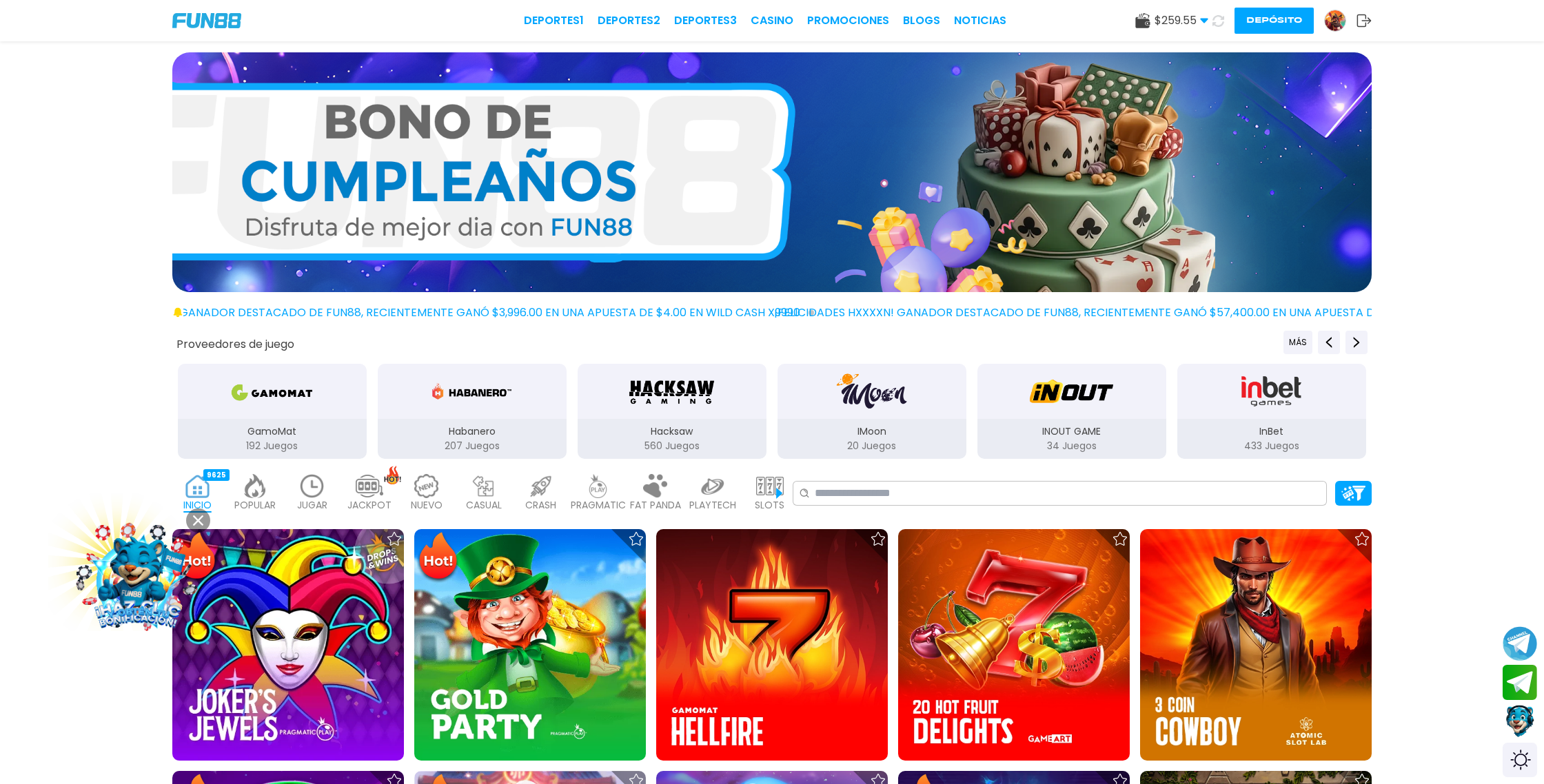
click at [1223, 21] on use at bounding box center [1218, 20] width 16 height 16
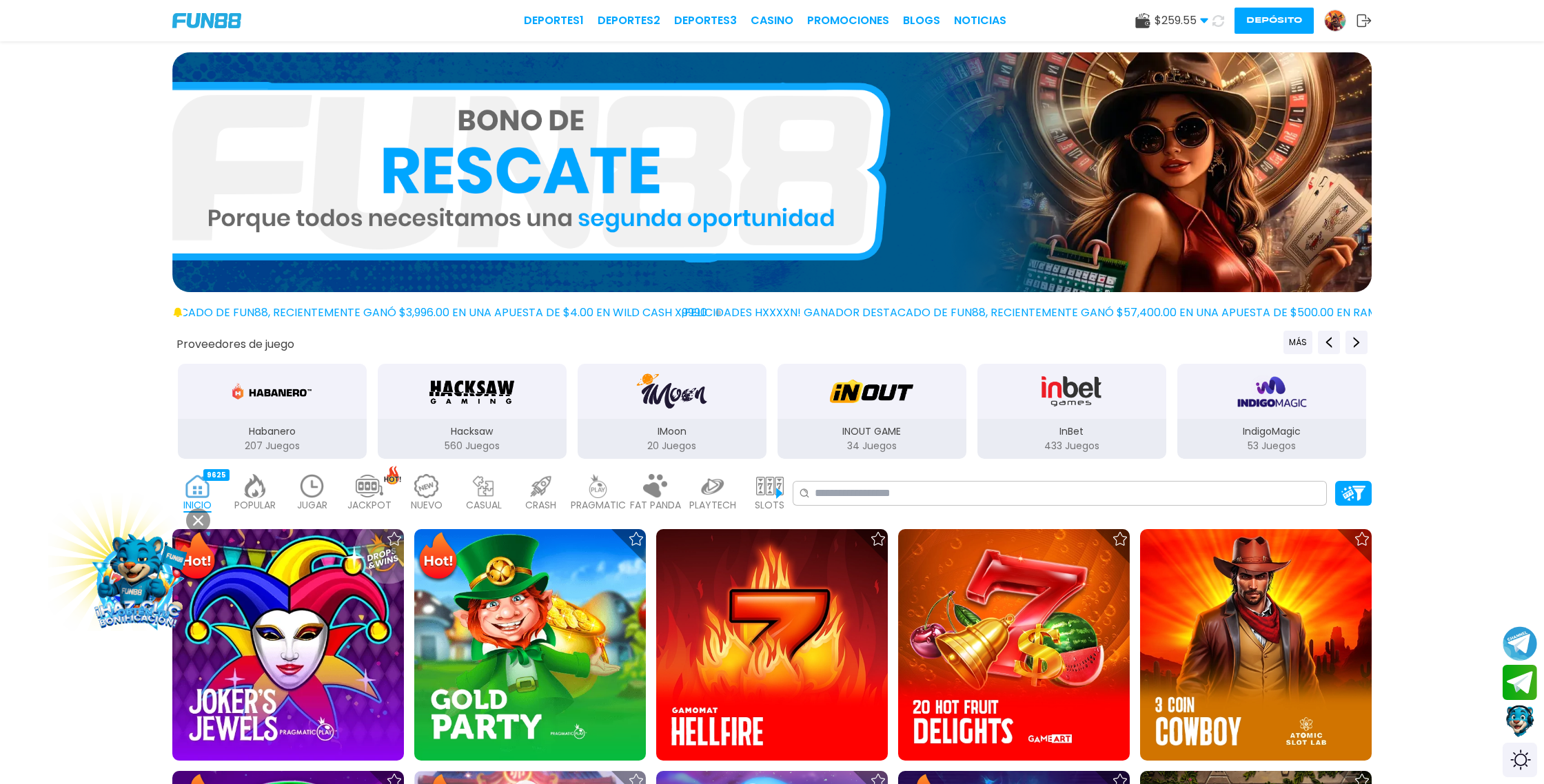
click at [1215, 21] on icon at bounding box center [1218, 20] width 16 height 16
click at [1215, 21] on icon at bounding box center [1219, 21] width 16 height 16
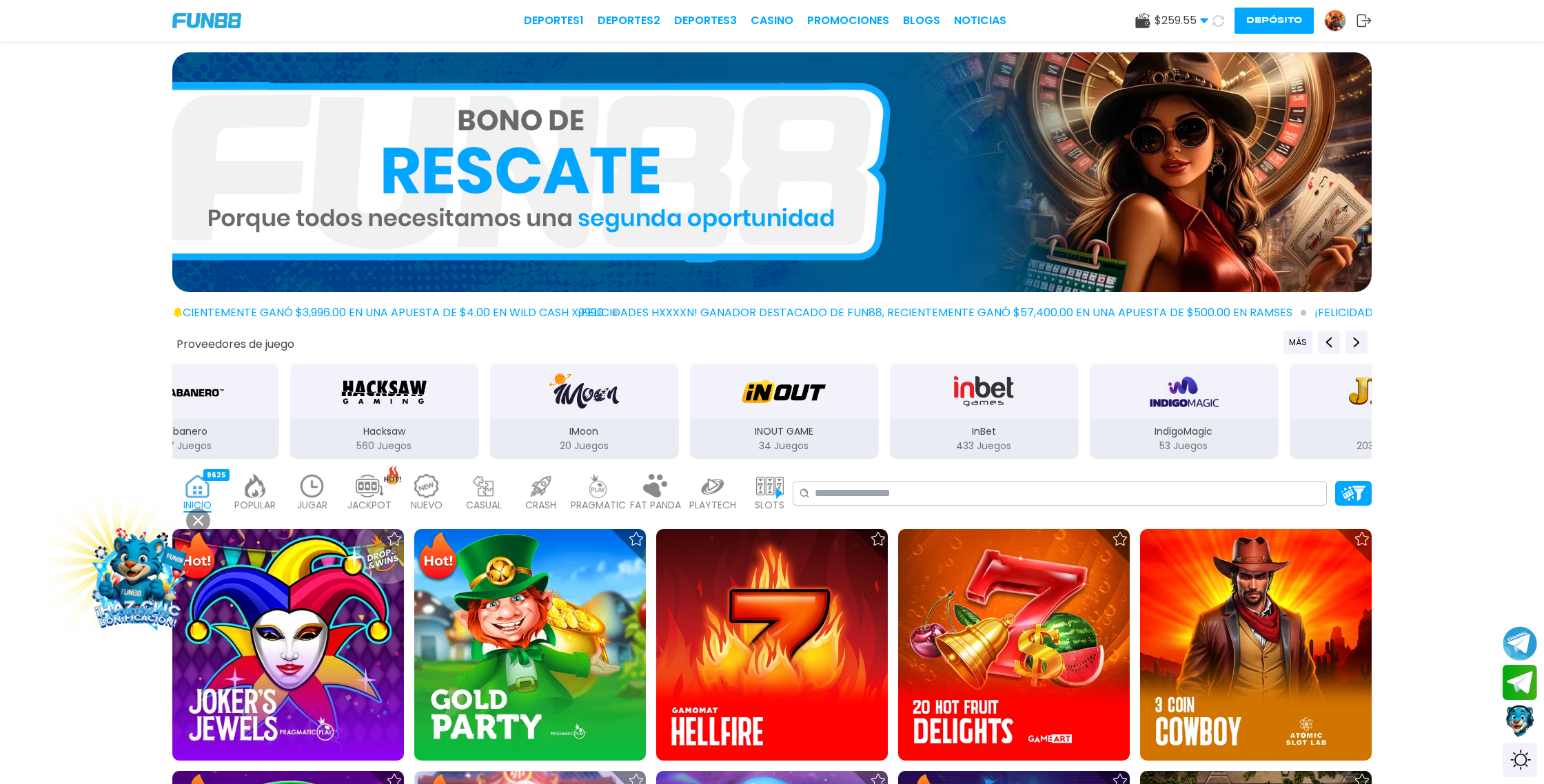
click at [1215, 21] on icon at bounding box center [1218, 21] width 15 height 15
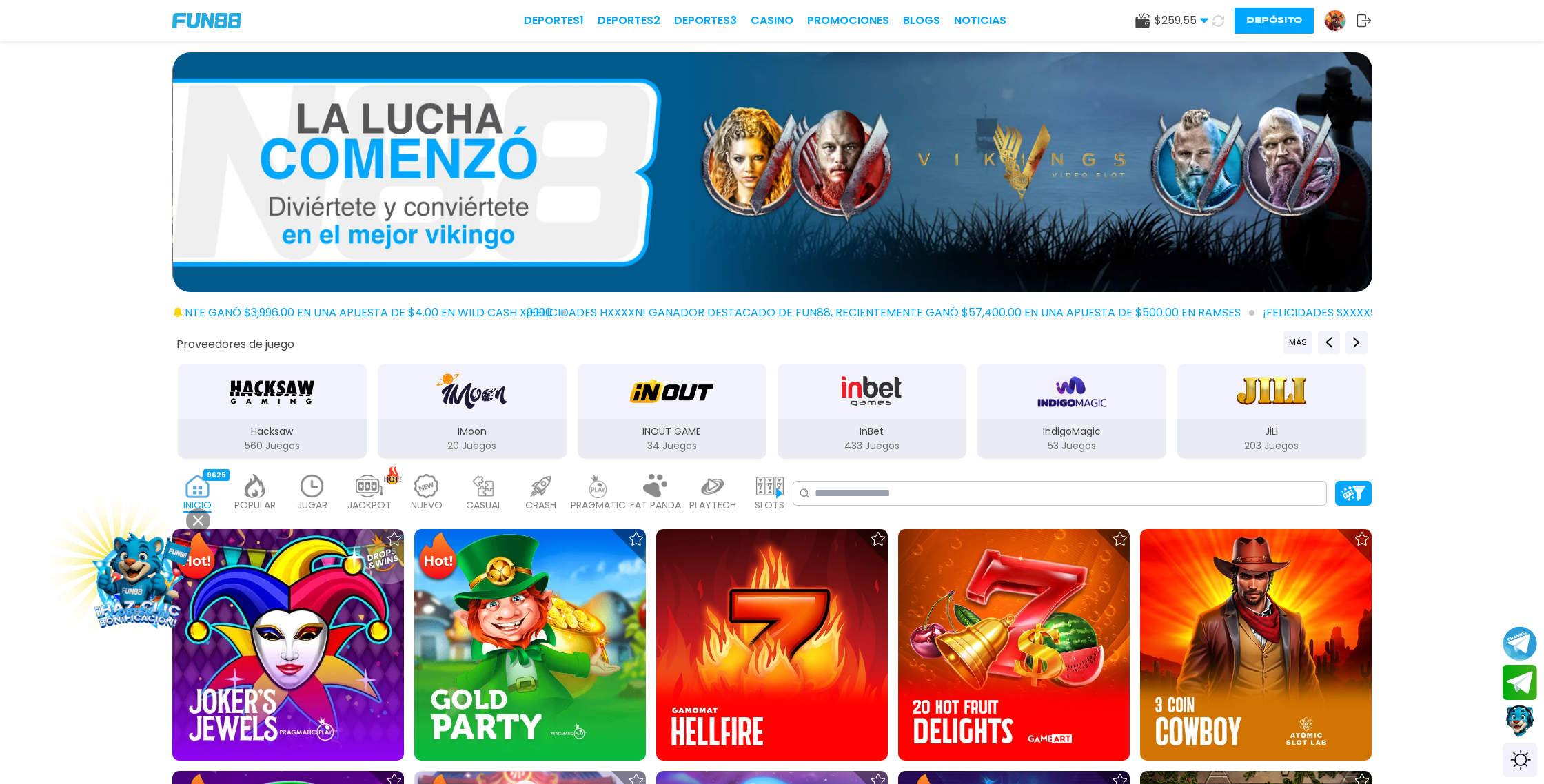
click at [1215, 21] on icon at bounding box center [1219, 21] width 15 height 15
click at [1215, 21] on icon at bounding box center [1219, 21] width 16 height 16
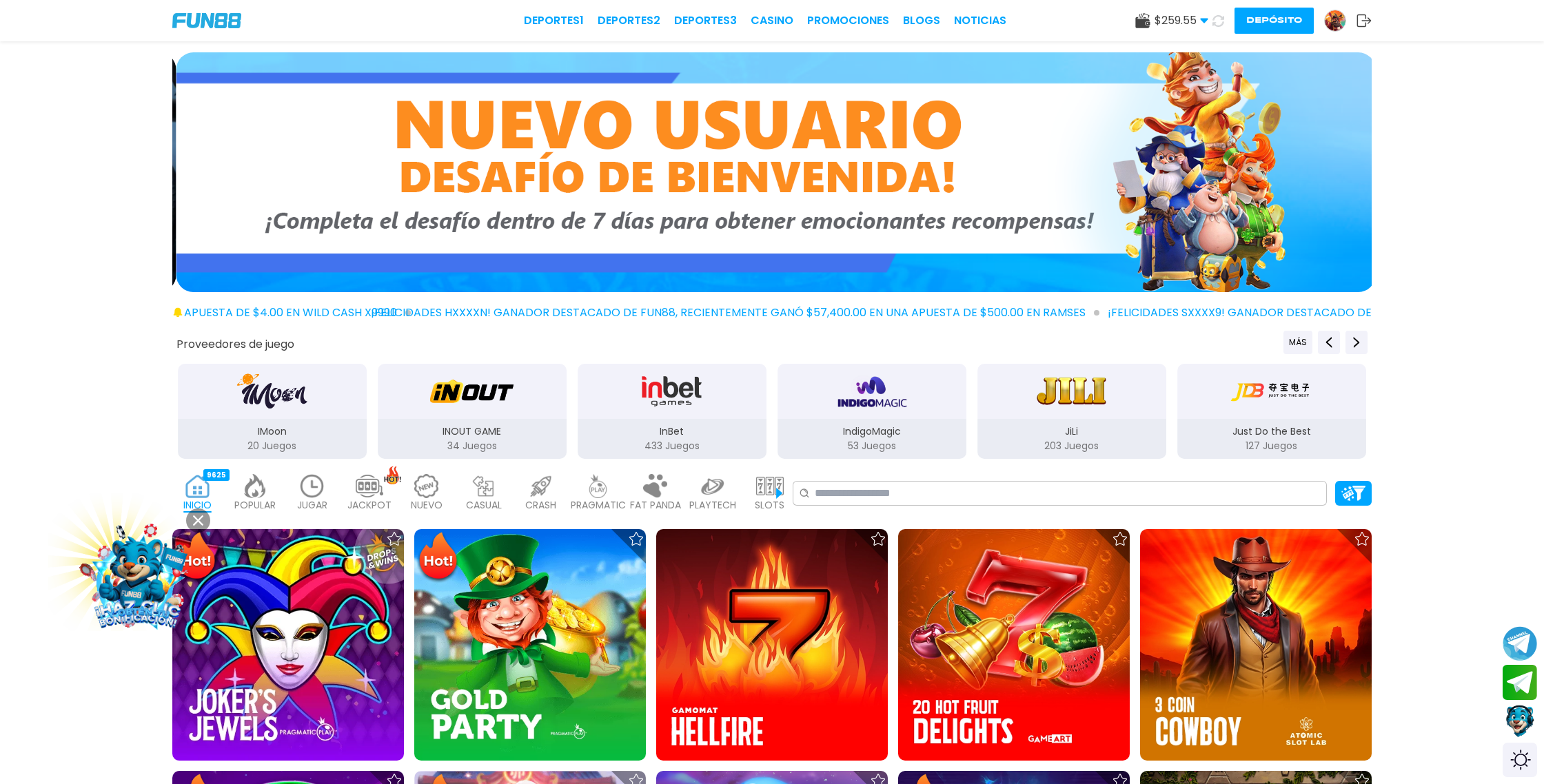
click at [1215, 21] on icon at bounding box center [1218, 20] width 16 height 16
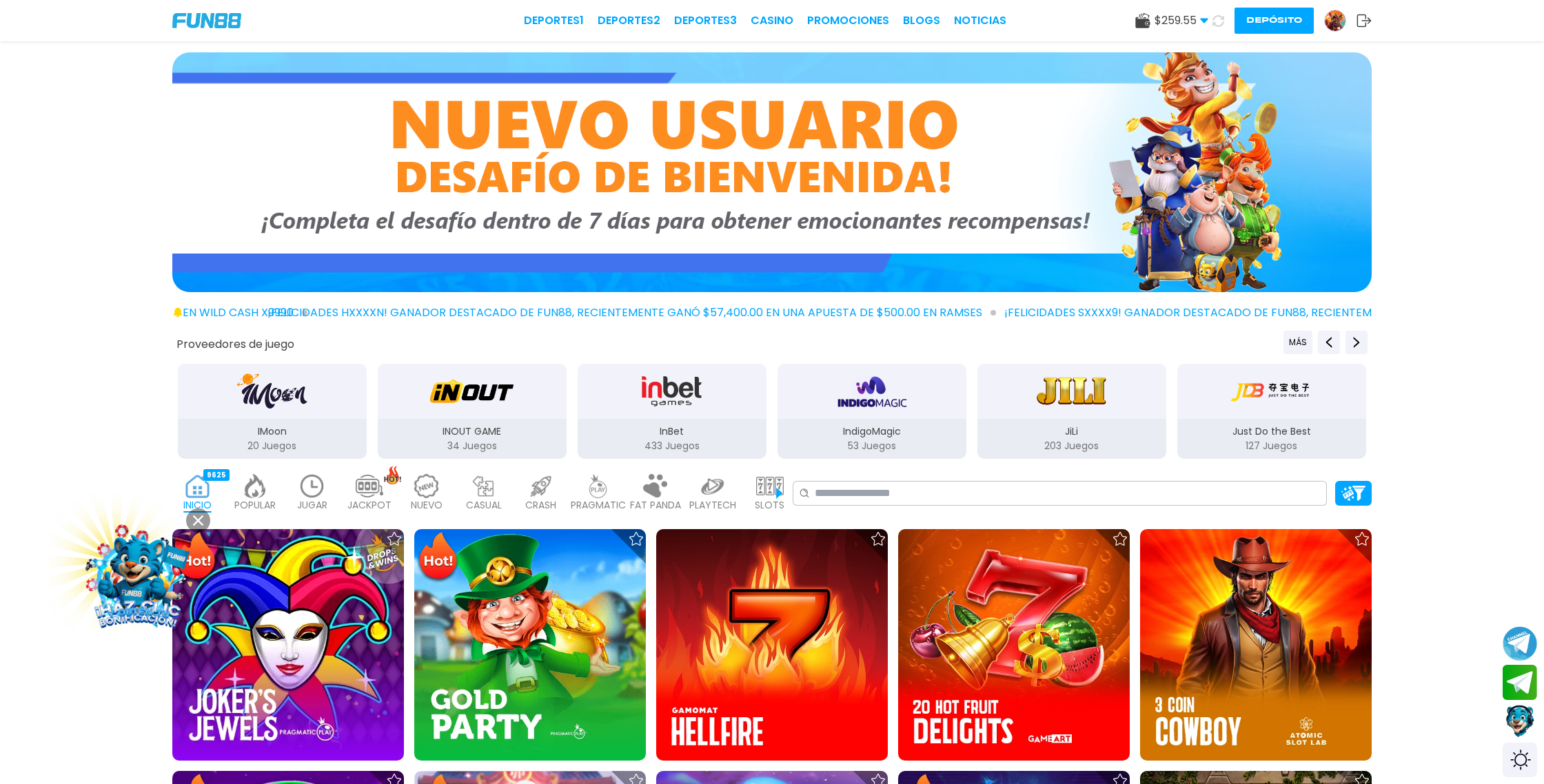
click at [1215, 21] on icon at bounding box center [1219, 21] width 15 height 15
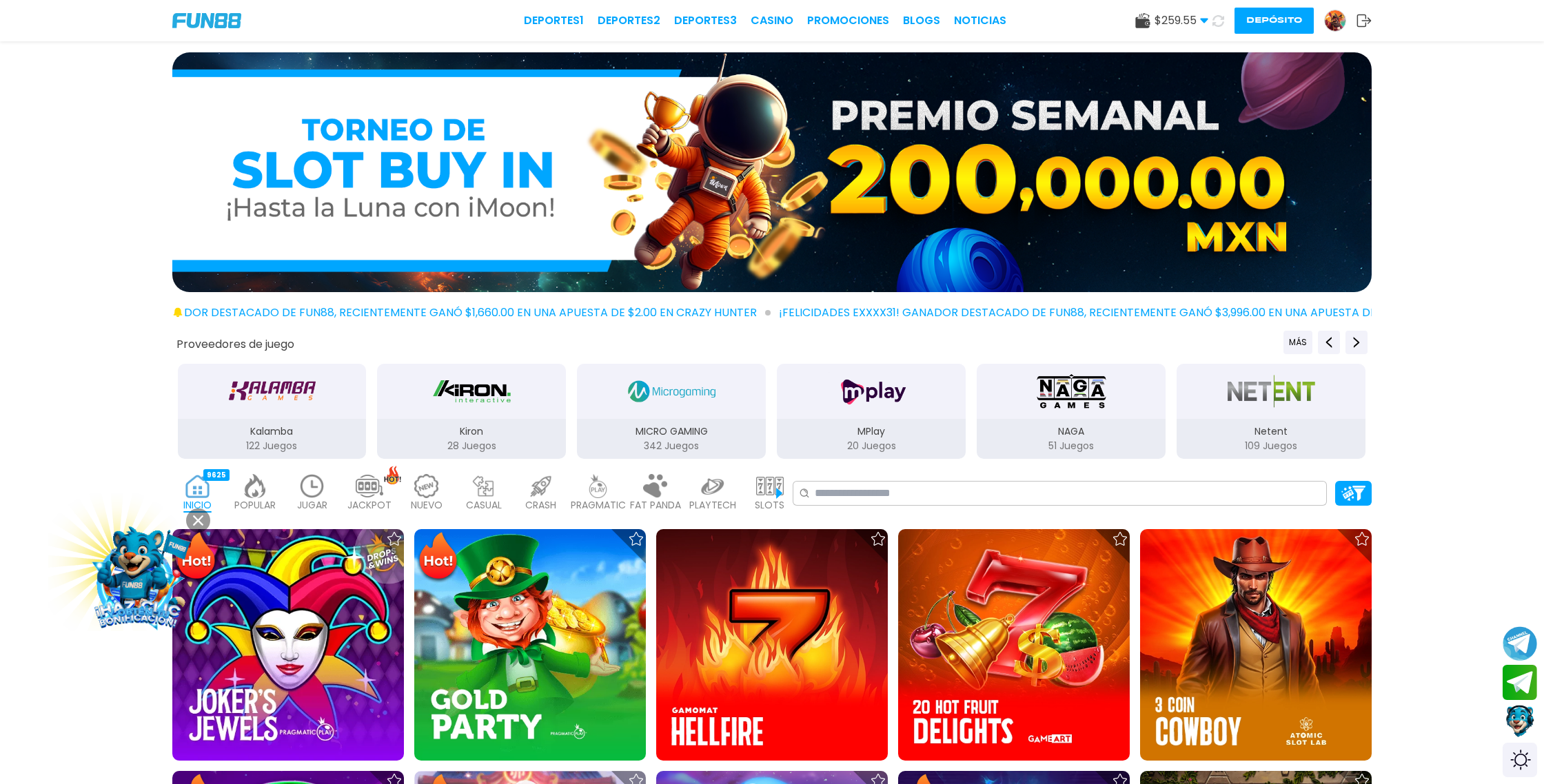
click at [1215, 21] on icon at bounding box center [1218, 21] width 15 height 15
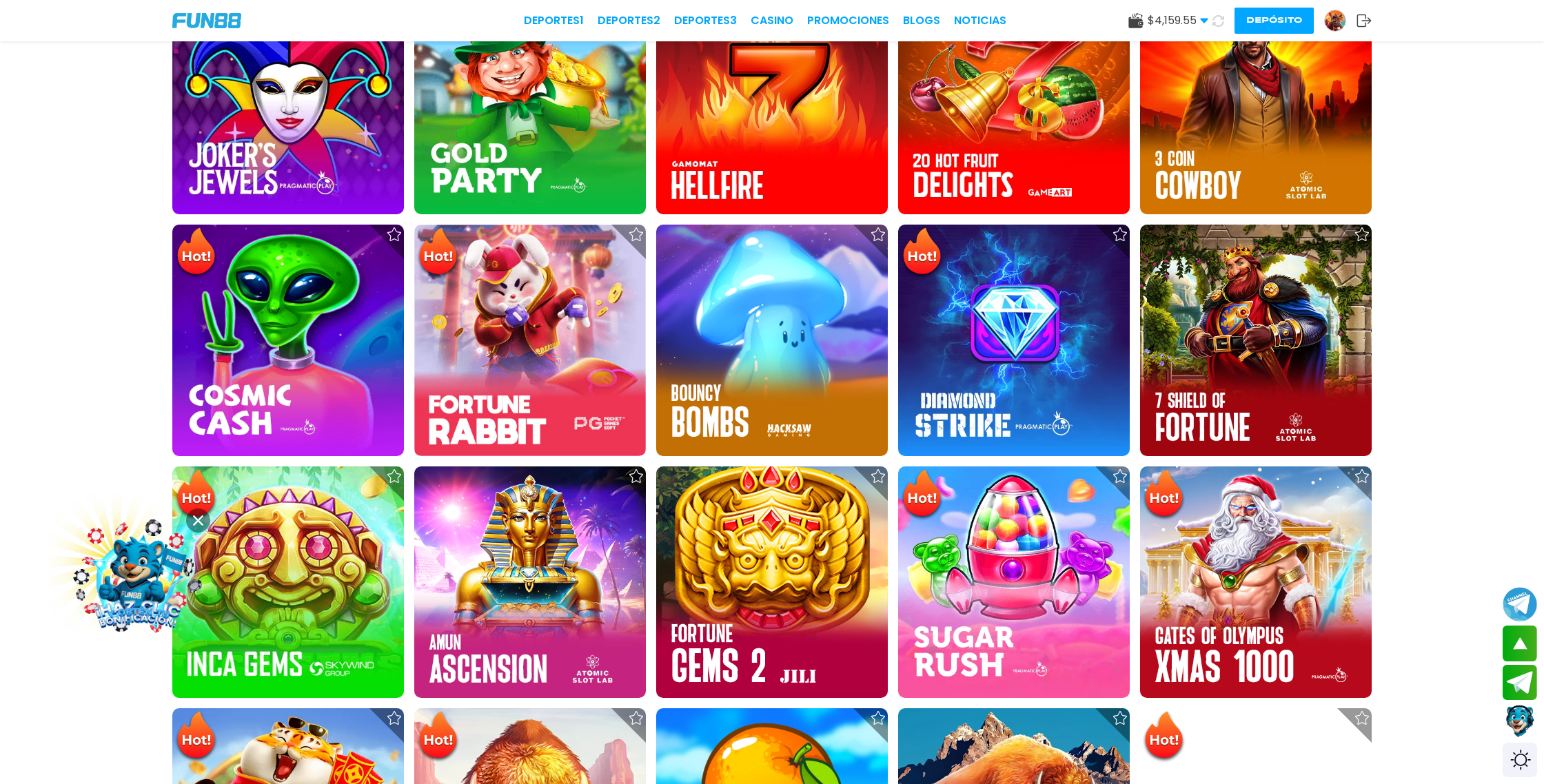
scroll to position [604, 0]
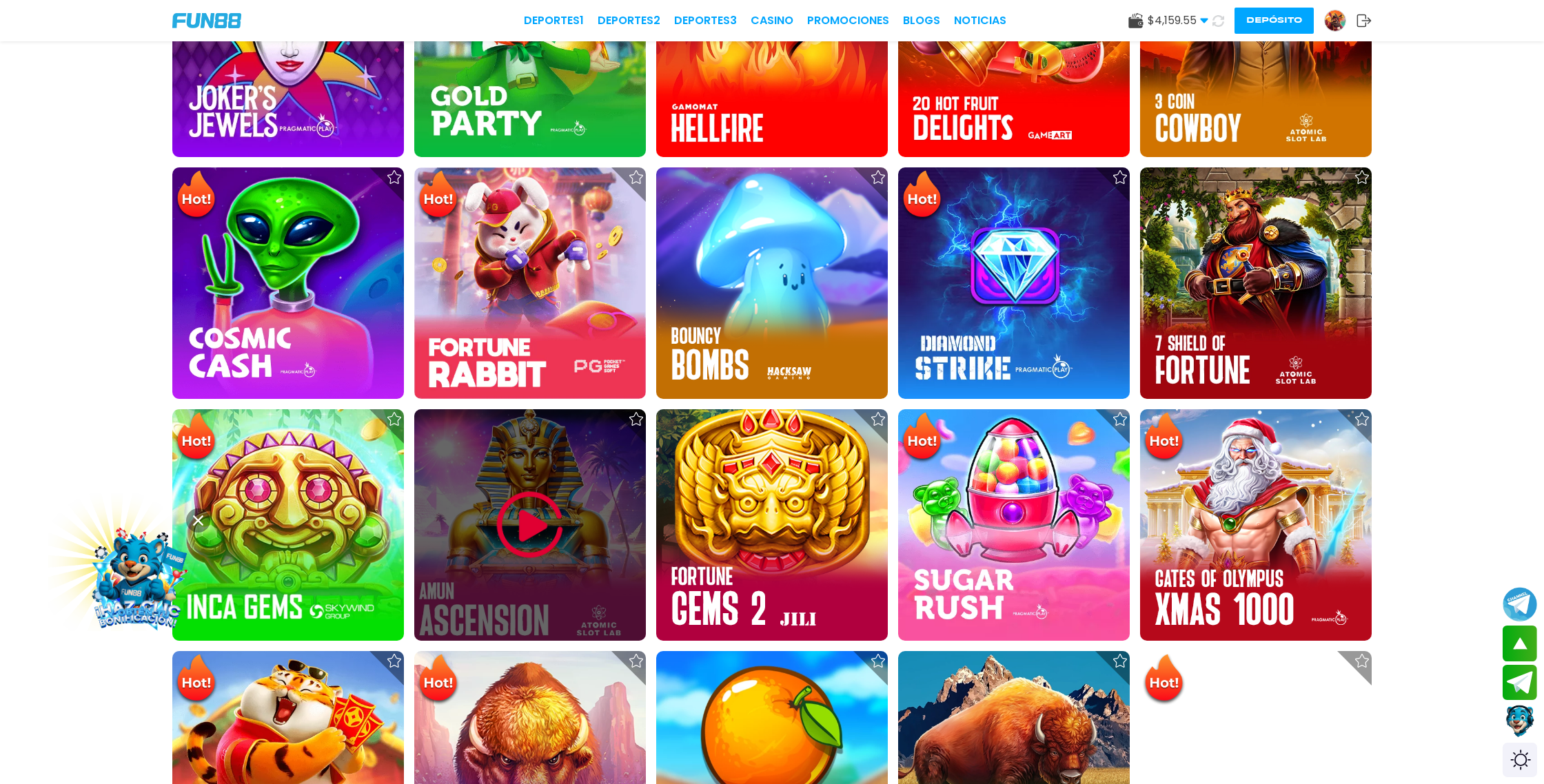
click at [529, 529] on img at bounding box center [530, 526] width 83 height 83
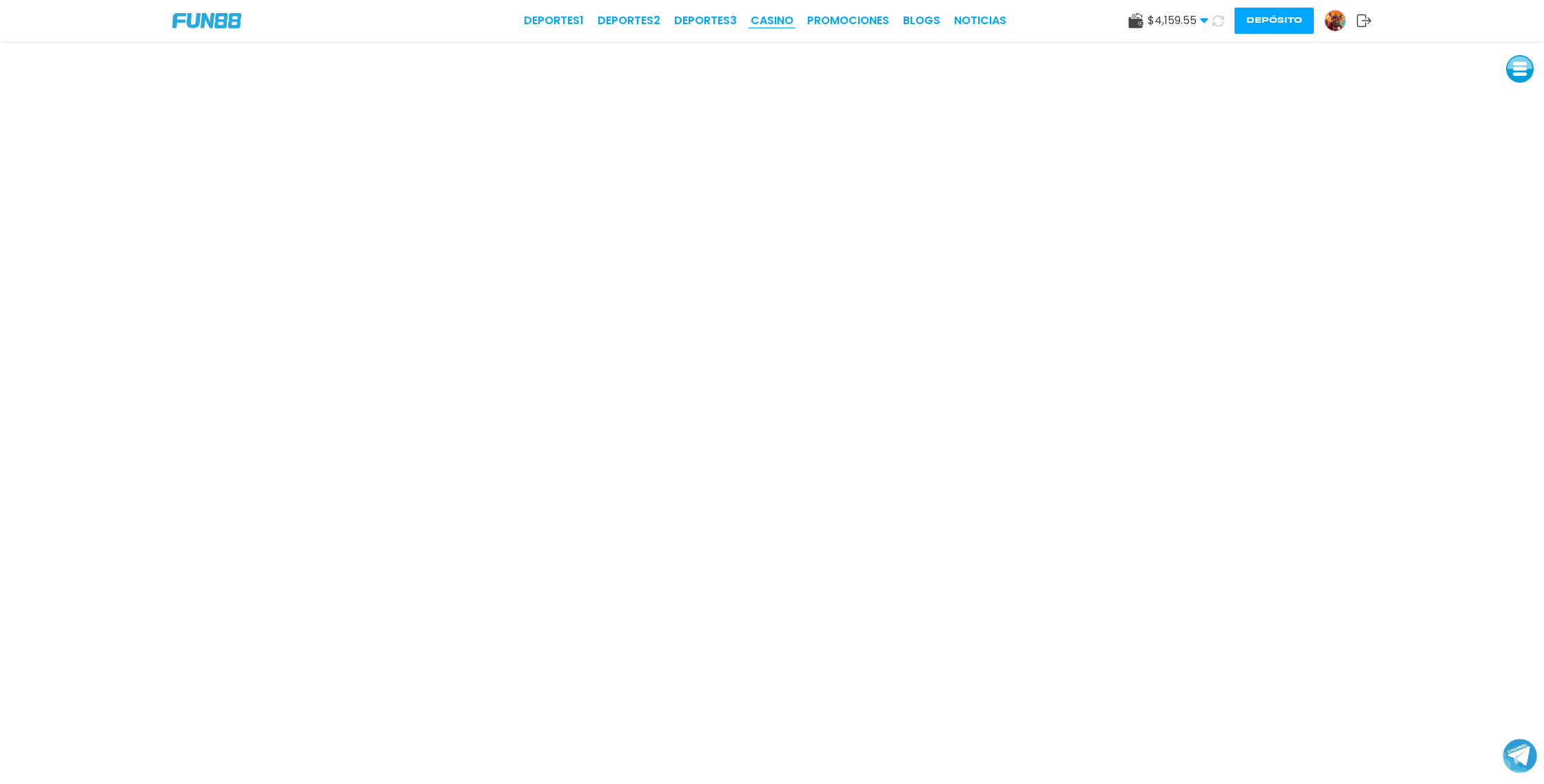
click at [781, 19] on link "CASINO" at bounding box center [772, 21] width 43 height 16
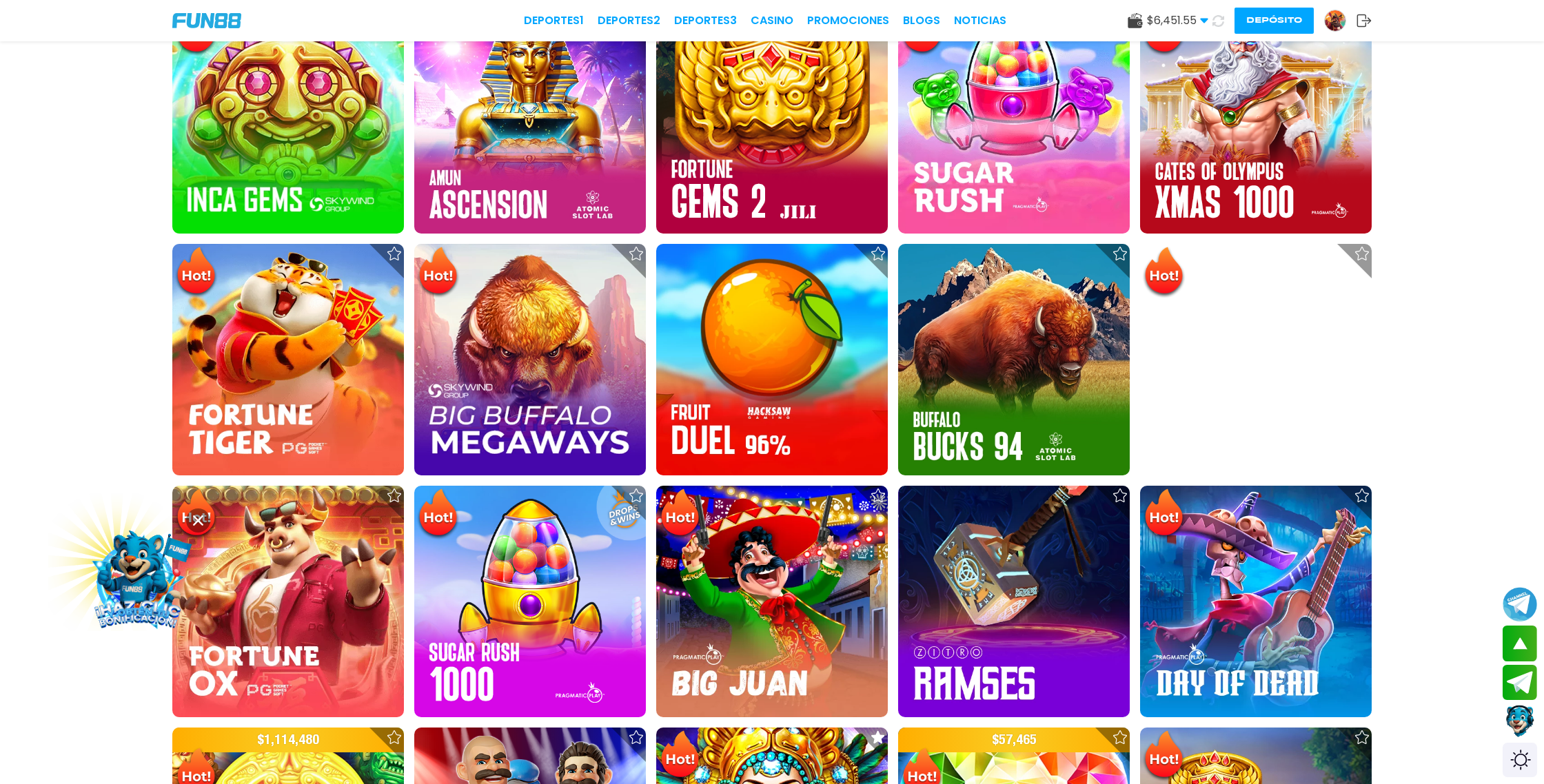
scroll to position [1013, 0]
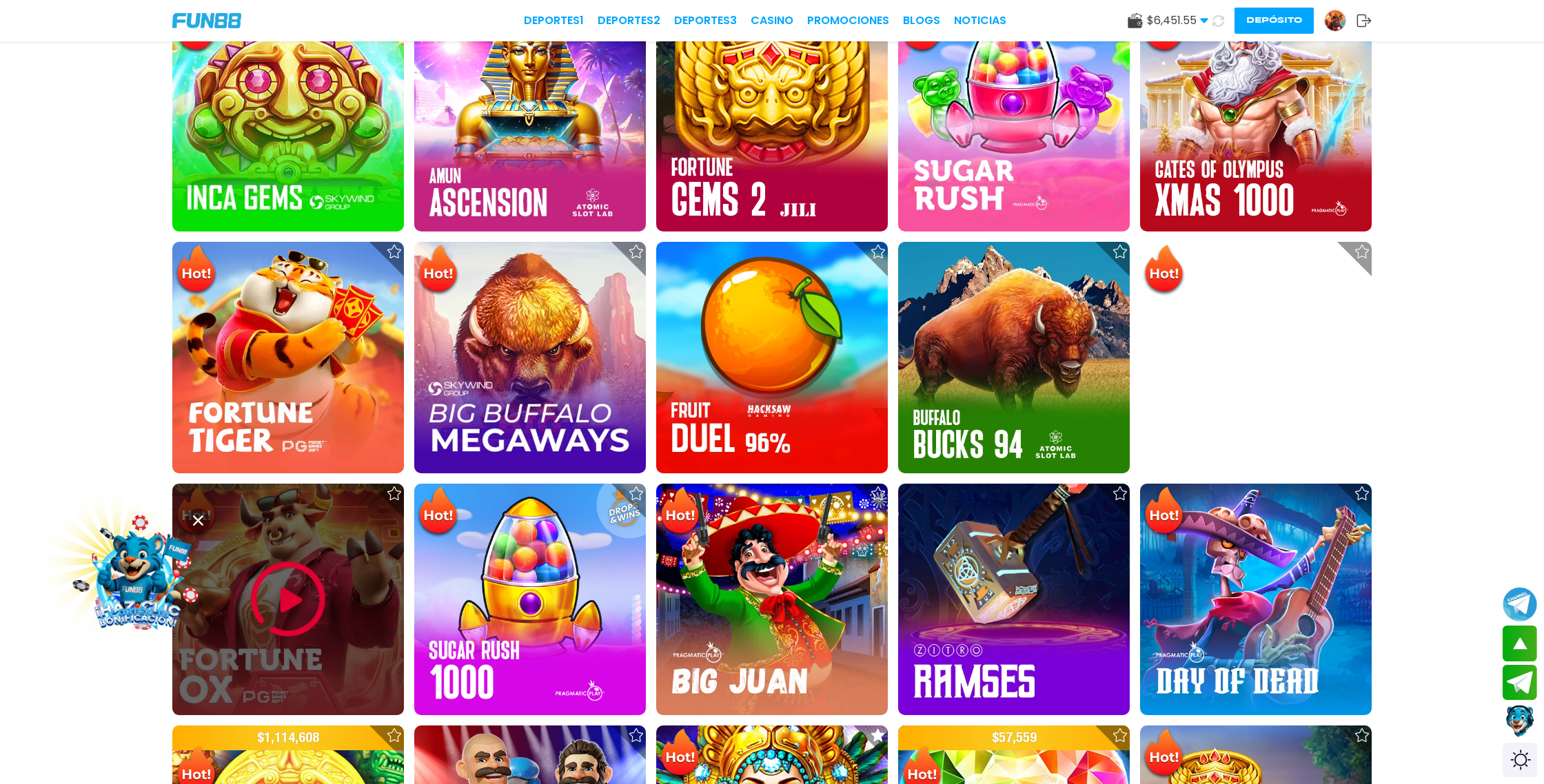
click at [293, 584] on img at bounding box center [288, 600] width 83 height 83
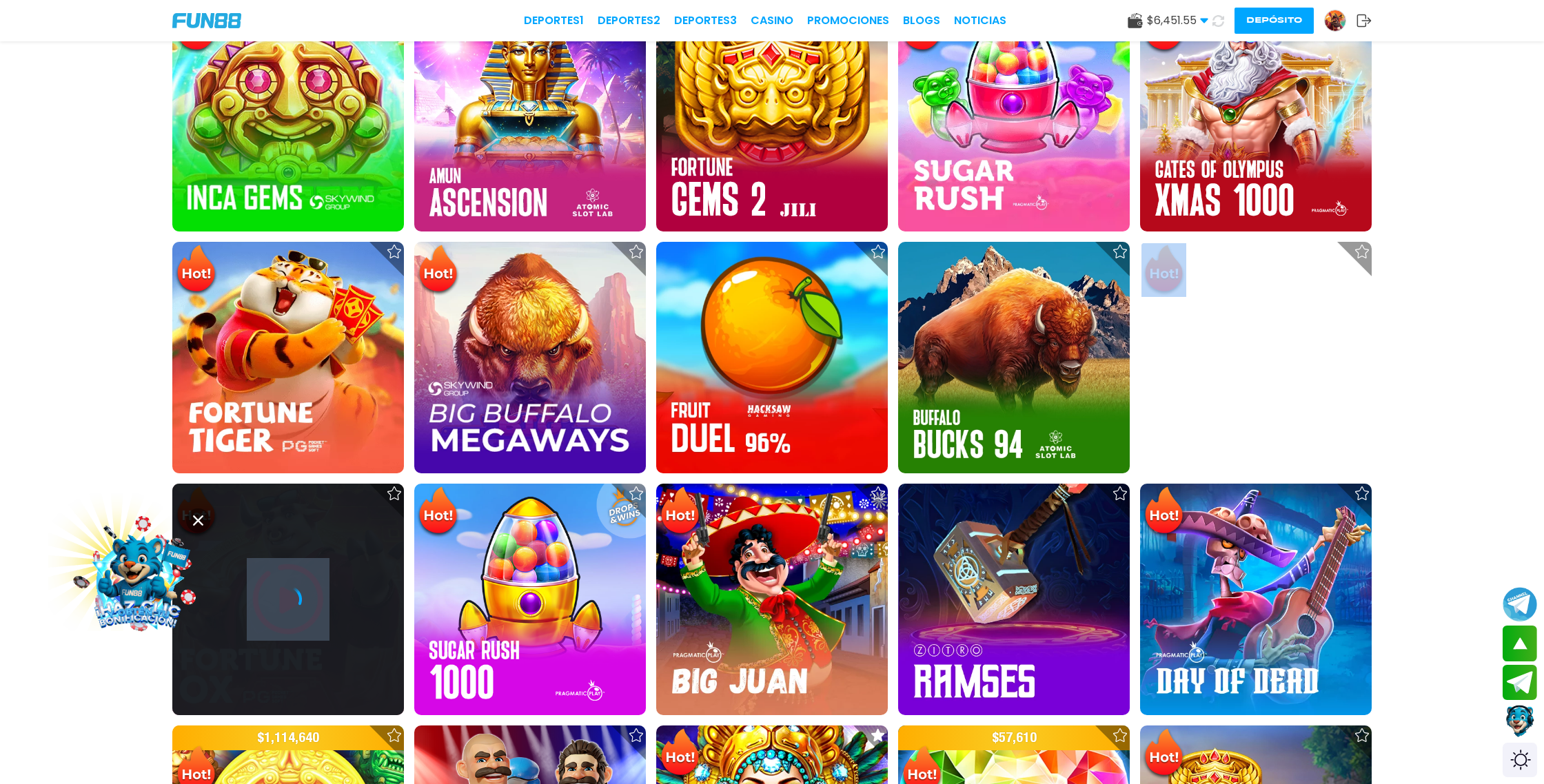
click at [293, 584] on div at bounding box center [288, 600] width 232 height 232
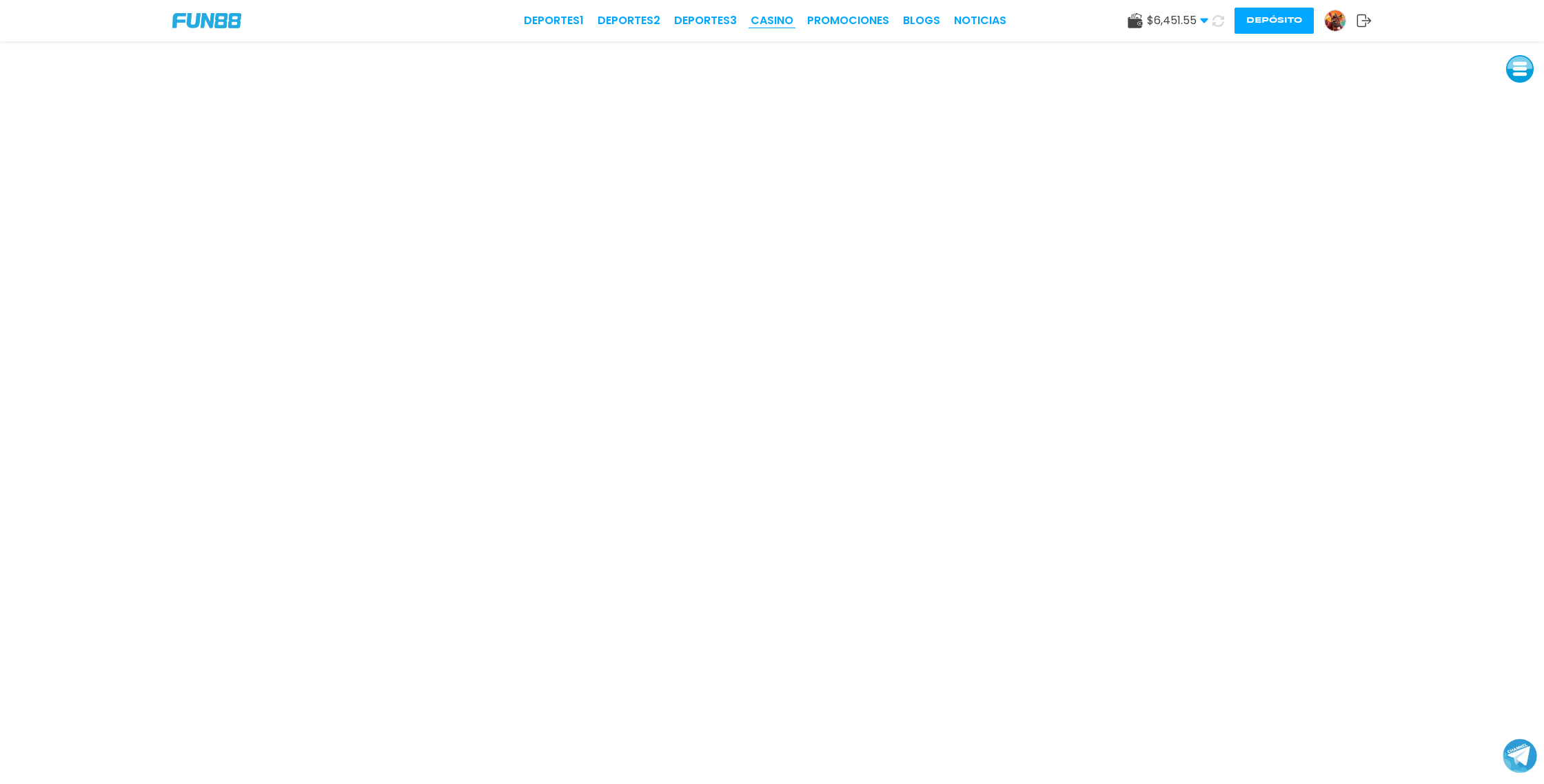
click at [776, 19] on link "CASINO" at bounding box center [772, 21] width 43 height 16
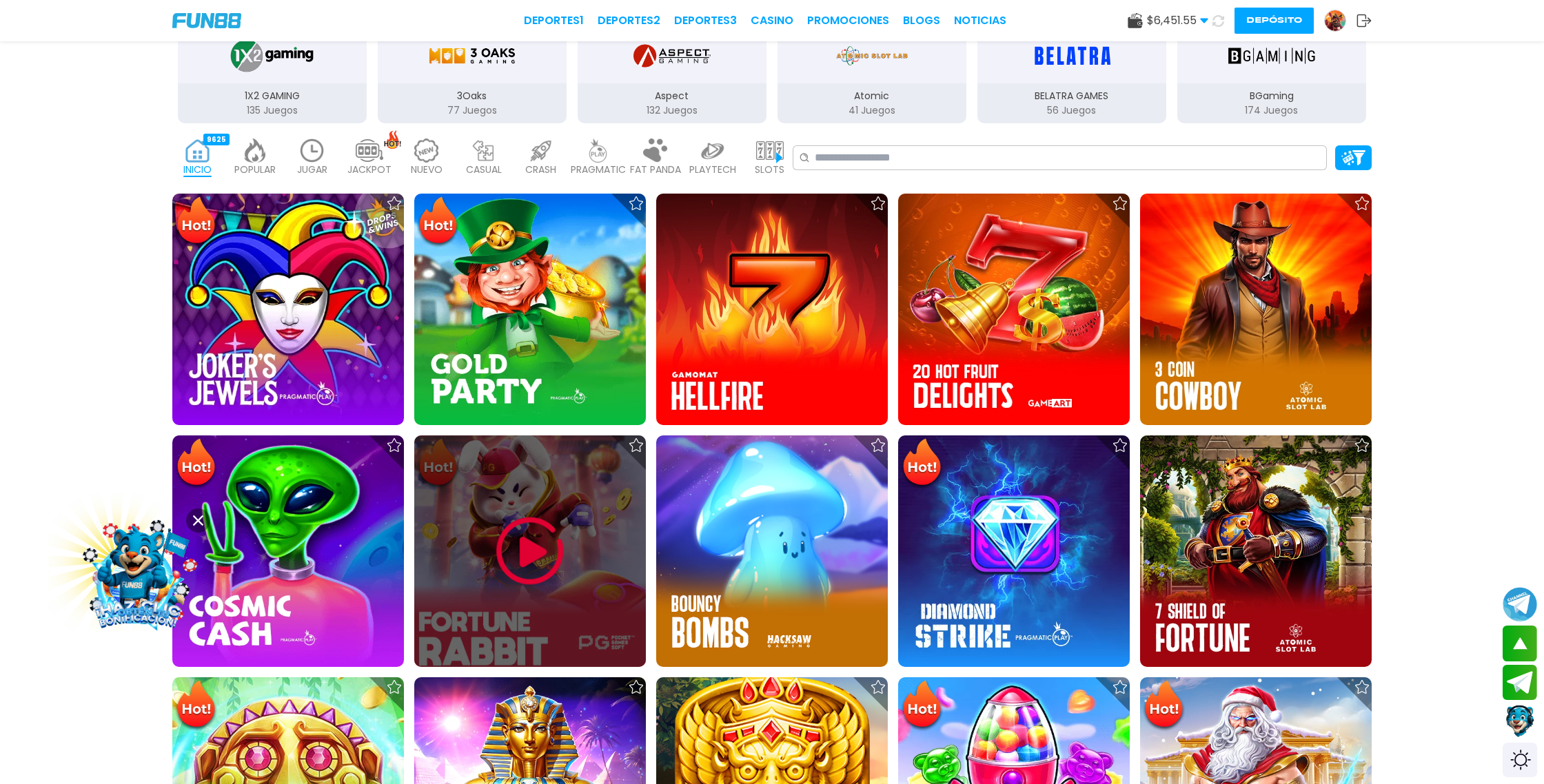
scroll to position [339, 0]
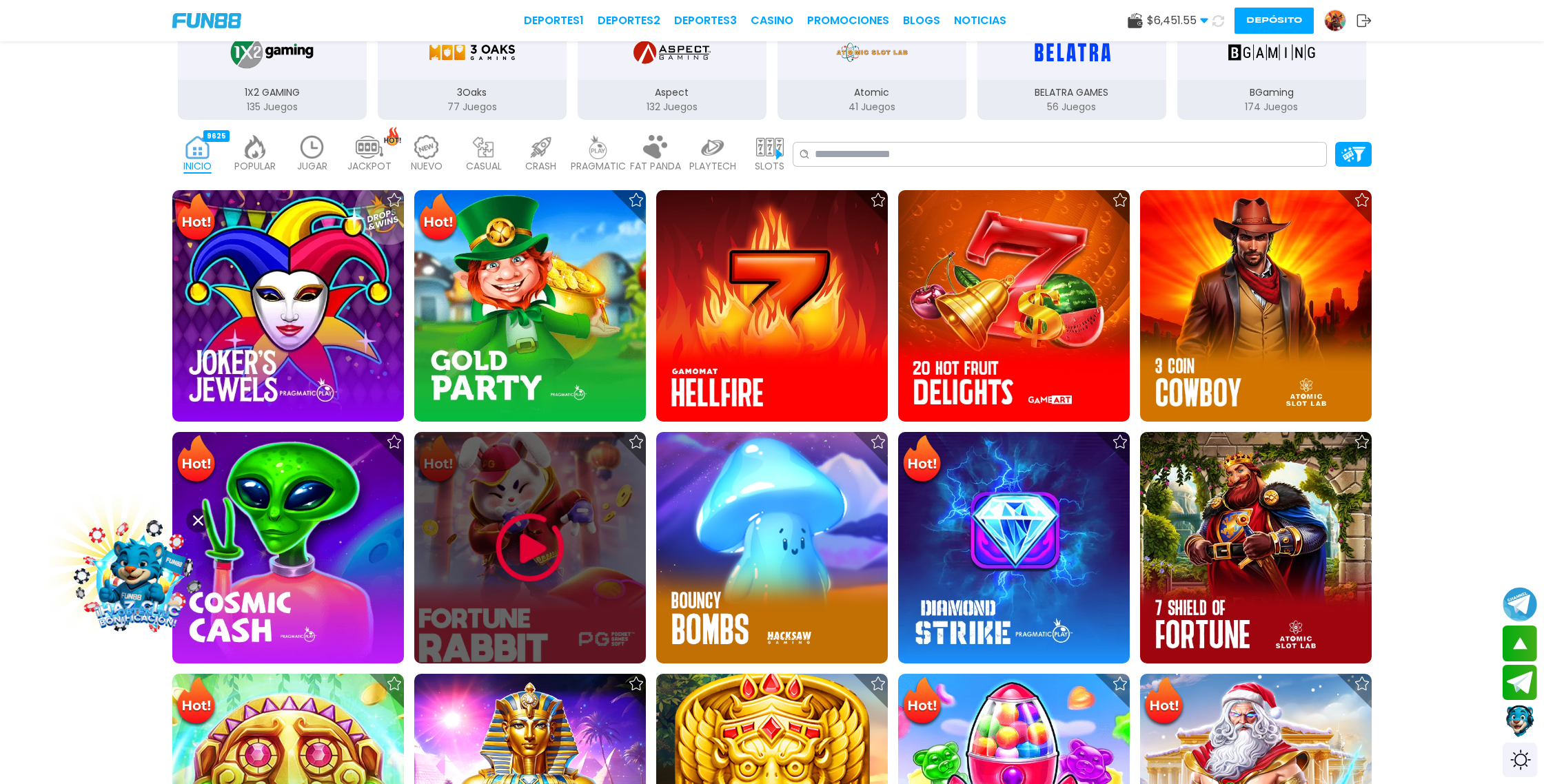
click at [538, 526] on img at bounding box center [530, 548] width 83 height 83
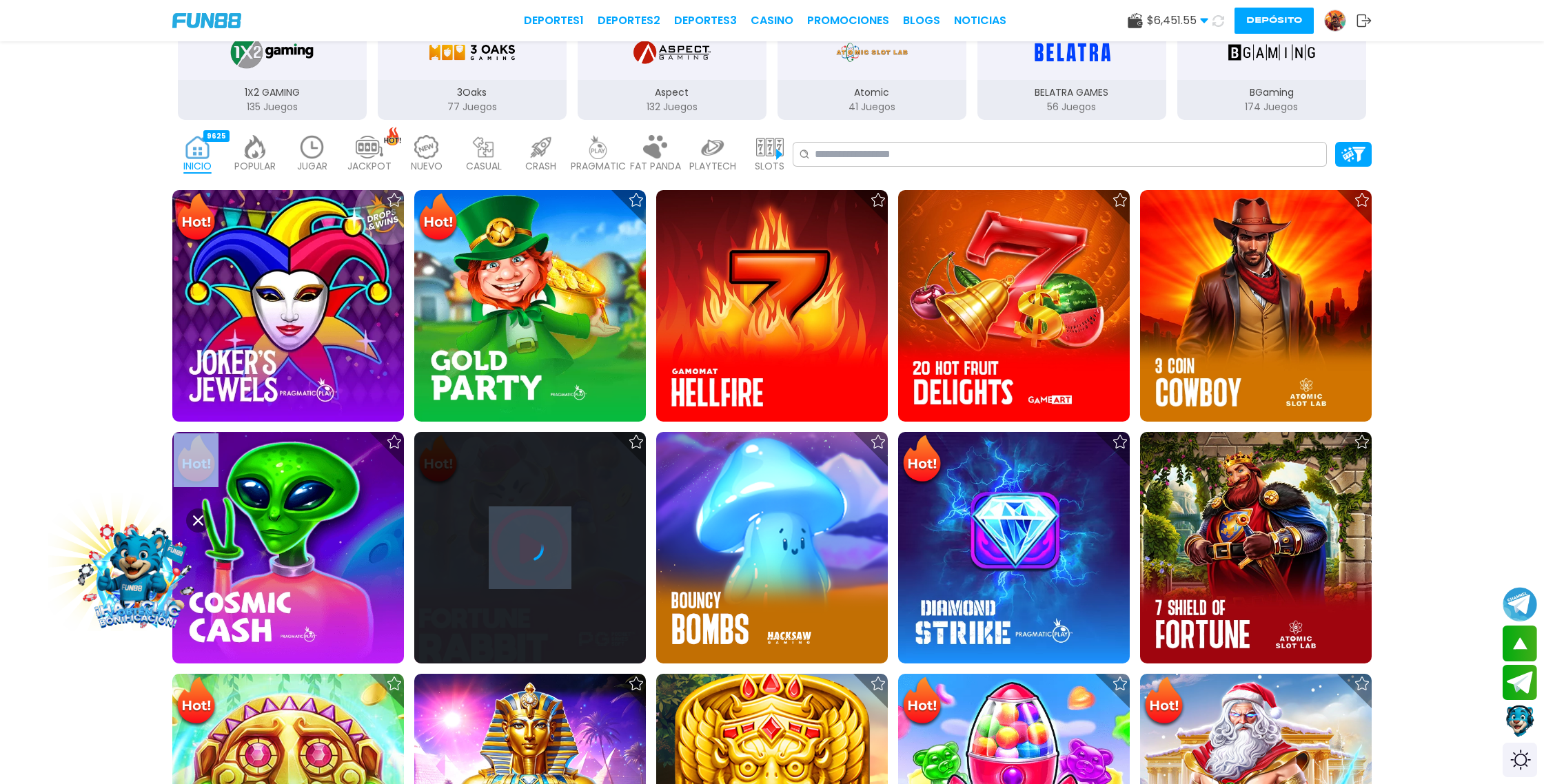
click at [538, 526] on div at bounding box center [530, 548] width 232 height 232
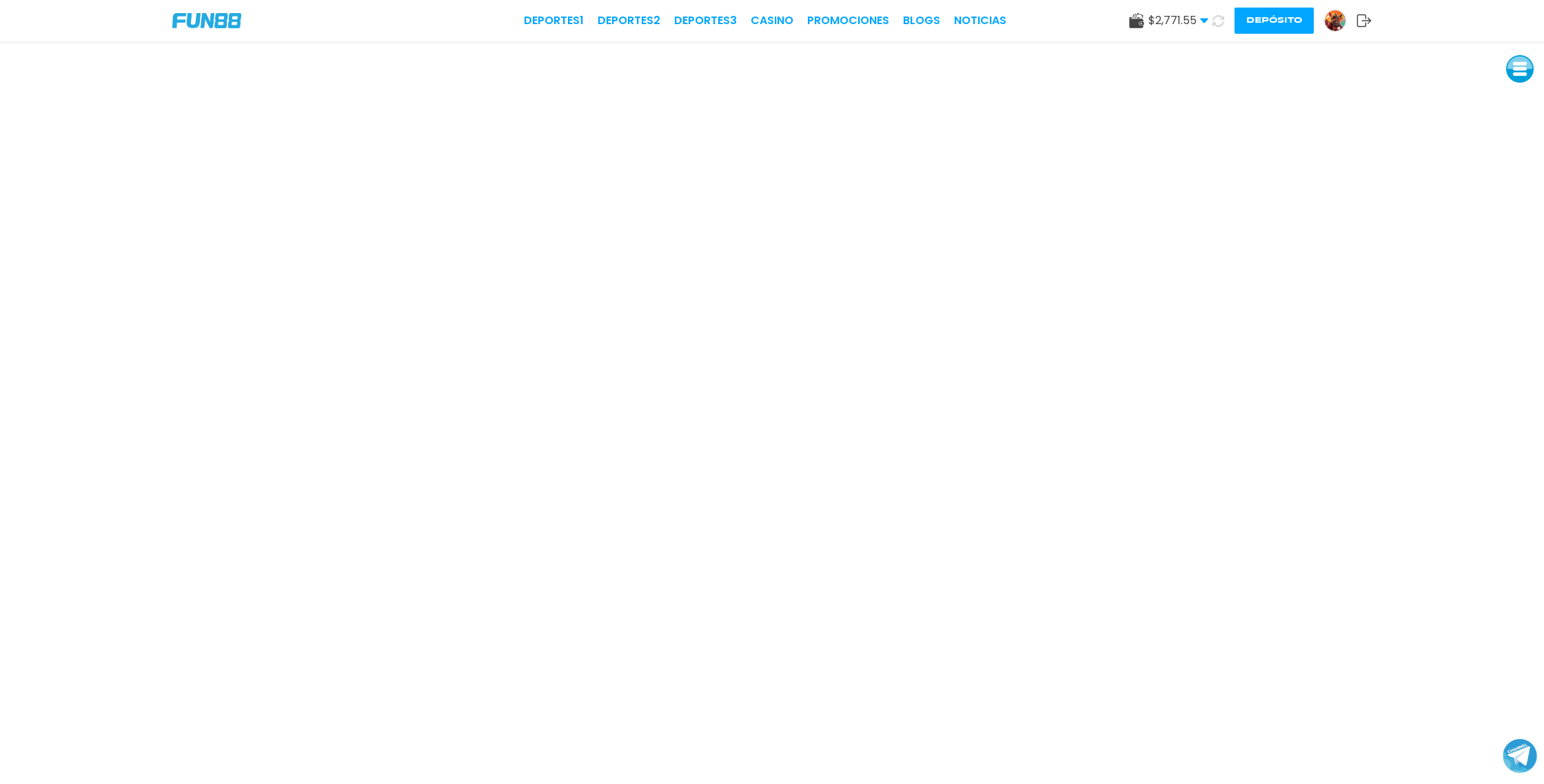
click at [1219, 24] on icon at bounding box center [1219, 21] width 12 height 12
click at [768, 21] on link "CASINO" at bounding box center [772, 21] width 43 height 16
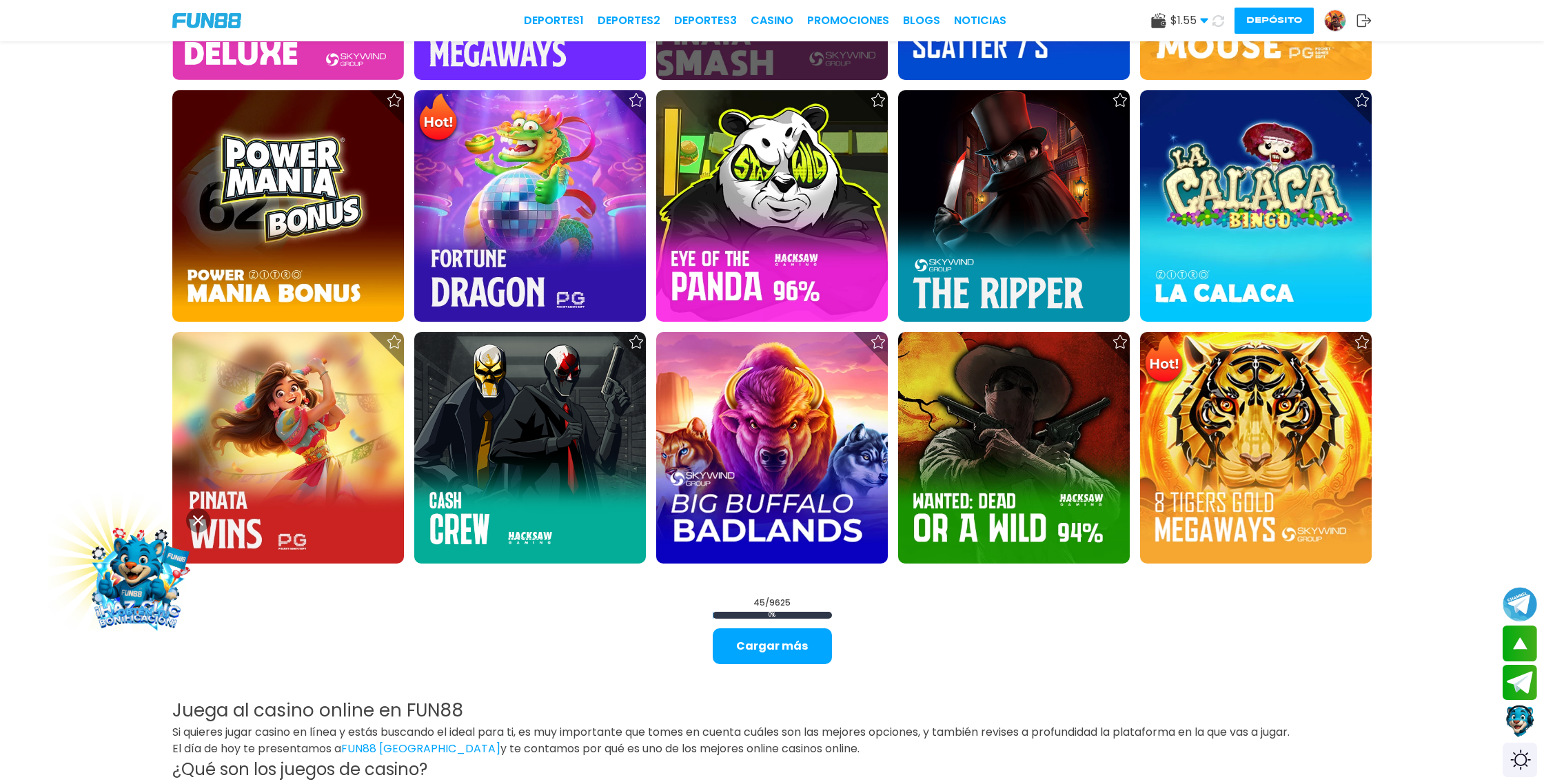
scroll to position [2146, 0]
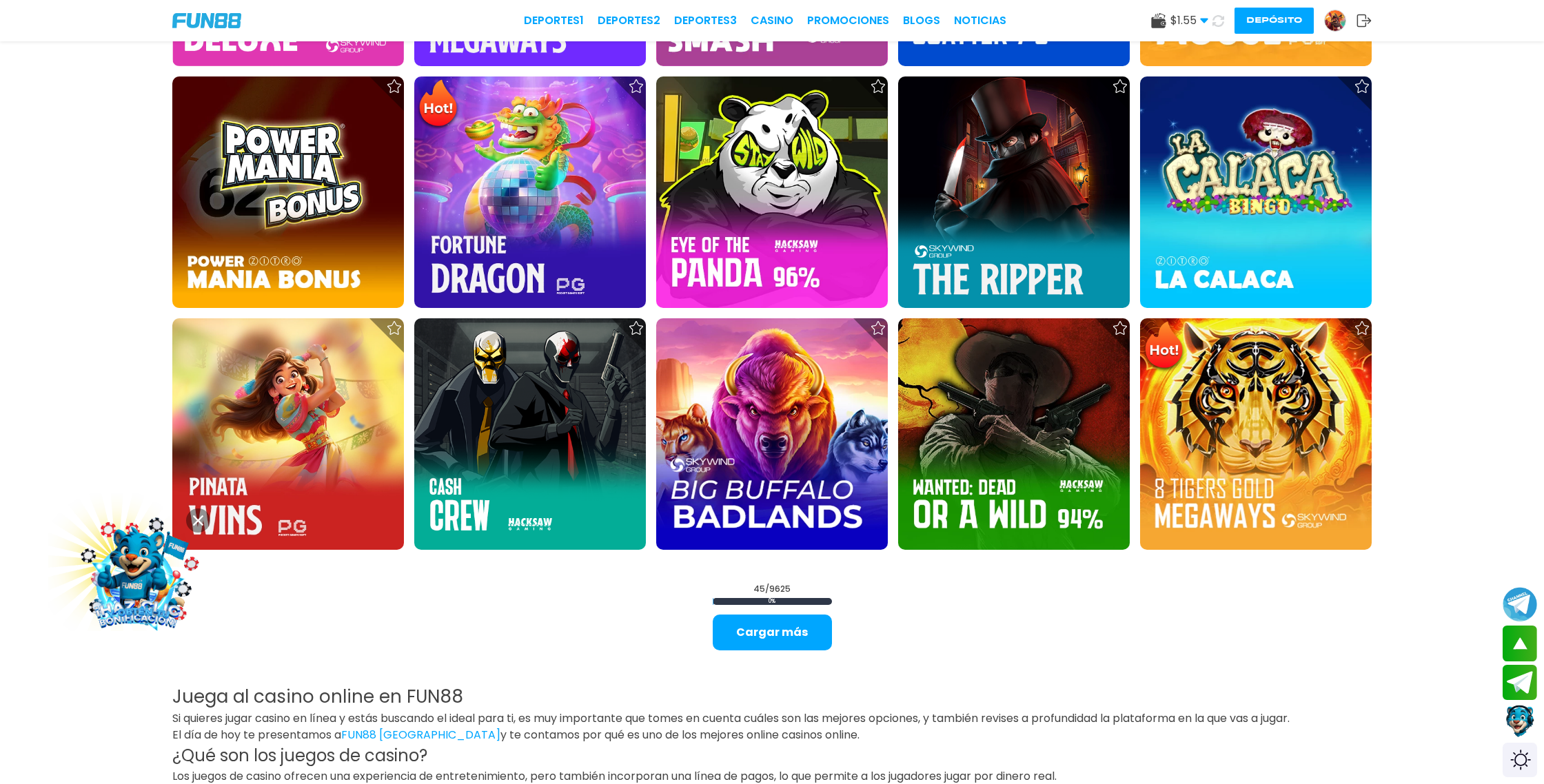
click at [1221, 21] on icon at bounding box center [1219, 21] width 12 height 12
click at [1221, 21] on icon at bounding box center [1218, 21] width 15 height 15
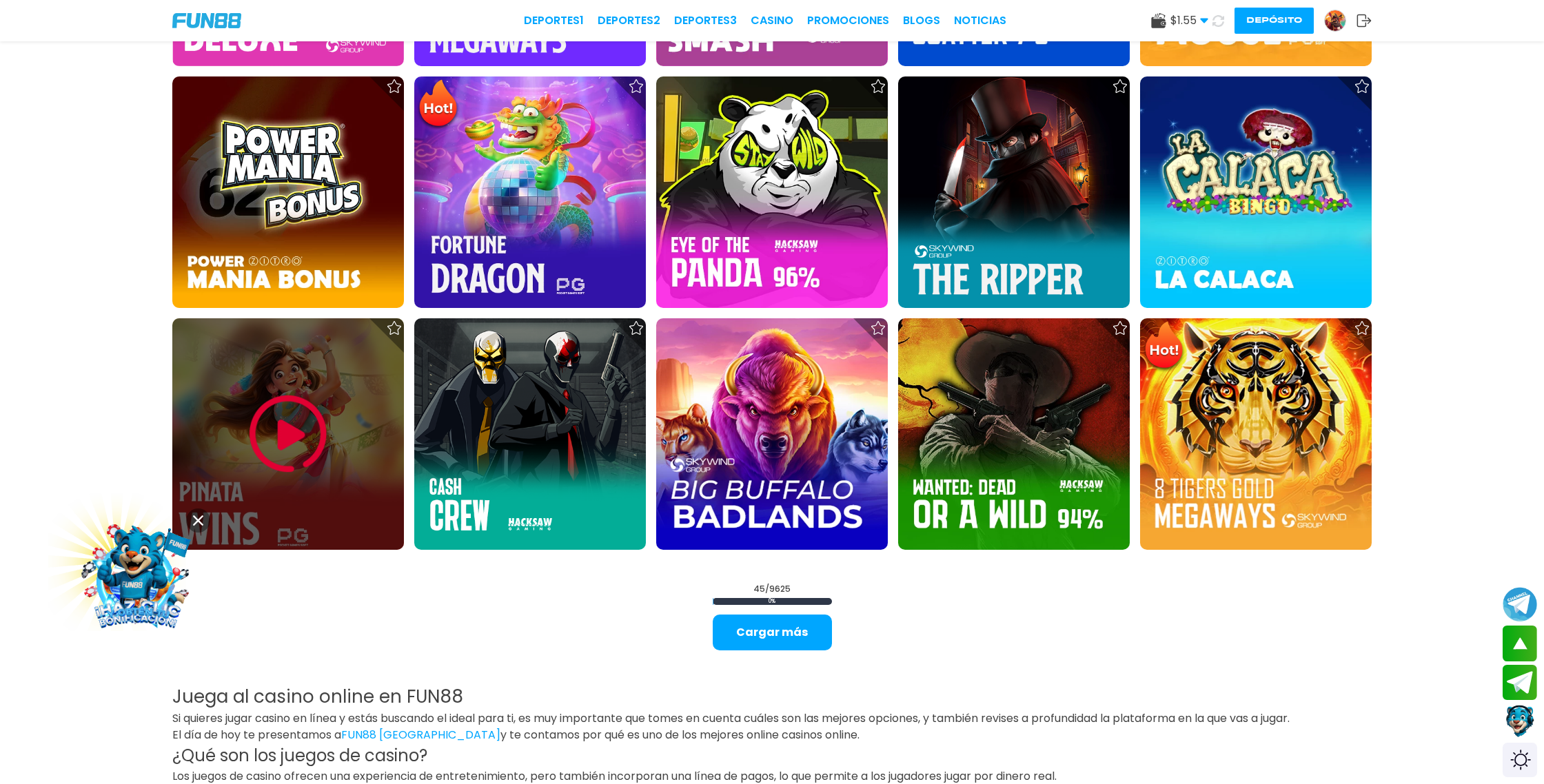
click at [282, 442] on img at bounding box center [288, 435] width 83 height 83
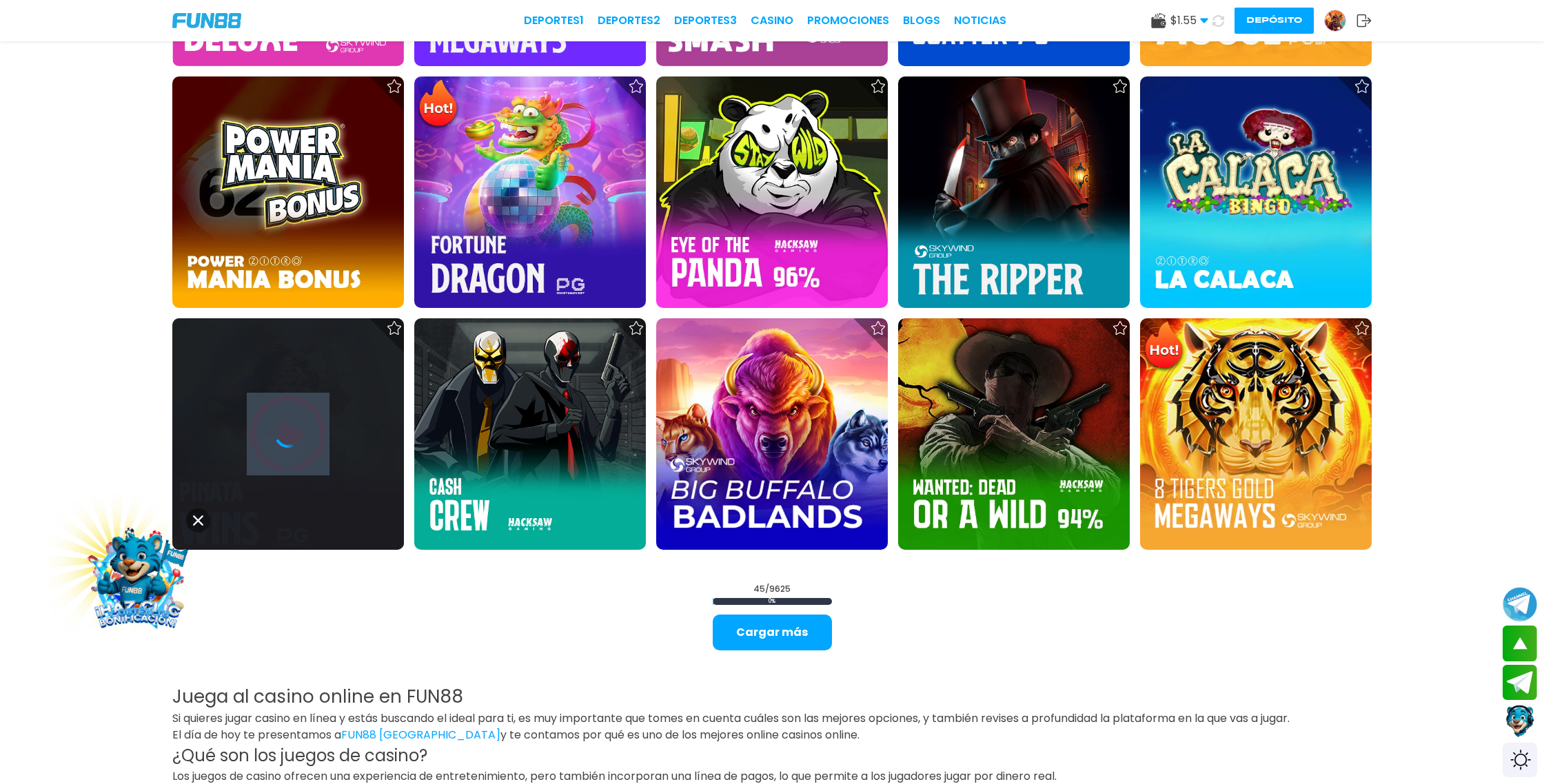
click at [282, 442] on icon at bounding box center [288, 434] width 27 height 27
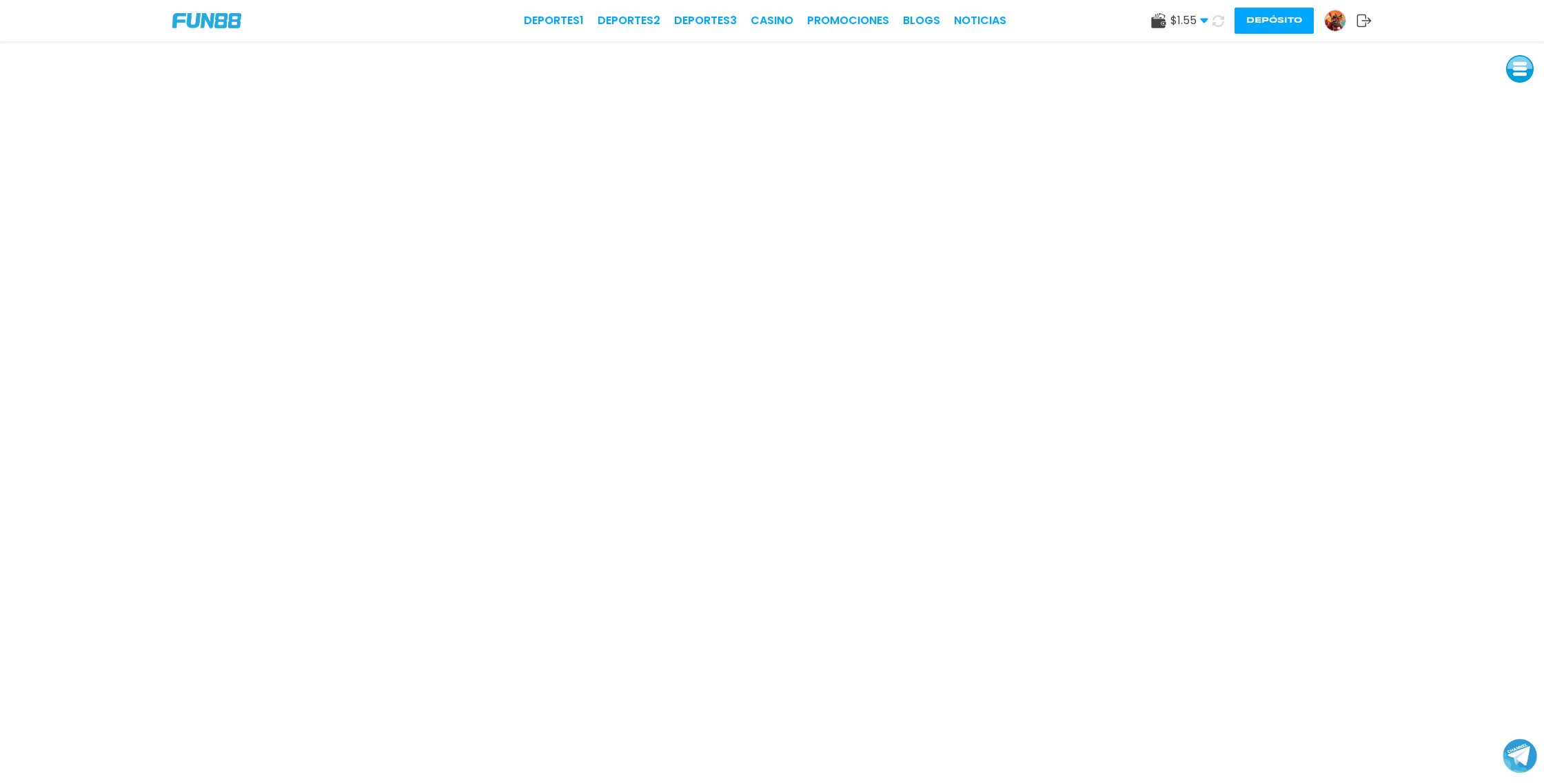
click at [1221, 18] on icon at bounding box center [1219, 21] width 12 height 12
click at [1221, 21] on icon at bounding box center [1219, 21] width 12 height 12
click at [1221, 21] on icon at bounding box center [1218, 21] width 16 height 16
click at [1221, 21] on icon at bounding box center [1218, 21] width 14 height 14
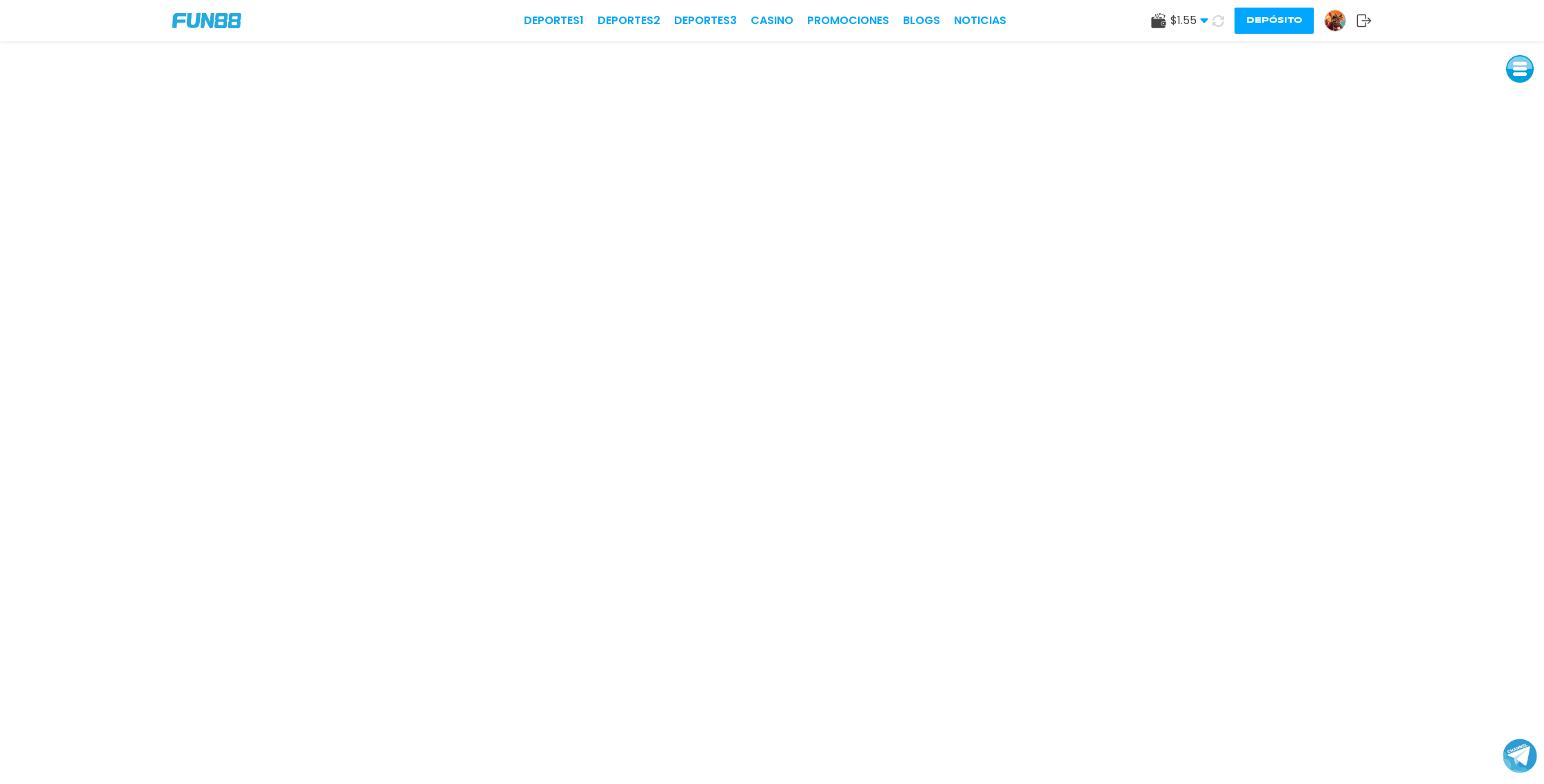
click at [1221, 21] on icon at bounding box center [1218, 21] width 16 height 16
click at [1221, 21] on icon at bounding box center [1218, 21] width 15 height 15
click at [1221, 21] on icon at bounding box center [1218, 21] width 14 height 14
click at [1221, 21] on icon at bounding box center [1219, 21] width 15 height 15
click at [1222, 18] on use at bounding box center [1218, 21] width 14 height 14
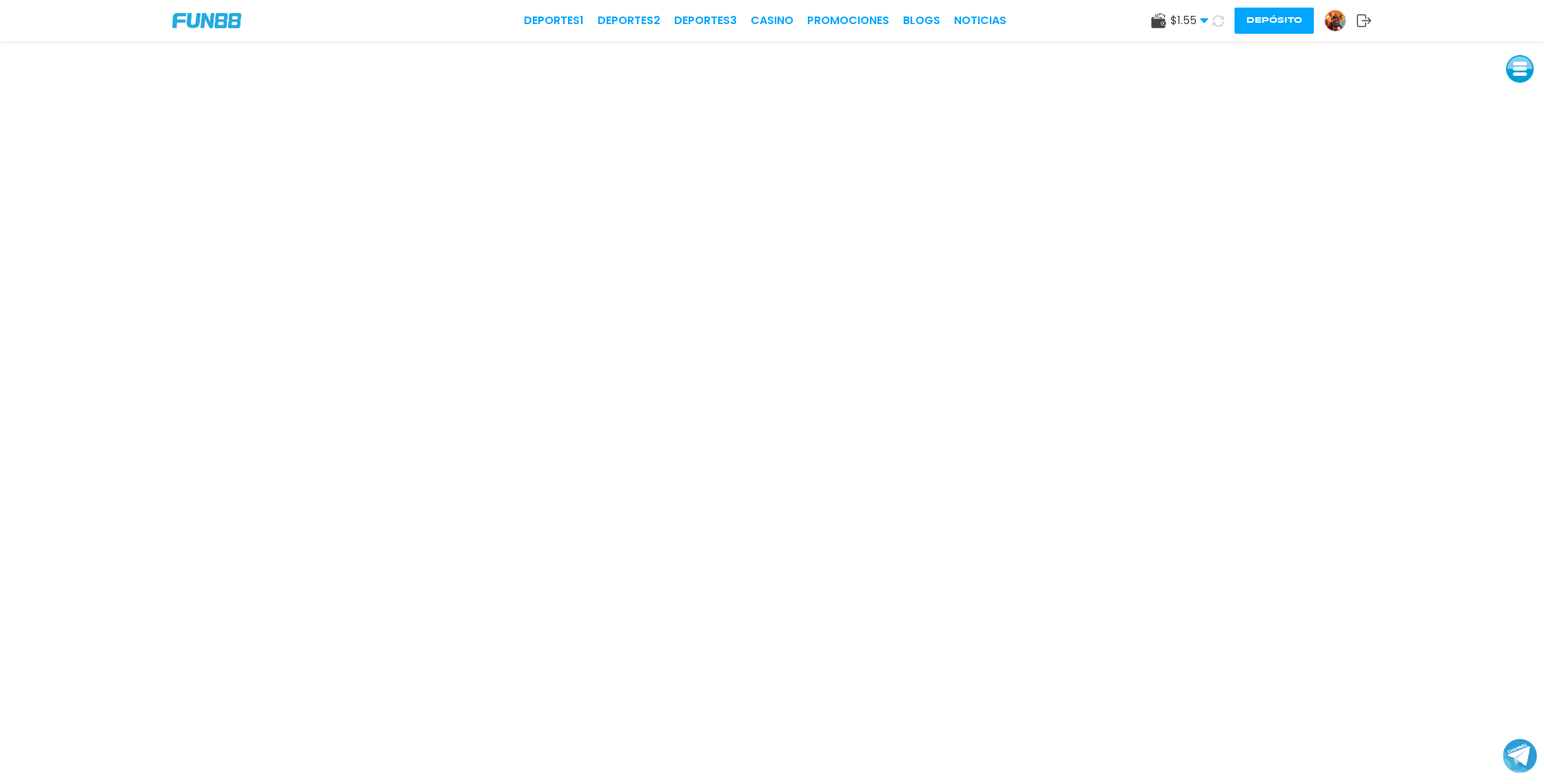
click at [1220, 21] on icon at bounding box center [1218, 21] width 15 height 15
click at [1218, 22] on icon at bounding box center [1219, 21] width 13 height 13
click at [1218, 22] on icon at bounding box center [1219, 21] width 15 height 15
click at [1218, 22] on icon at bounding box center [1218, 21] width 14 height 14
click at [1340, 22] on img at bounding box center [1335, 21] width 21 height 21
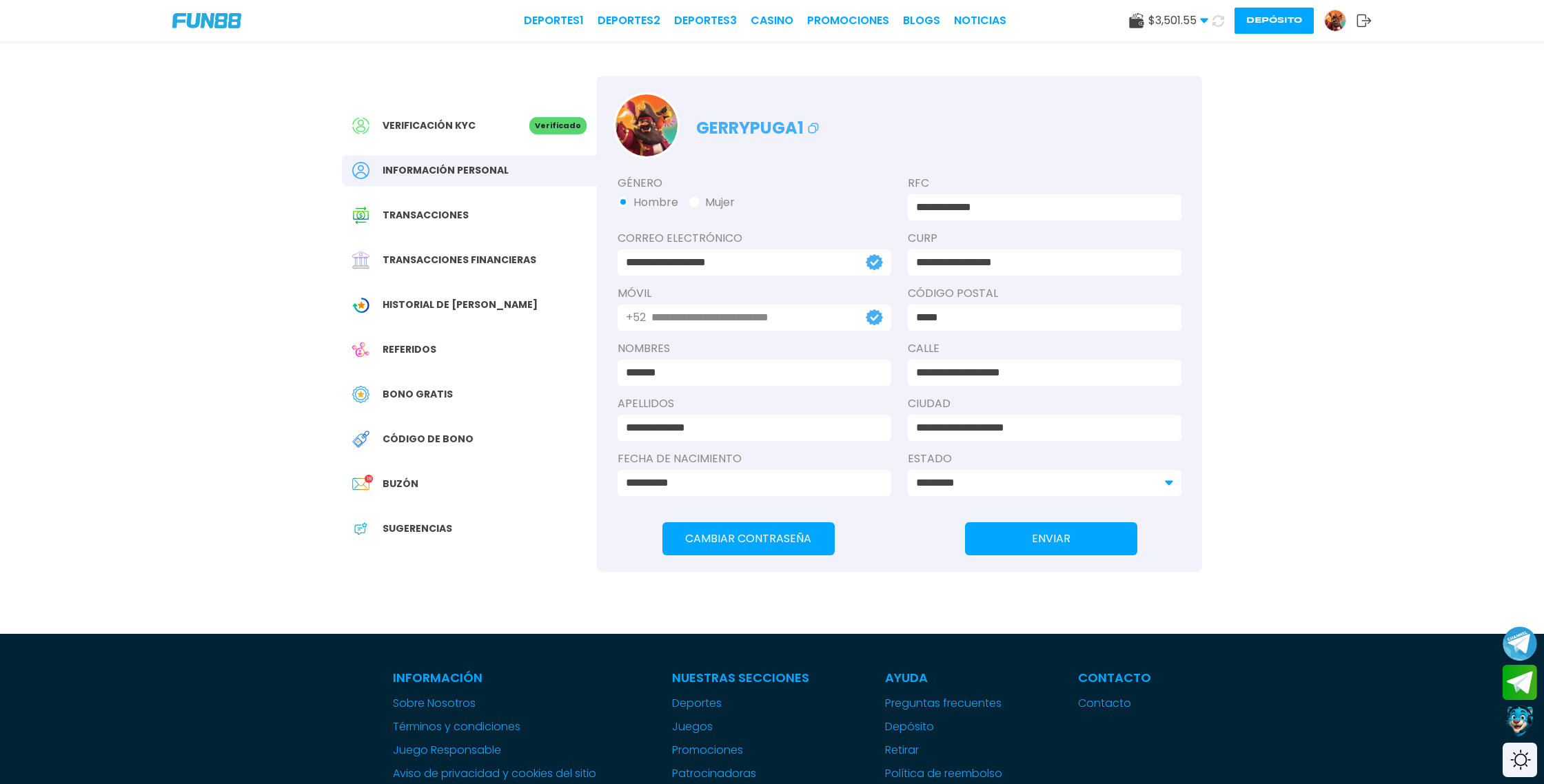
click at [422, 393] on span "Bono Gratis" at bounding box center [418, 395] width 70 height 15
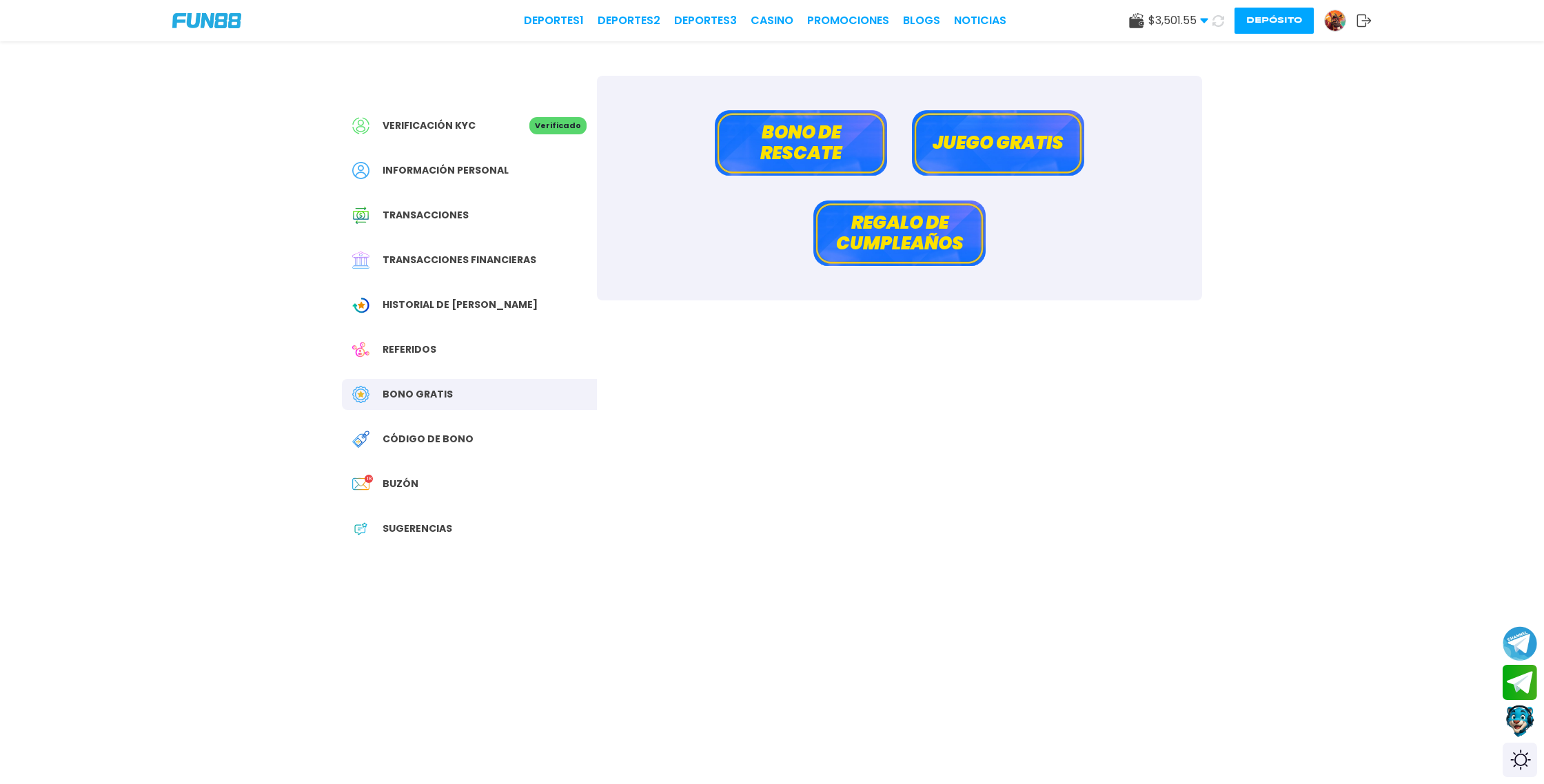
click at [818, 149] on button "Bono de rescate" at bounding box center [801, 143] width 173 height 65
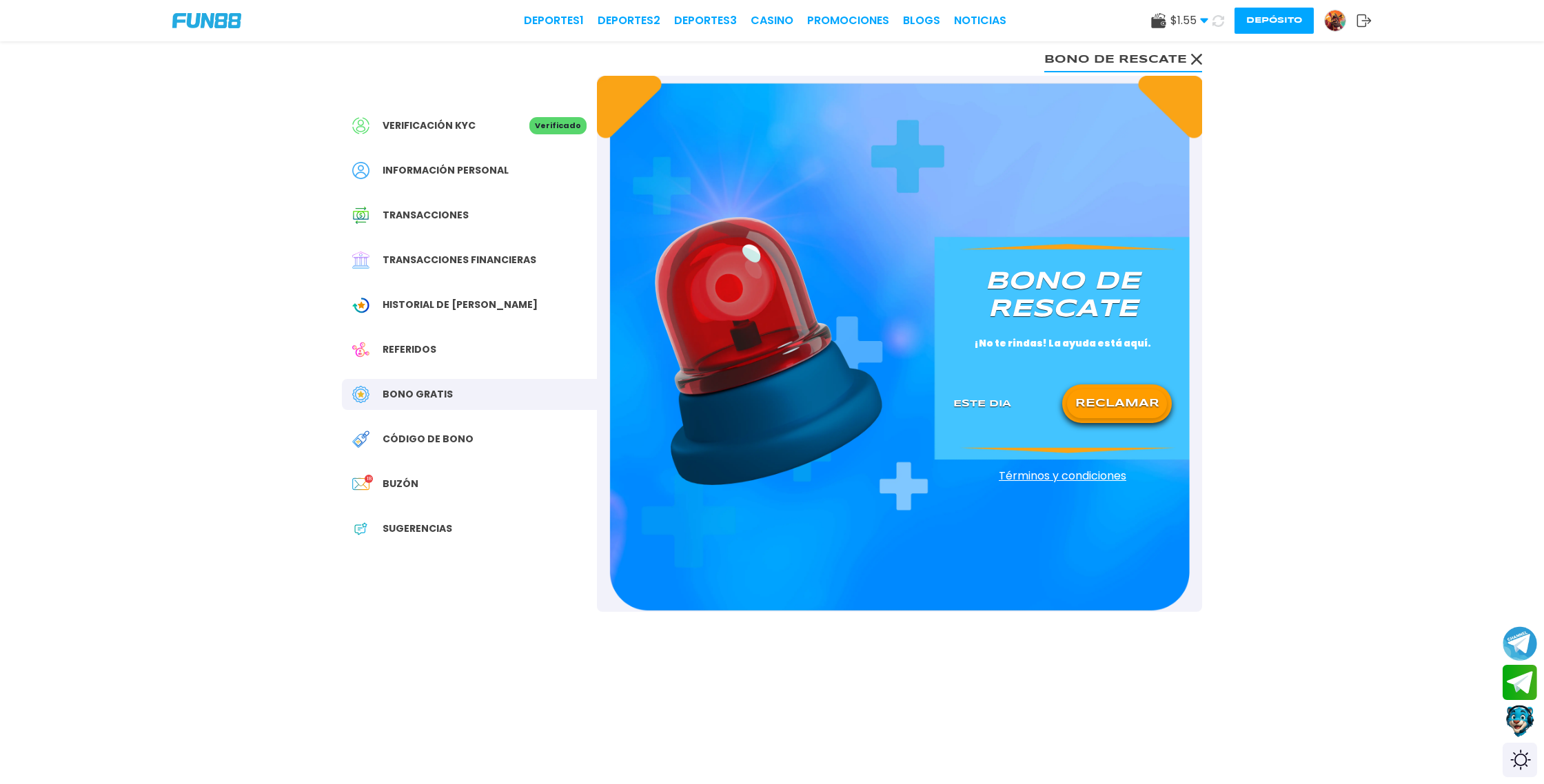
click at [1093, 409] on button "RECLAMAR" at bounding box center [1117, 403] width 100 height 29
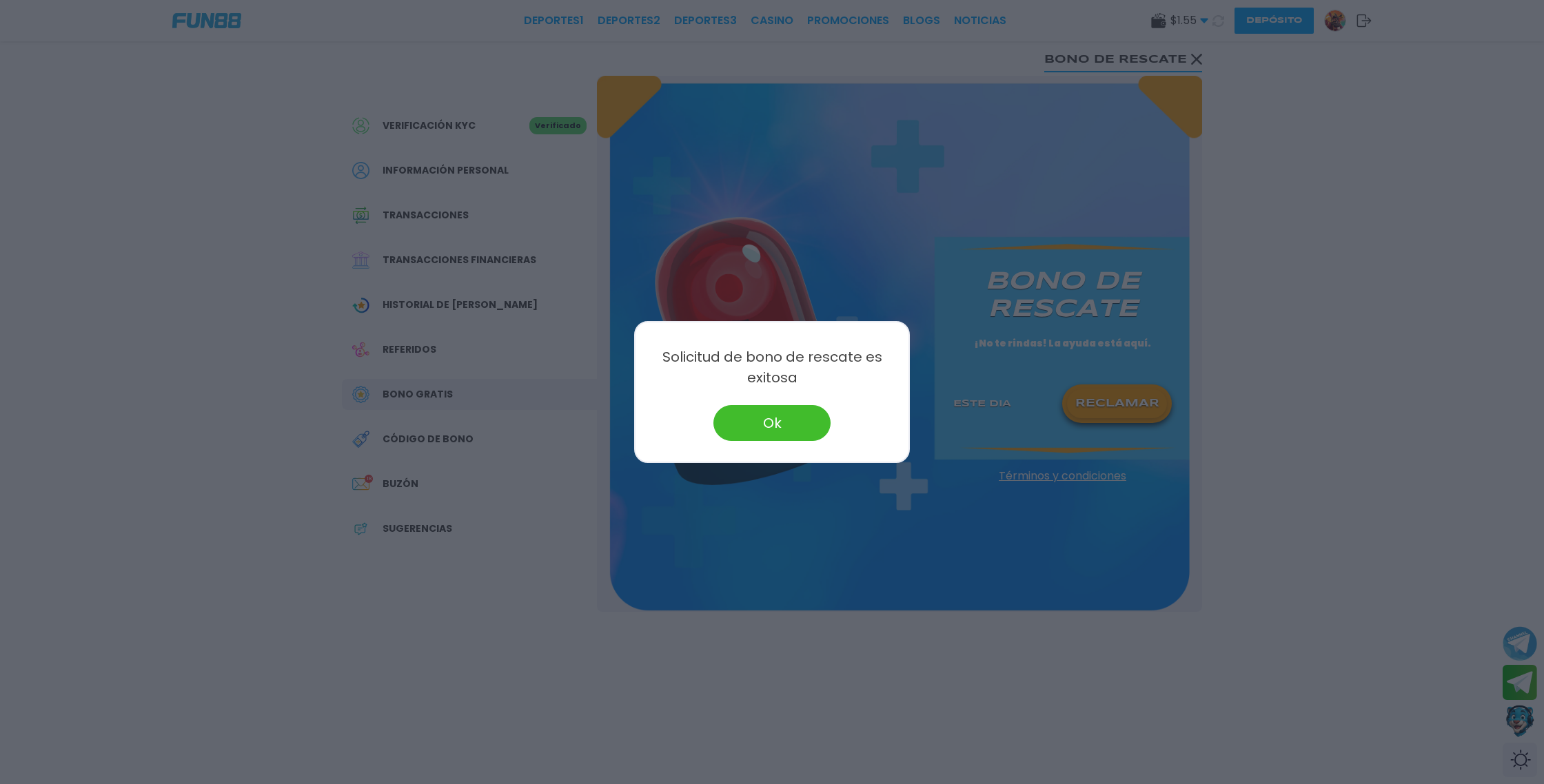
click at [765, 422] on button "Ok" at bounding box center [772, 423] width 117 height 36
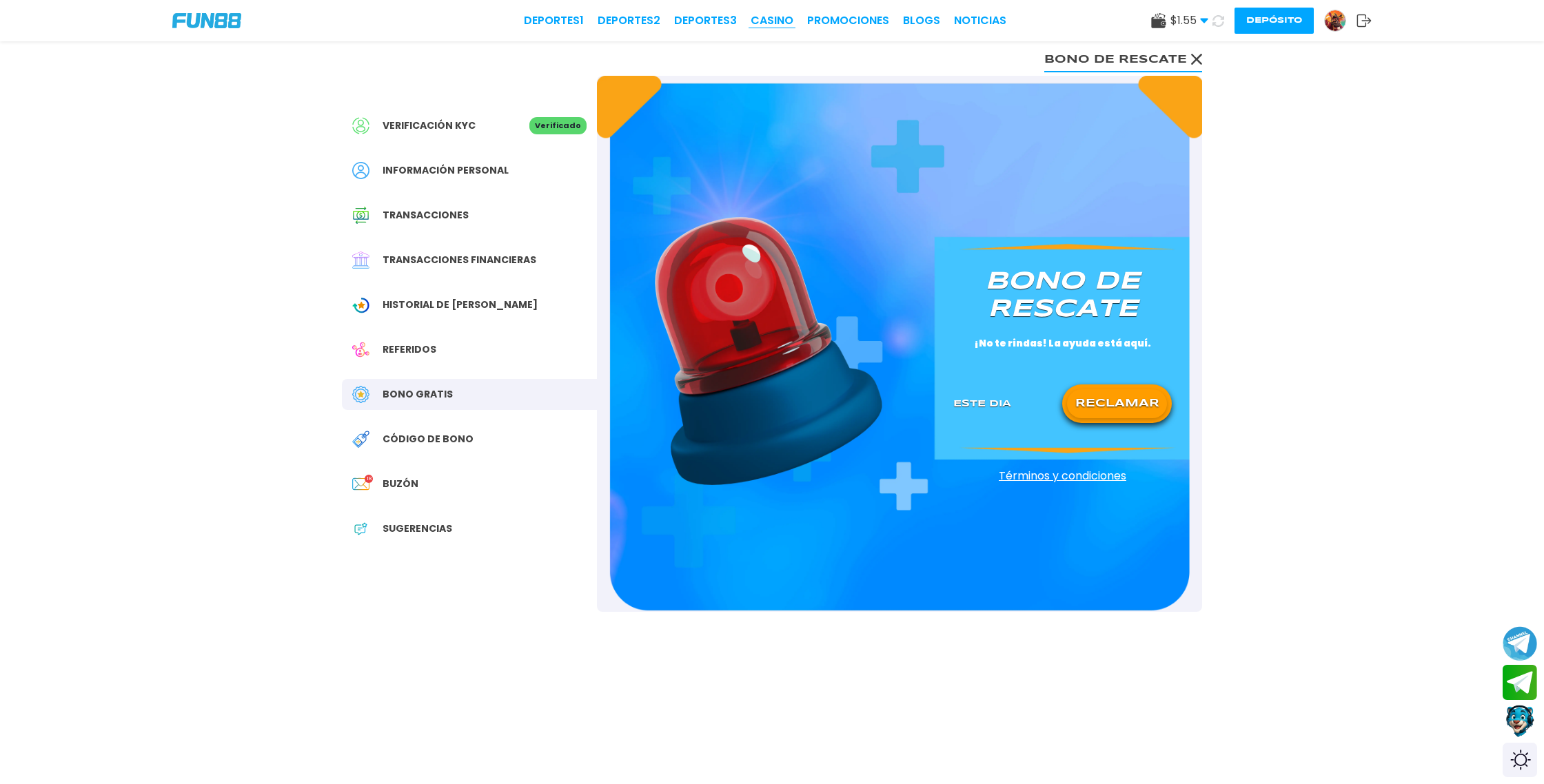
click at [780, 22] on link "CASINO" at bounding box center [772, 21] width 43 height 16
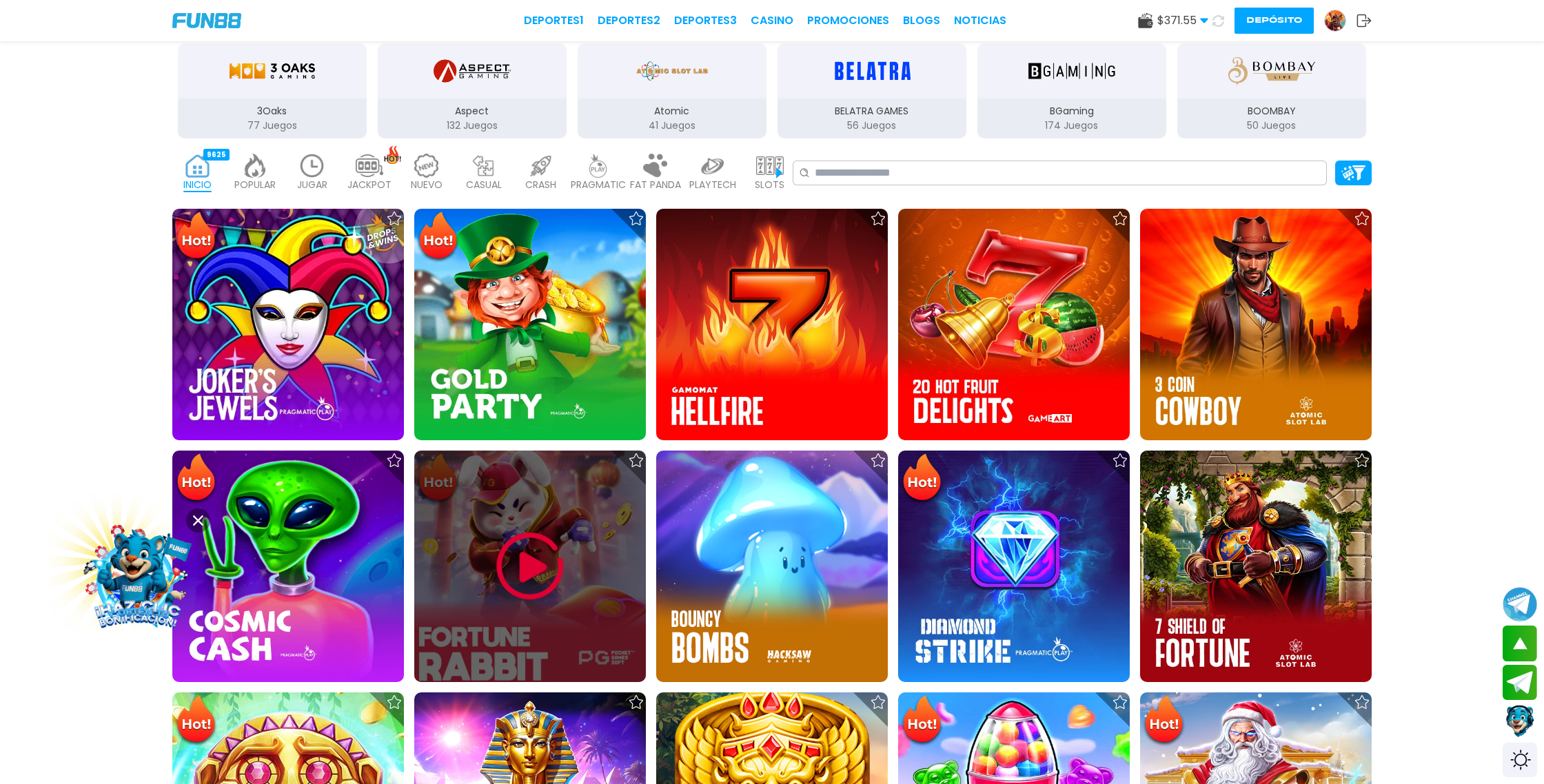
scroll to position [323, 0]
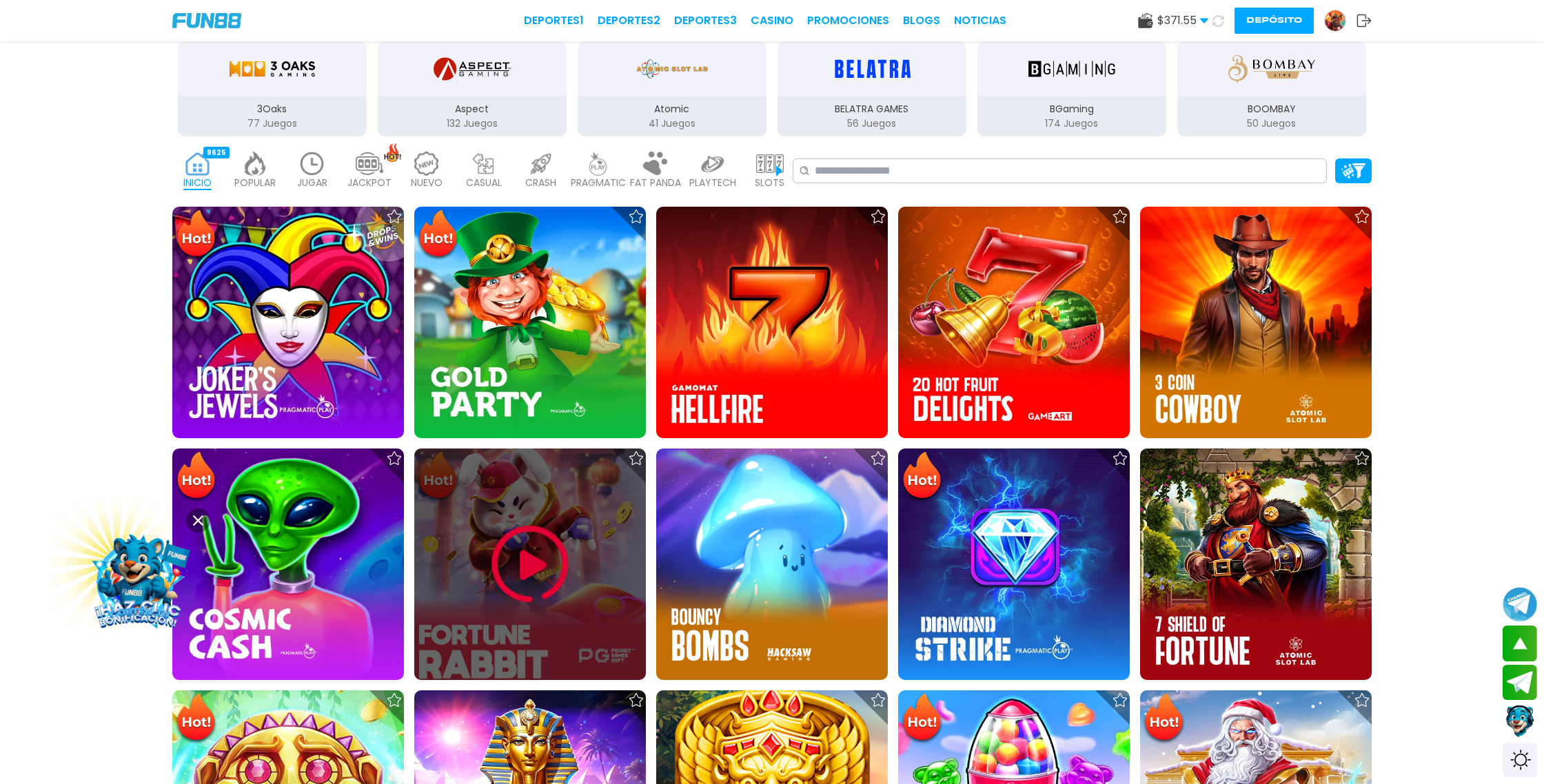
click at [544, 569] on img at bounding box center [530, 565] width 83 height 83
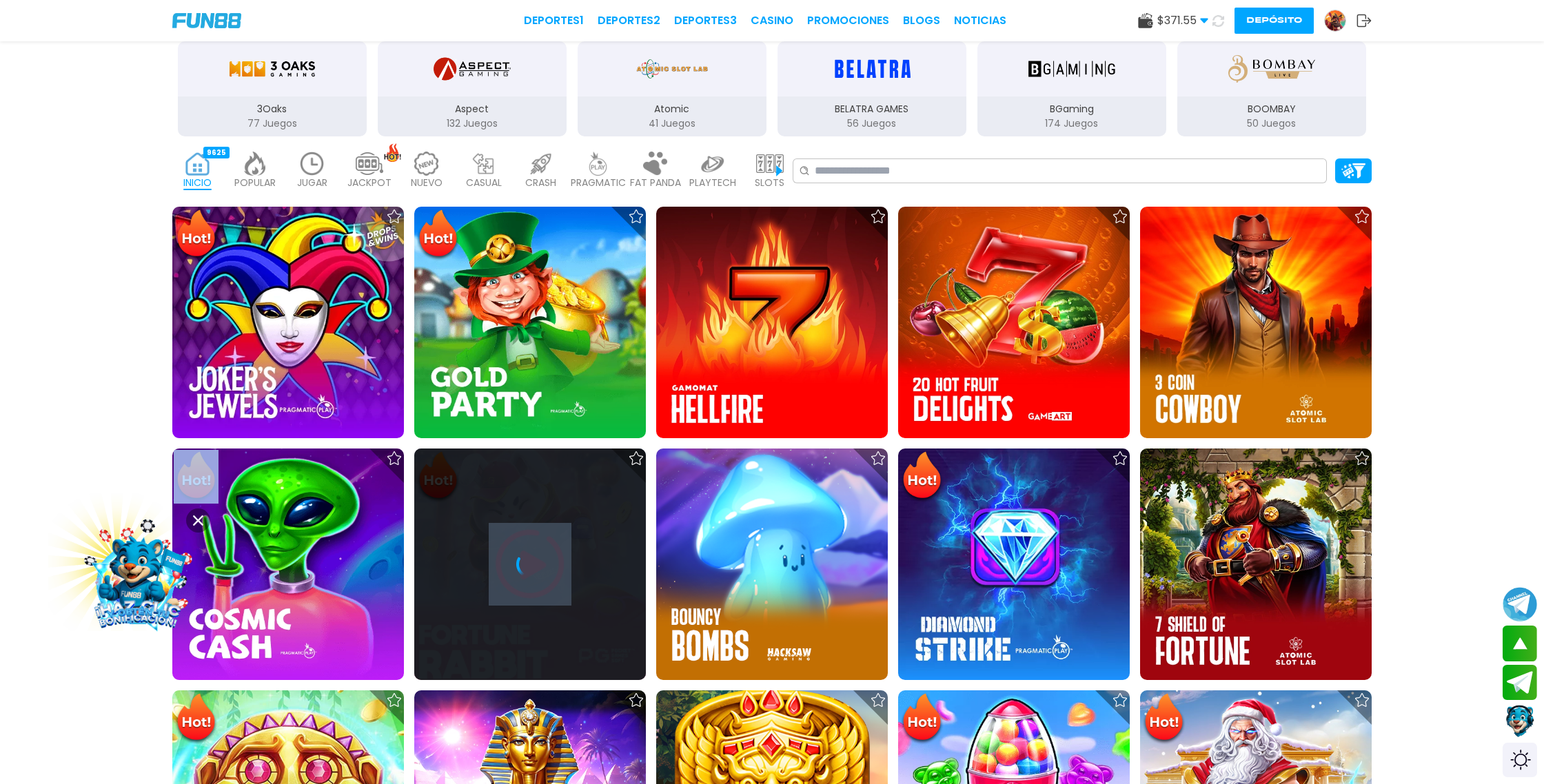
click at [544, 569] on icon at bounding box center [529, 564] width 27 height 27
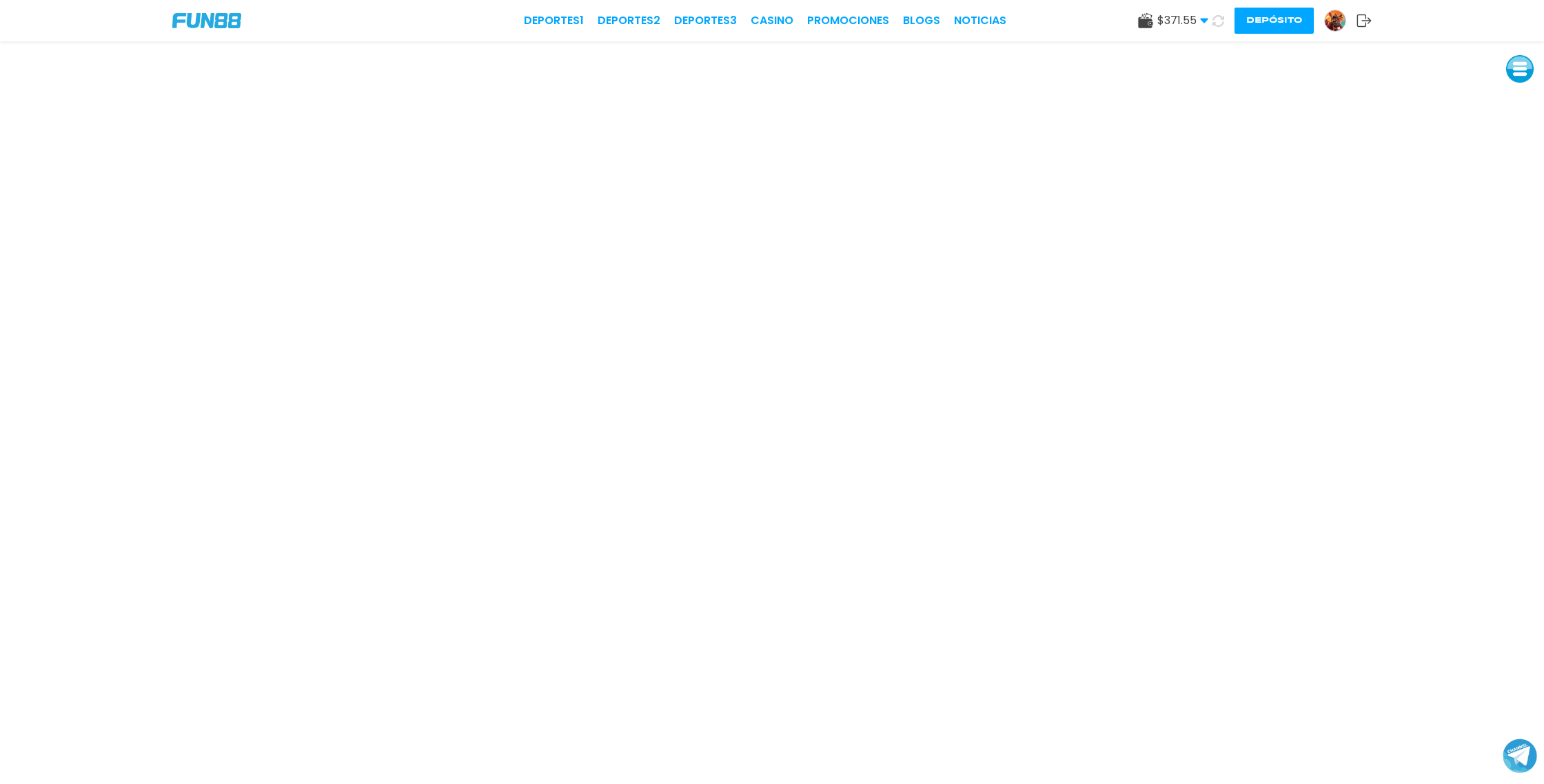
click at [1274, 25] on button "Depósito" at bounding box center [1274, 20] width 79 height 26
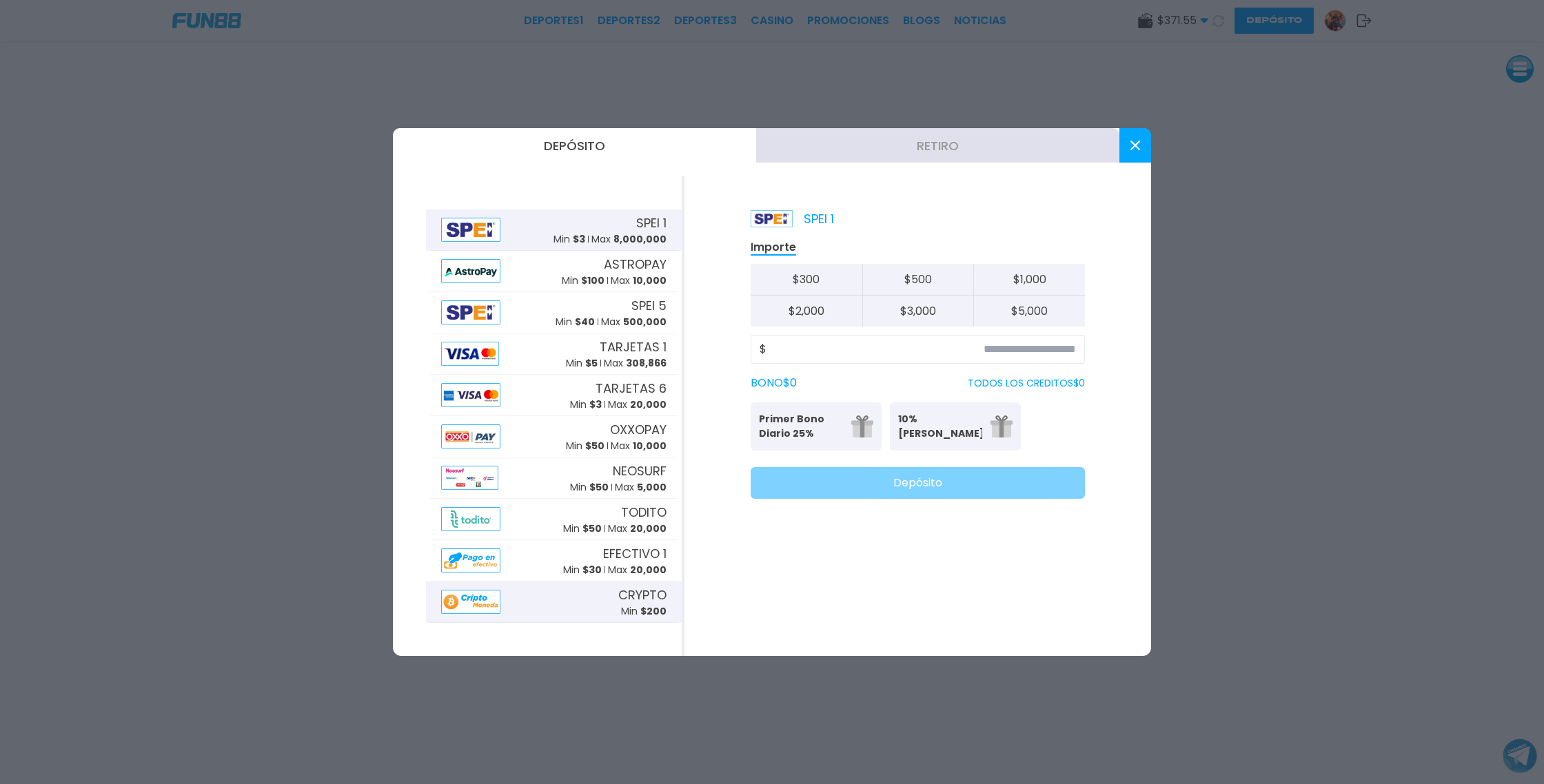
click at [492, 601] on img at bounding box center [471, 602] width 59 height 24
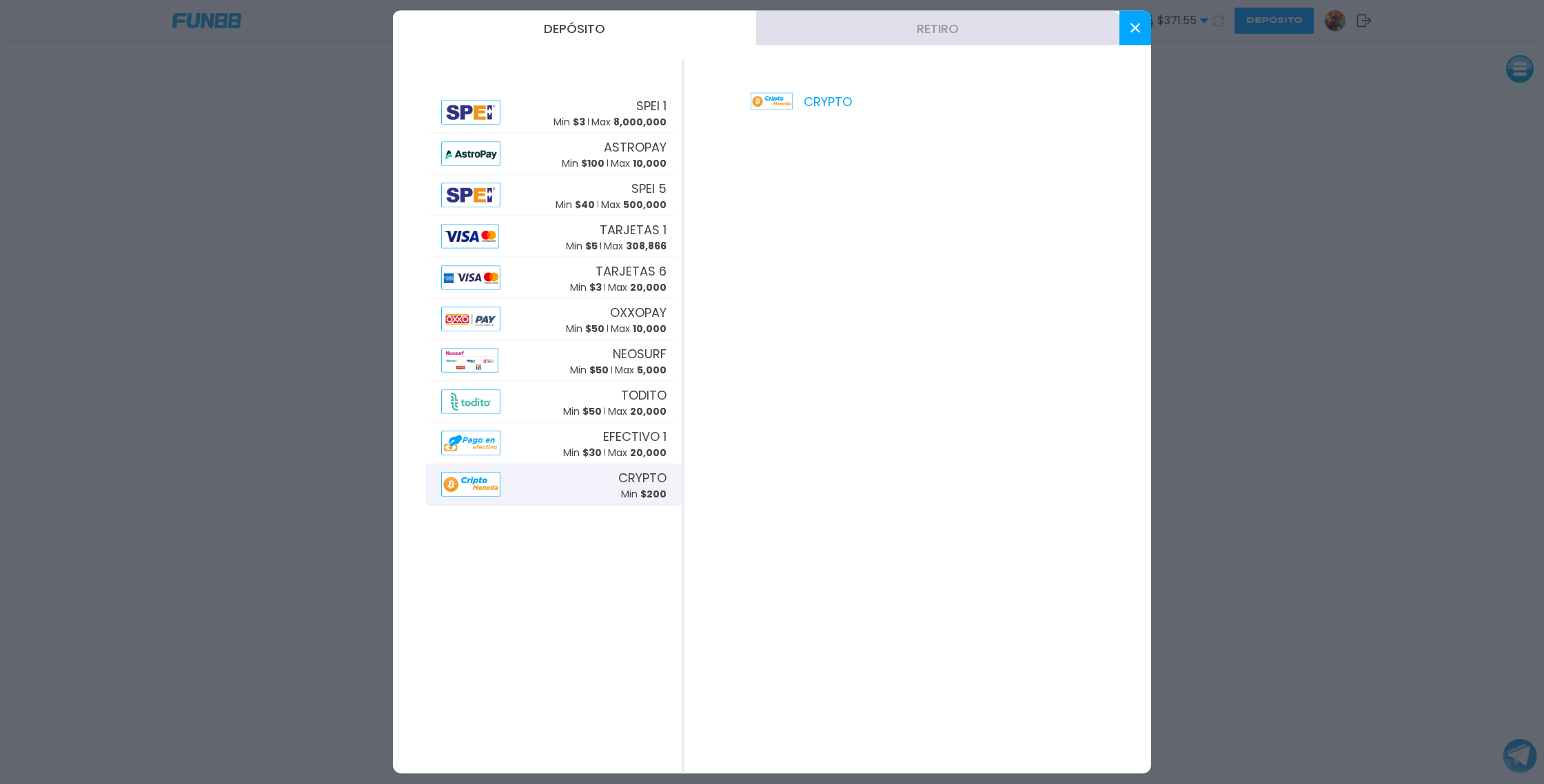
click at [1125, 27] on button at bounding box center [1135, 28] width 32 height 35
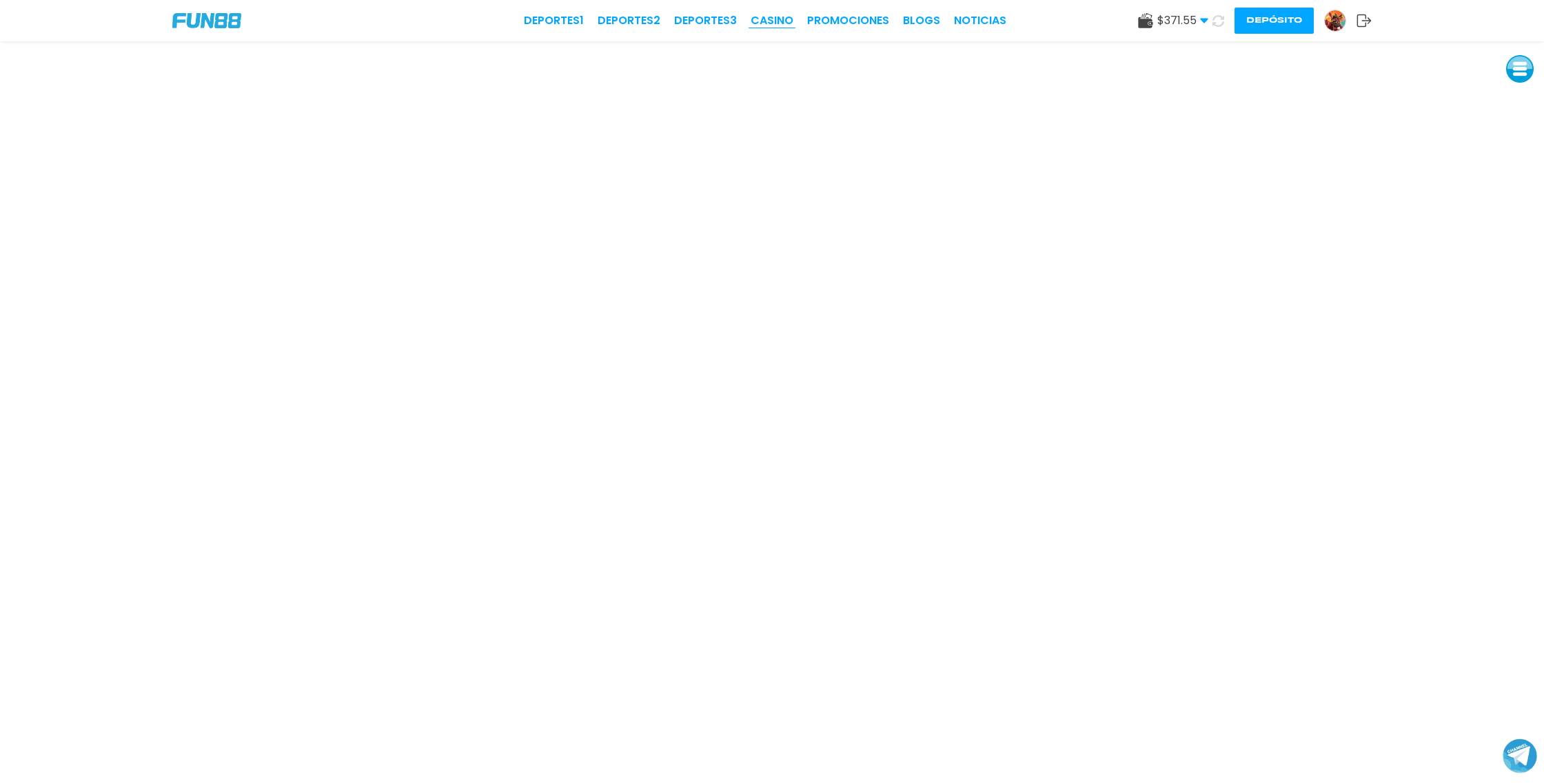
click at [768, 24] on link "CASINO" at bounding box center [772, 21] width 43 height 16
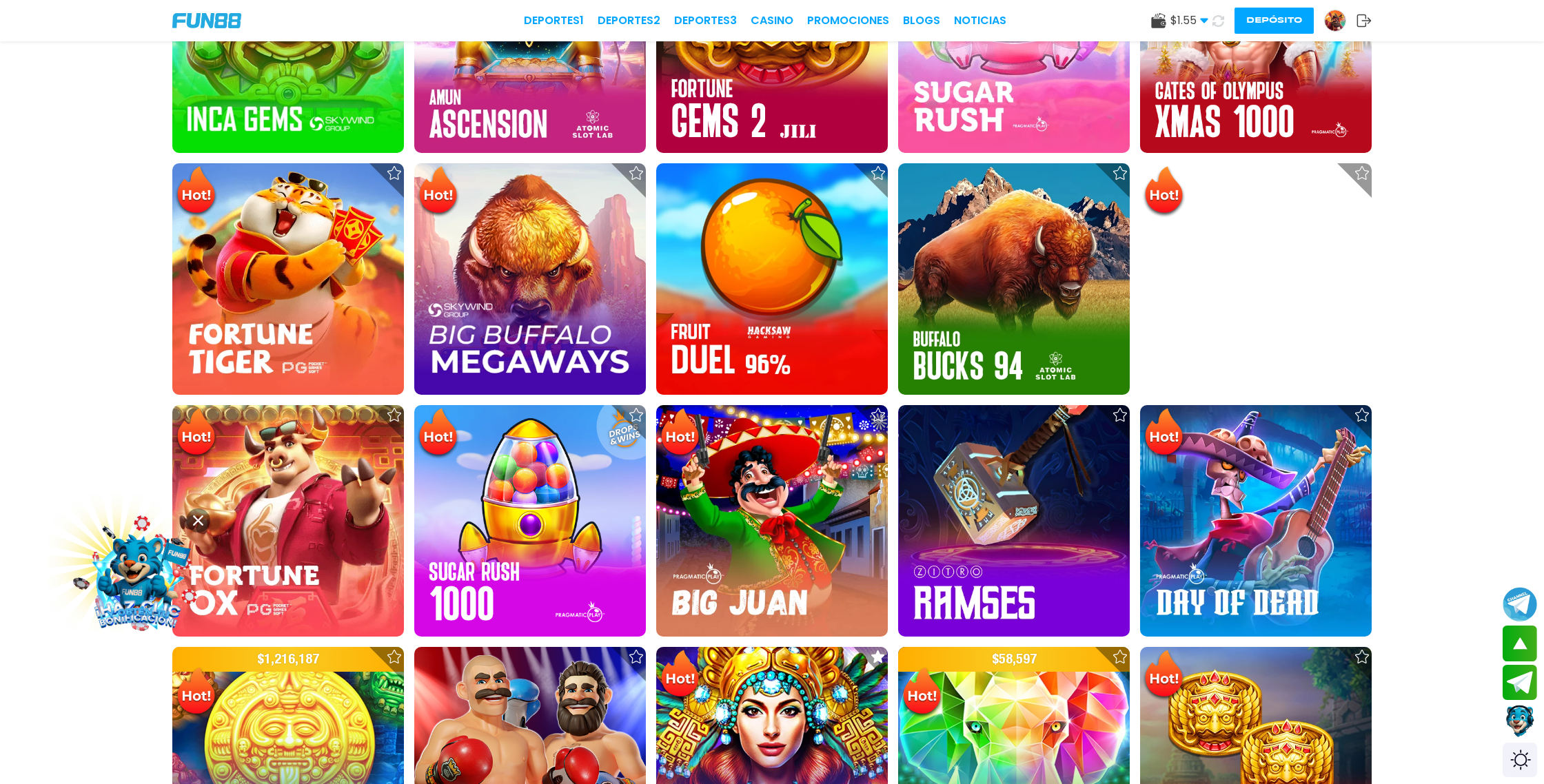
scroll to position [1089, 0]
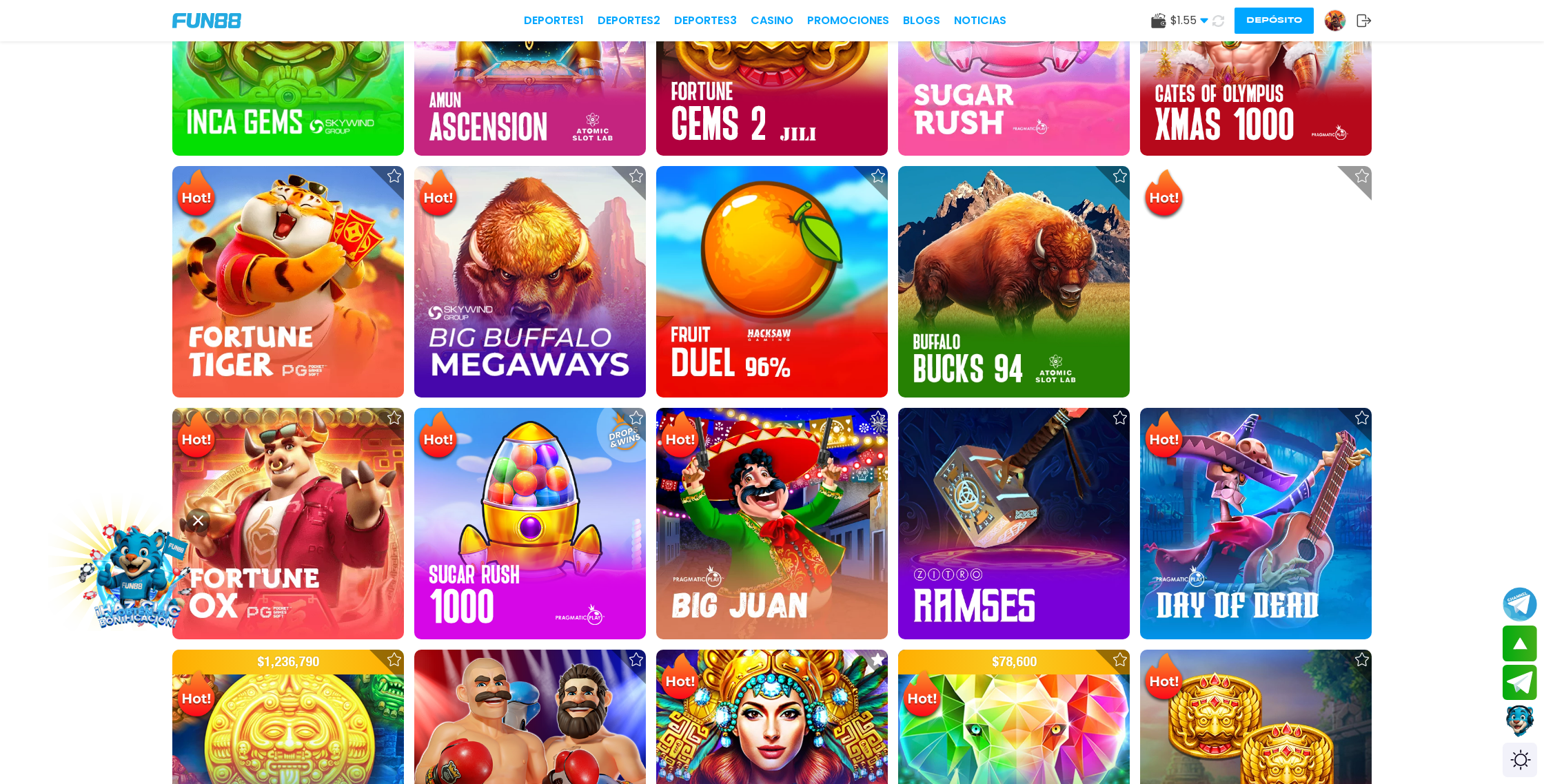
click at [1218, 22] on icon at bounding box center [1219, 21] width 12 height 12
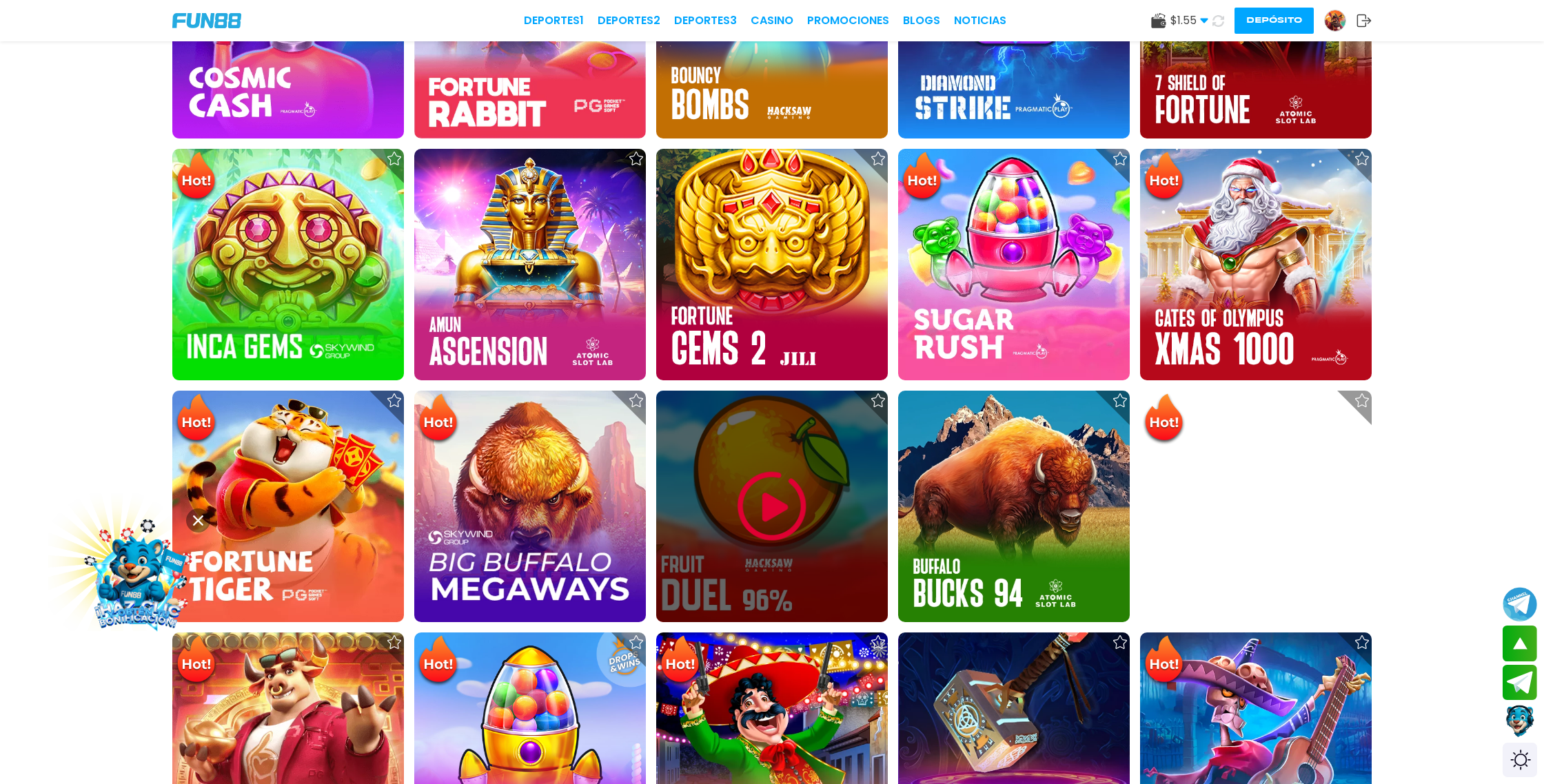
scroll to position [862, 0]
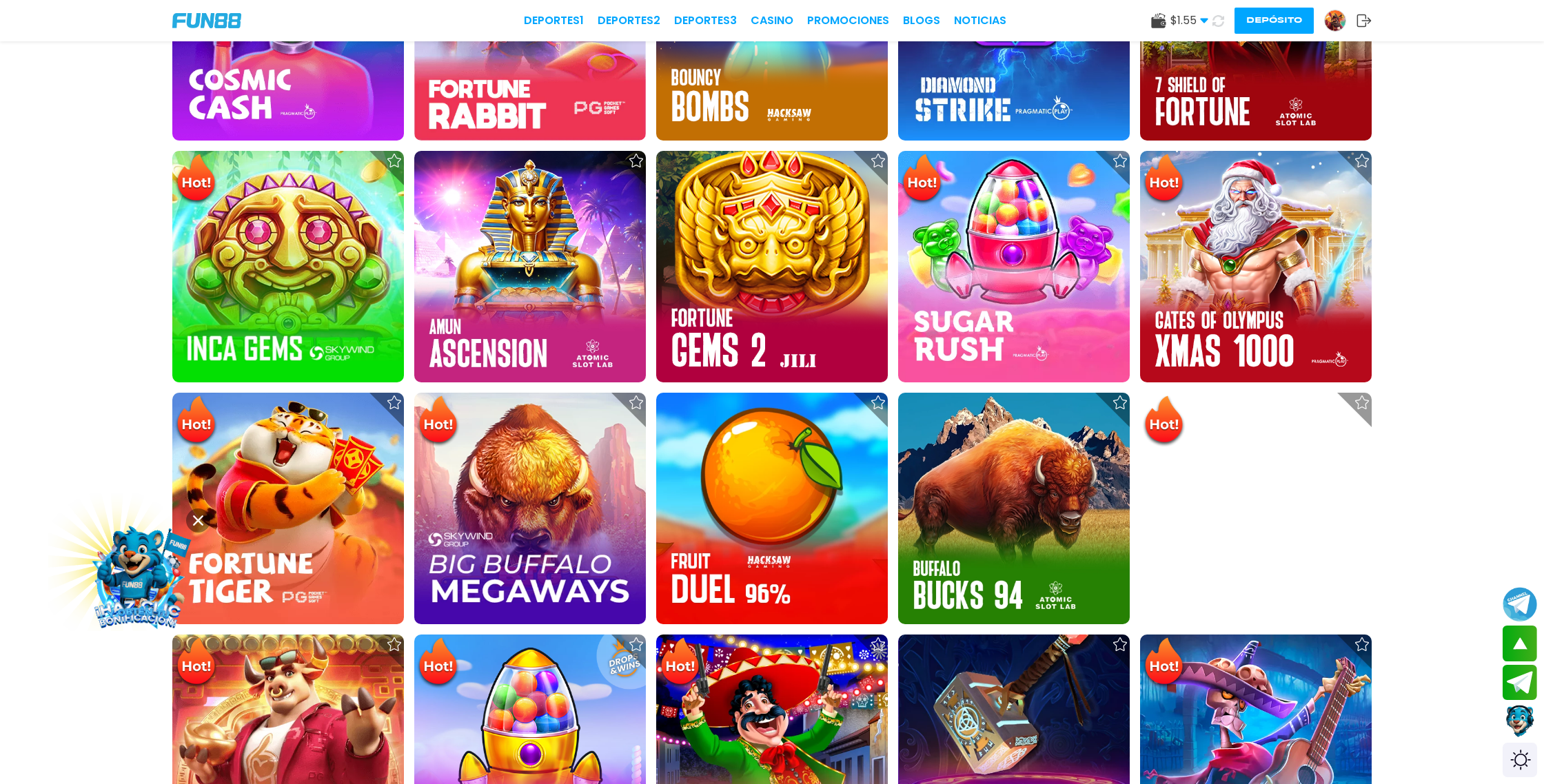
click at [1223, 24] on use at bounding box center [1219, 21] width 12 height 12
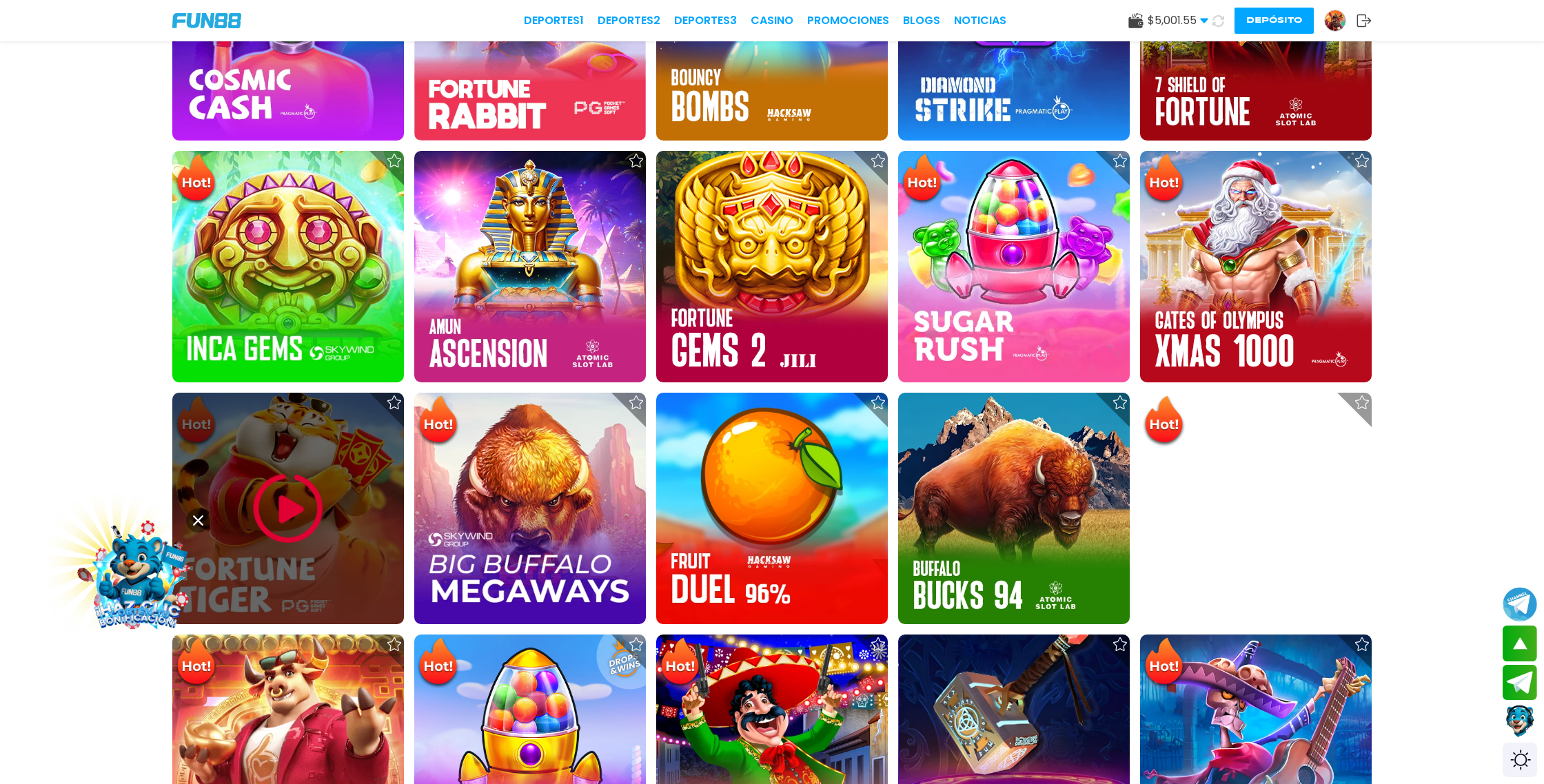
click at [297, 526] on img at bounding box center [288, 509] width 83 height 83
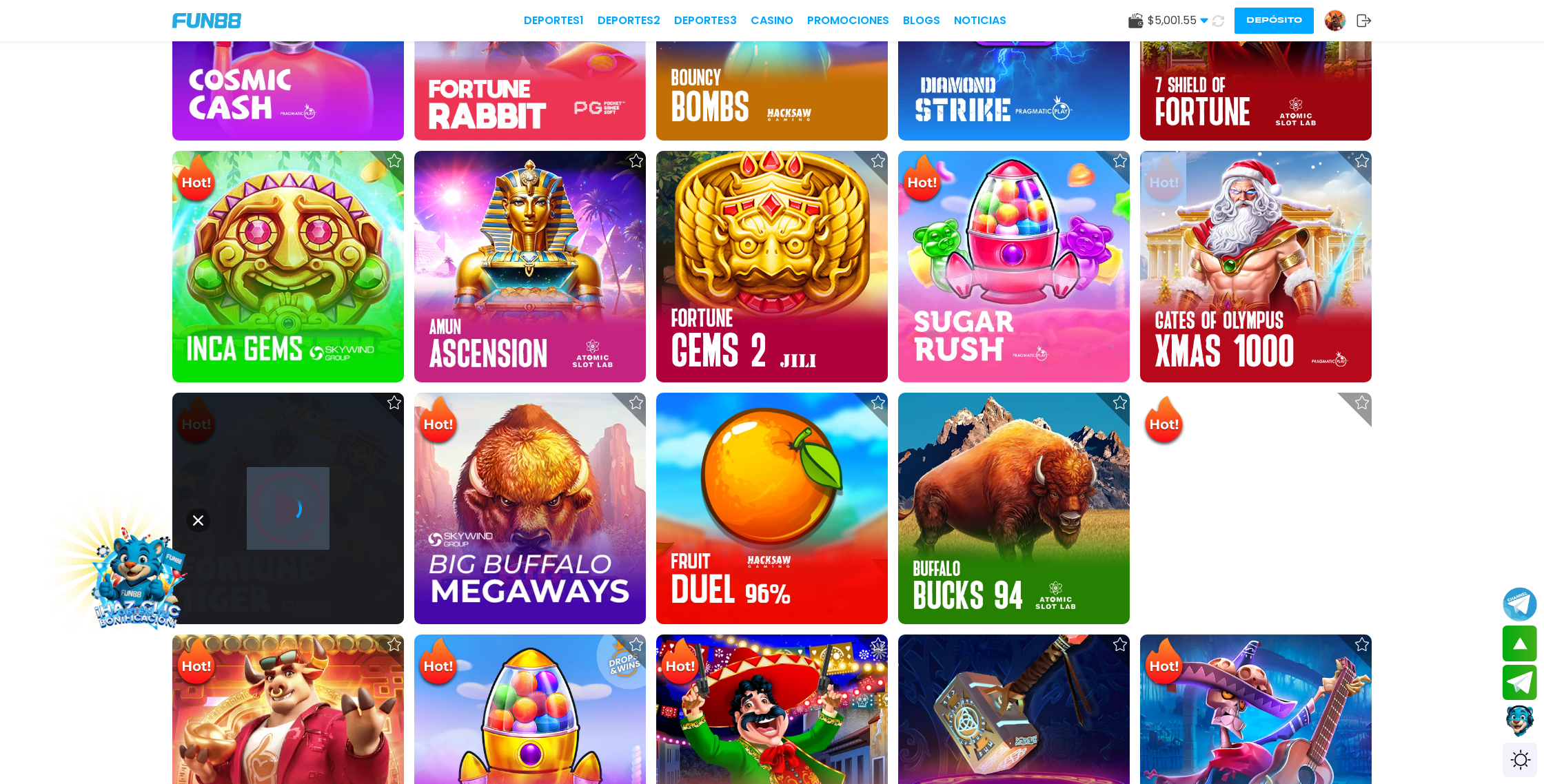
click at [297, 526] on div at bounding box center [288, 509] width 232 height 232
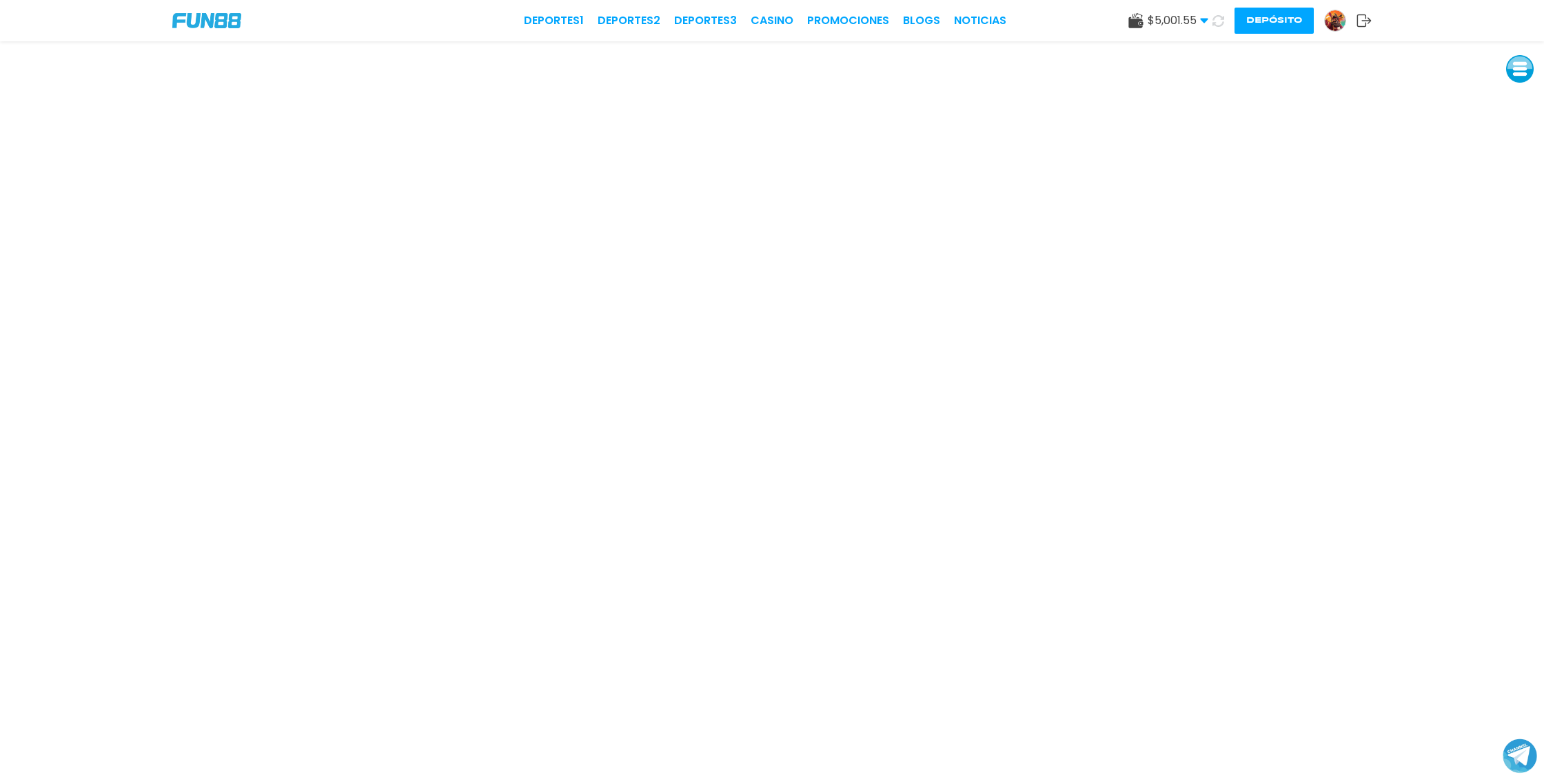
click at [1339, 23] on img at bounding box center [1335, 21] width 21 height 21
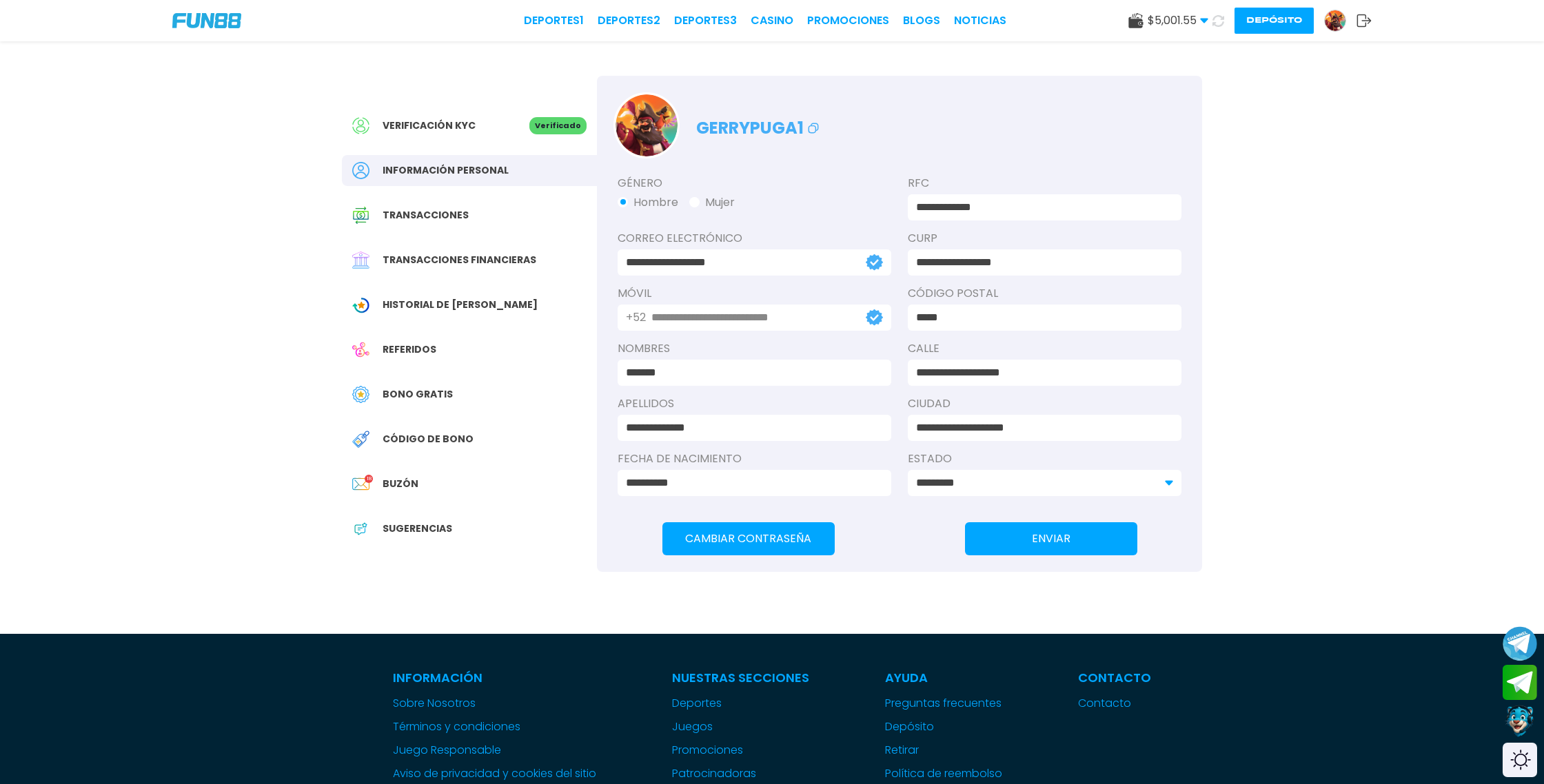
click at [411, 394] on span "Bono Gratis" at bounding box center [418, 395] width 70 height 15
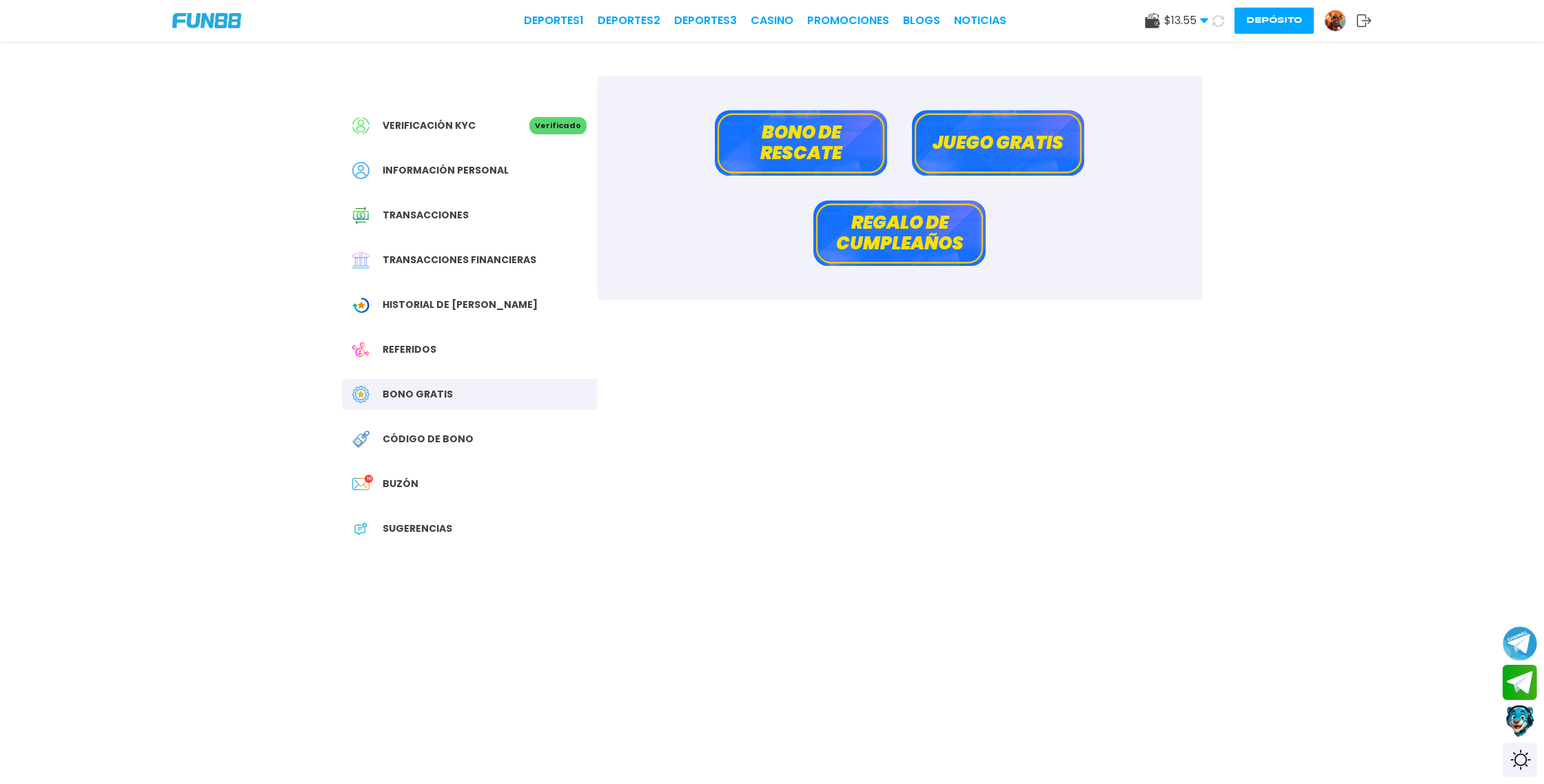
click at [815, 151] on button "Bono de rescate" at bounding box center [801, 143] width 173 height 65
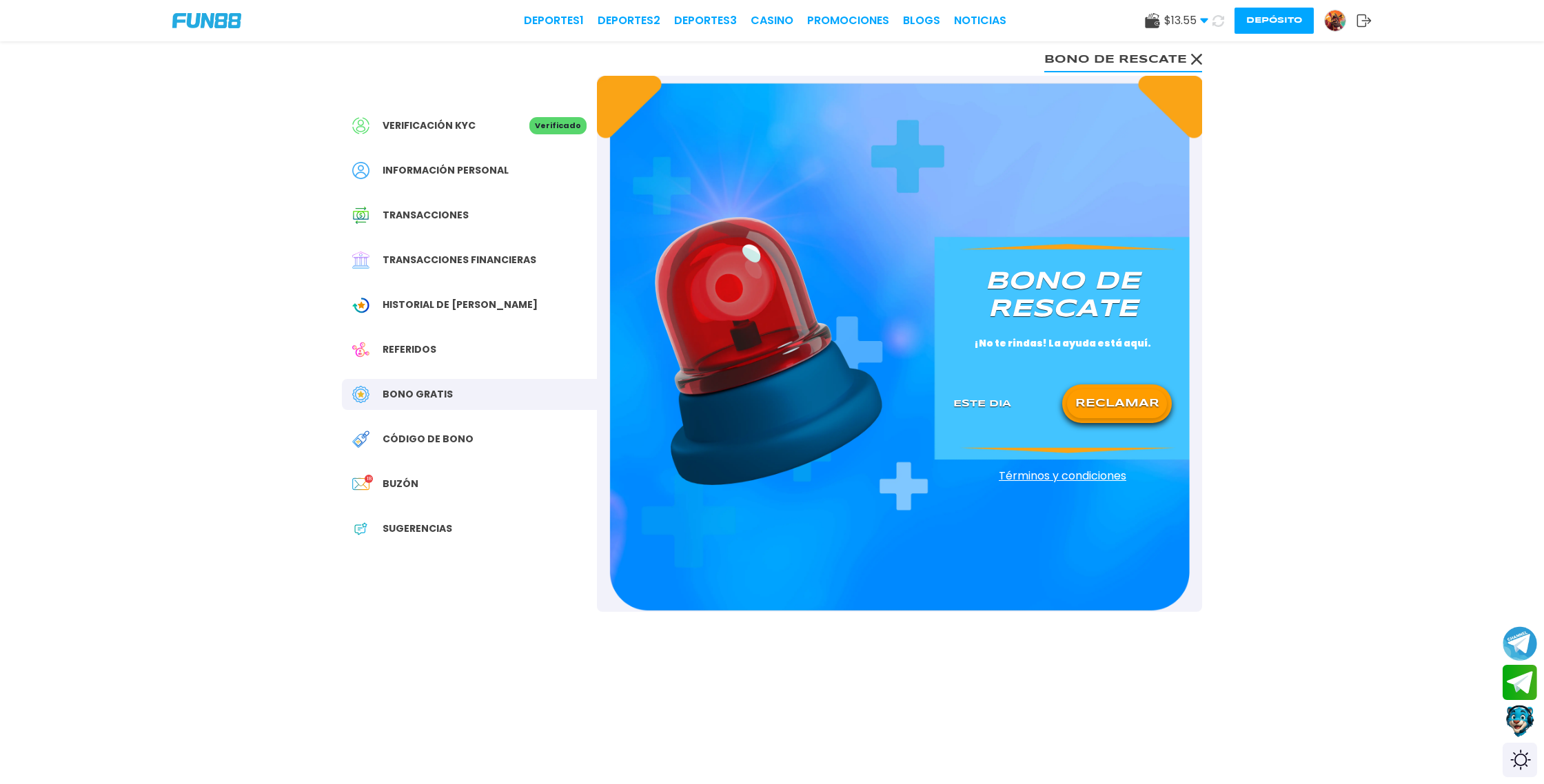
click at [1097, 404] on button "RECLAMAR" at bounding box center [1117, 403] width 100 height 29
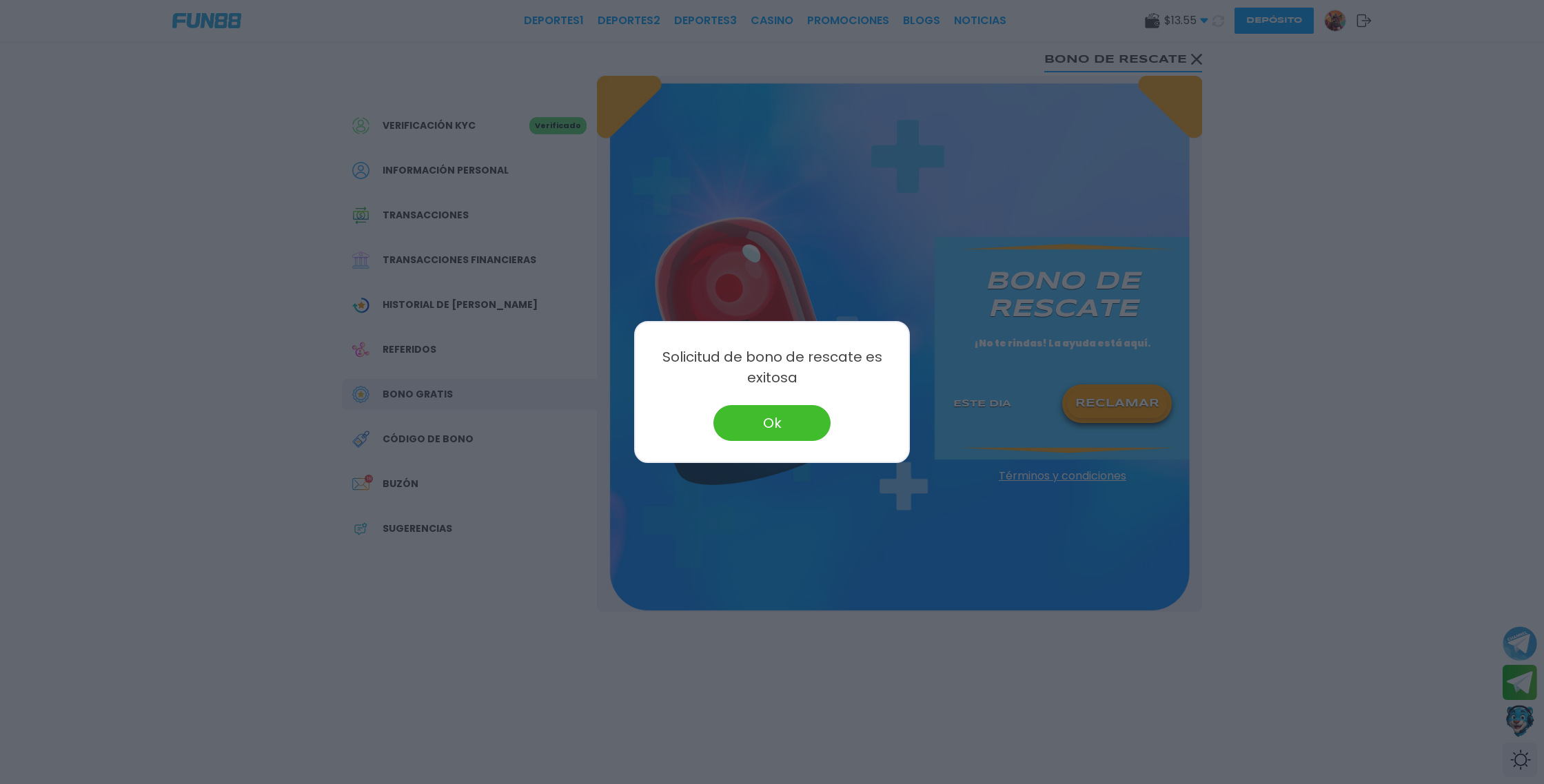
click at [789, 415] on button "Ok" at bounding box center [772, 423] width 117 height 36
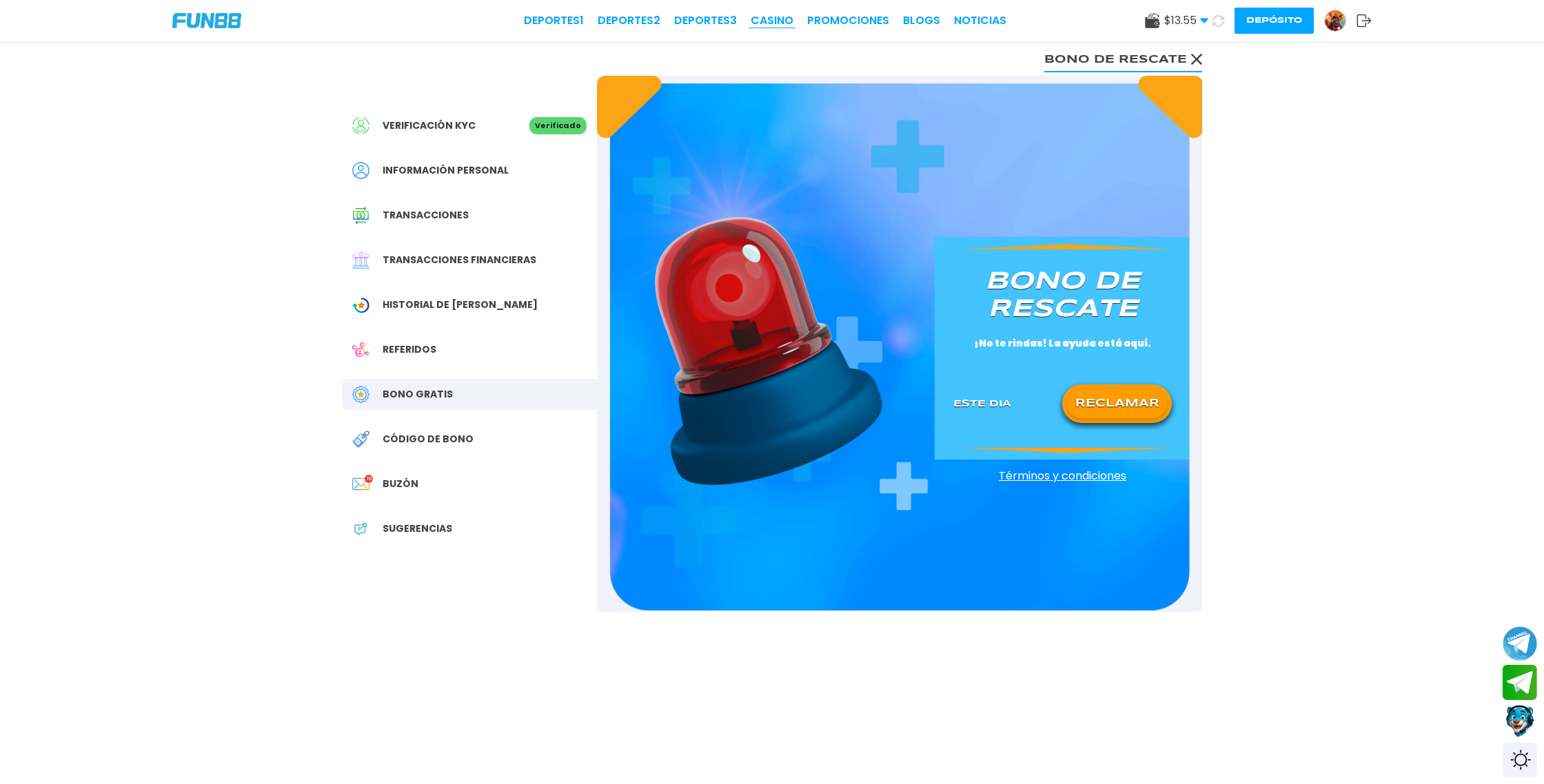
click at [783, 21] on link "CASINO" at bounding box center [772, 21] width 43 height 16
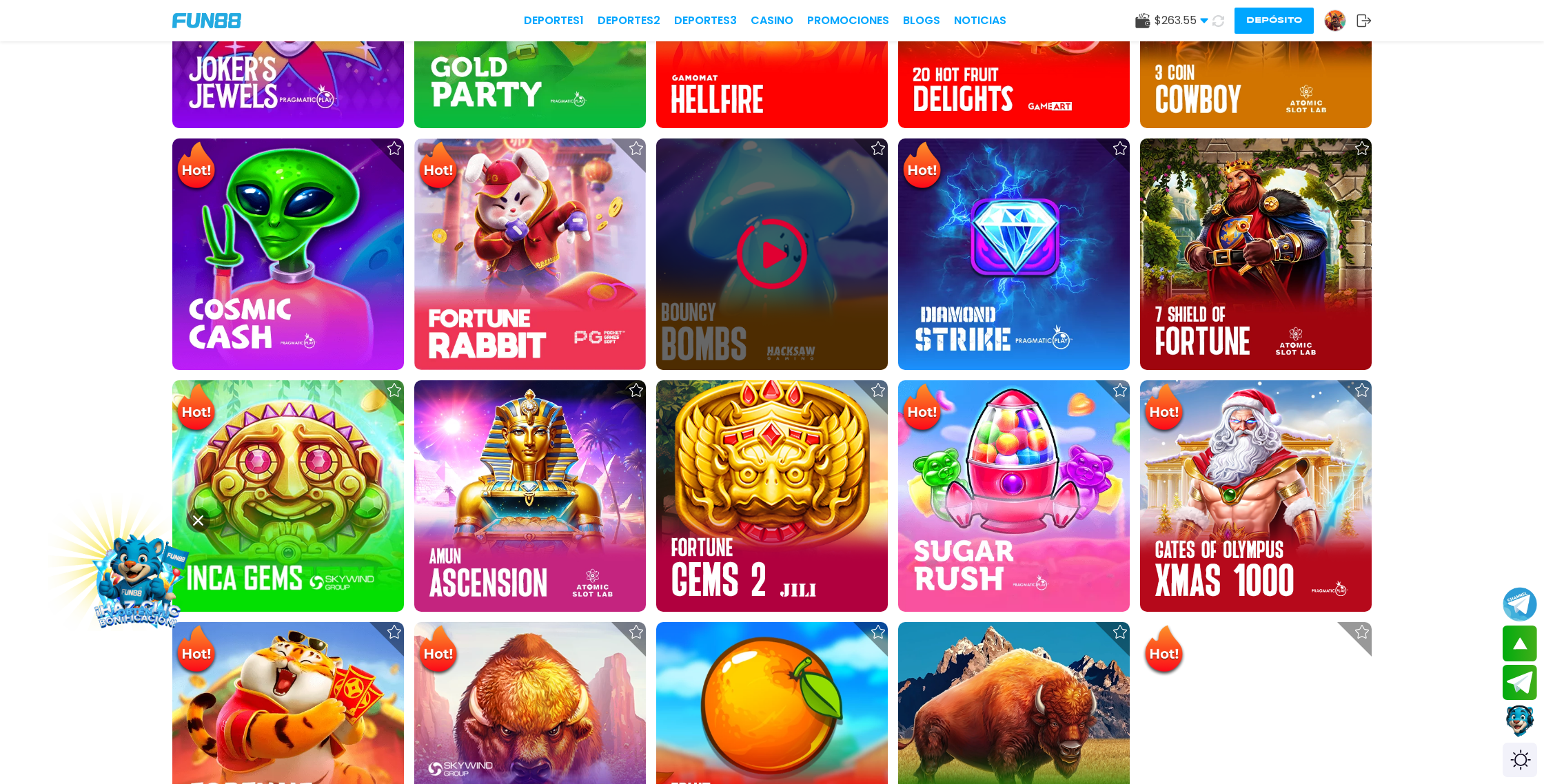
scroll to position [660, 0]
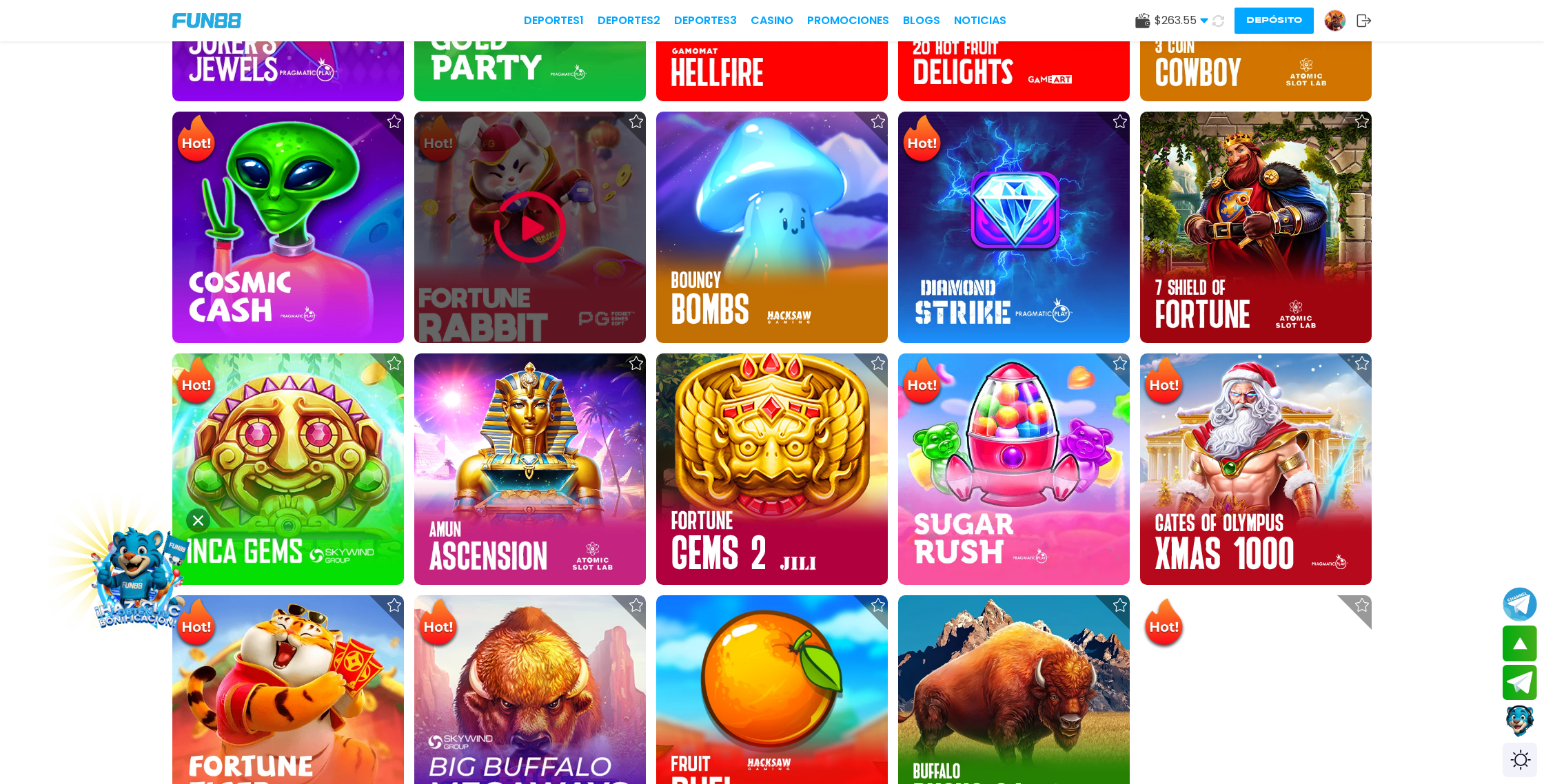
click at [550, 210] on img at bounding box center [530, 227] width 83 height 83
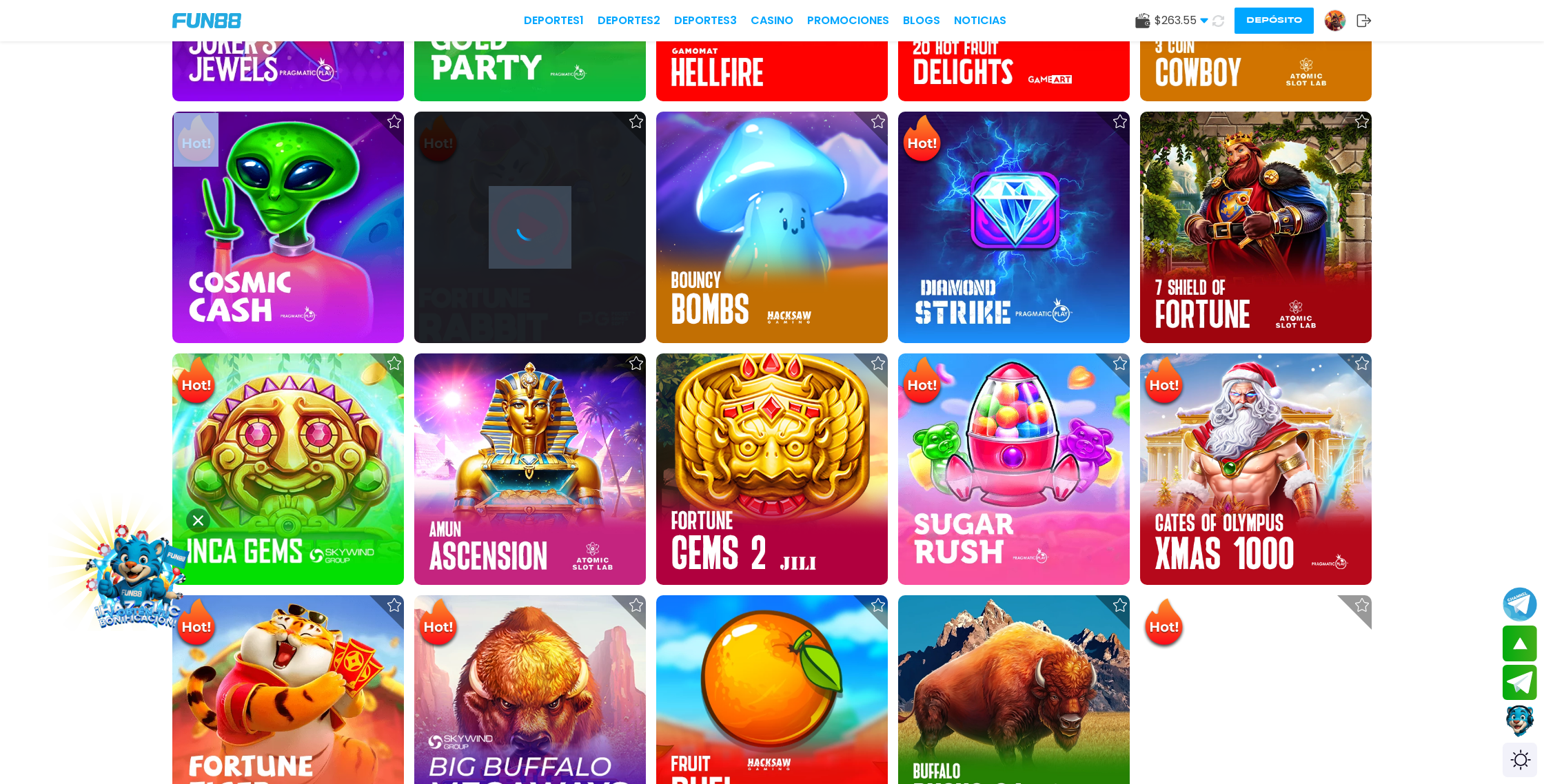
click at [550, 210] on div at bounding box center [530, 227] width 232 height 232
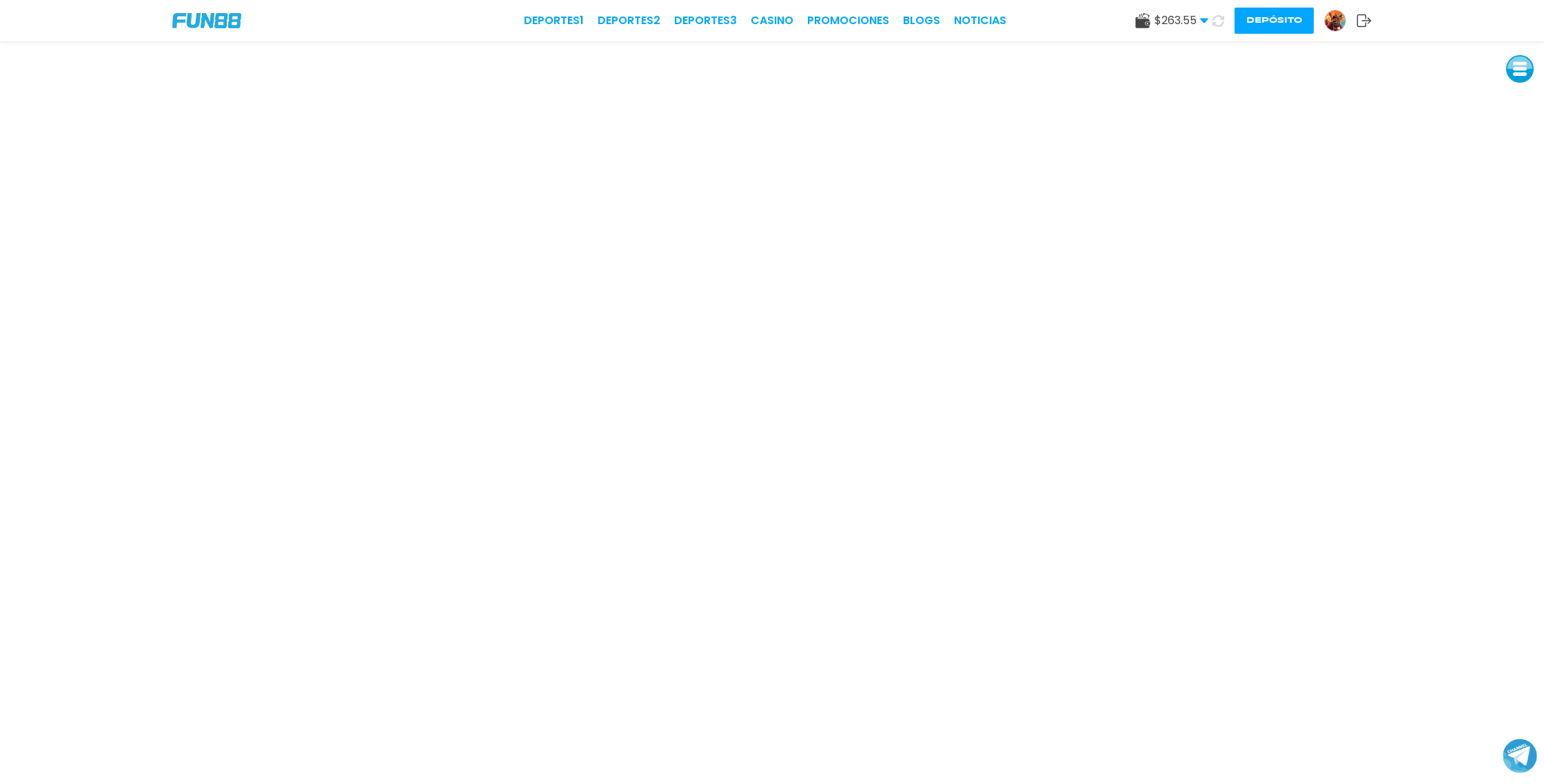
click at [1276, 19] on button "Depósito" at bounding box center [1274, 20] width 79 height 26
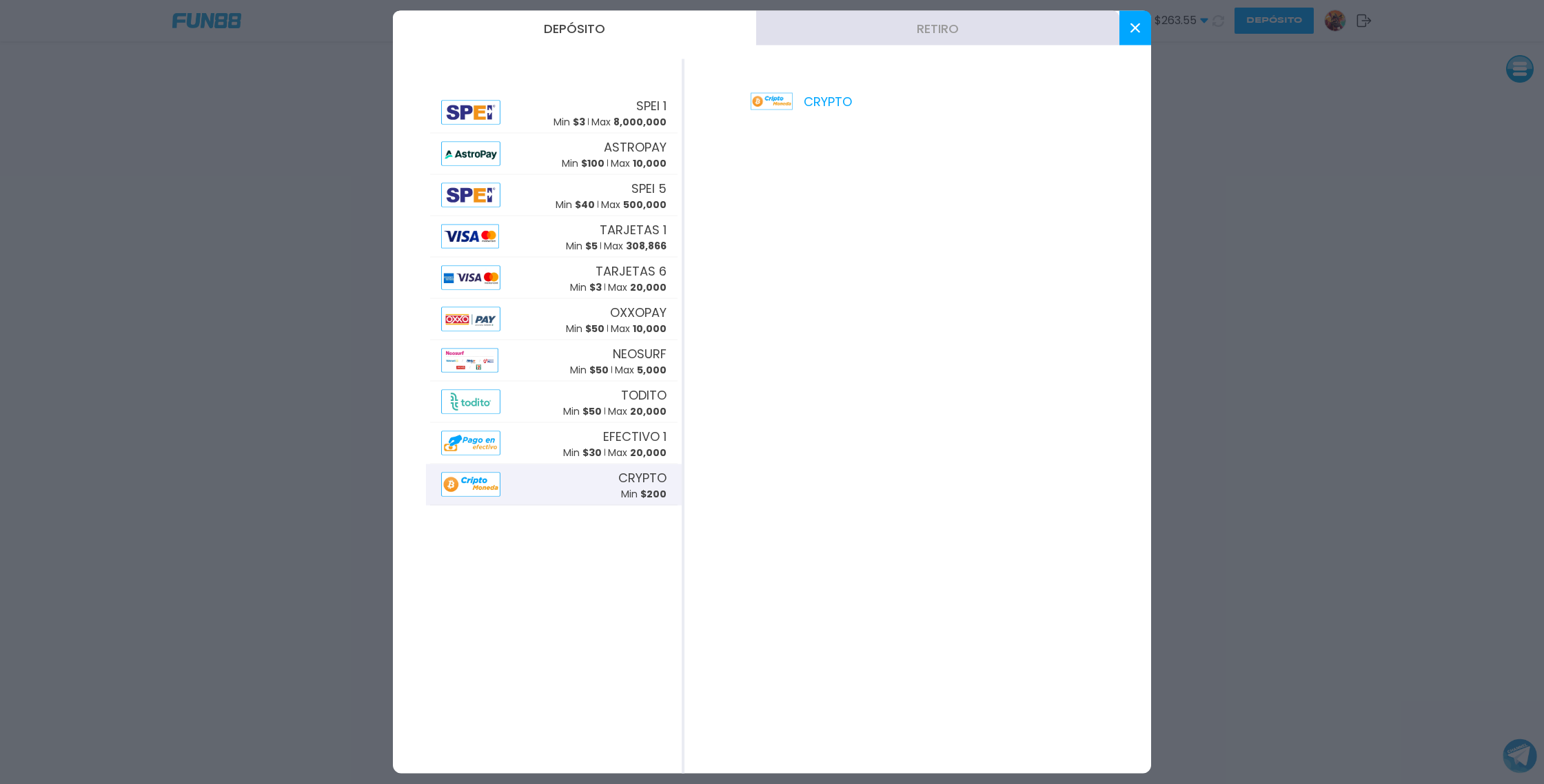
click at [1136, 33] on icon at bounding box center [1135, 28] width 10 height 10
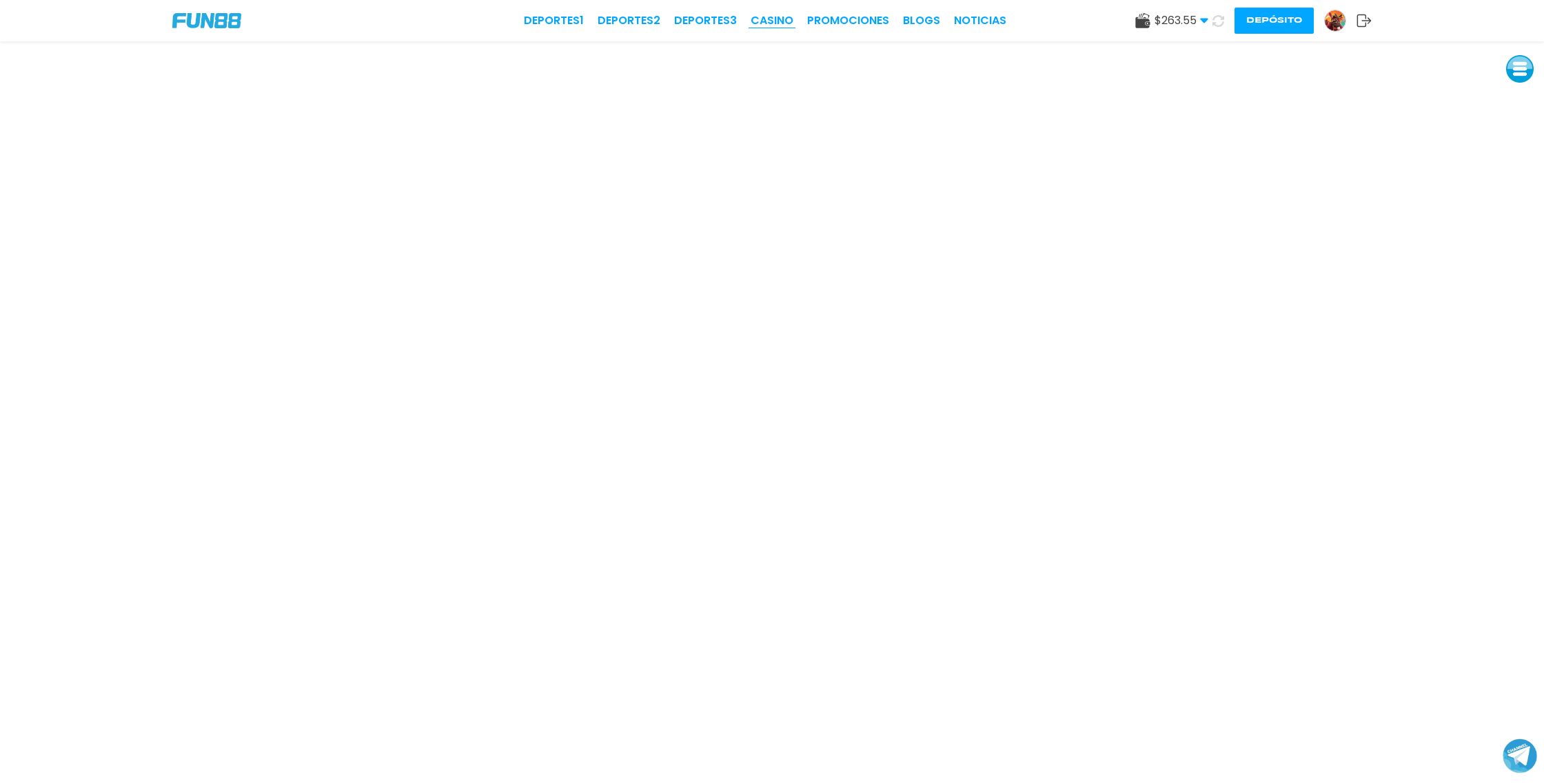
click at [784, 24] on link "CASINO" at bounding box center [772, 21] width 43 height 16
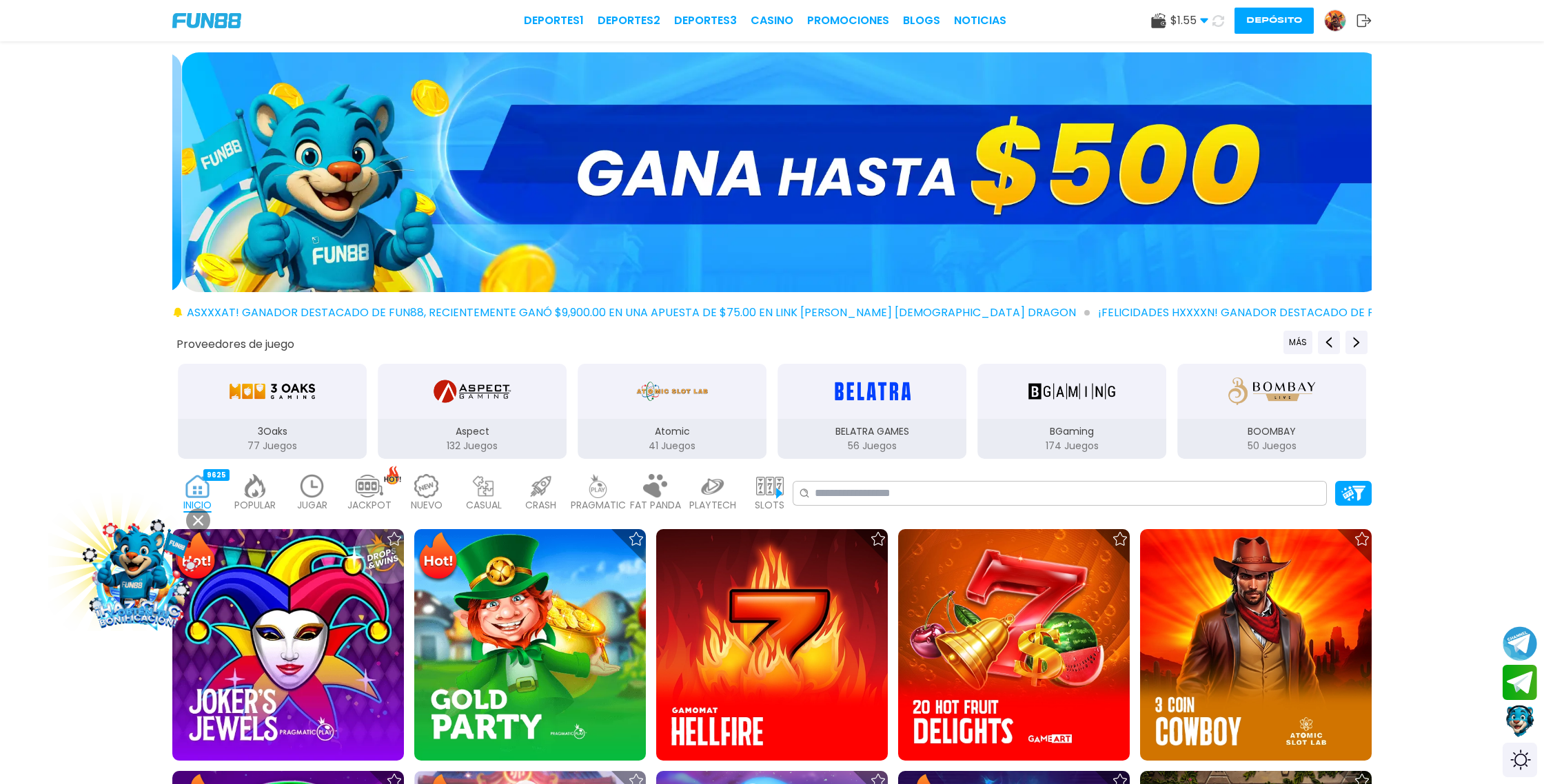
click at [1217, 24] on icon at bounding box center [1219, 21] width 12 height 12
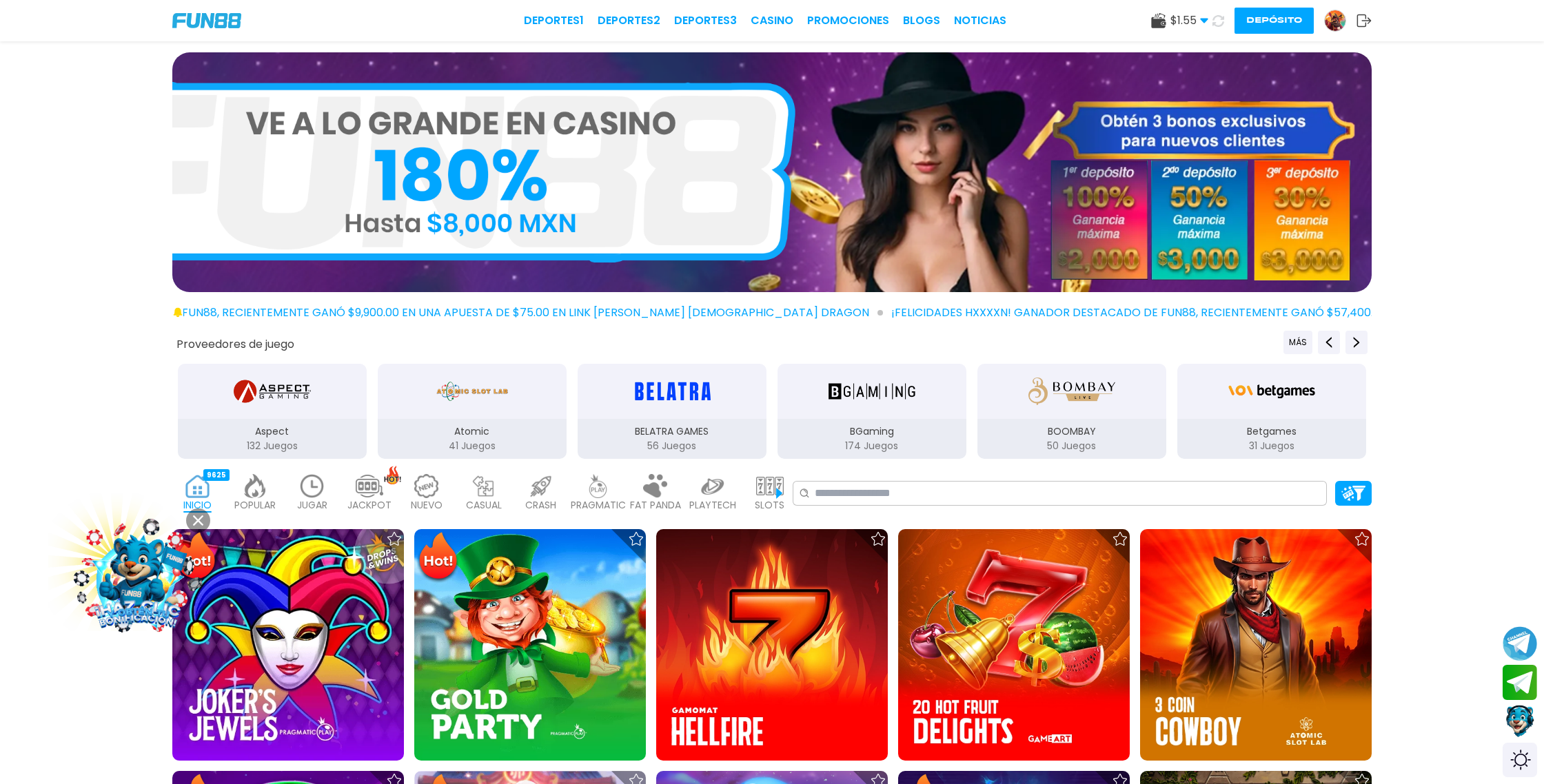
click at [1219, 24] on icon at bounding box center [1219, 21] width 12 height 12
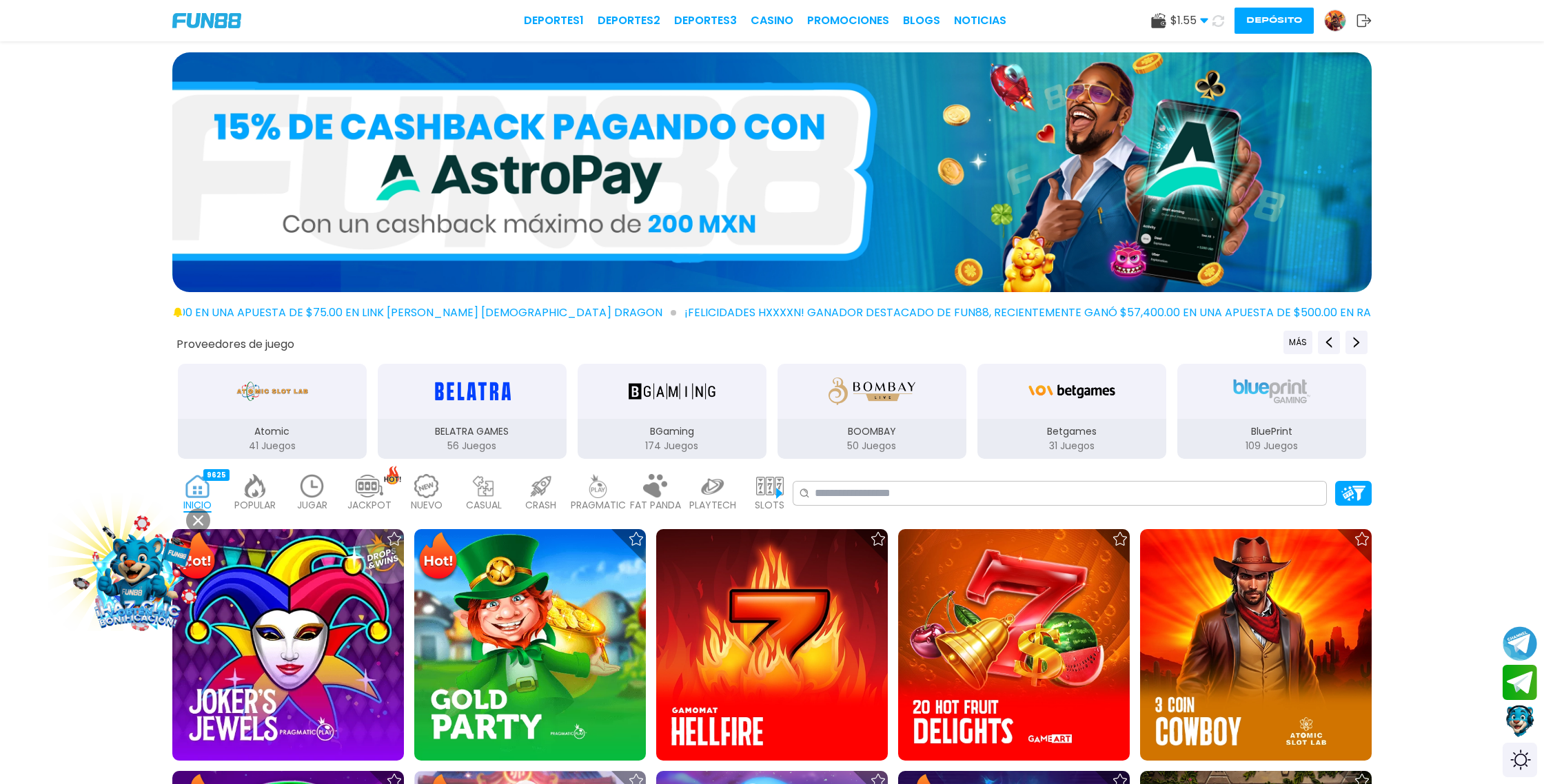
click at [1219, 24] on icon at bounding box center [1219, 21] width 12 height 12
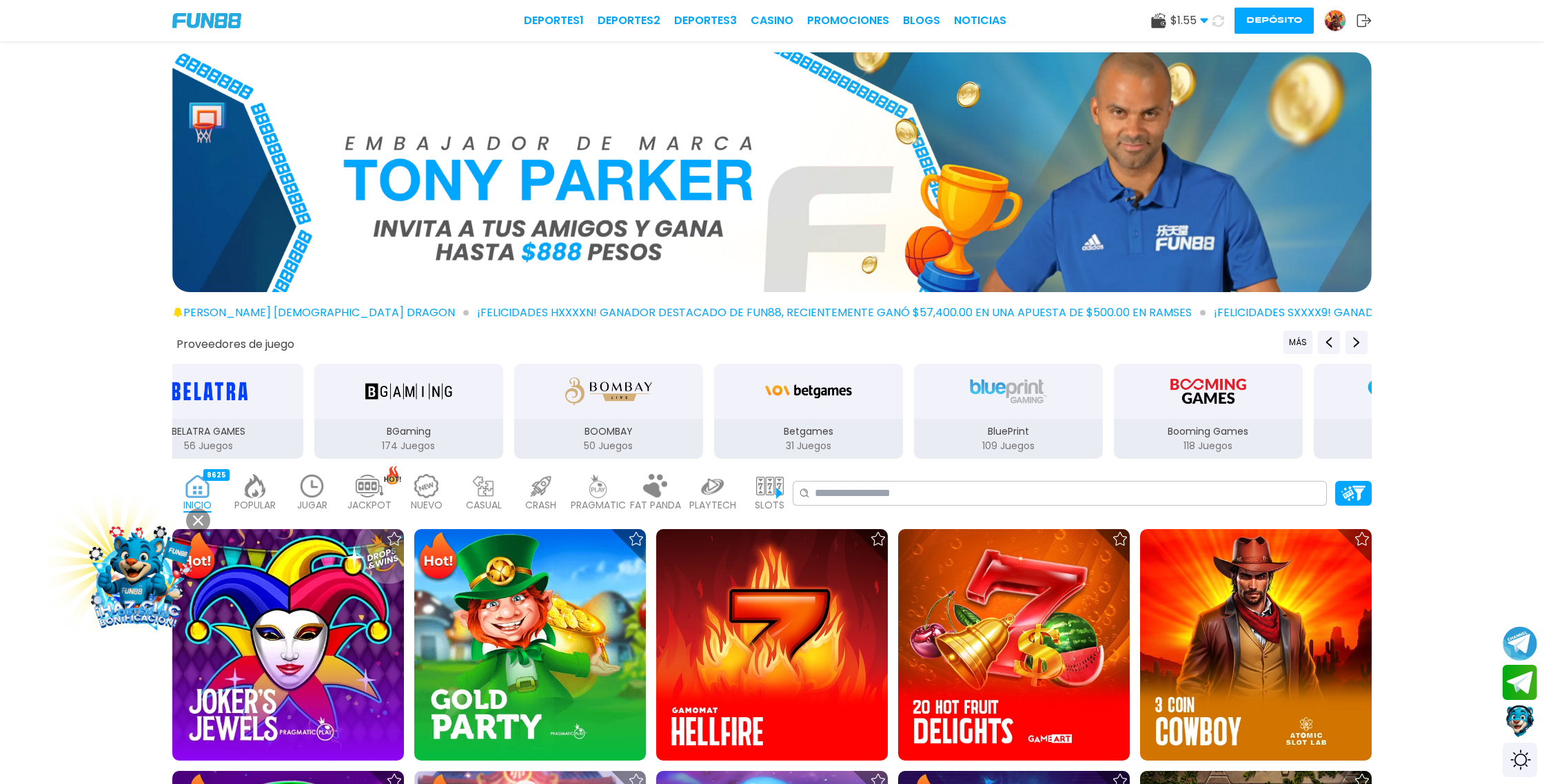
click at [1219, 24] on icon at bounding box center [1219, 21] width 12 height 12
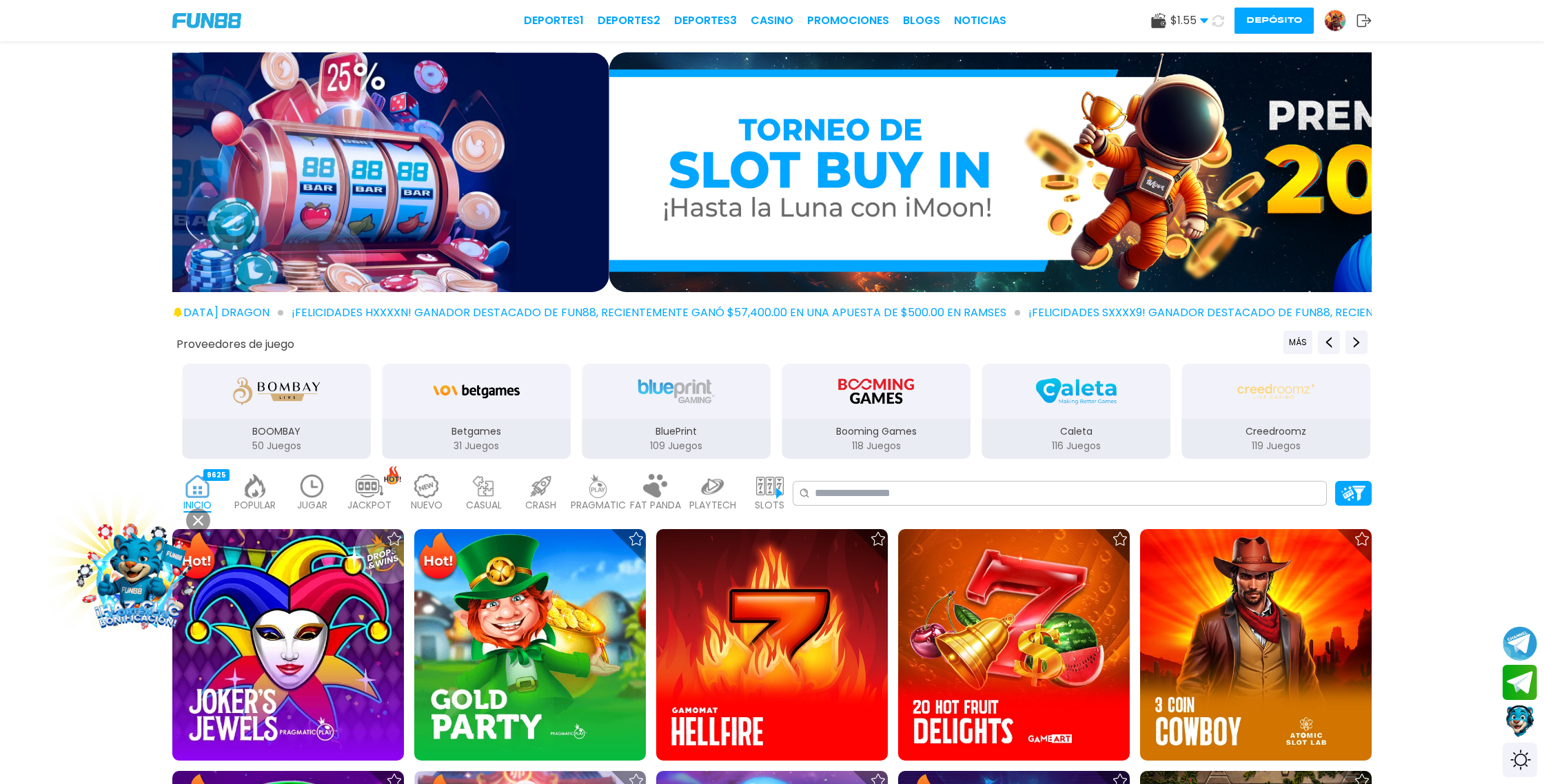
click at [1219, 24] on icon at bounding box center [1219, 21] width 16 height 16
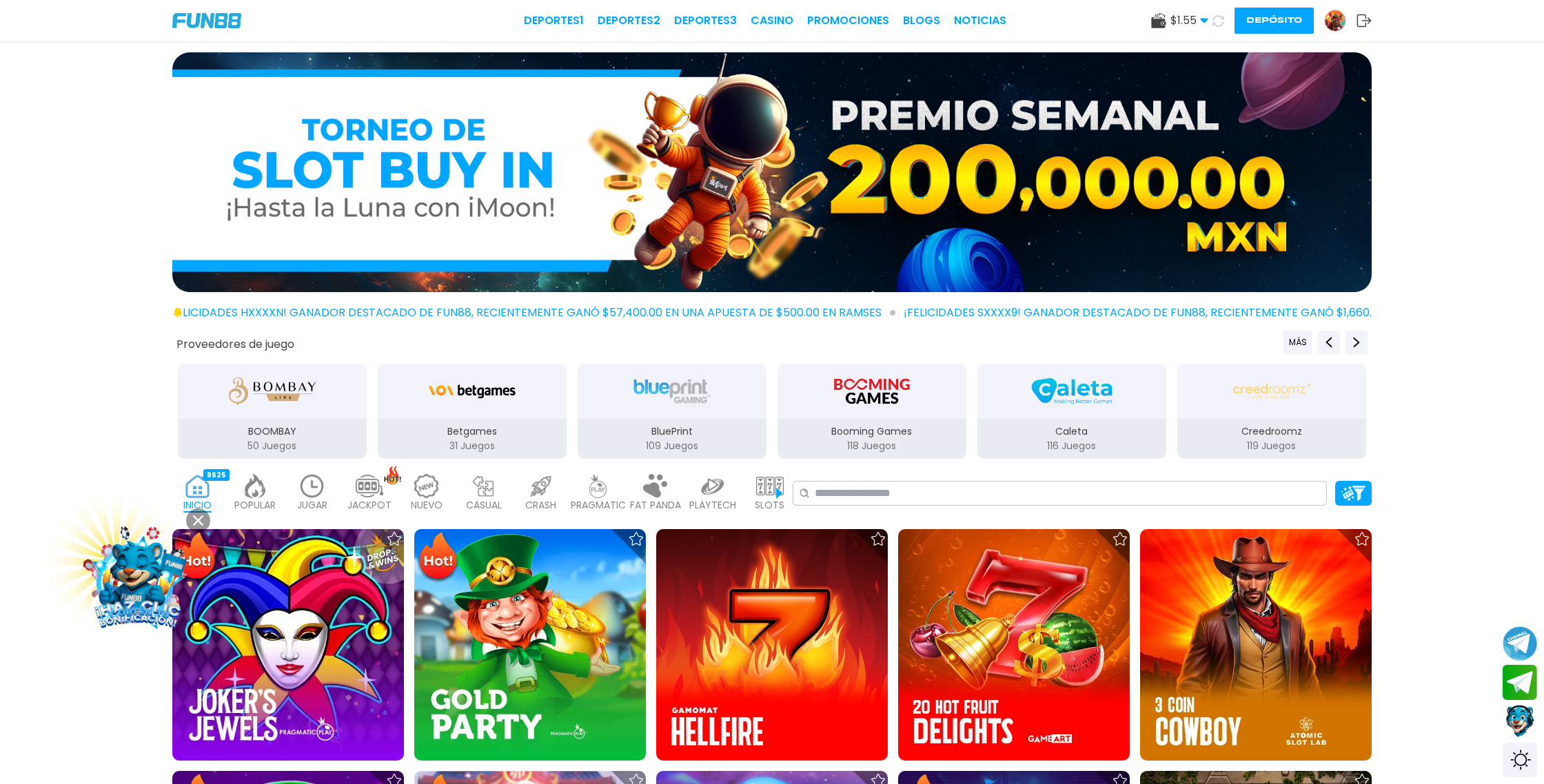
click at [1219, 24] on icon at bounding box center [1219, 21] width 16 height 16
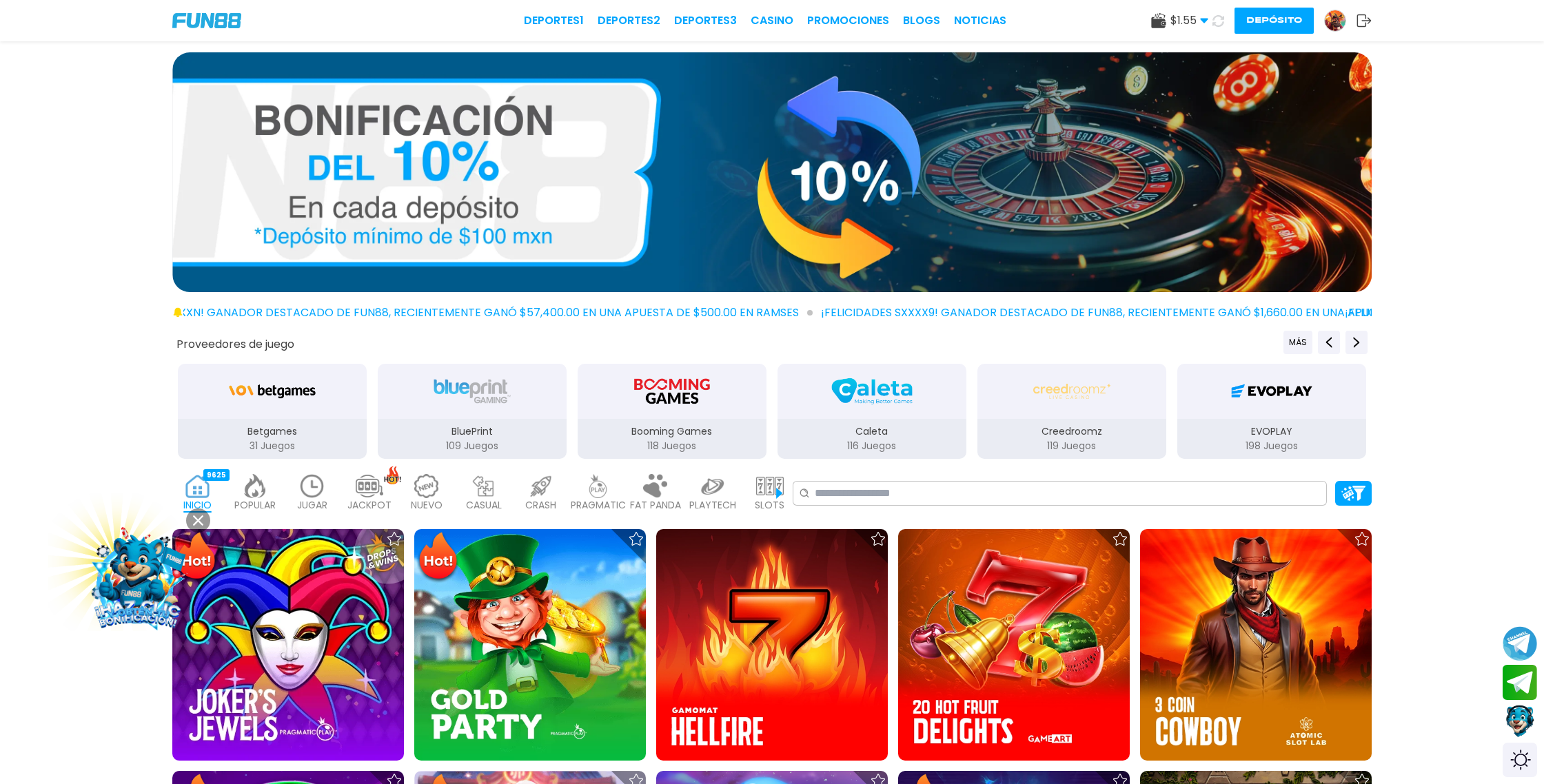
click at [1219, 24] on icon at bounding box center [1219, 21] width 15 height 15
click at [1219, 24] on icon at bounding box center [1218, 21] width 16 height 16
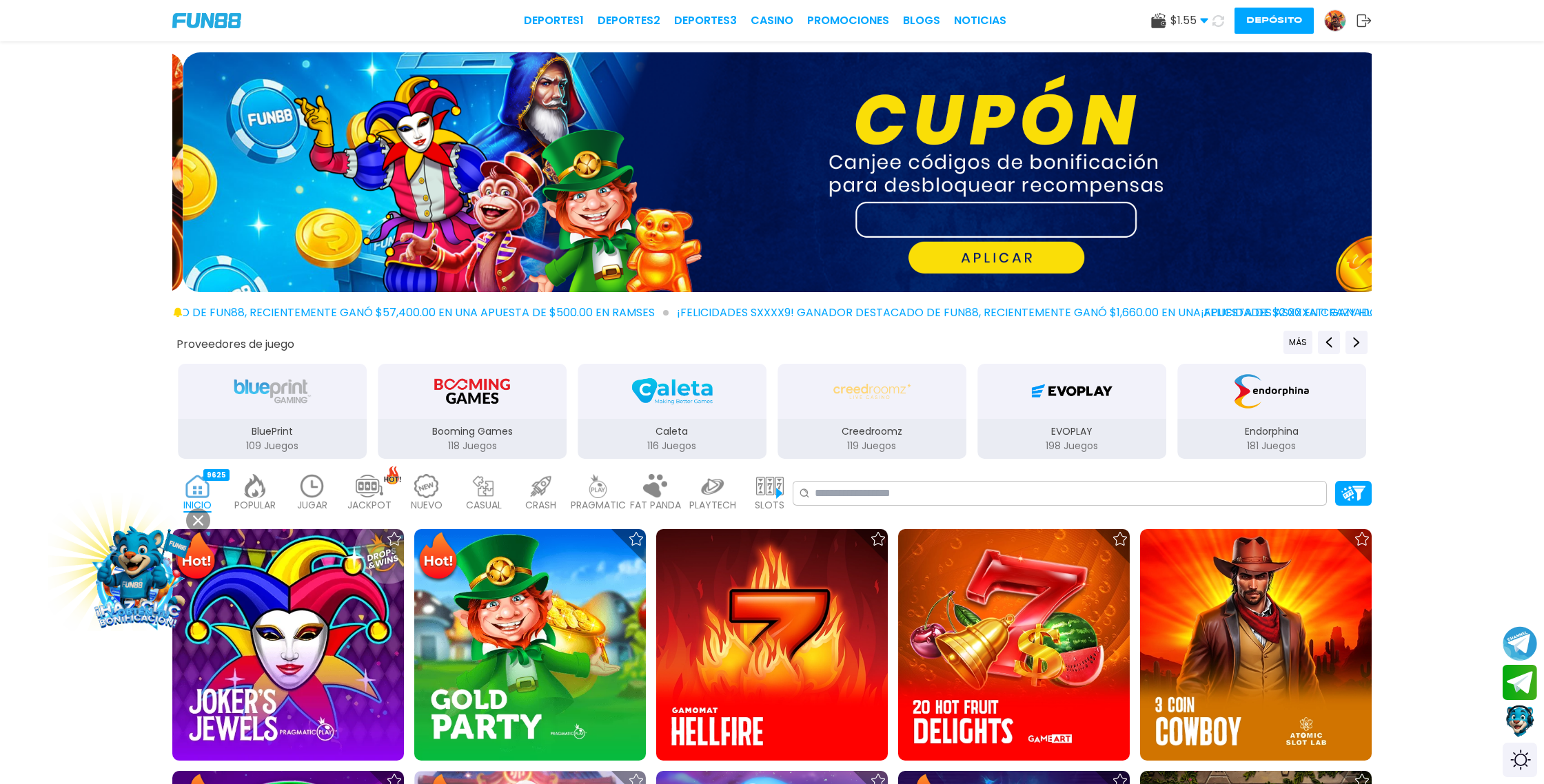
click at [1219, 24] on icon at bounding box center [1218, 21] width 15 height 15
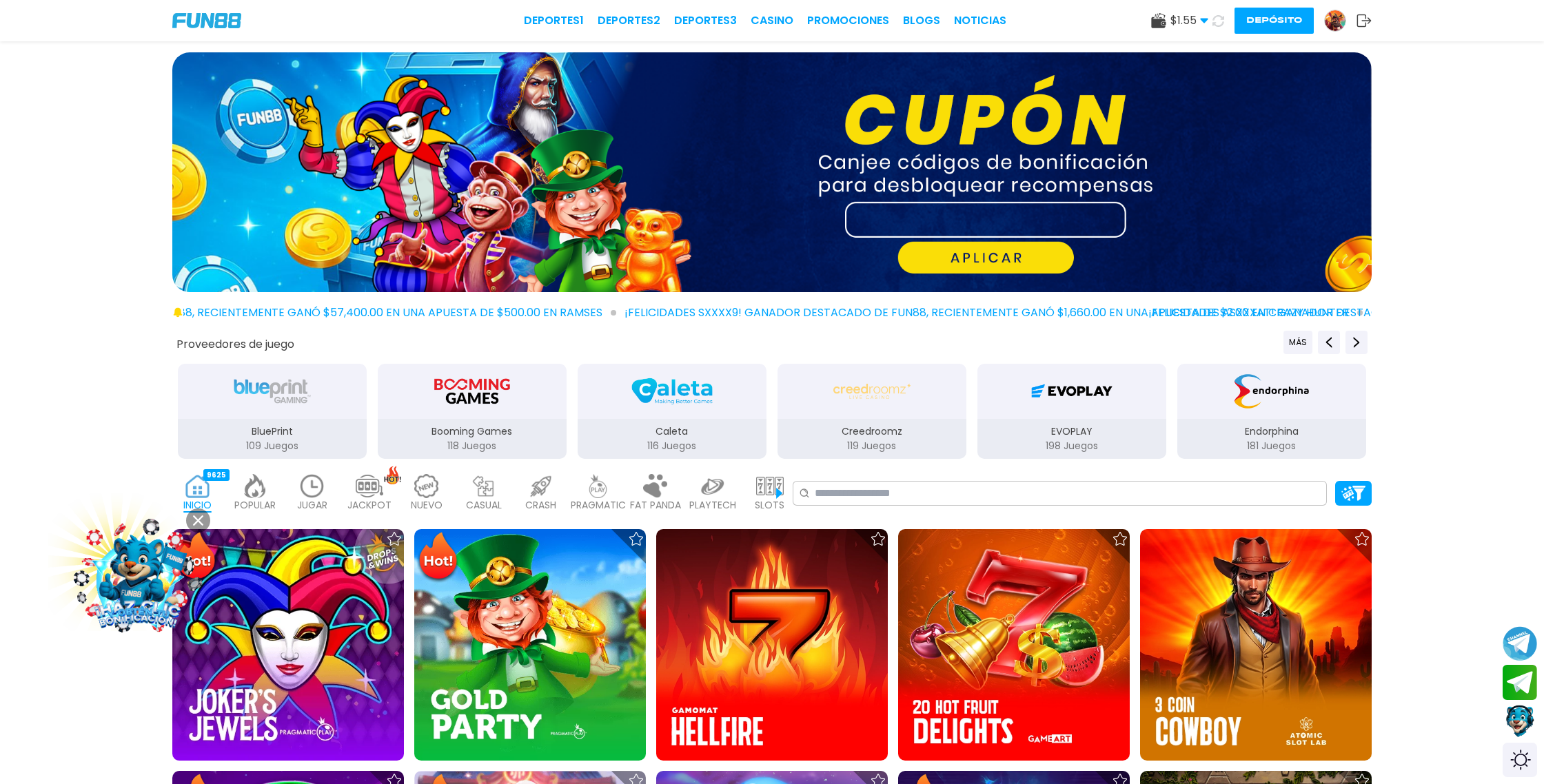
click at [1219, 24] on icon at bounding box center [1218, 21] width 16 height 16
click at [1219, 24] on icon at bounding box center [1219, 21] width 15 height 15
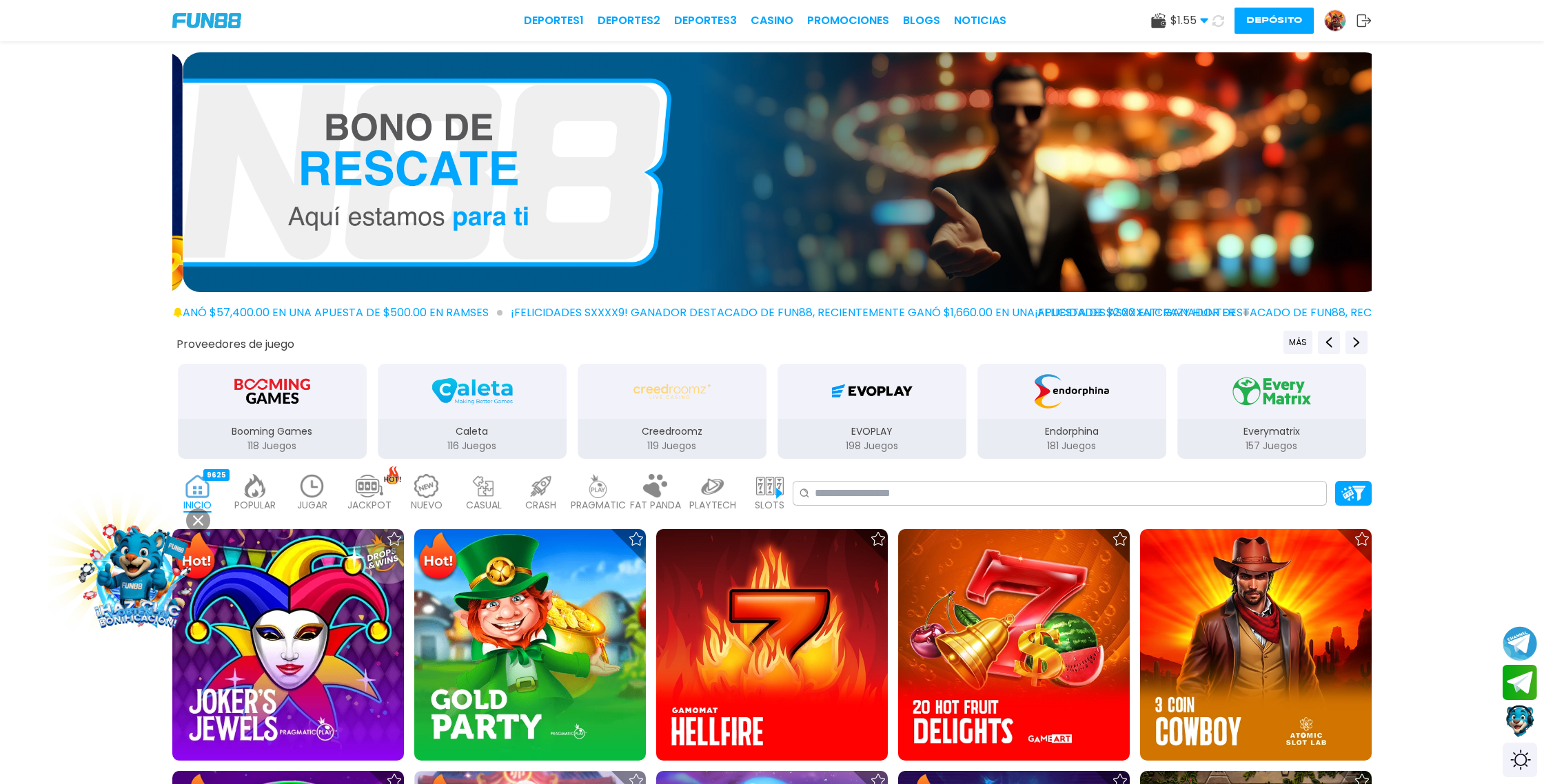
click at [1219, 24] on icon at bounding box center [1218, 21] width 16 height 16
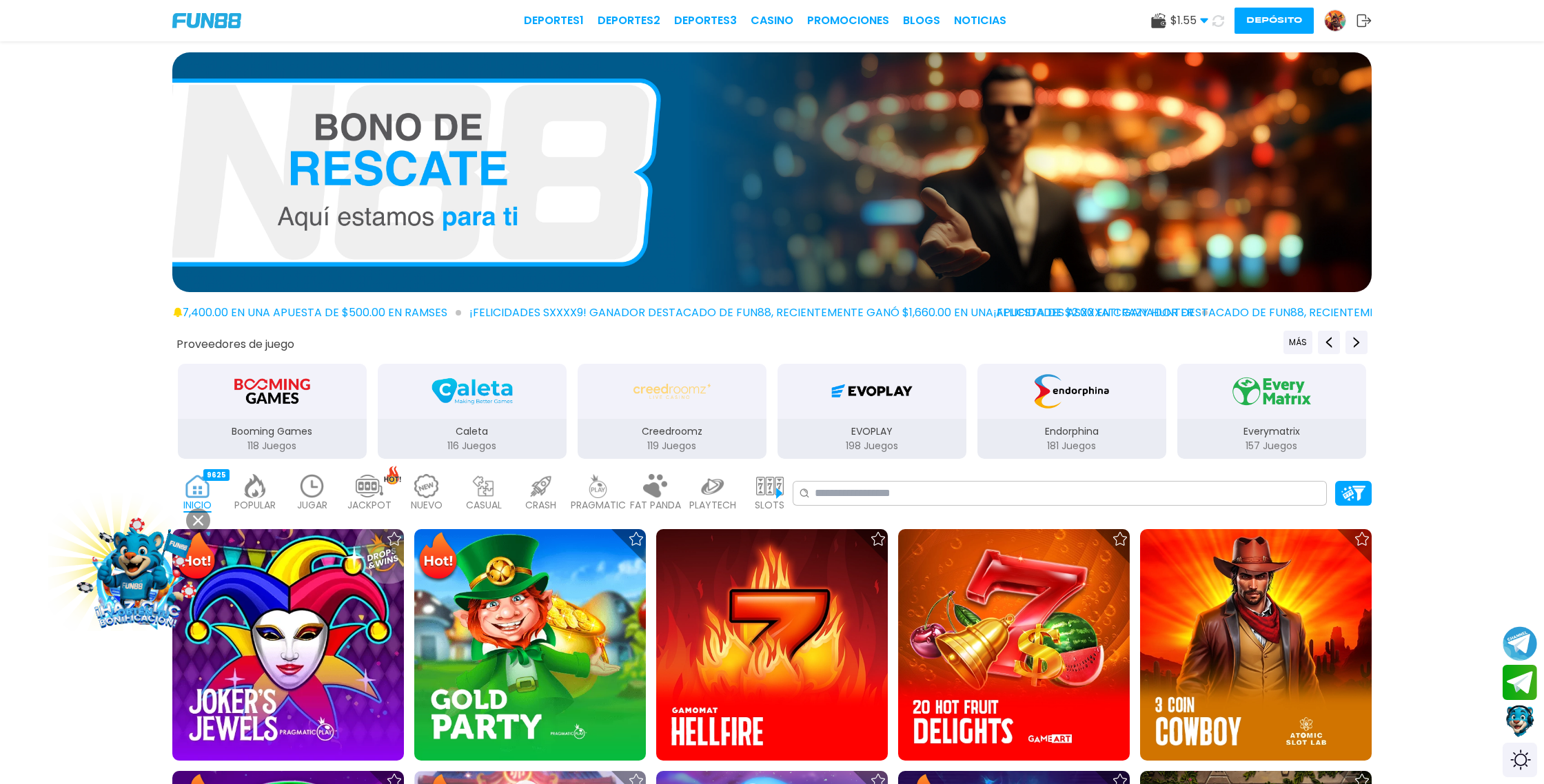
click at [1219, 24] on icon at bounding box center [1218, 20] width 16 height 16
click at [1219, 24] on icon at bounding box center [1219, 21] width 15 height 15
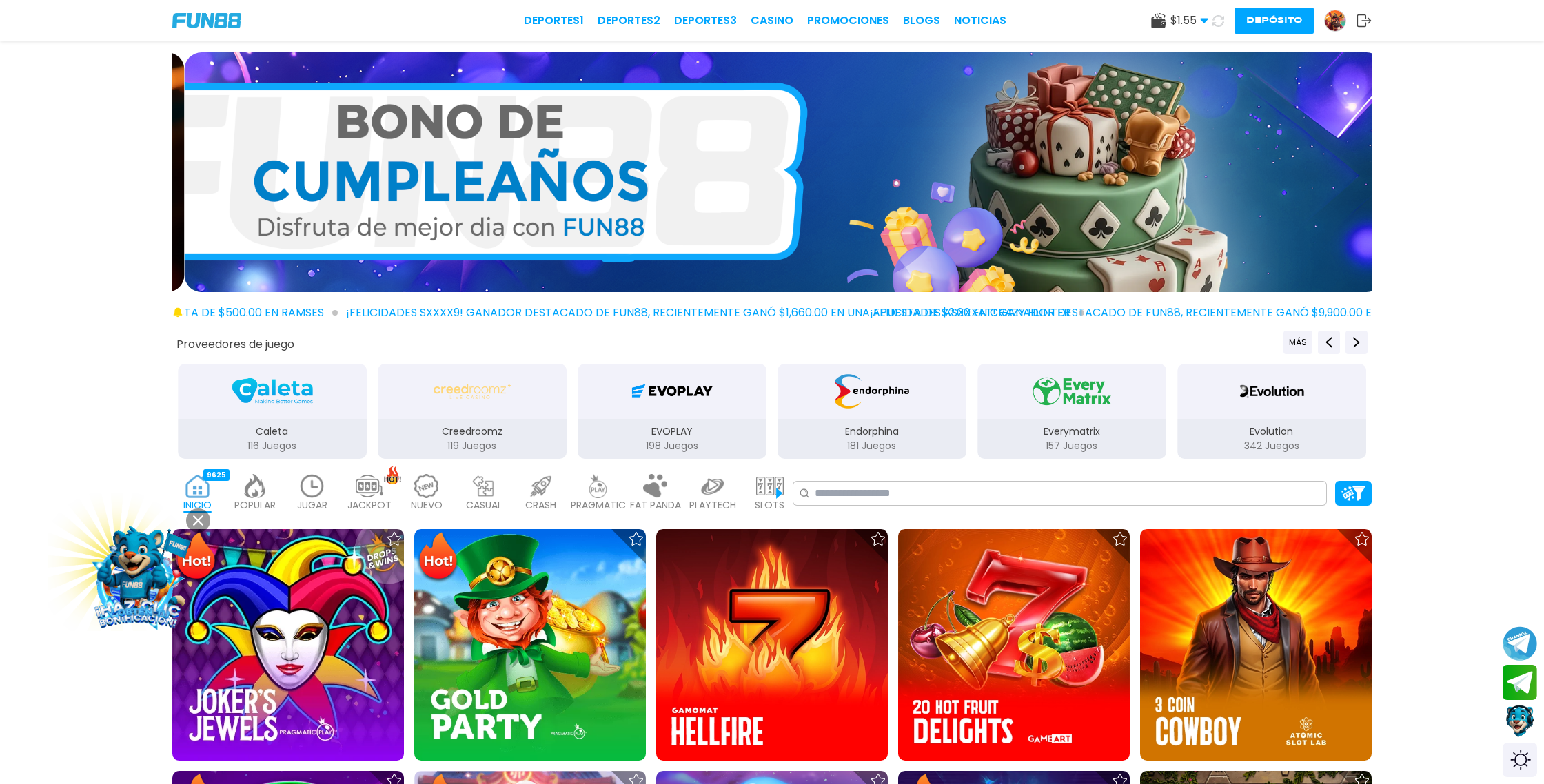
click at [1219, 24] on icon at bounding box center [1219, 21] width 15 height 15
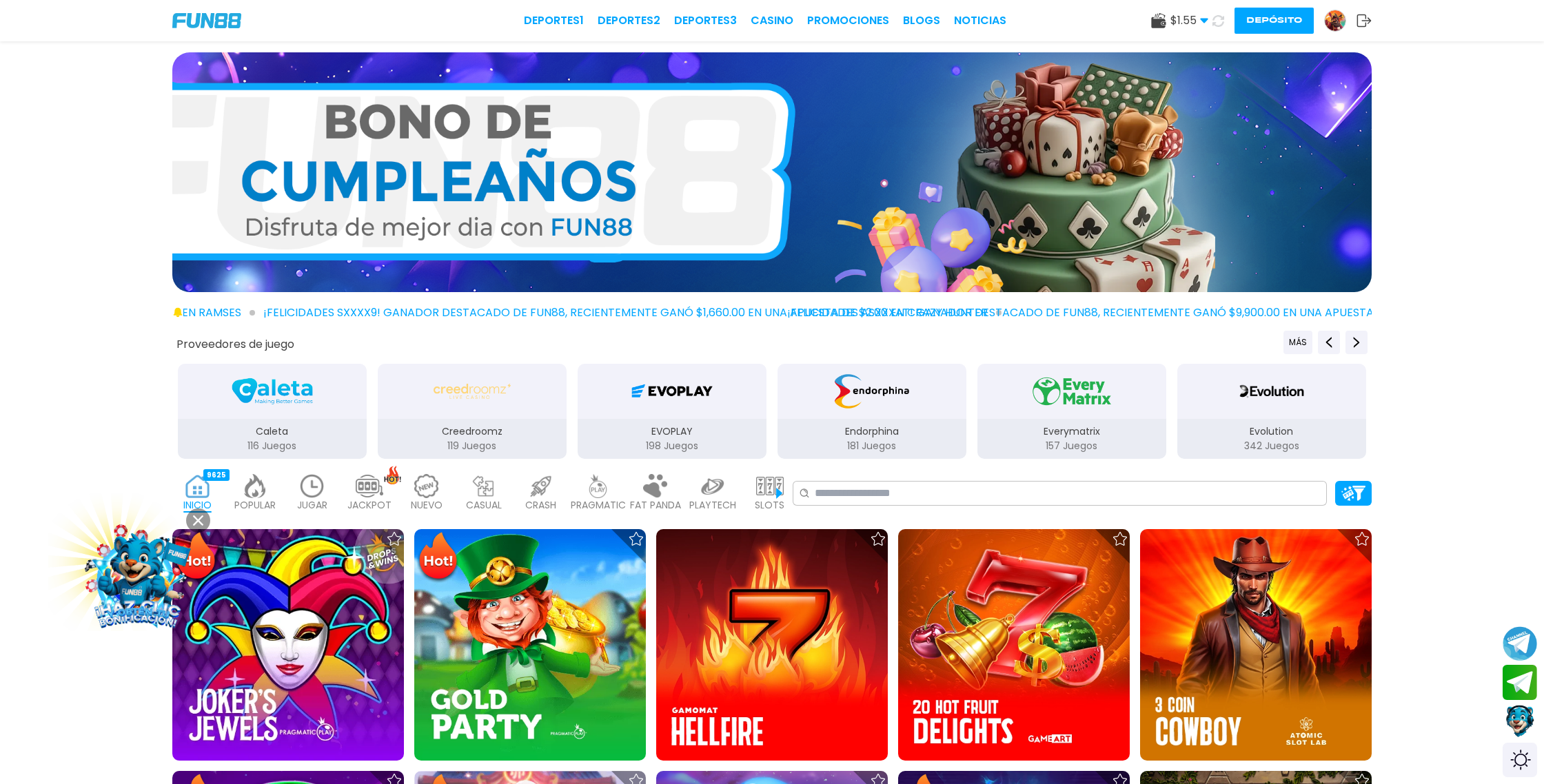
click at [1219, 24] on icon at bounding box center [1219, 21] width 15 height 15
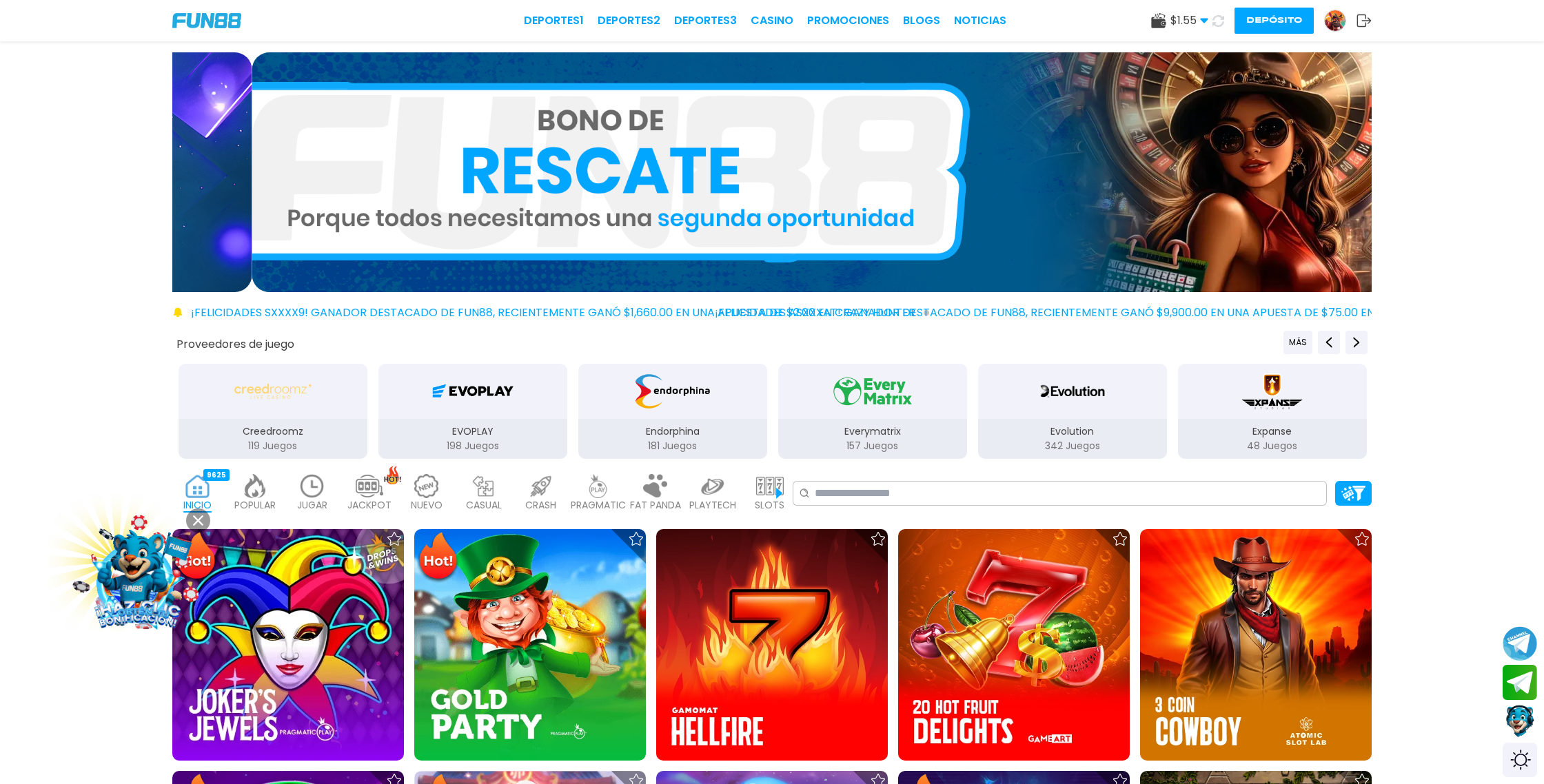
click at [1219, 24] on icon at bounding box center [1218, 20] width 16 height 16
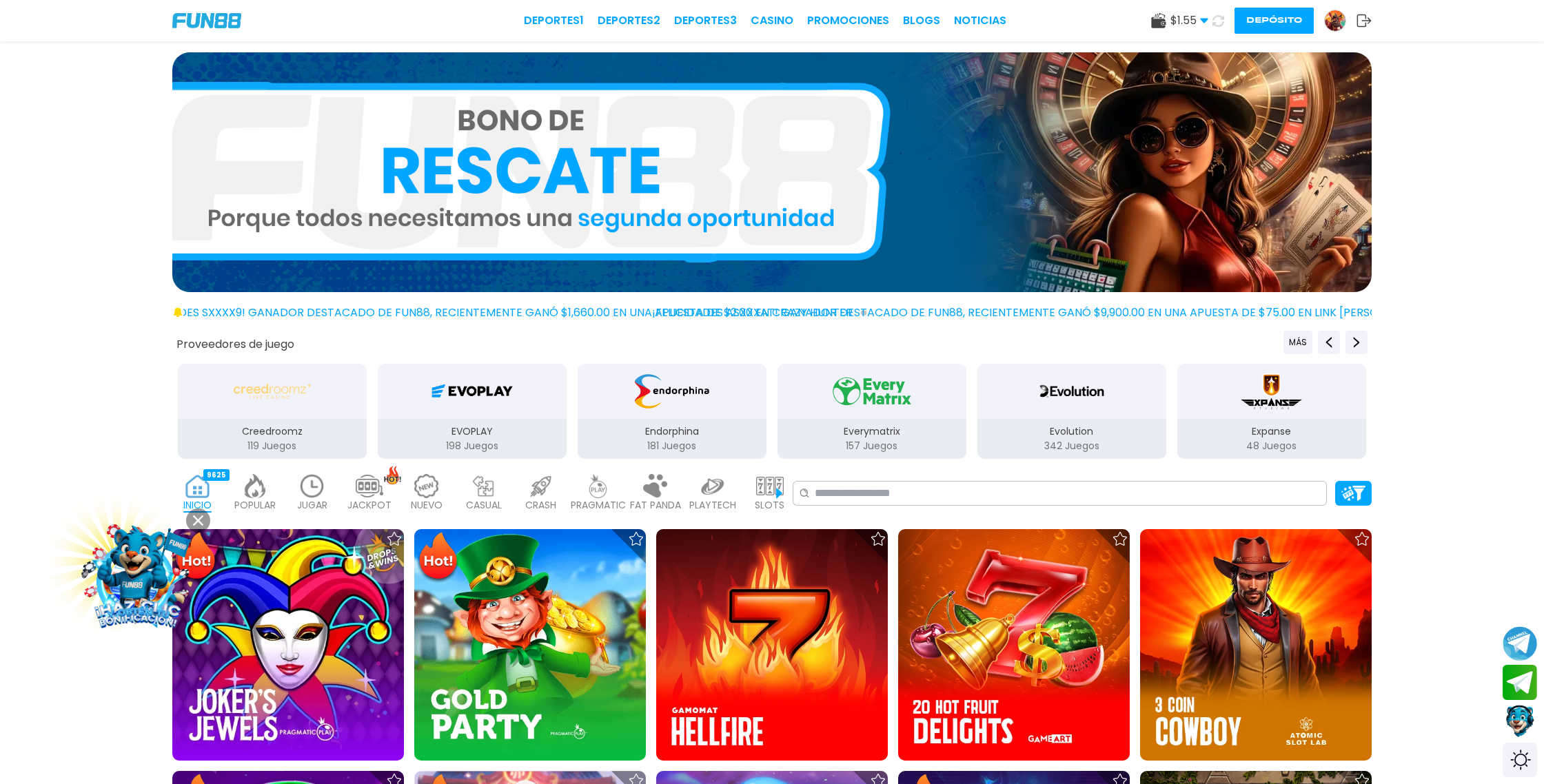
click at [1217, 25] on use at bounding box center [1219, 21] width 15 height 15
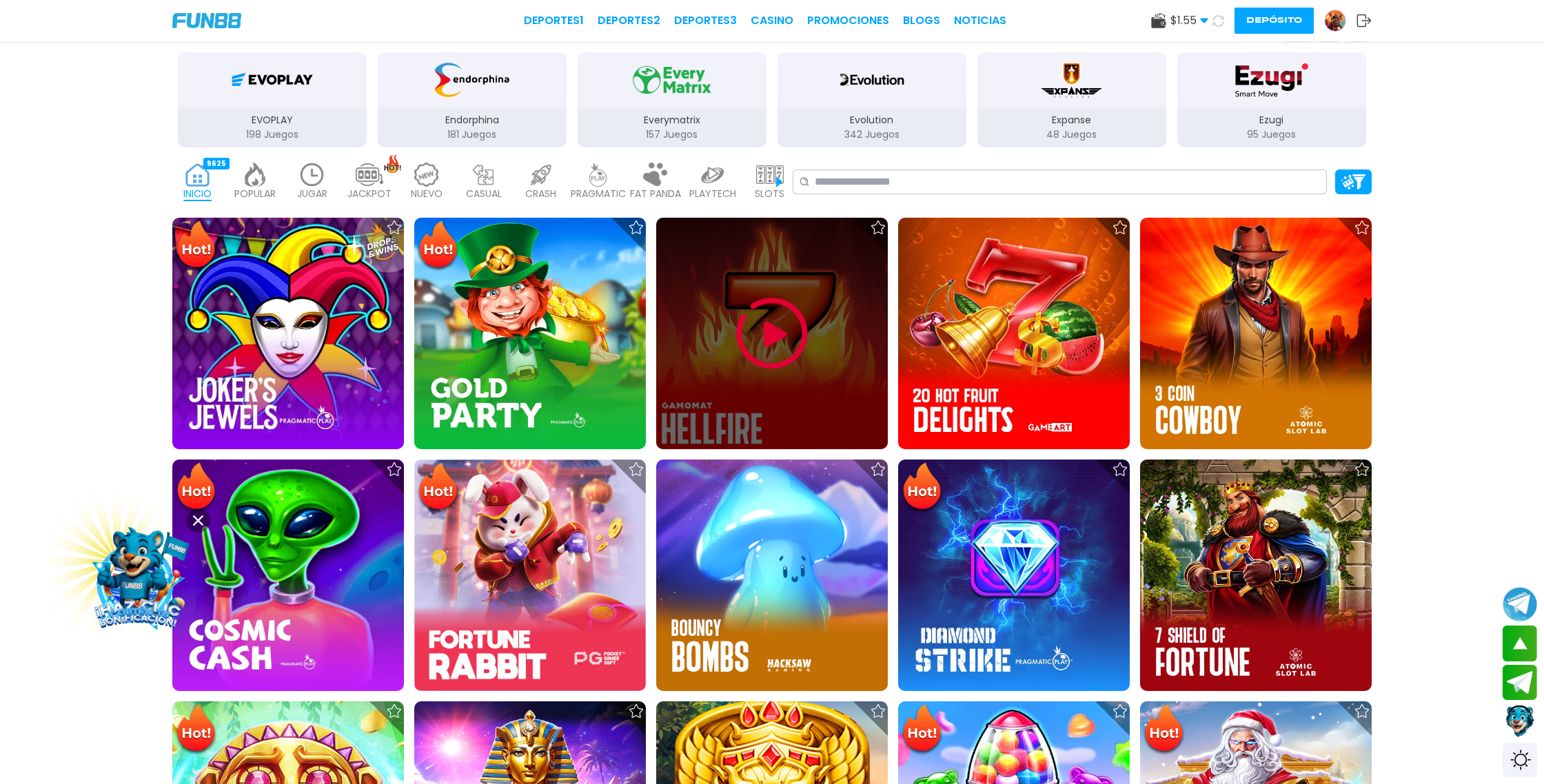
scroll to position [315, 0]
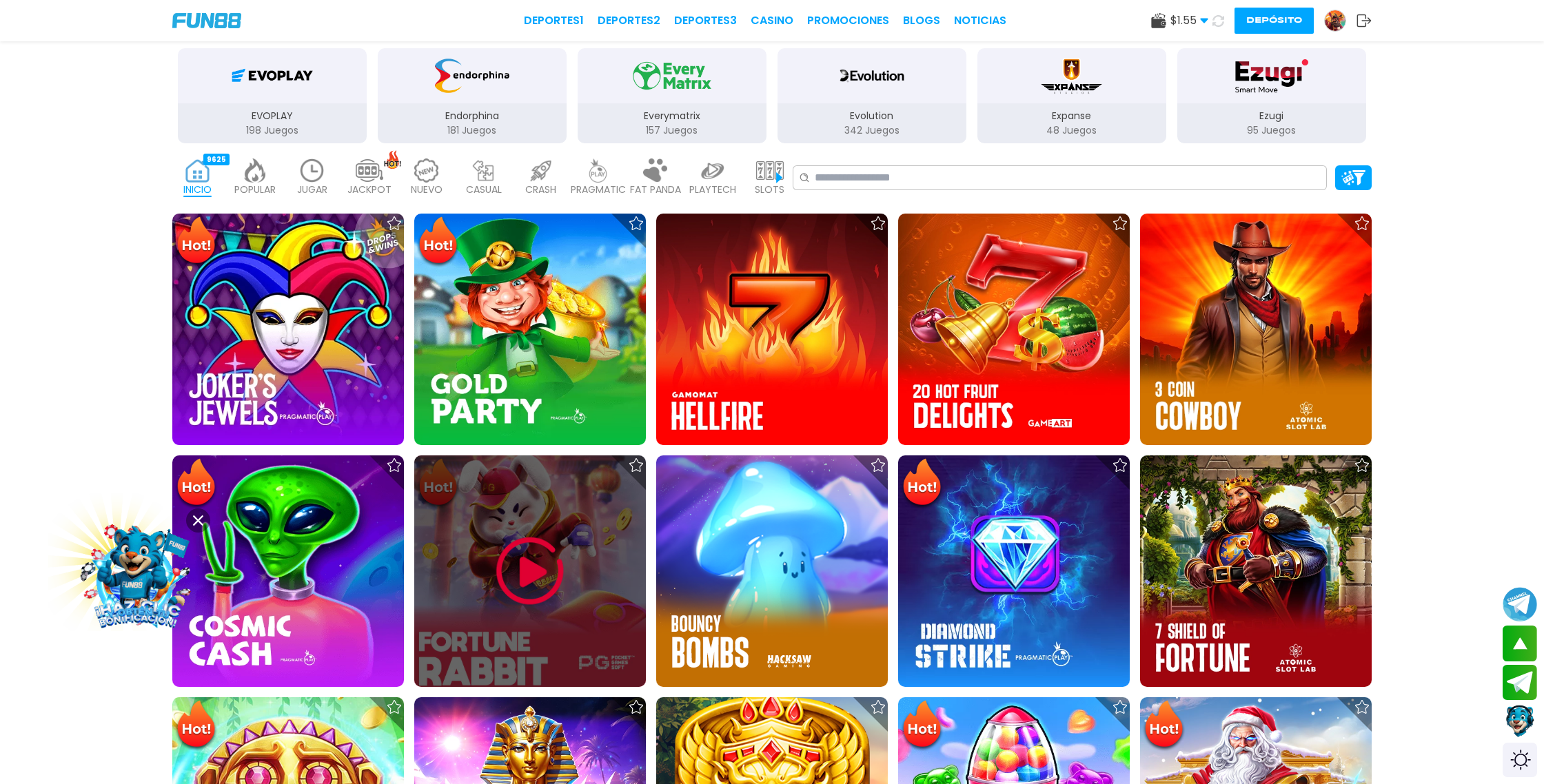
click at [536, 551] on img at bounding box center [530, 572] width 83 height 83
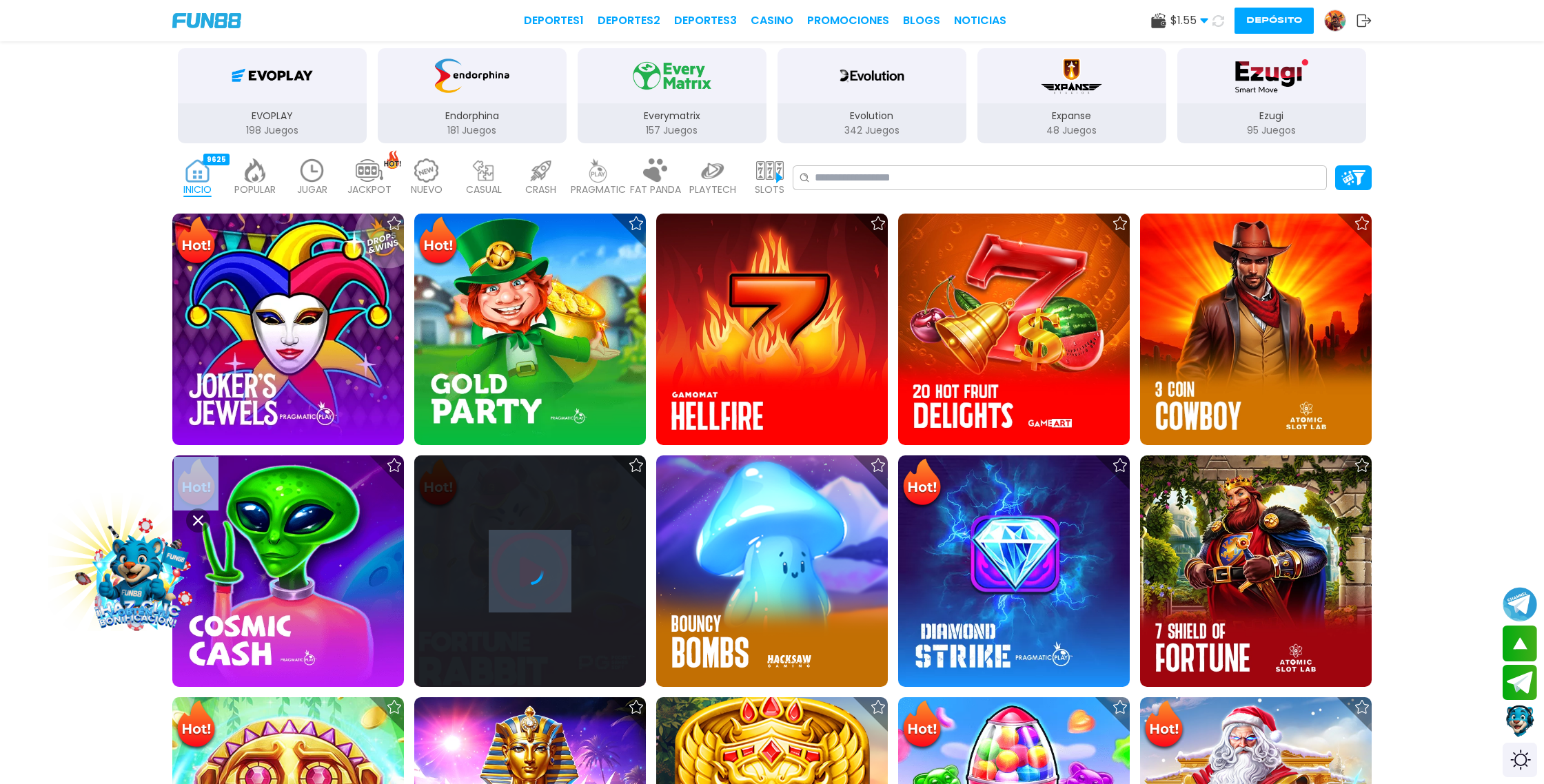
click at [536, 551] on div at bounding box center [530, 571] width 232 height 232
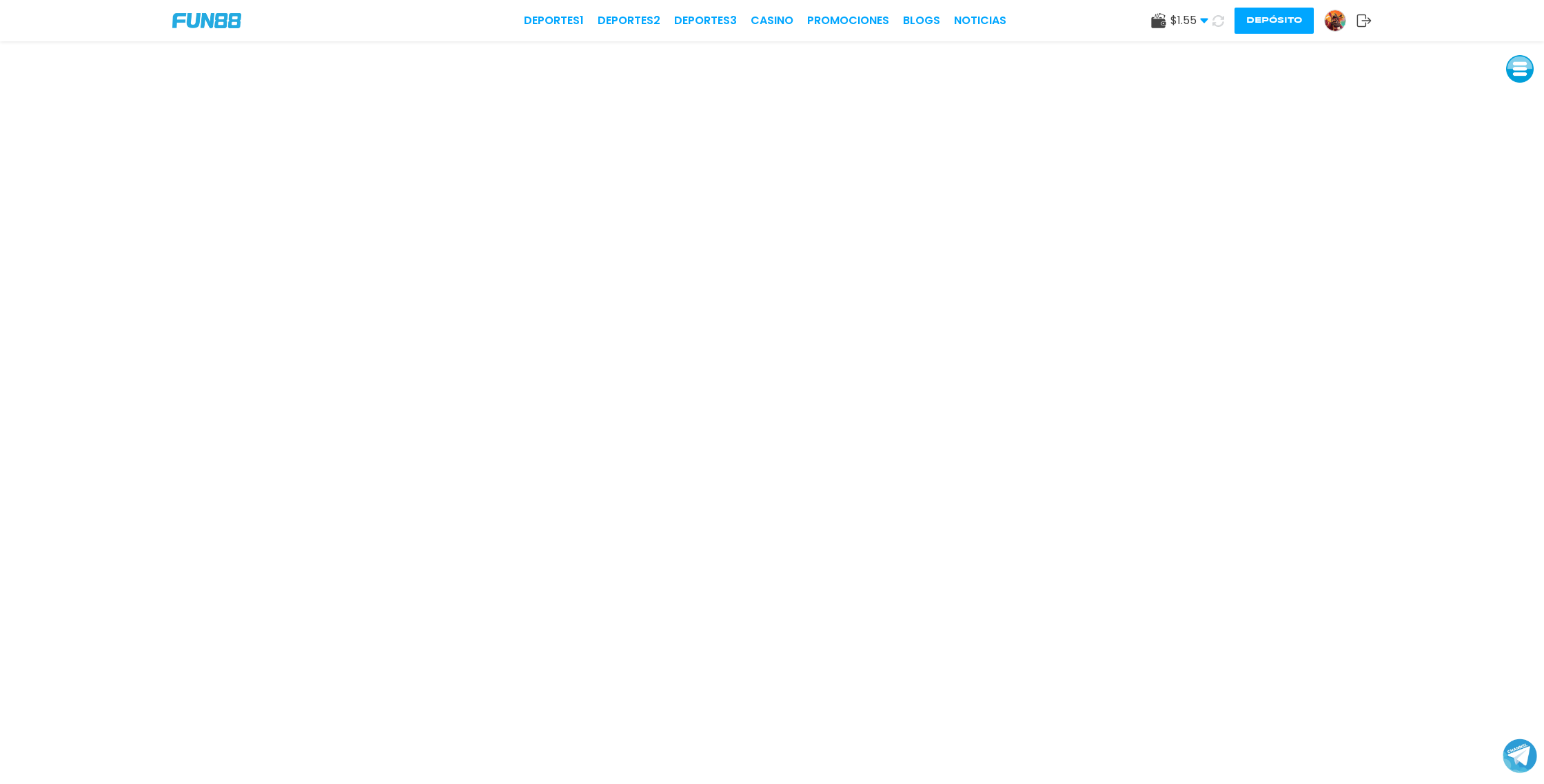
click at [1215, 24] on use at bounding box center [1219, 21] width 12 height 12
click at [771, 25] on link "CASINO" at bounding box center [772, 21] width 43 height 16
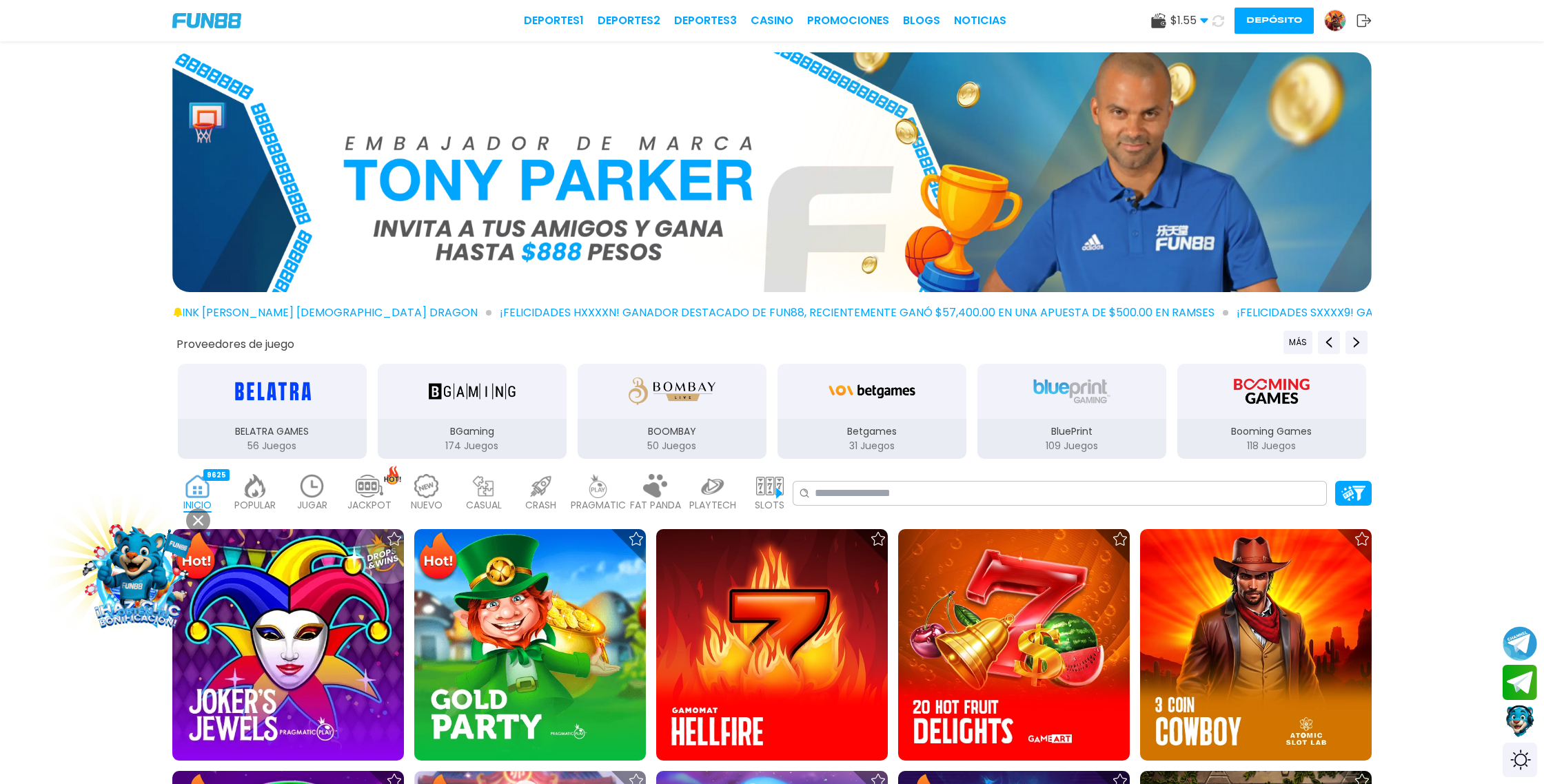
click at [1222, 19] on use at bounding box center [1219, 21] width 12 height 12
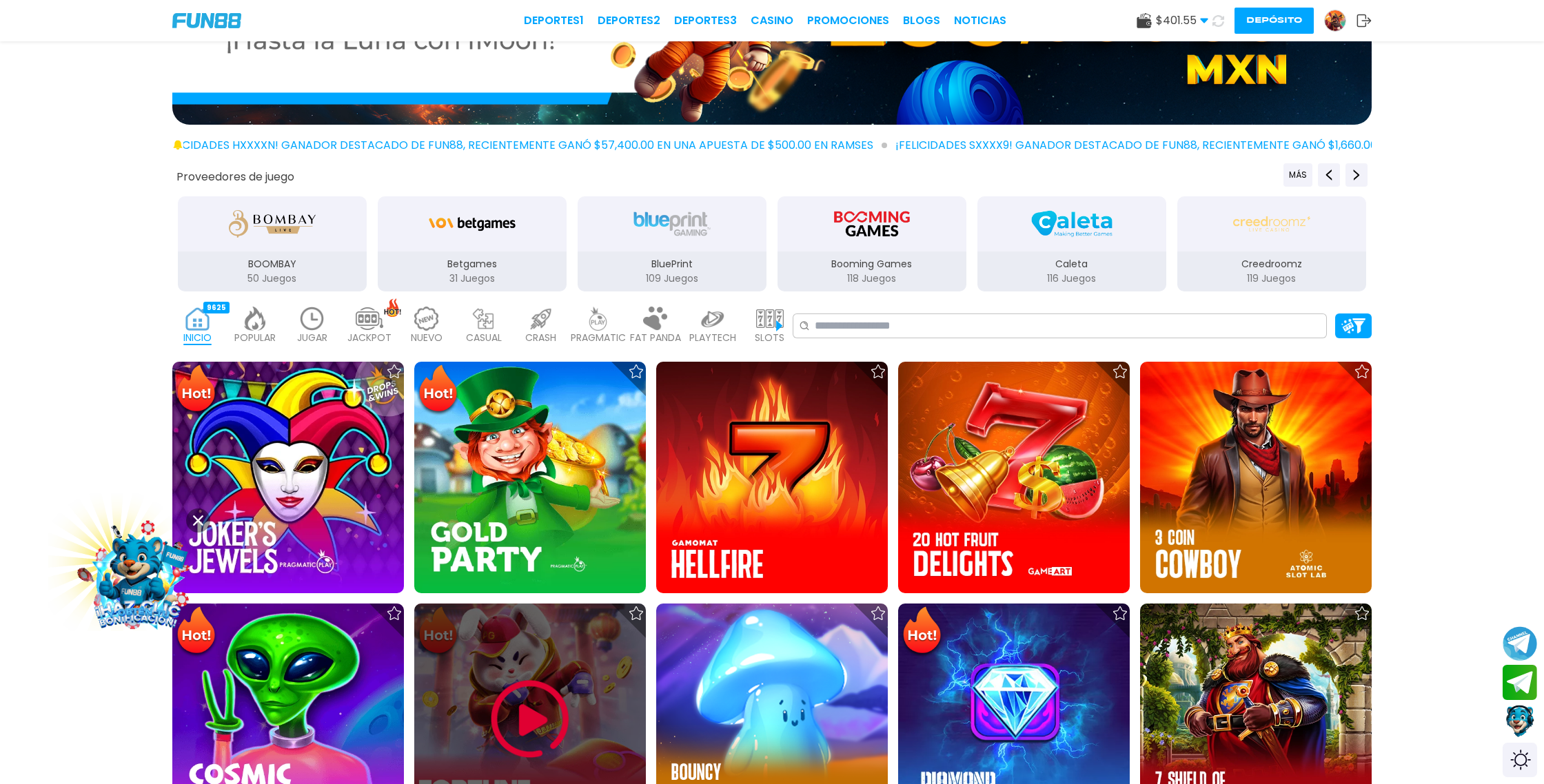
scroll to position [181, 0]
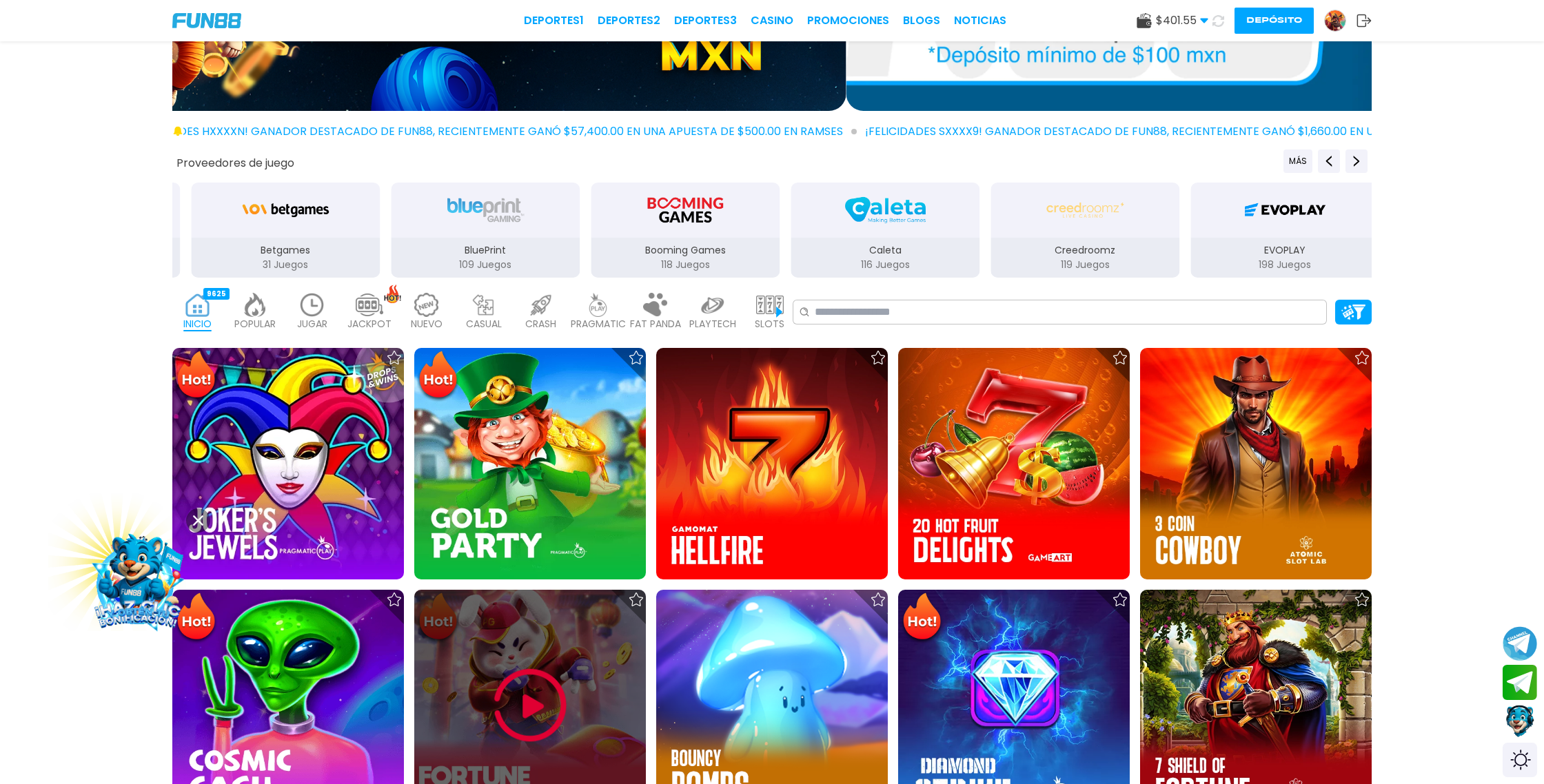
click at [517, 646] on div at bounding box center [530, 706] width 232 height 232
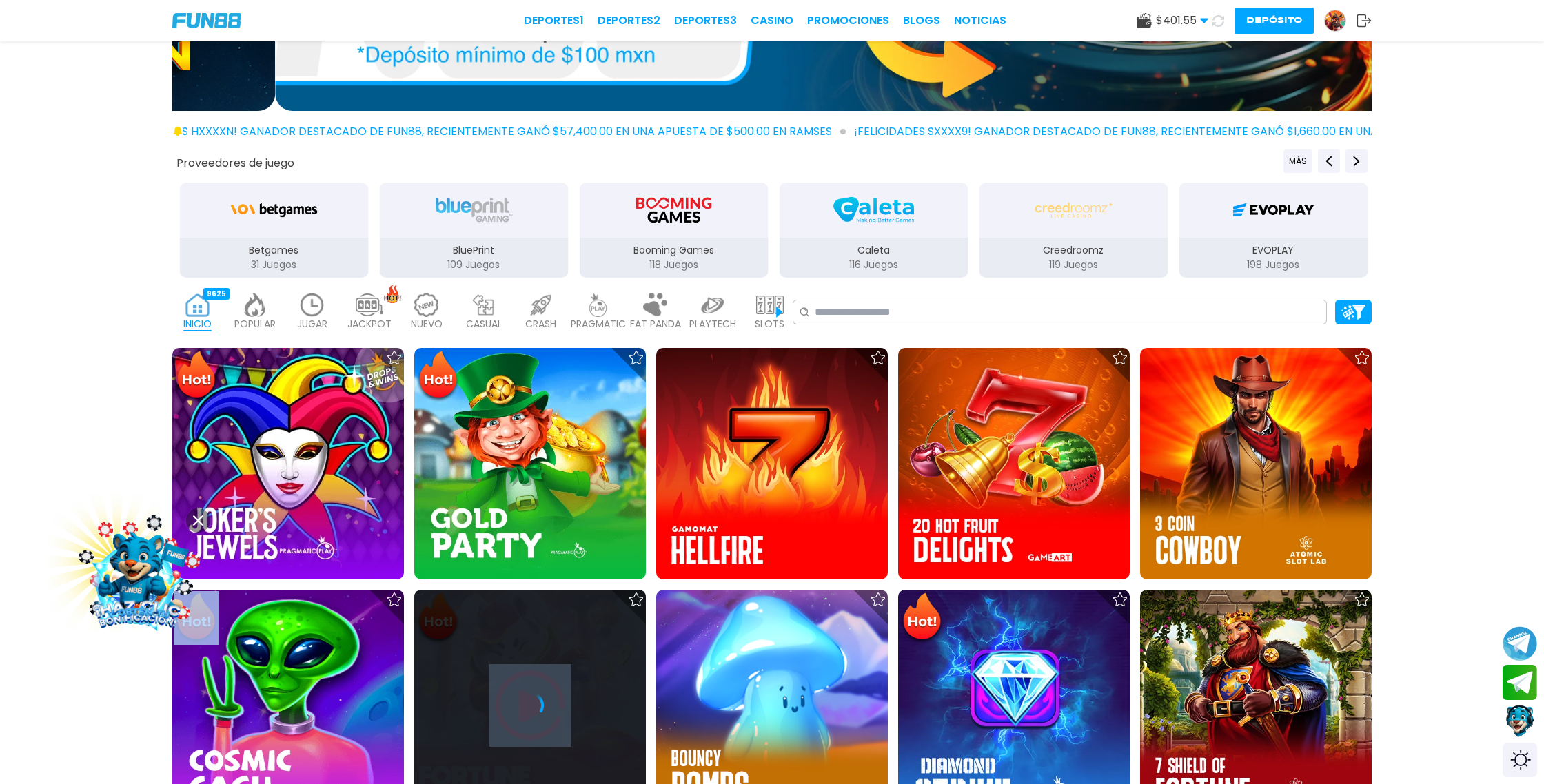
click at [517, 646] on div at bounding box center [530, 706] width 232 height 232
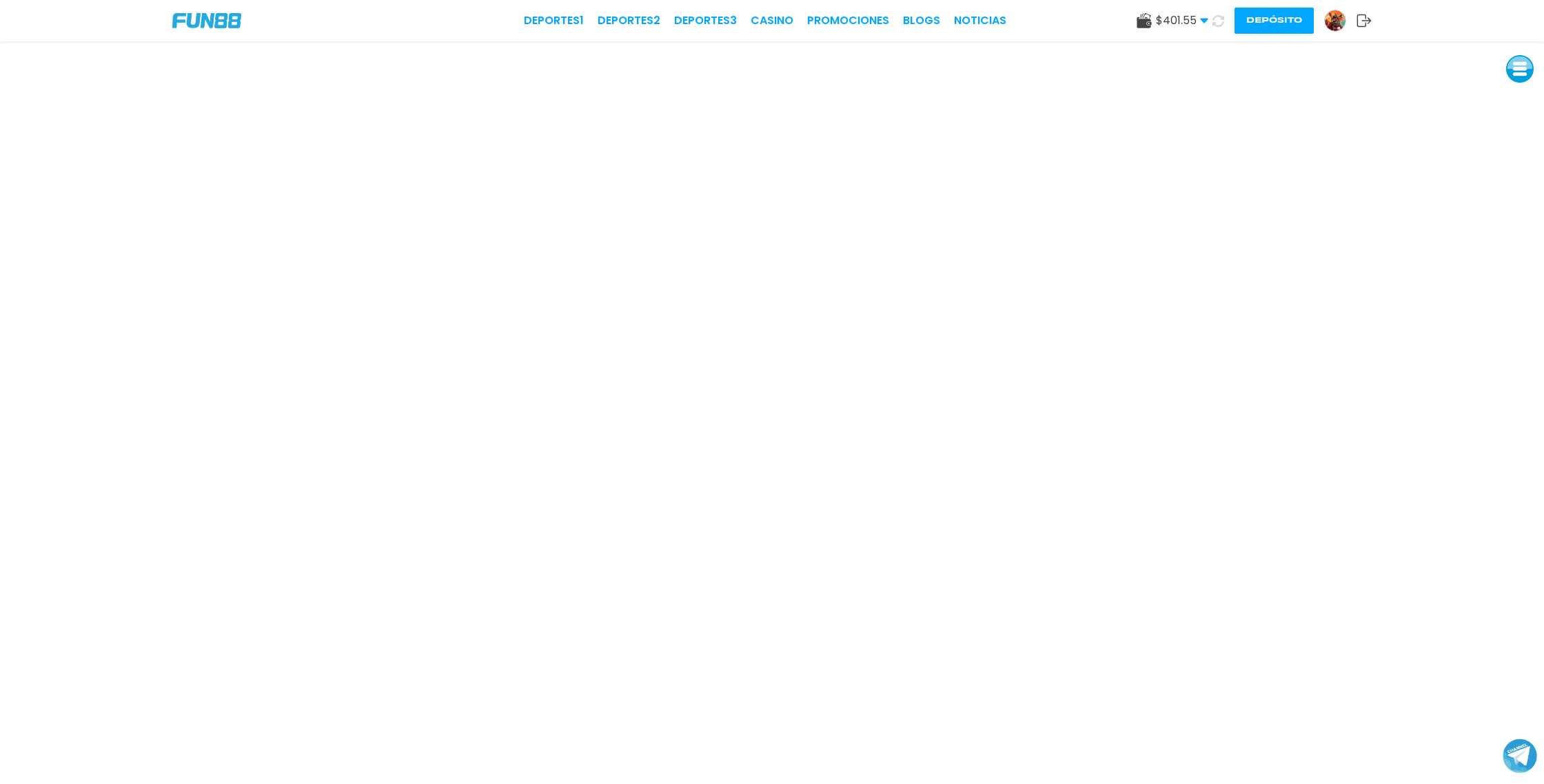
click at [1337, 23] on img at bounding box center [1335, 21] width 21 height 21
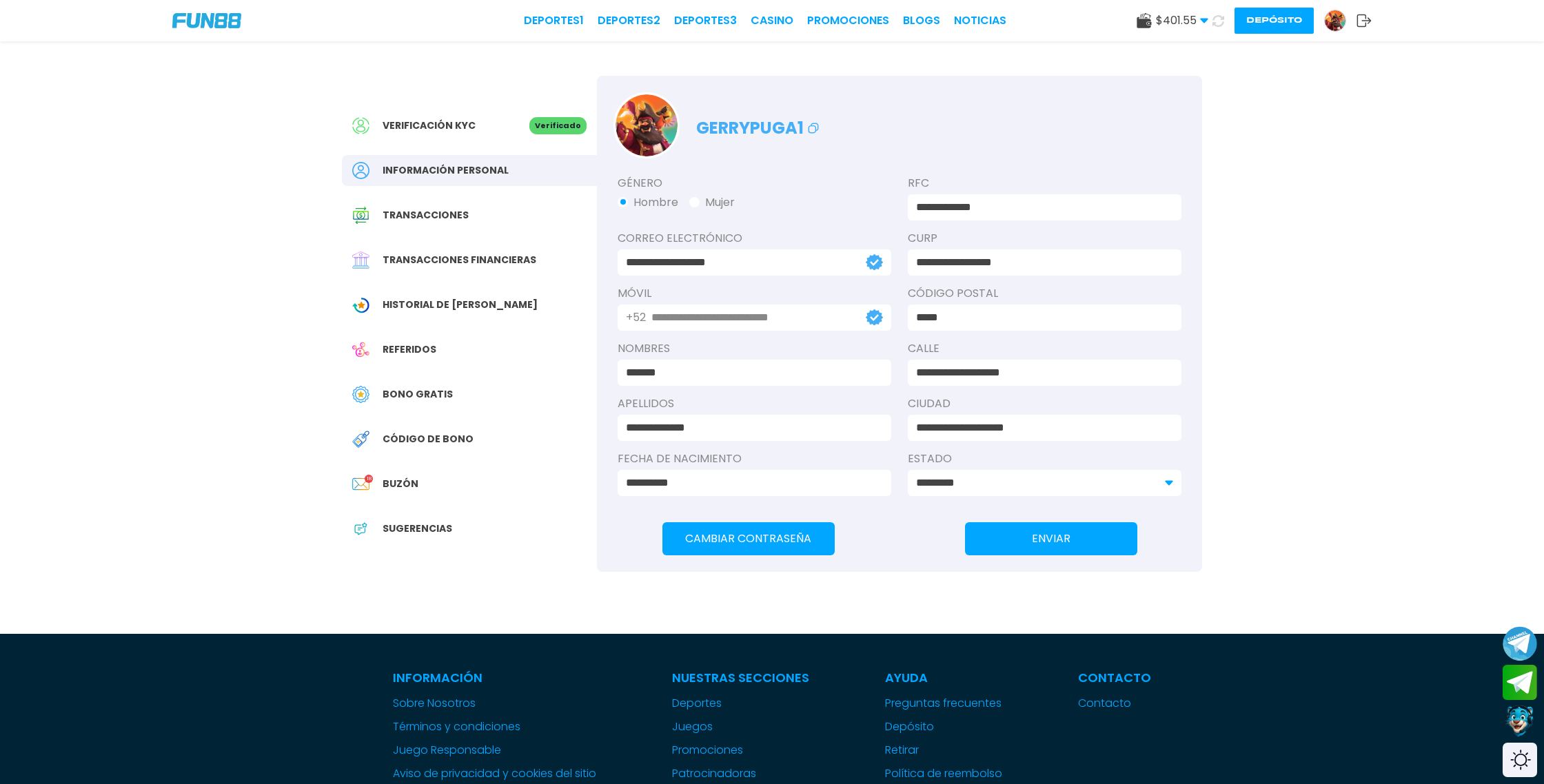
click at [418, 394] on span "Bono Gratis" at bounding box center [418, 395] width 70 height 15
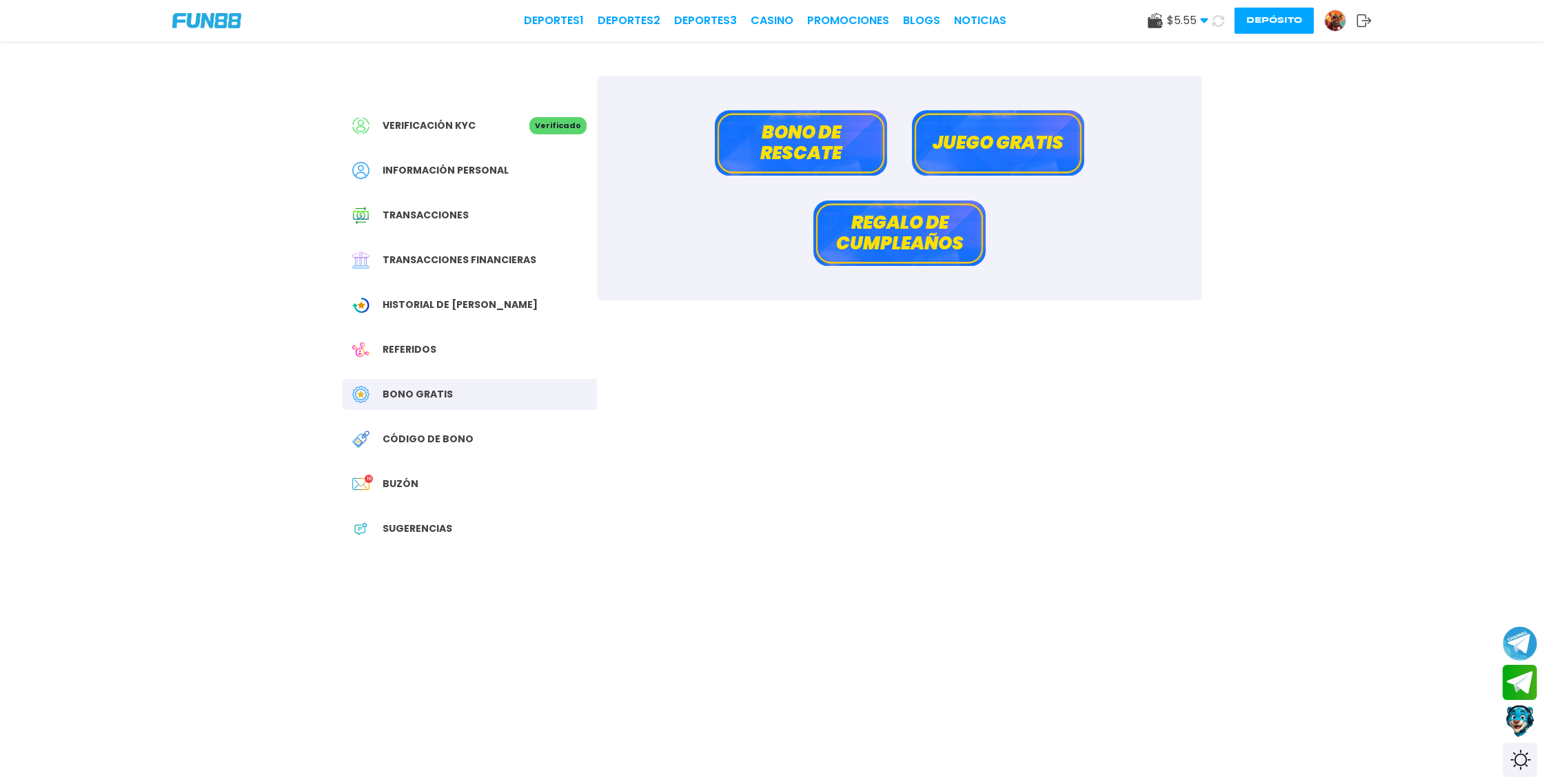
click at [809, 150] on button "Bono de rescate" at bounding box center [801, 143] width 173 height 65
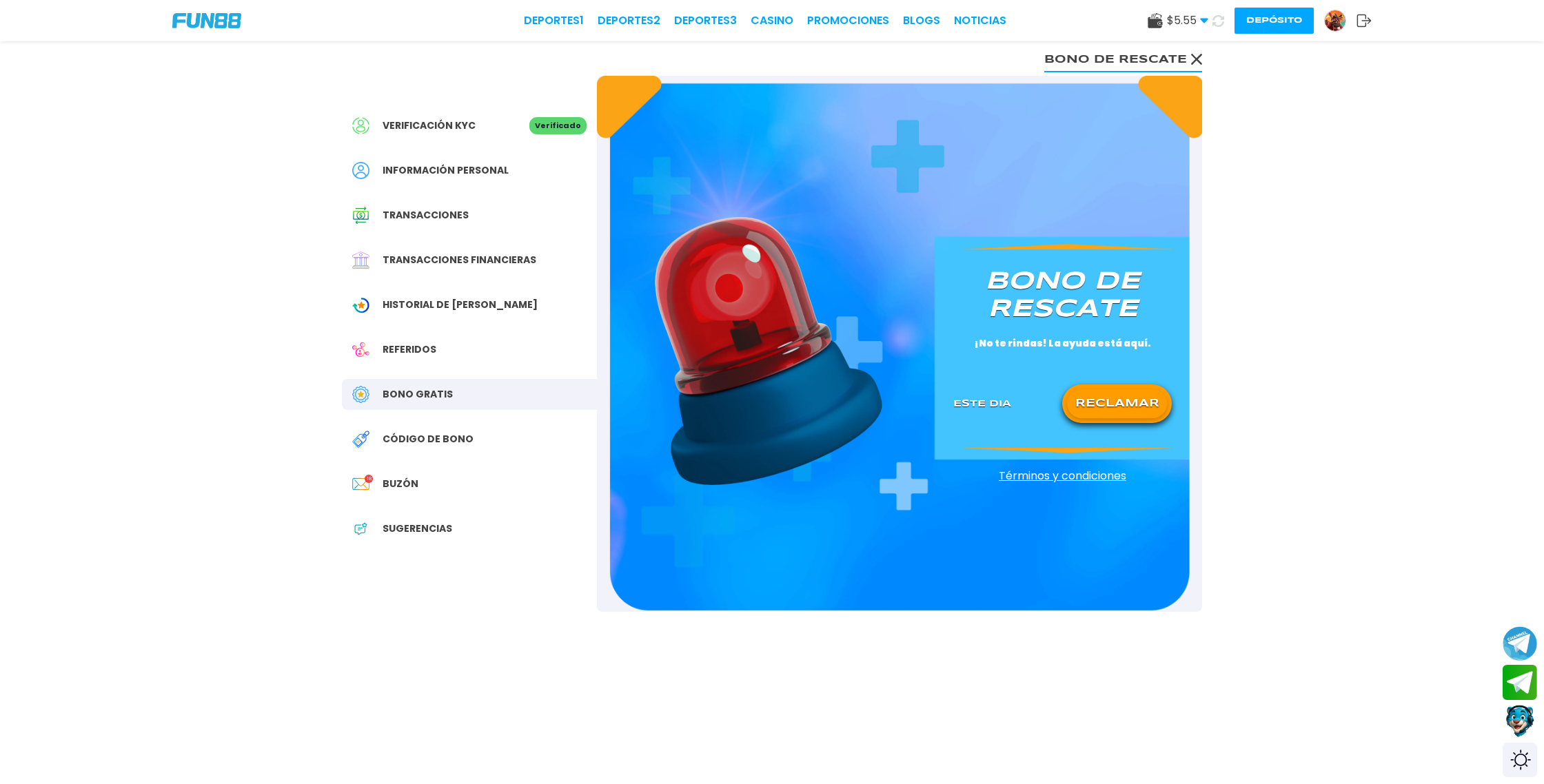
click at [1100, 409] on button "RECLAMAR" at bounding box center [1117, 403] width 100 height 29
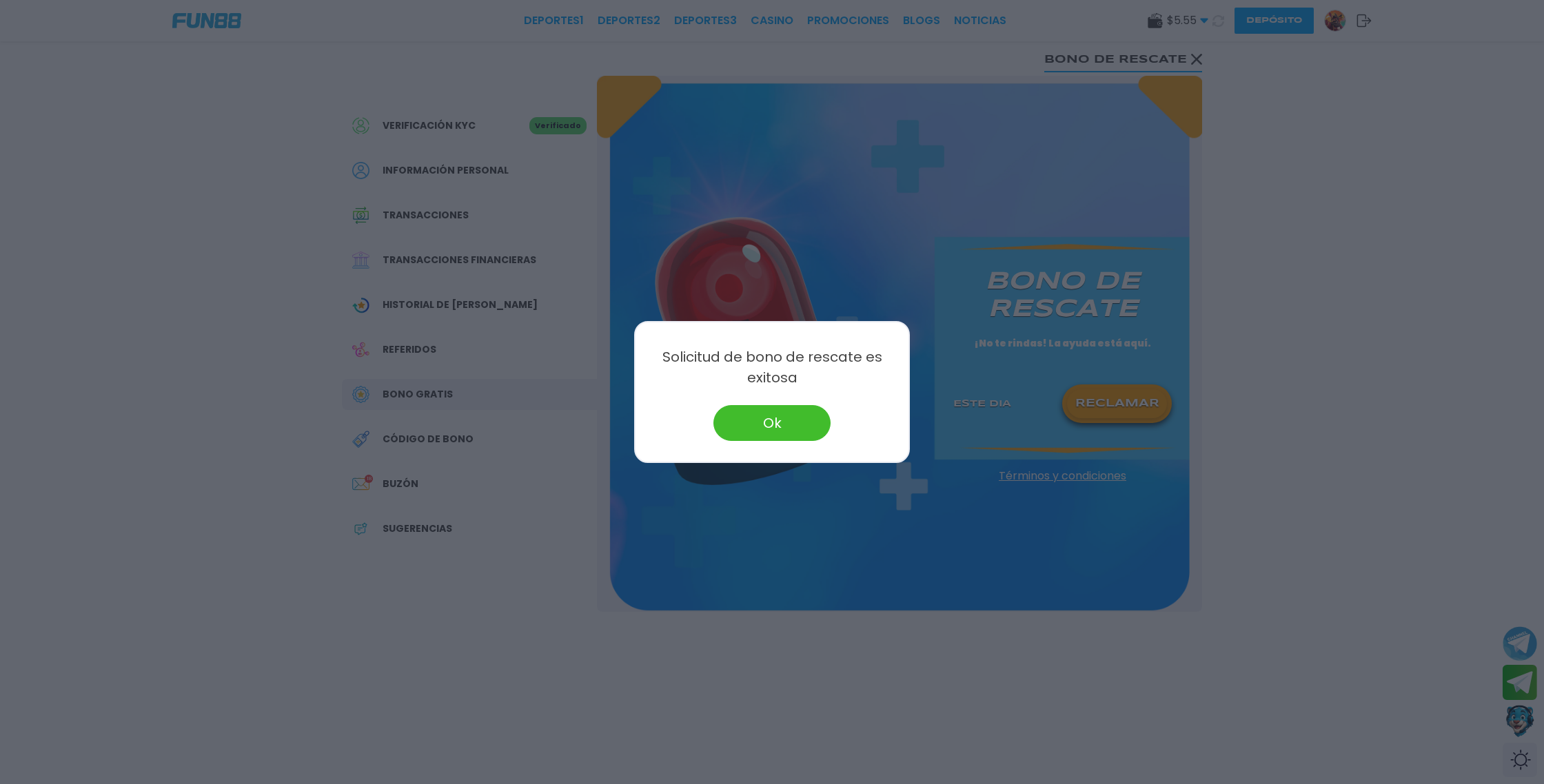
click at [790, 418] on button "Ok" at bounding box center [772, 423] width 117 height 36
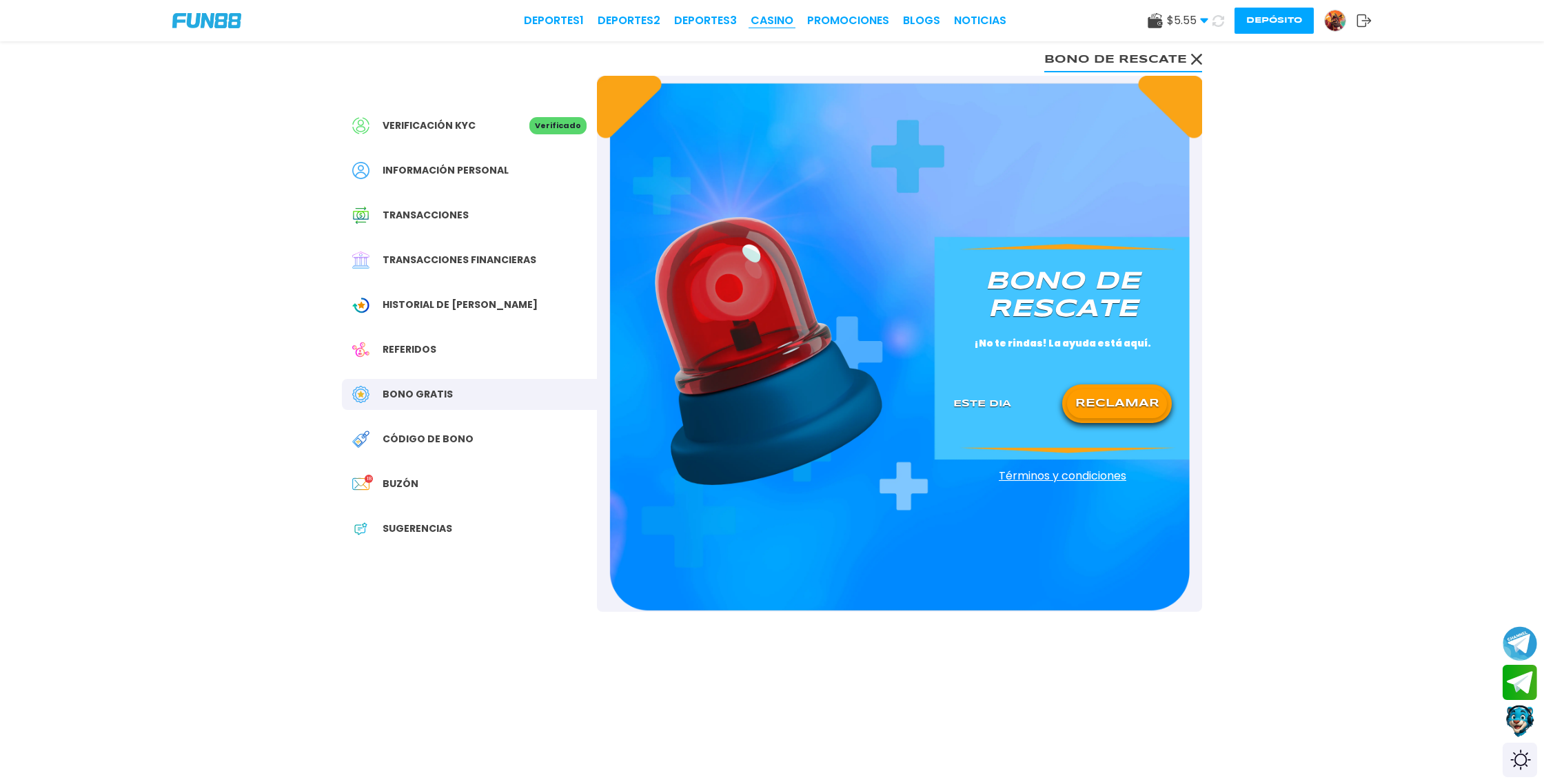
click at [771, 22] on link "CASINO" at bounding box center [772, 21] width 43 height 16
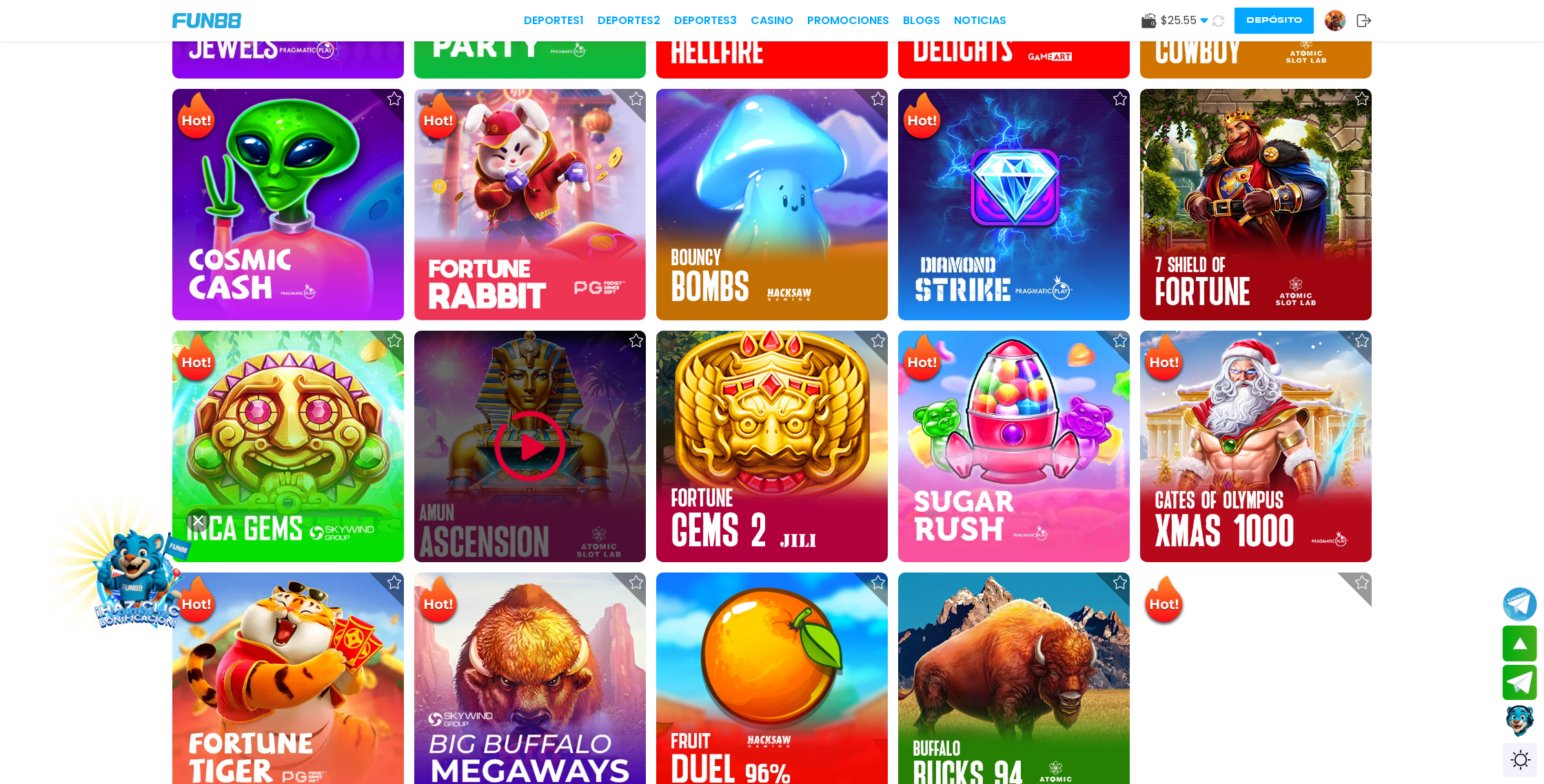
scroll to position [715, 0]
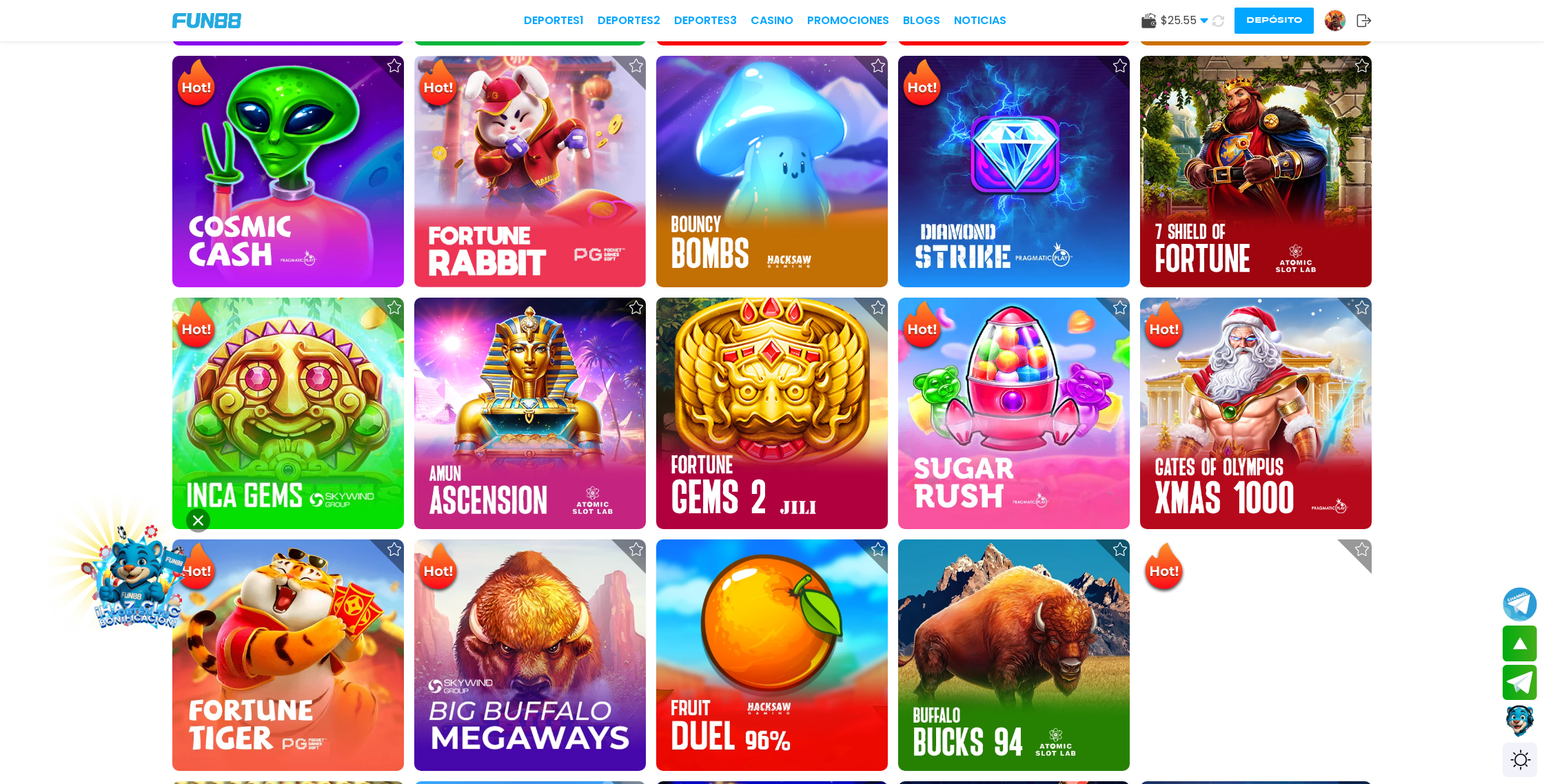
click at [1219, 22] on icon at bounding box center [1219, 21] width 12 height 12
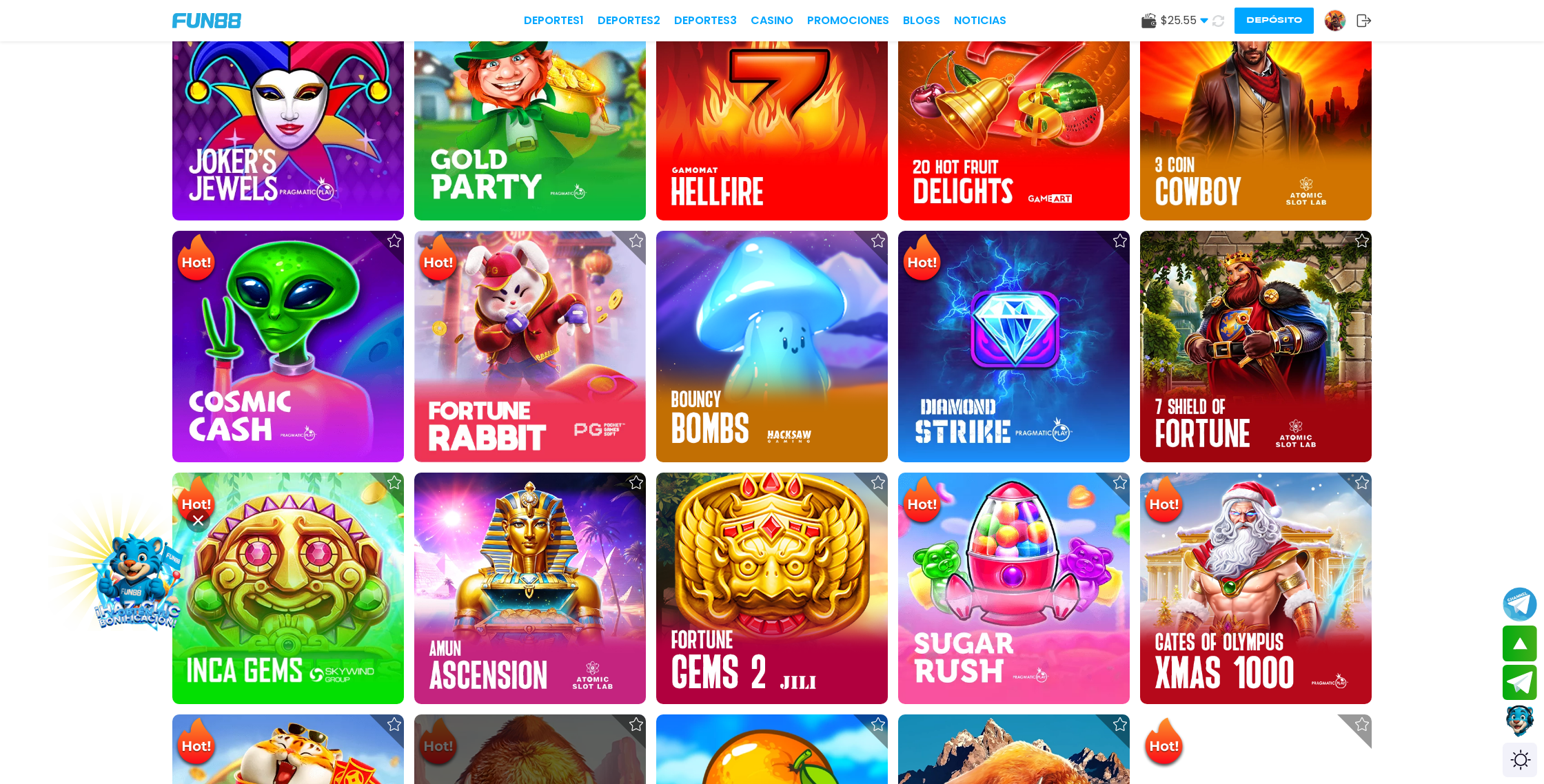
scroll to position [525, 0]
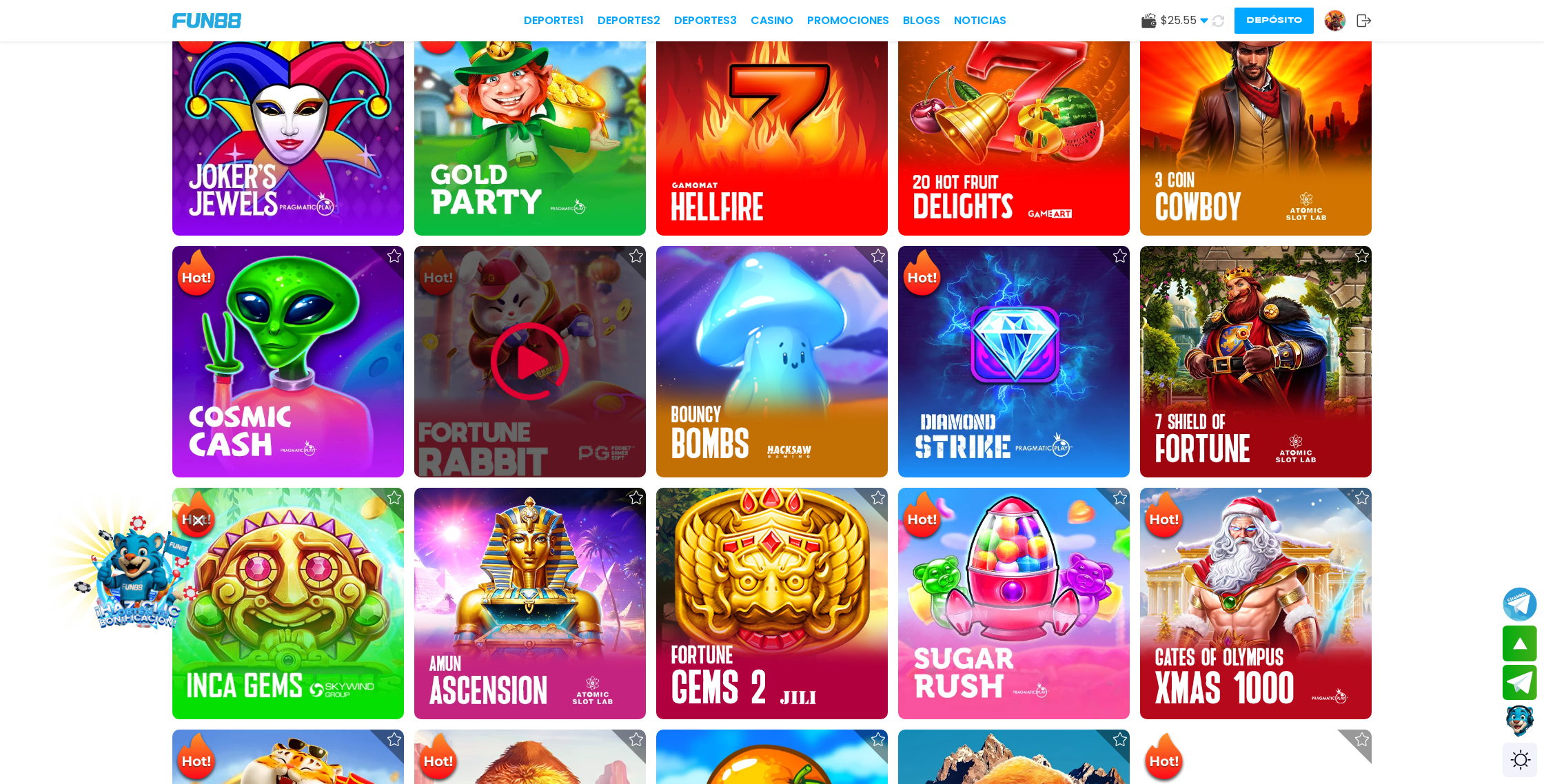
click at [555, 356] on img at bounding box center [530, 362] width 83 height 83
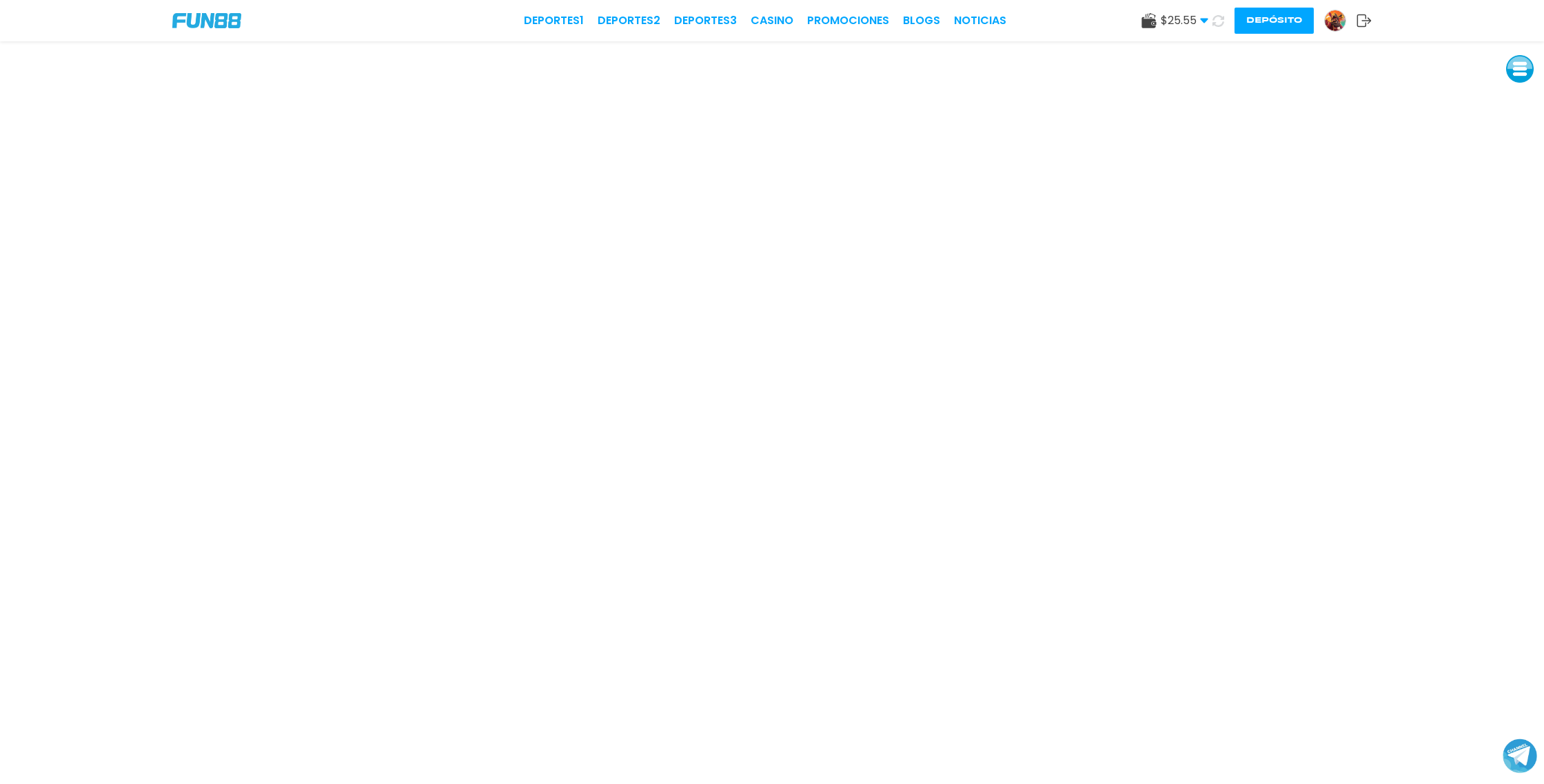
click at [1366, 20] on use at bounding box center [1365, 21] width 15 height 13
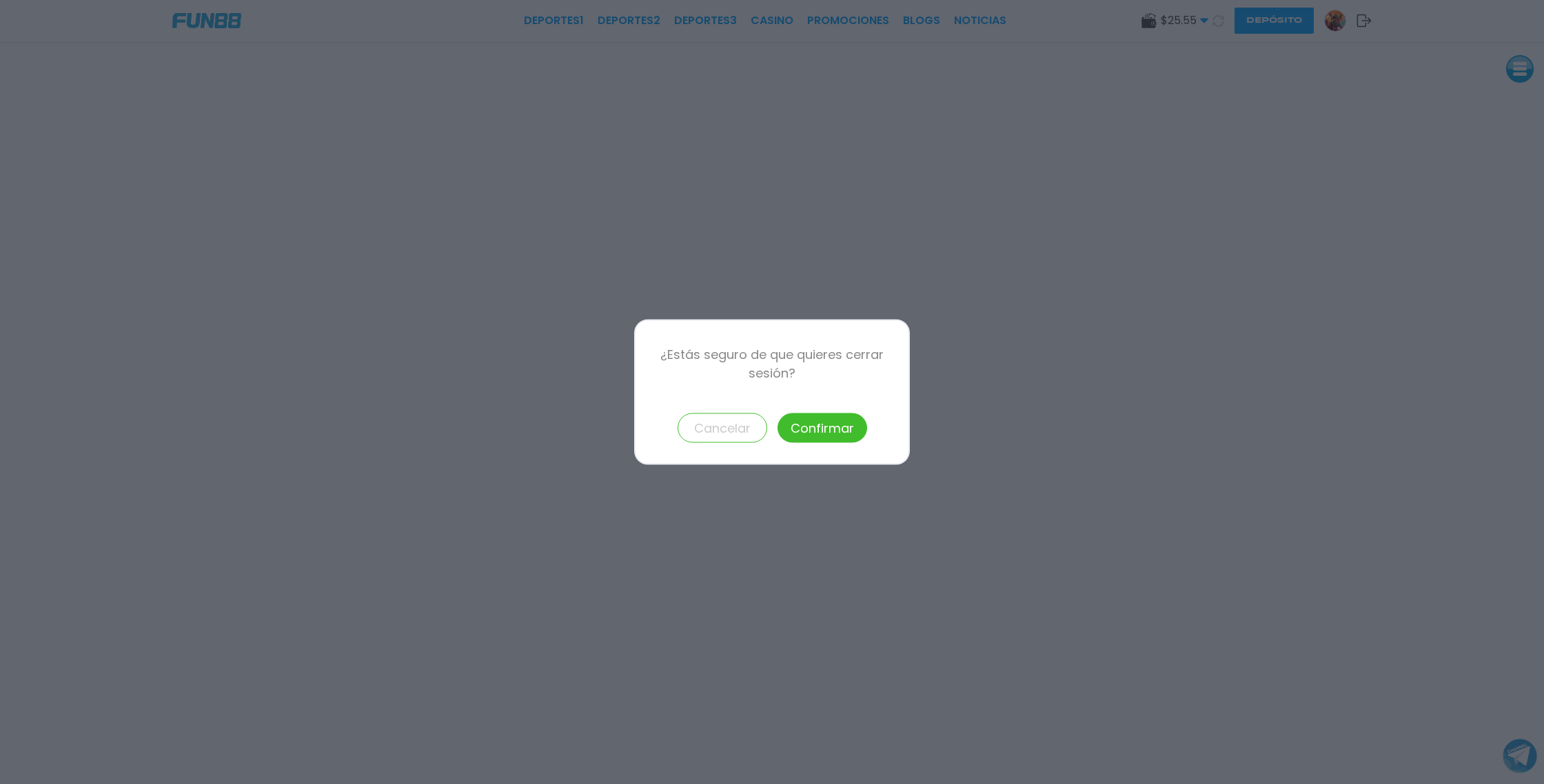
click at [835, 431] on button "Confirmar" at bounding box center [822, 429] width 90 height 30
